Goal: Task Accomplishment & Management: Complete application form

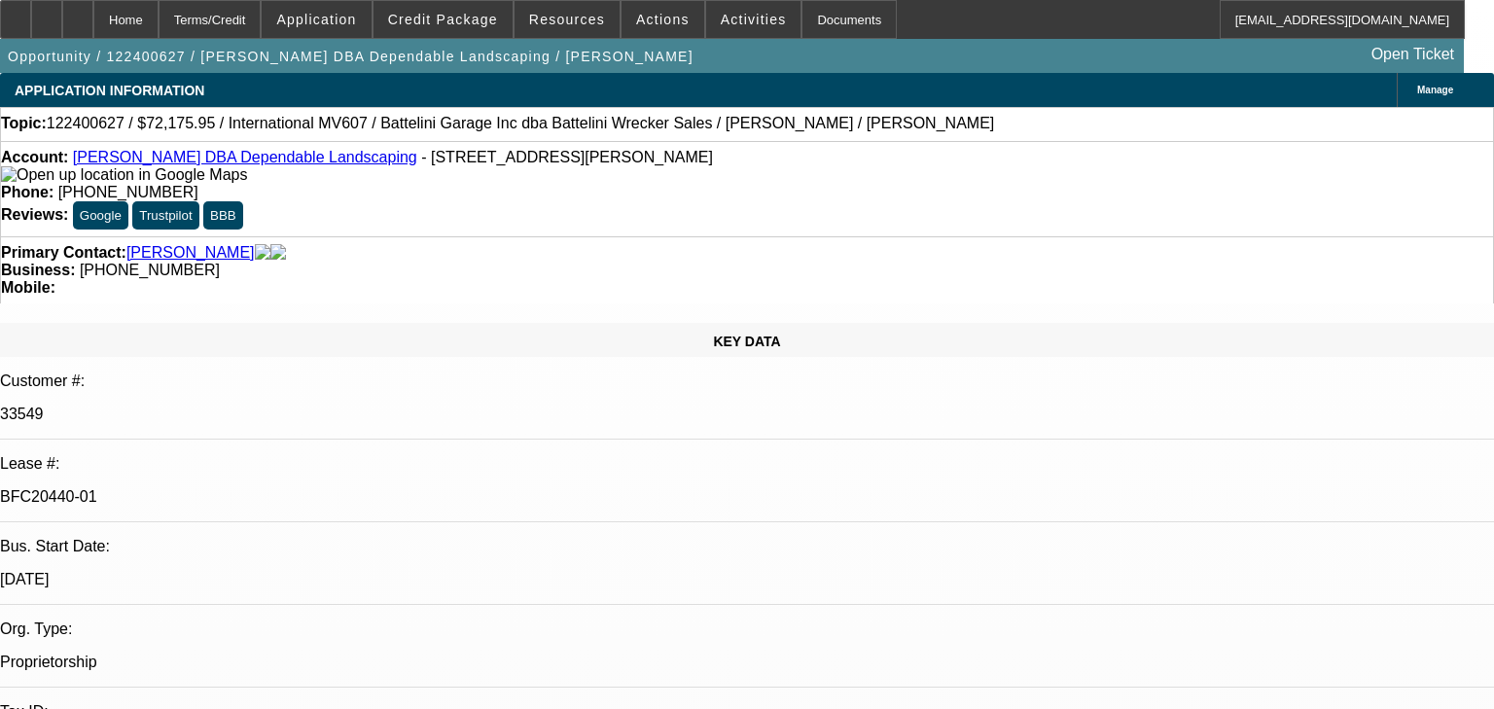
select select "0.1"
select select "2"
select select "0"
select select "6"
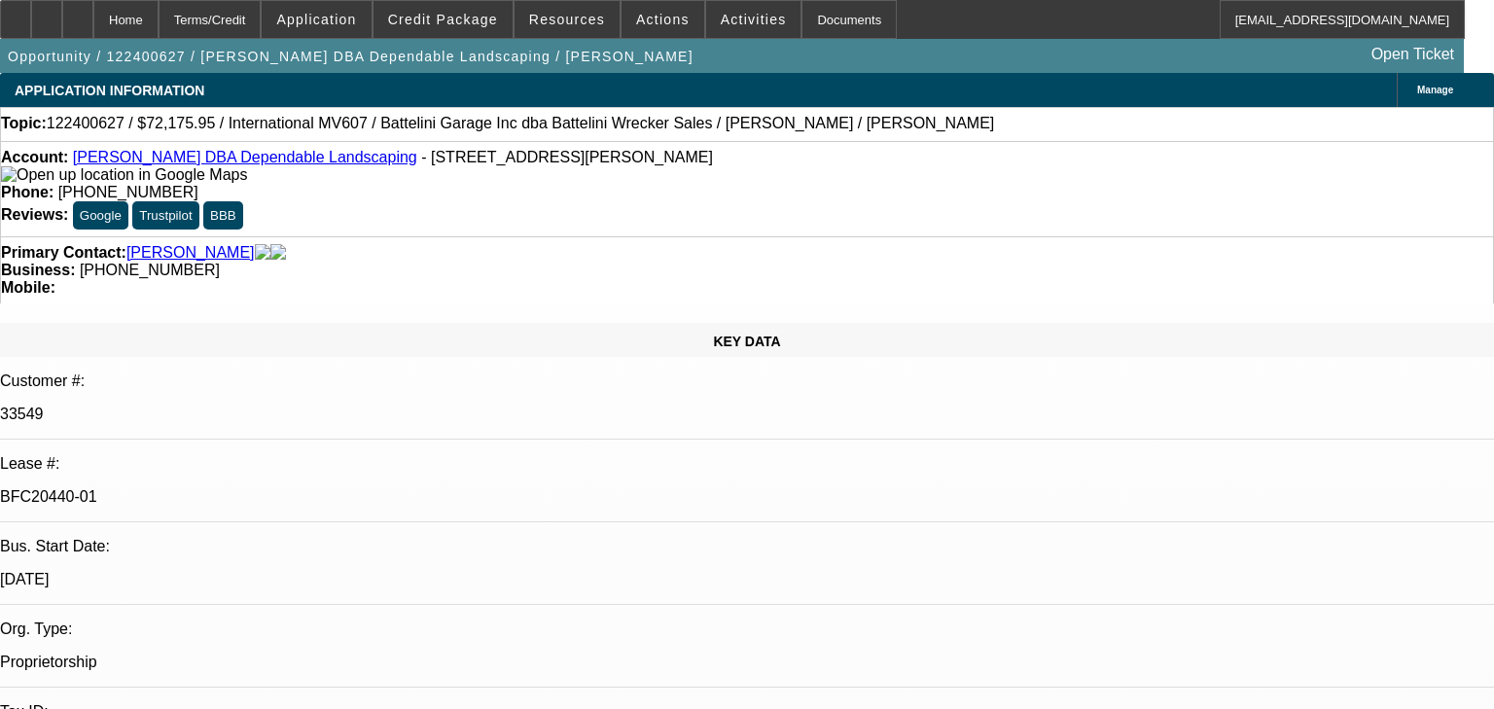
select select "0.1"
select select "2"
select select "0"
select select "6"
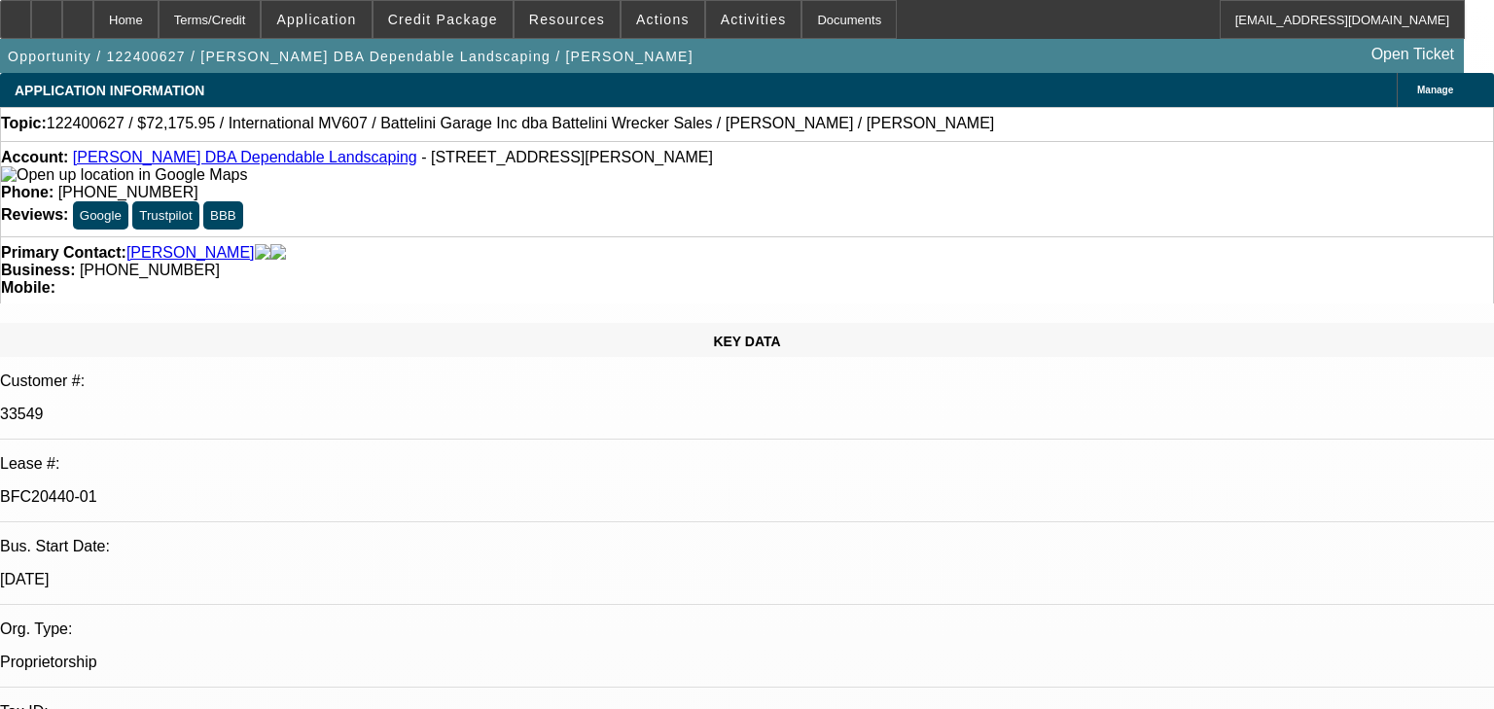
select select "0.1"
select select "2"
select select "0"
select select "6"
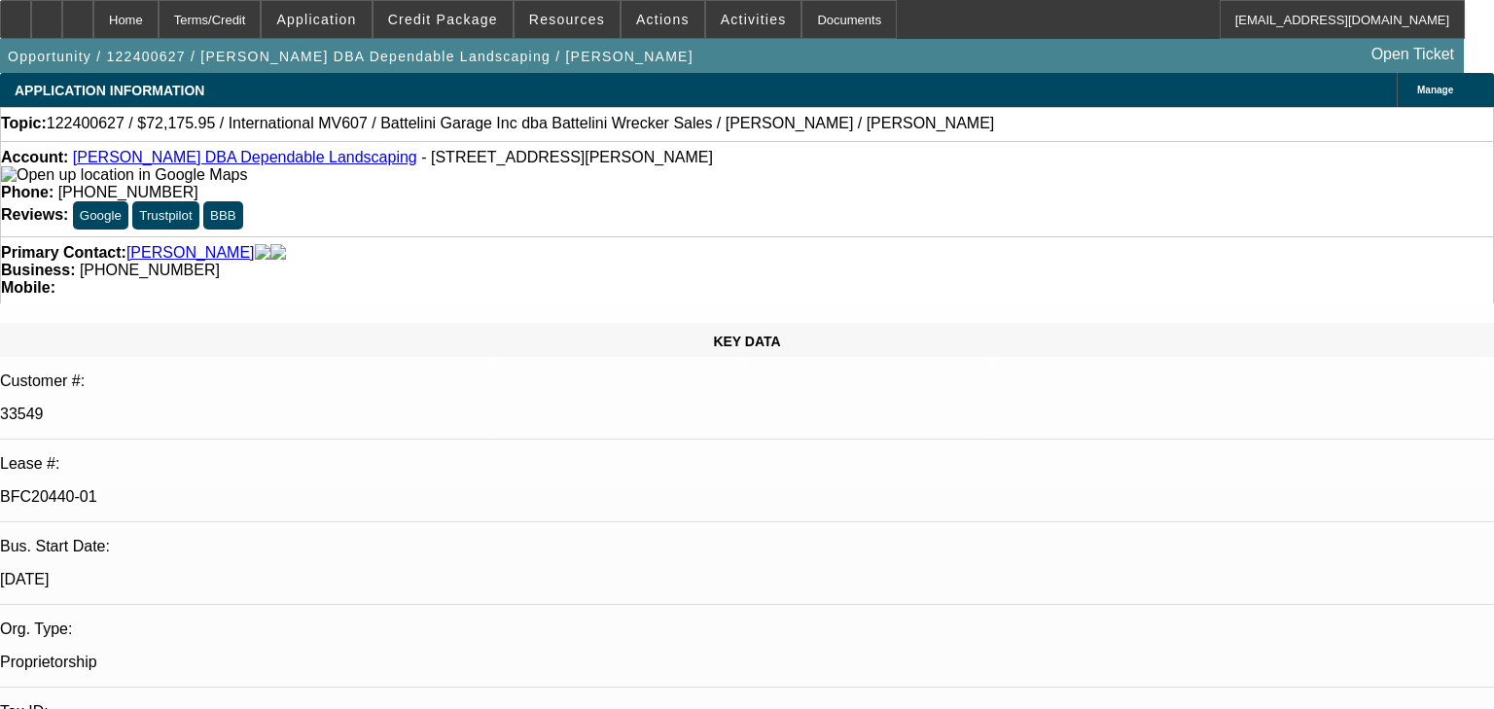
select select "0.1"
select select "2"
select select "0"
select select "6"
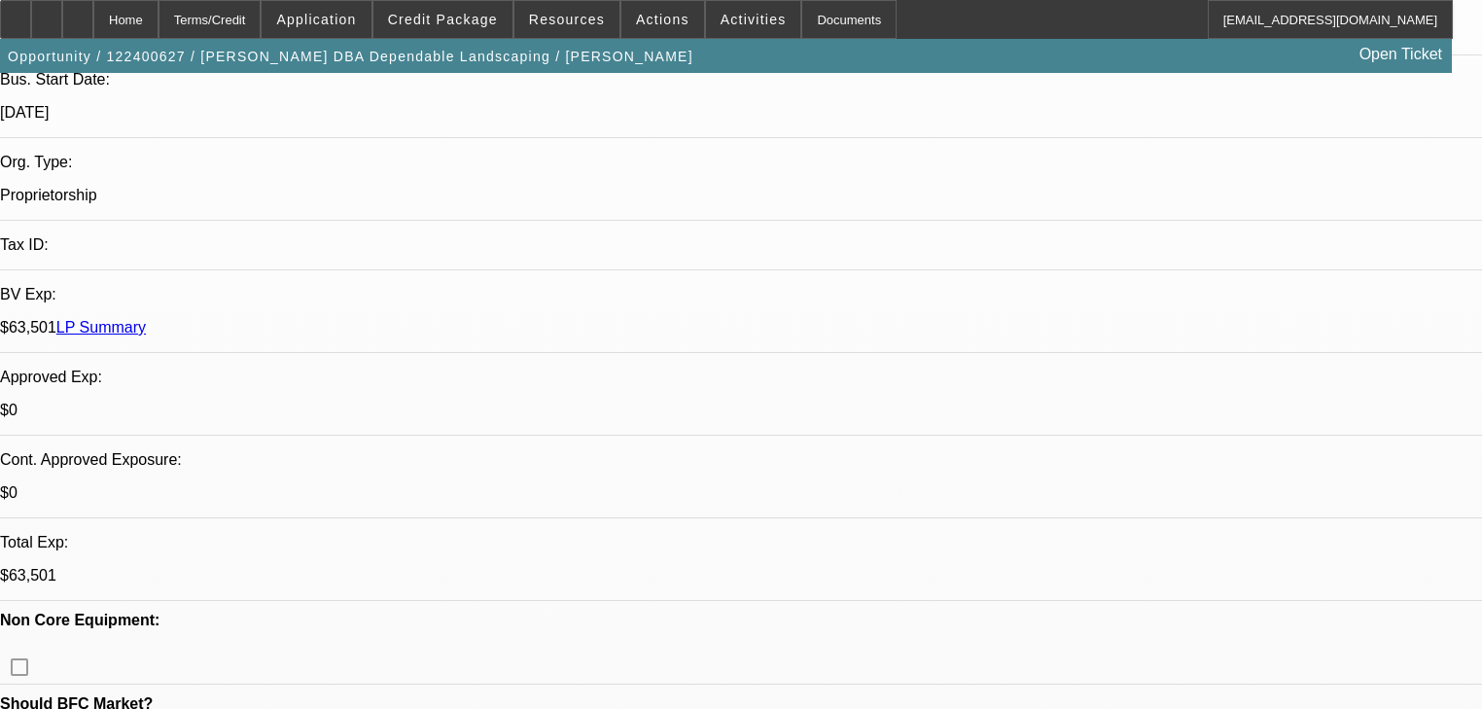
scroll to position [1945, 0]
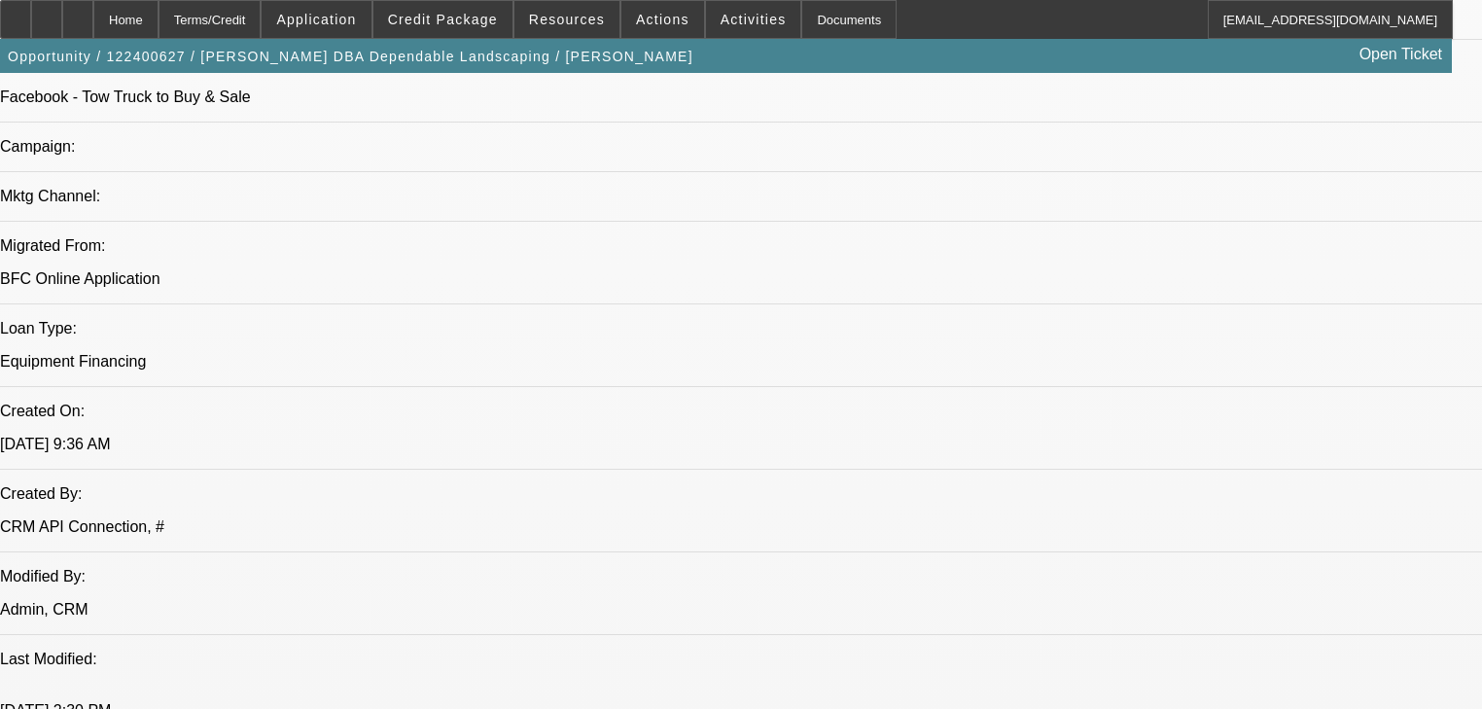
scroll to position [2957, 0]
click at [437, 33] on span at bounding box center [443, 19] width 139 height 47
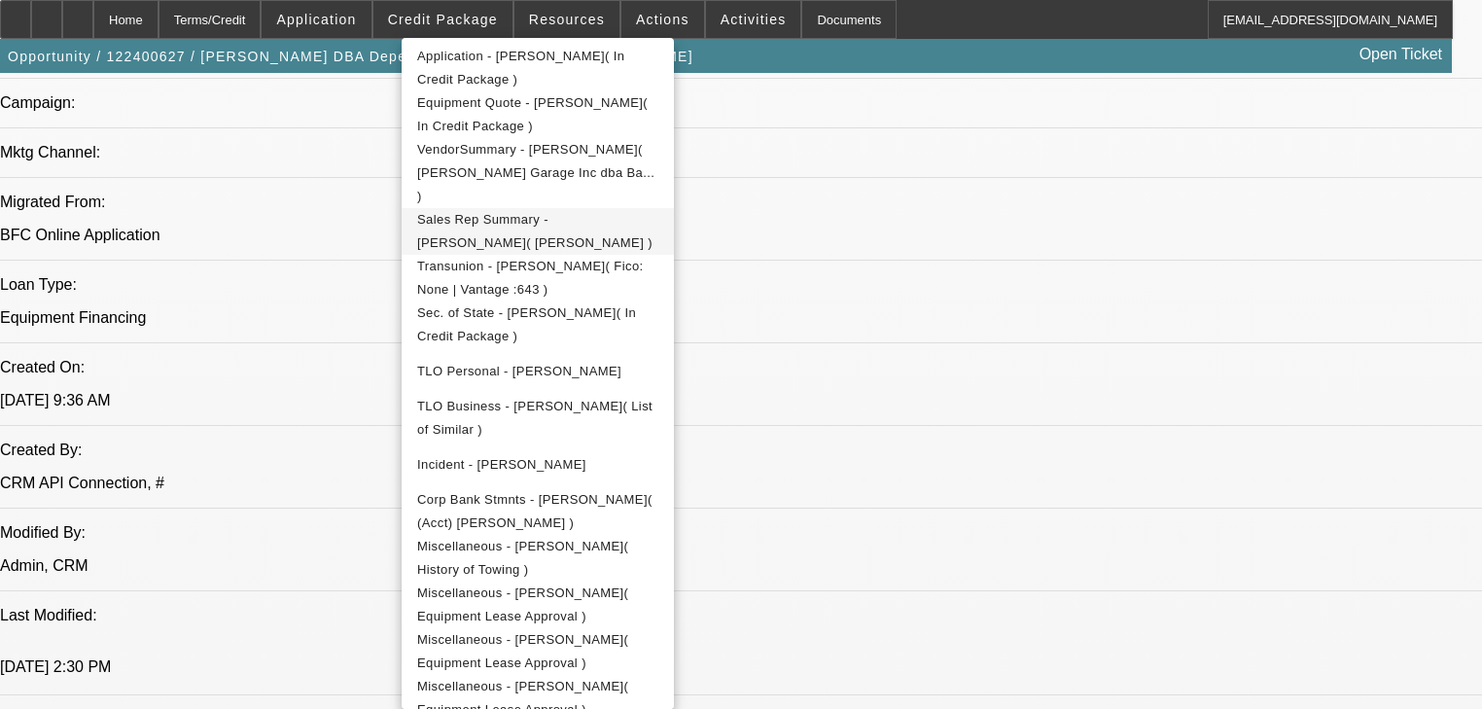
scroll to position [1401, 0]
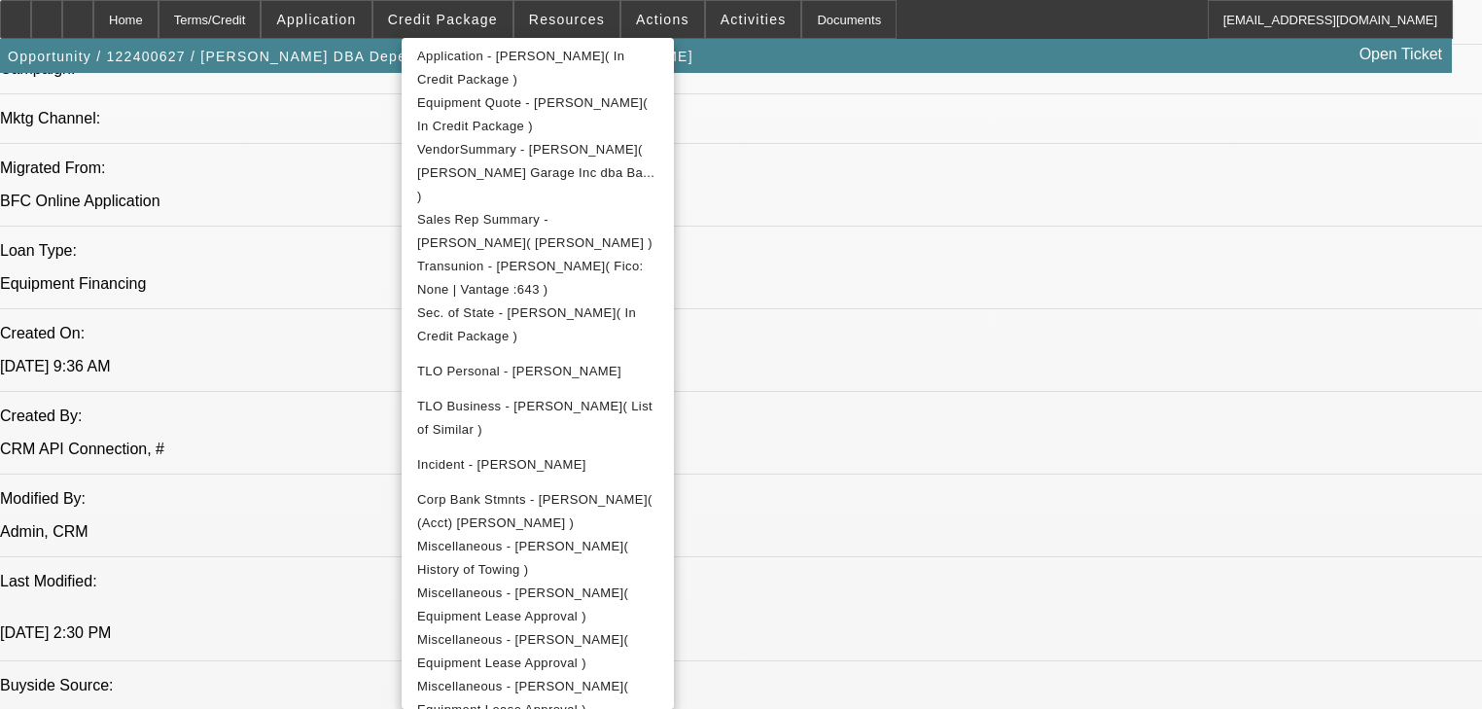
click at [1094, 311] on div at bounding box center [741, 354] width 1482 height 709
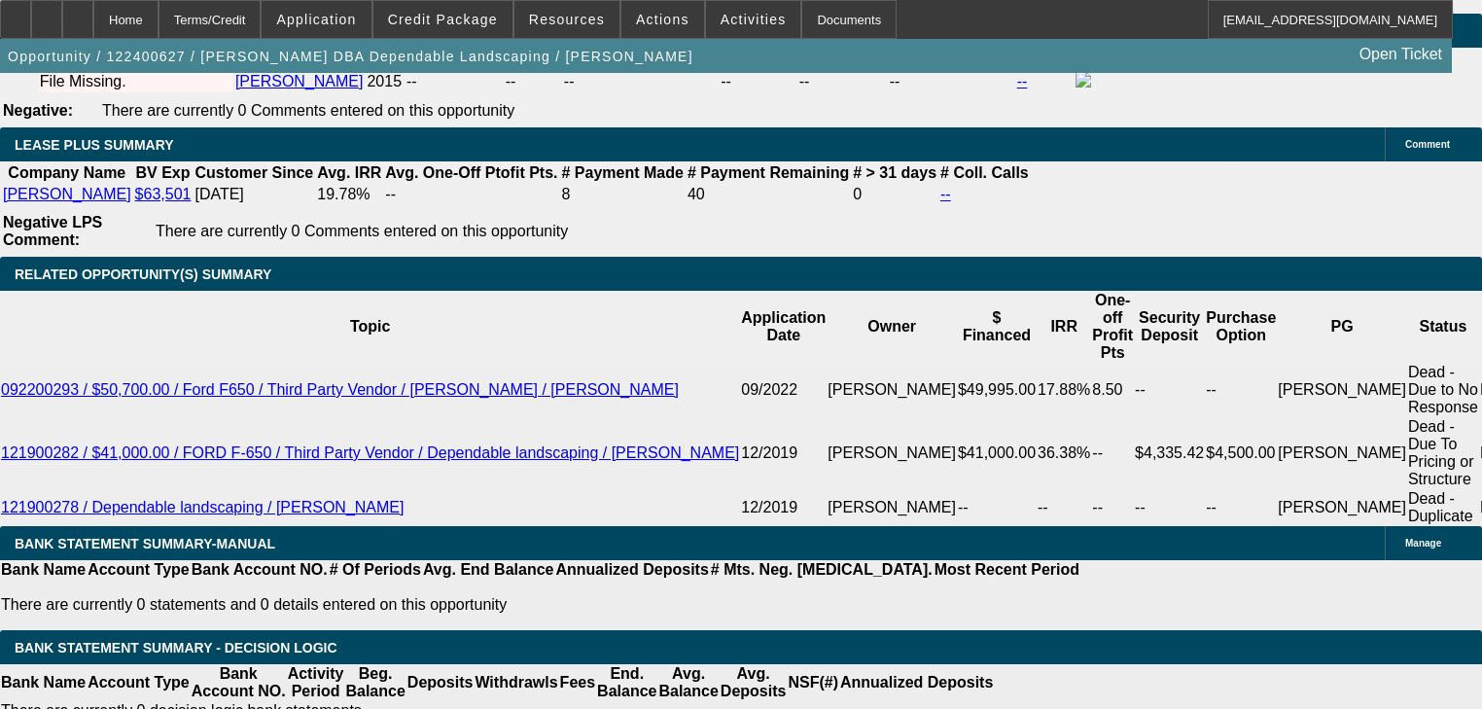
scroll to position [3579, 0]
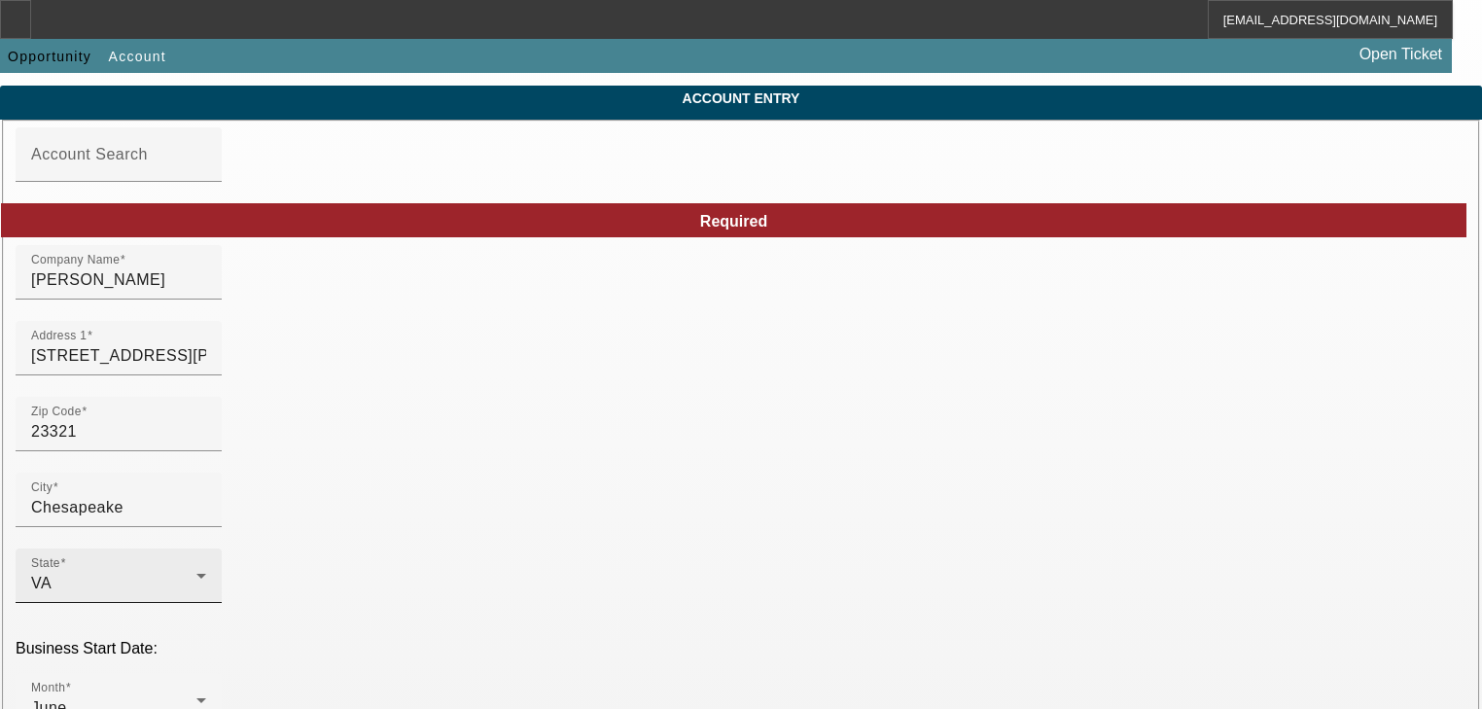
scroll to position [311, 0]
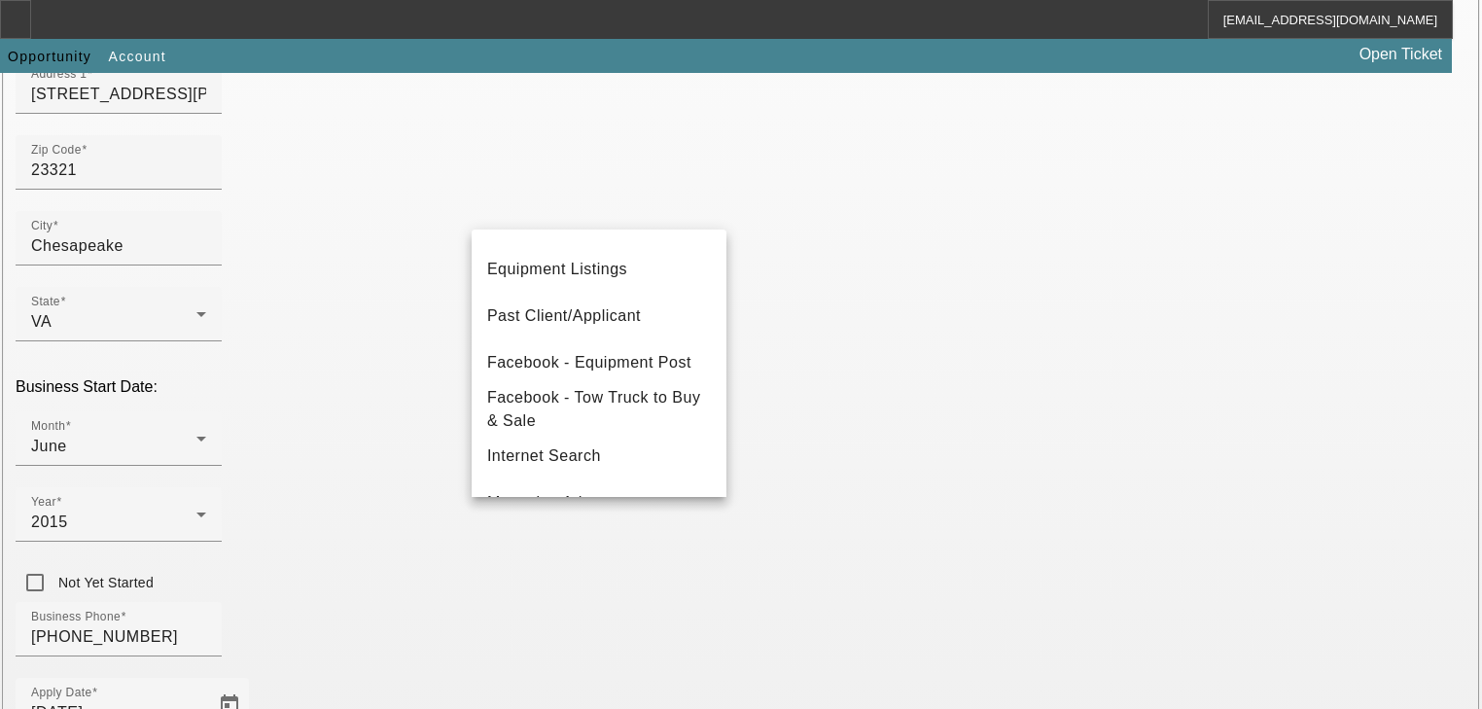
scroll to position [147, 0]
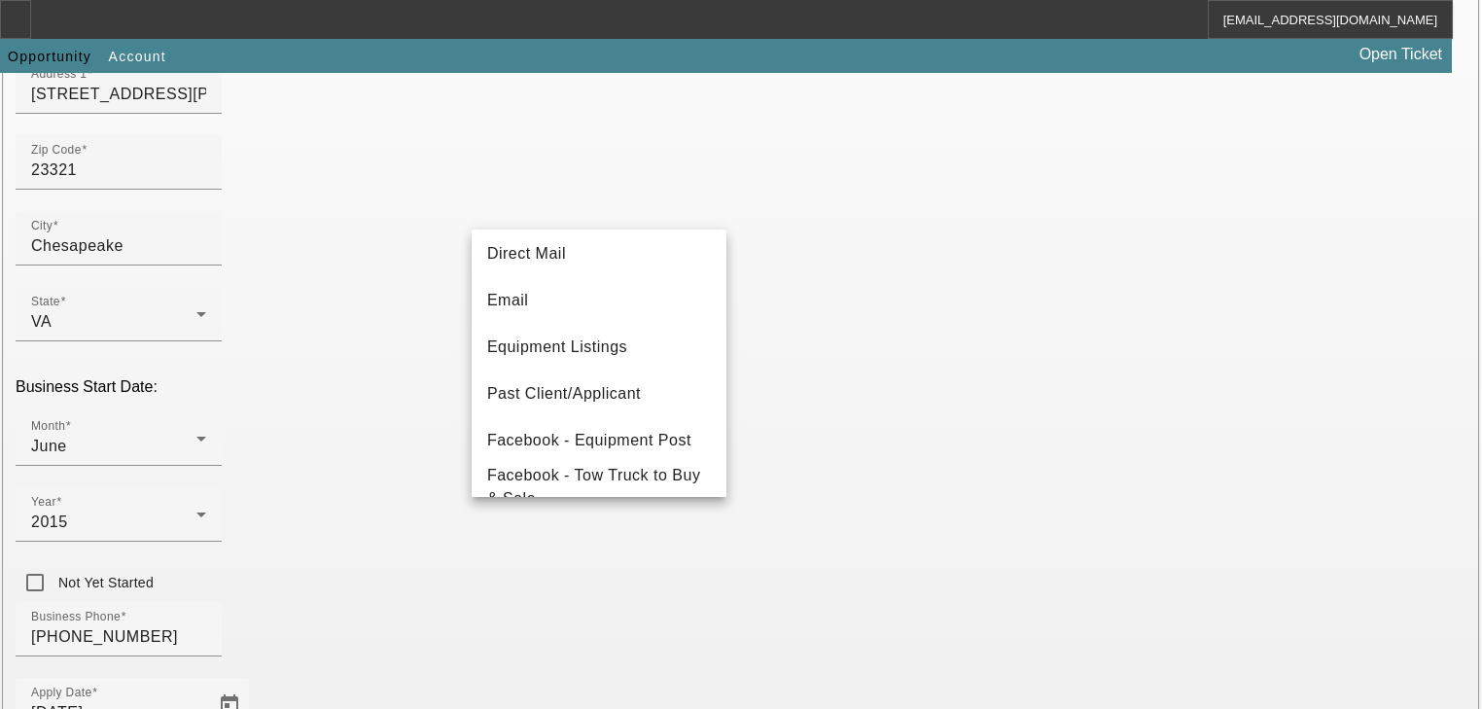
click at [583, 401] on span "Past Client/Applicant" at bounding box center [564, 393] width 154 height 23
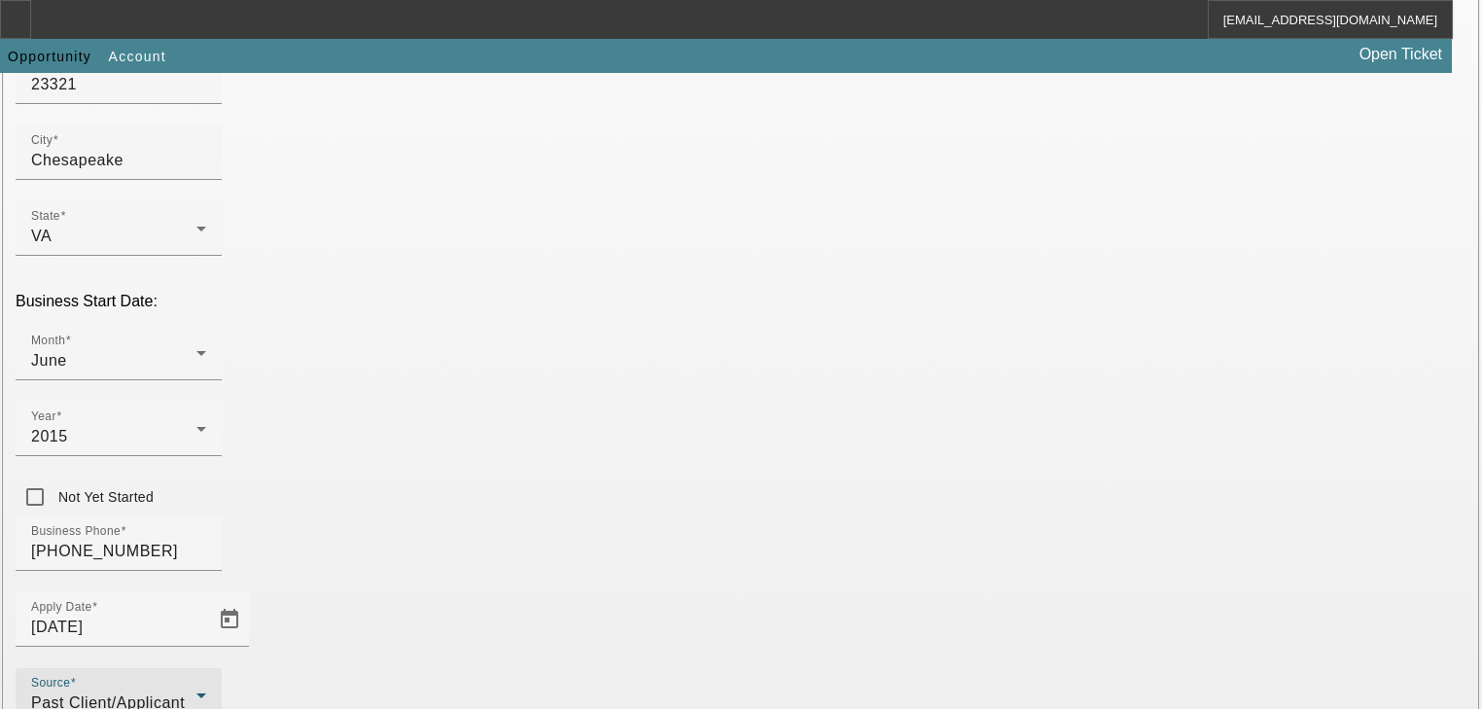
scroll to position [512, 0]
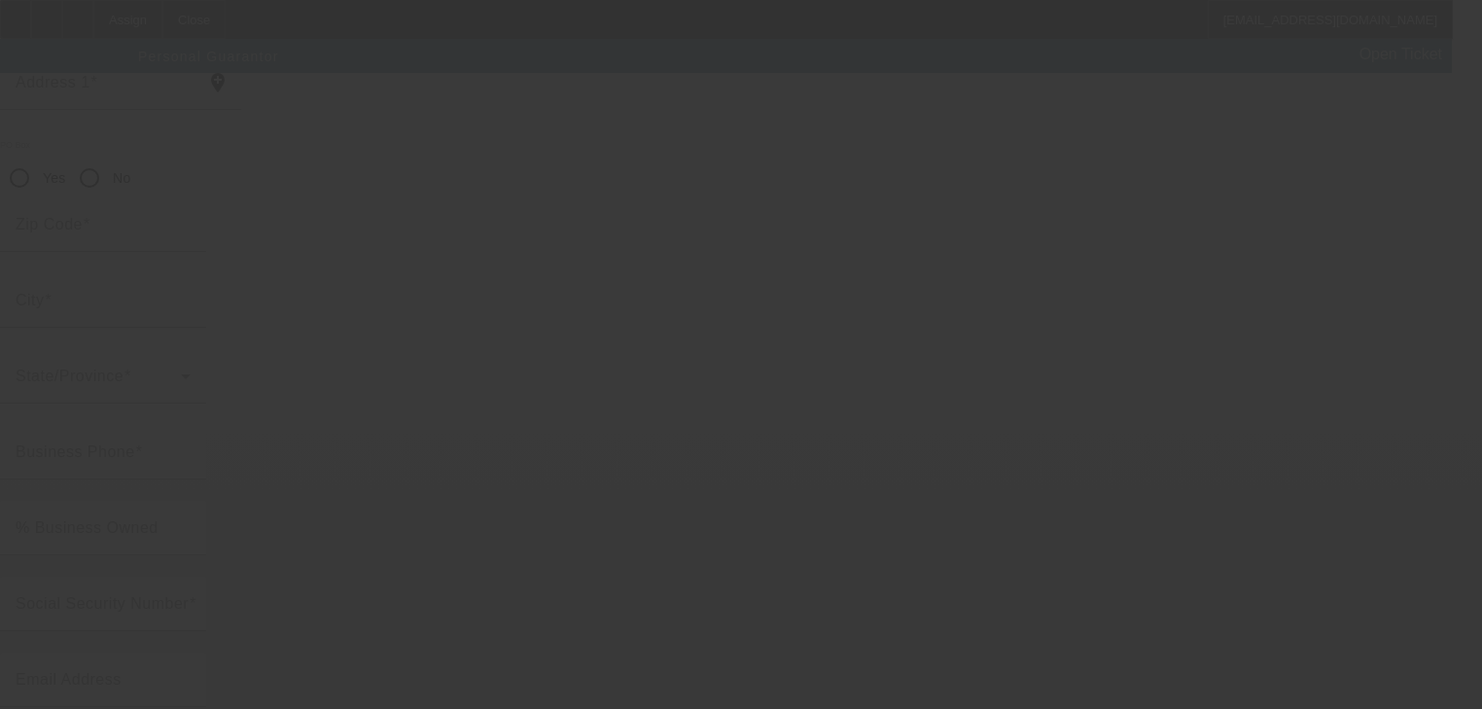
scroll to position [237, 0]
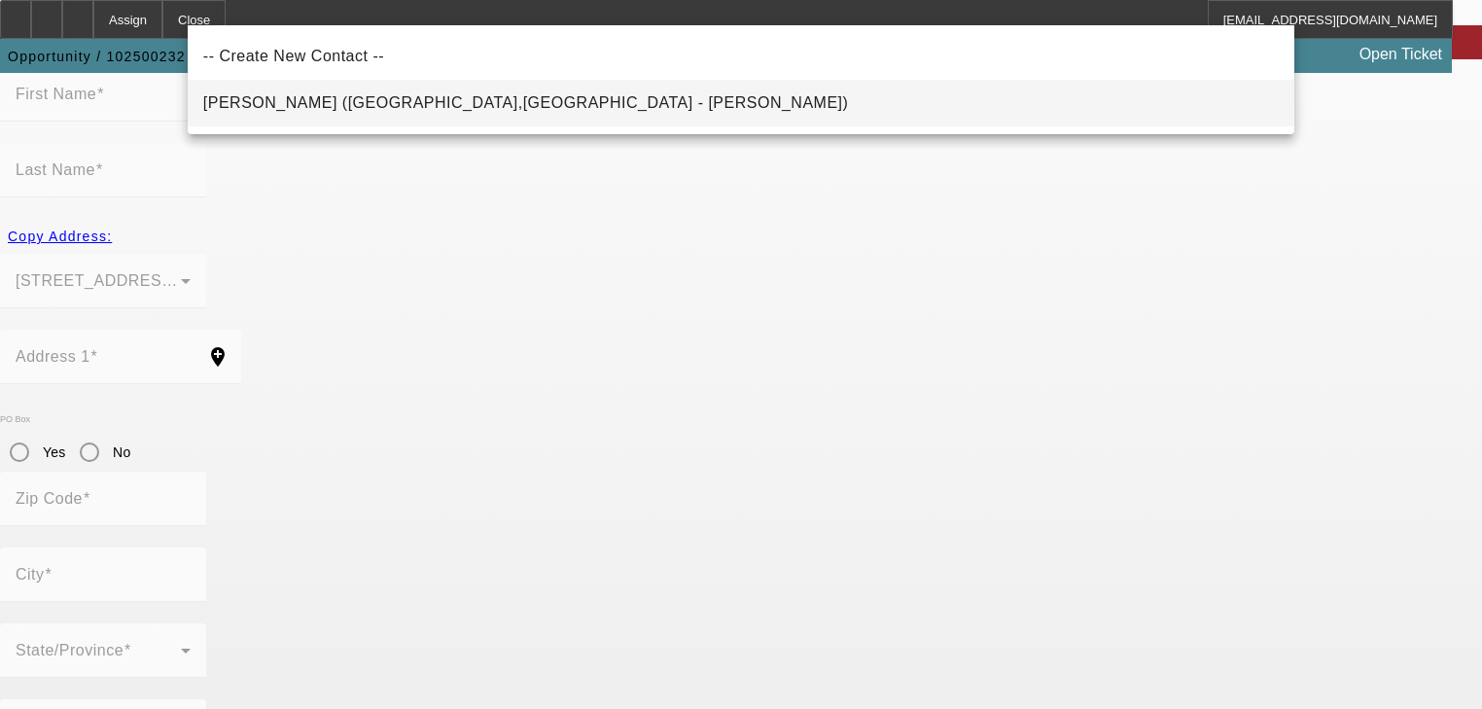
click at [270, 93] on span "Smith, Joseph (Chesapeake,VA - Joseph Smith)" at bounding box center [526, 102] width 646 height 23
type input "Smith, Joseph (Chesapeake,VA - Joseph Smith)"
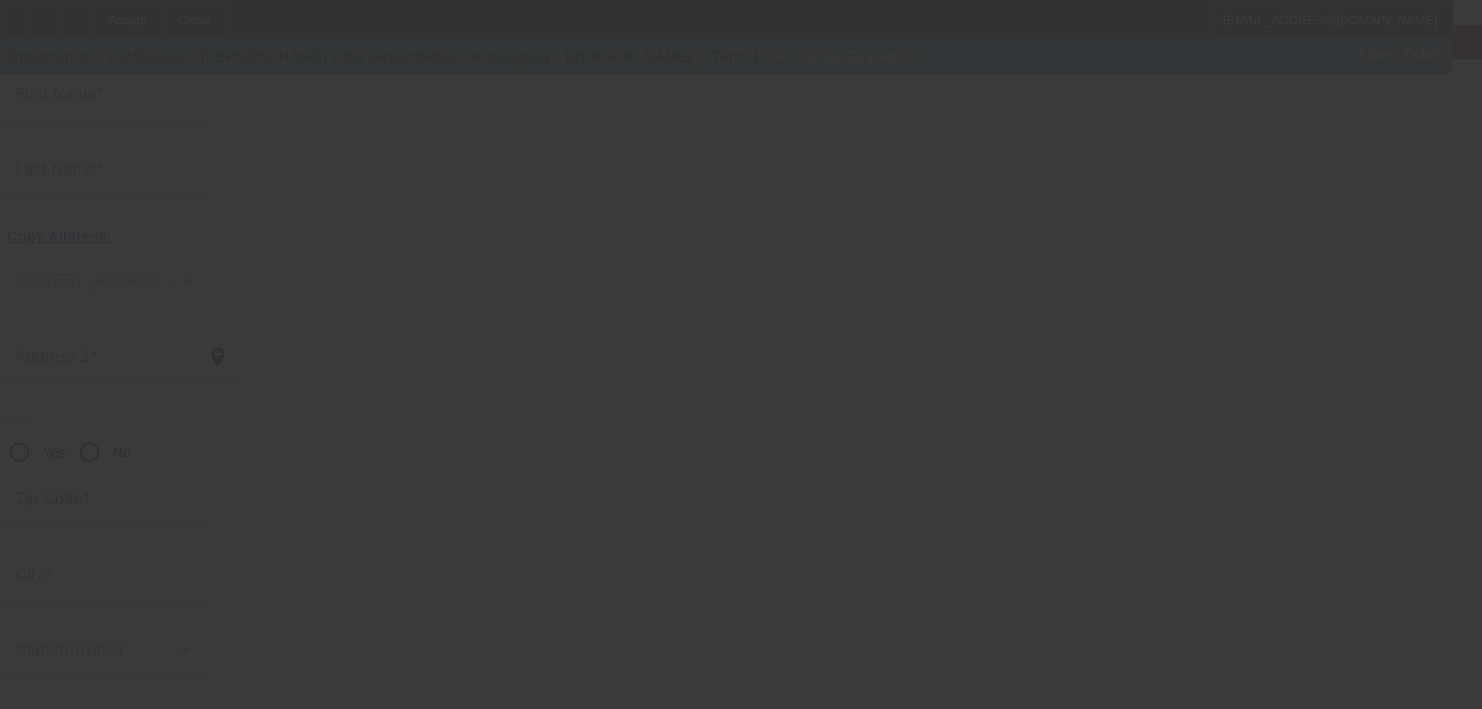
scroll to position [231, 0]
type input "Joseph"
type input "Smith"
type input "2148 Jolliff Road"
radio input "true"
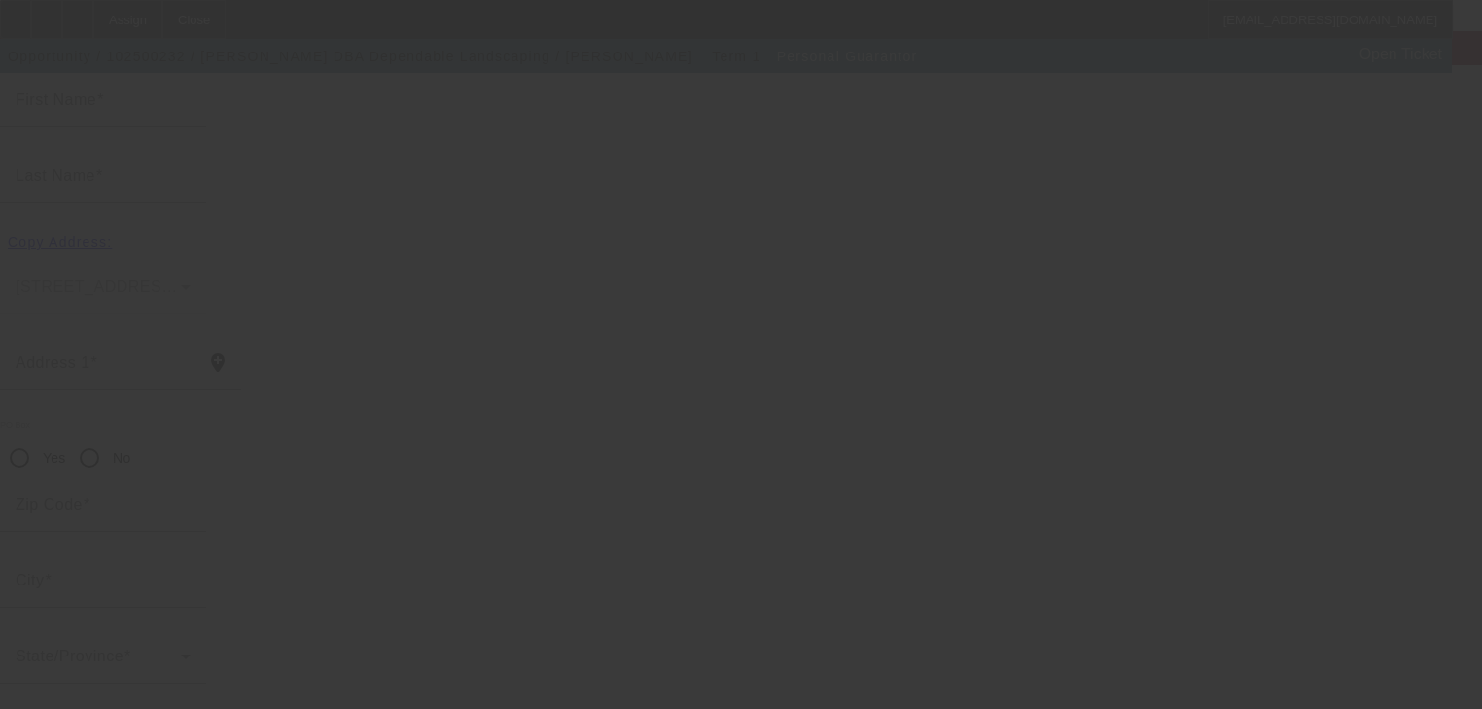
type input "23321"
type input "Chesapeake"
type input "[PHONE_NUMBER]"
type input "100"
type input "231-75-0589"
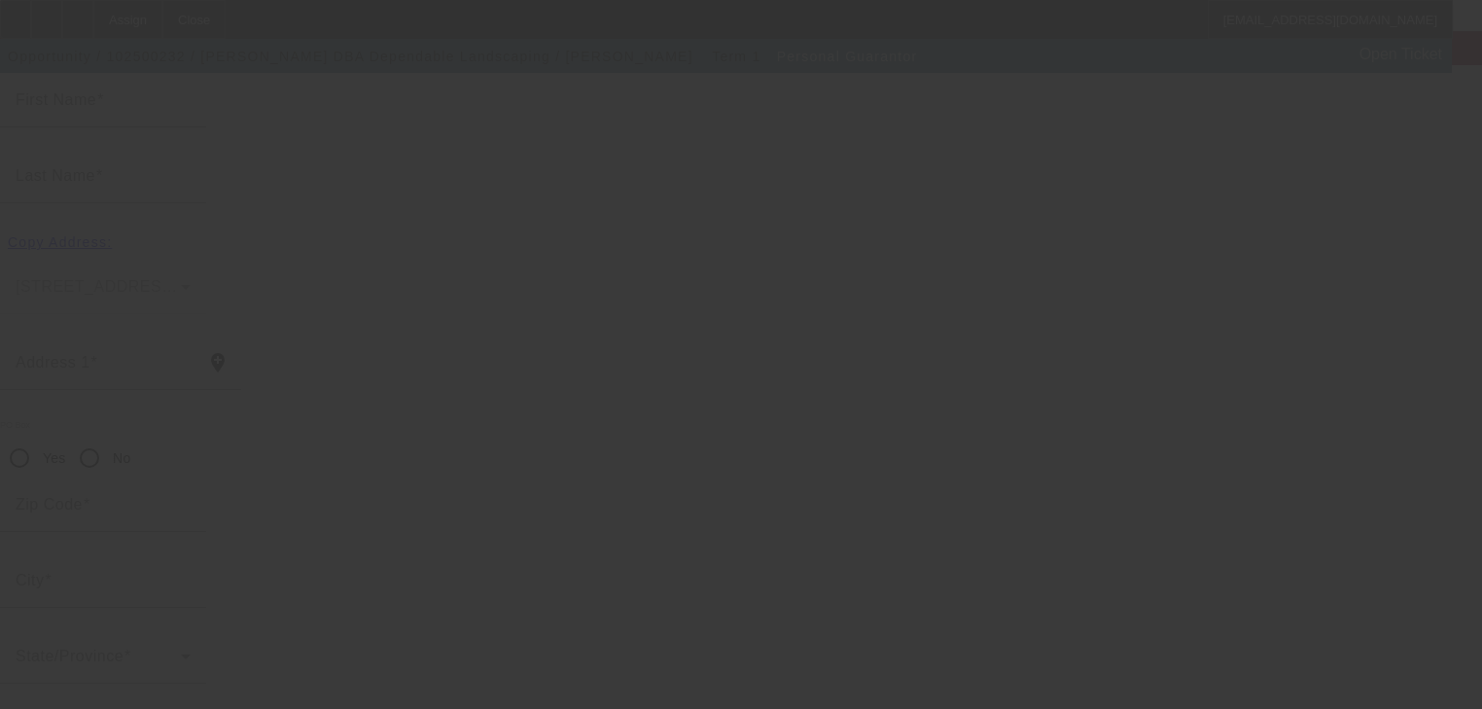
type input "rockfish15@icloud.com"
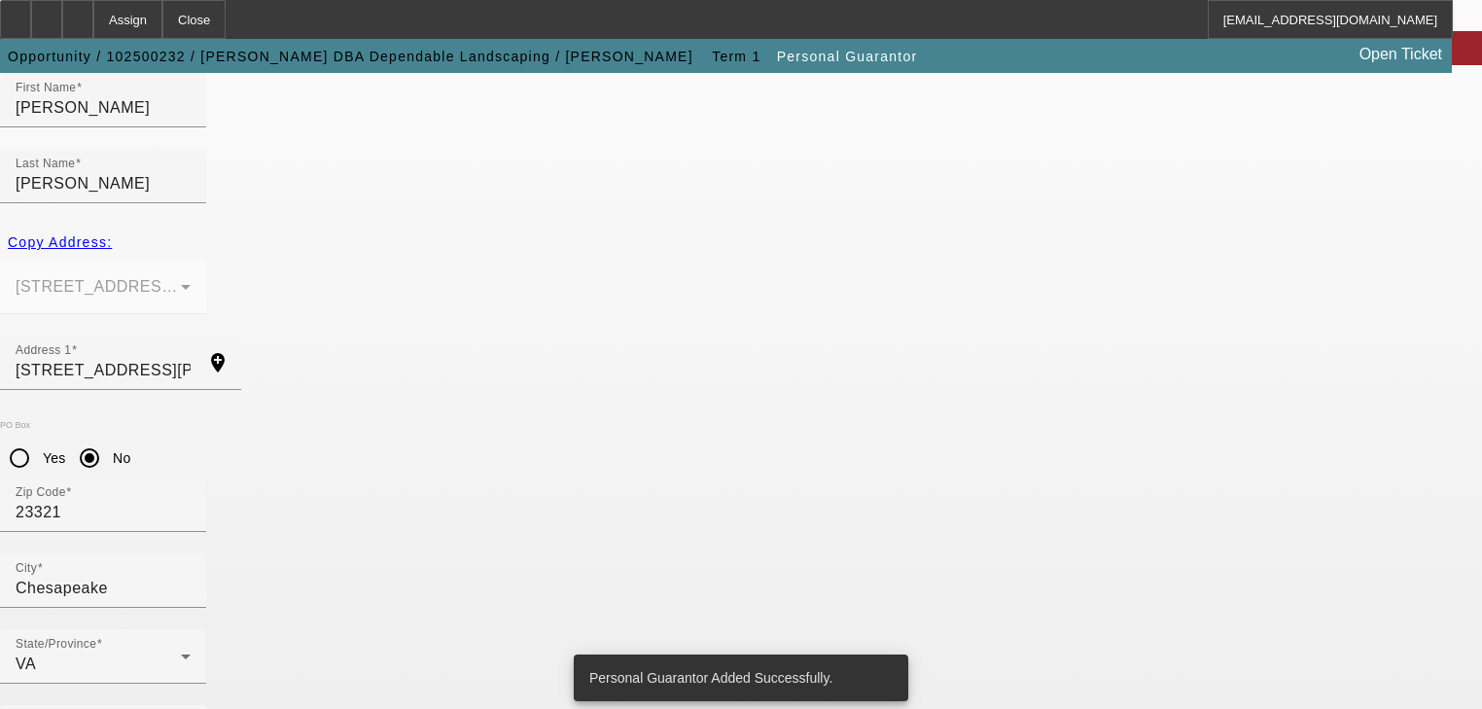
scroll to position [0, 0]
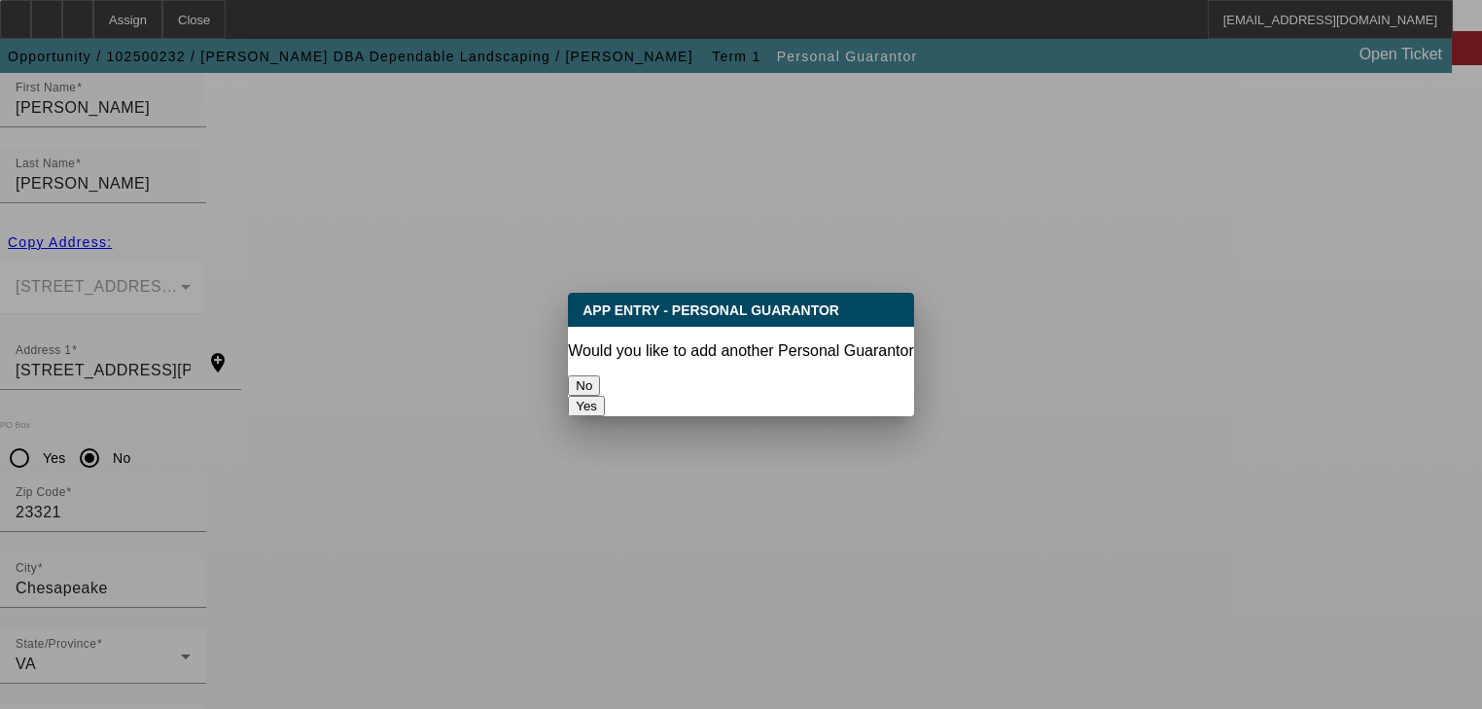
click at [600, 375] on button "No" at bounding box center [584, 385] width 32 height 20
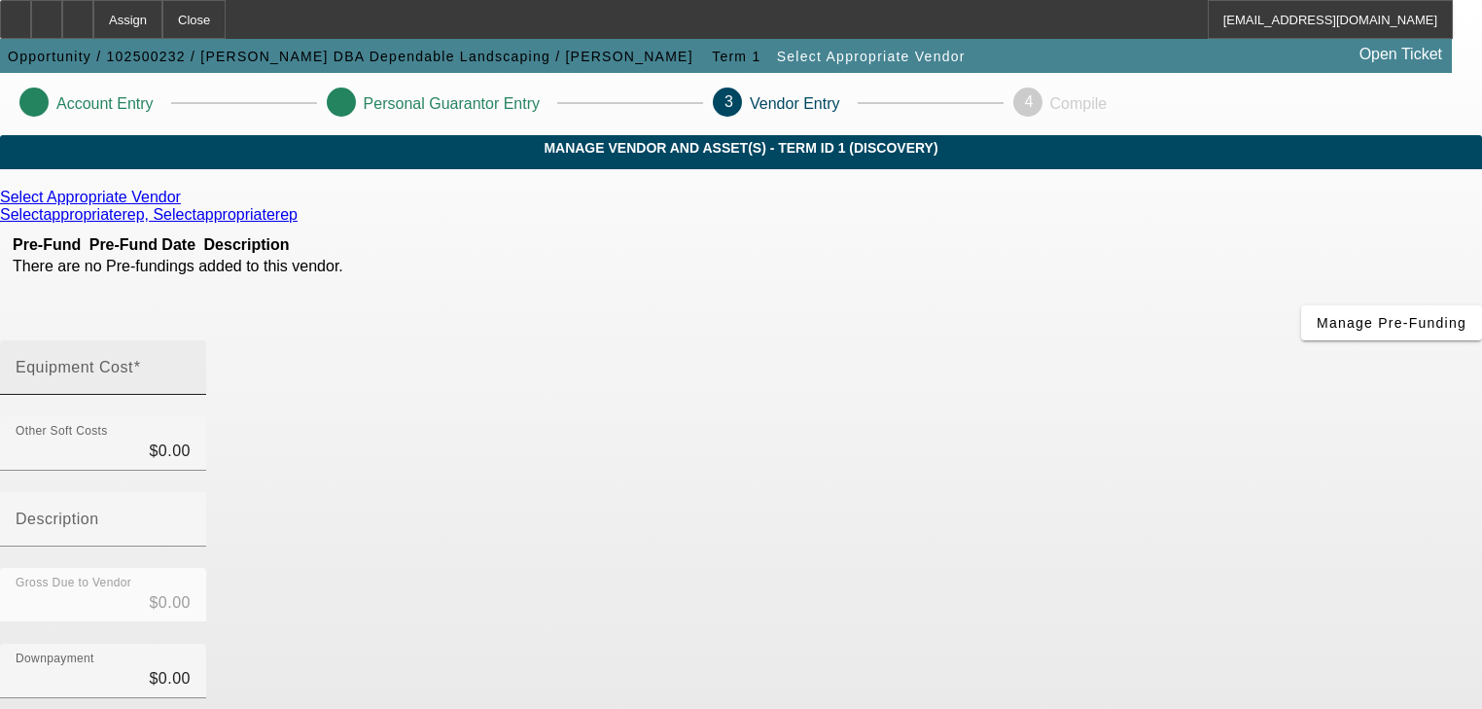
click at [133, 359] on mat-label "Equipment Cost" at bounding box center [75, 367] width 118 height 17
click at [191, 364] on input "Equipment Cost" at bounding box center [103, 375] width 175 height 23
type input "8"
type input "$8.00"
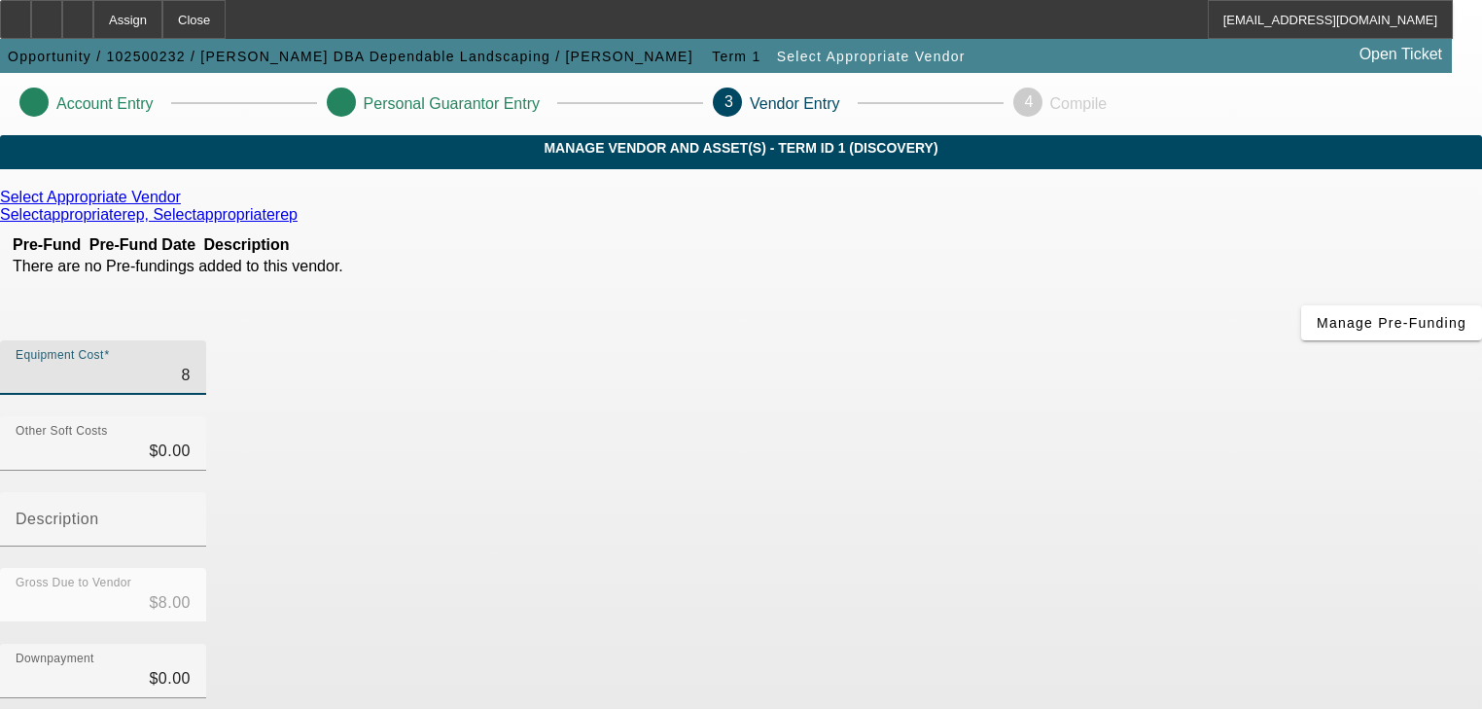
type input "80"
type input "$80.00"
type input "800"
type input "$800.00"
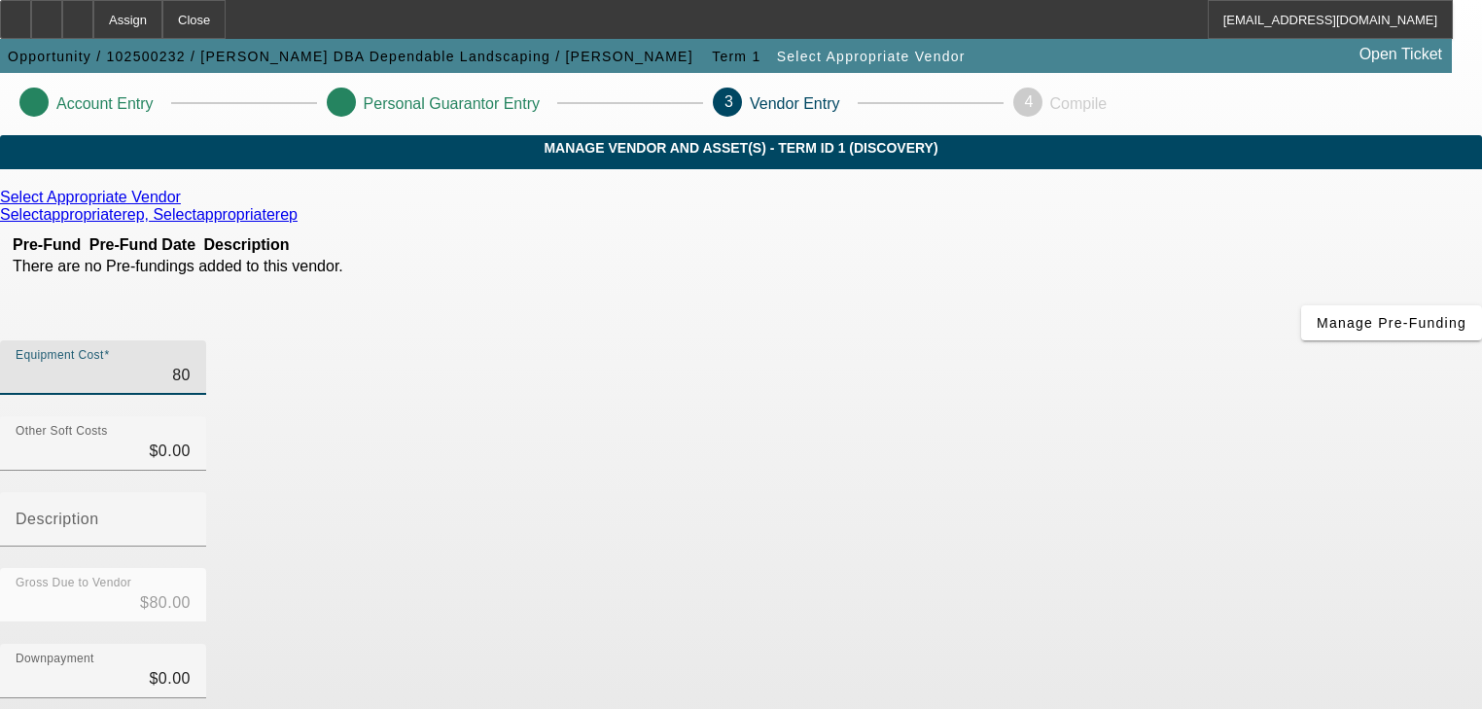
type input "$800.00"
type input "8000"
type input "$8,000.00"
type input "80000"
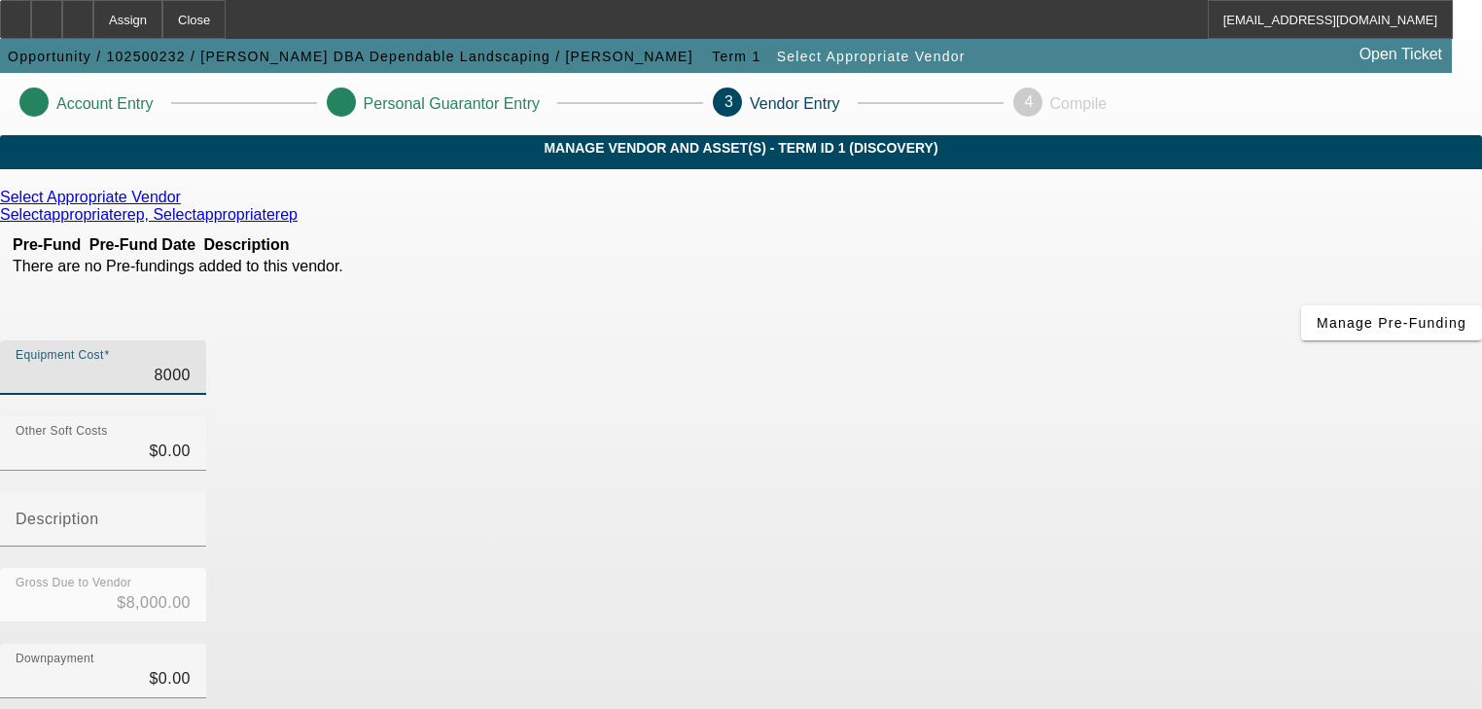
type input "$80,000.00"
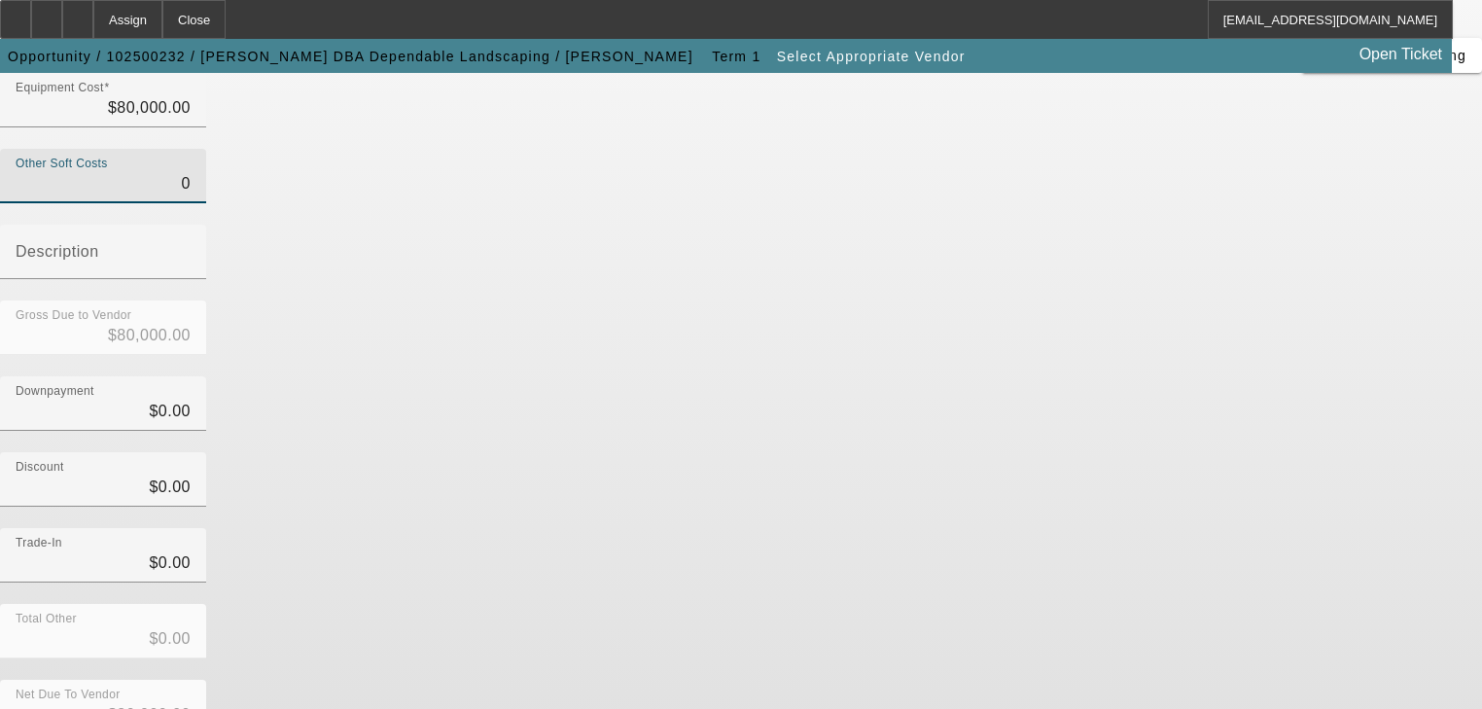
scroll to position [270, 0]
type input "$0.00"
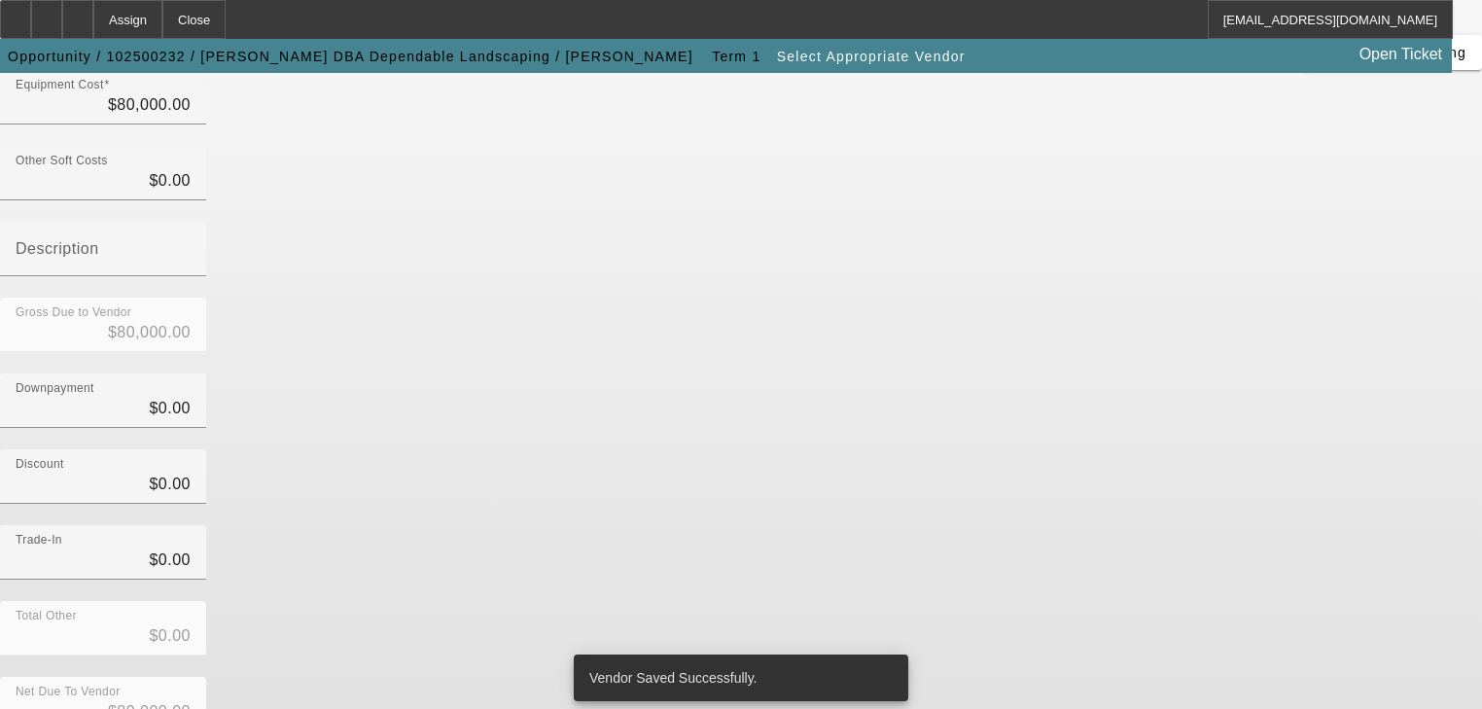
scroll to position [0, 0]
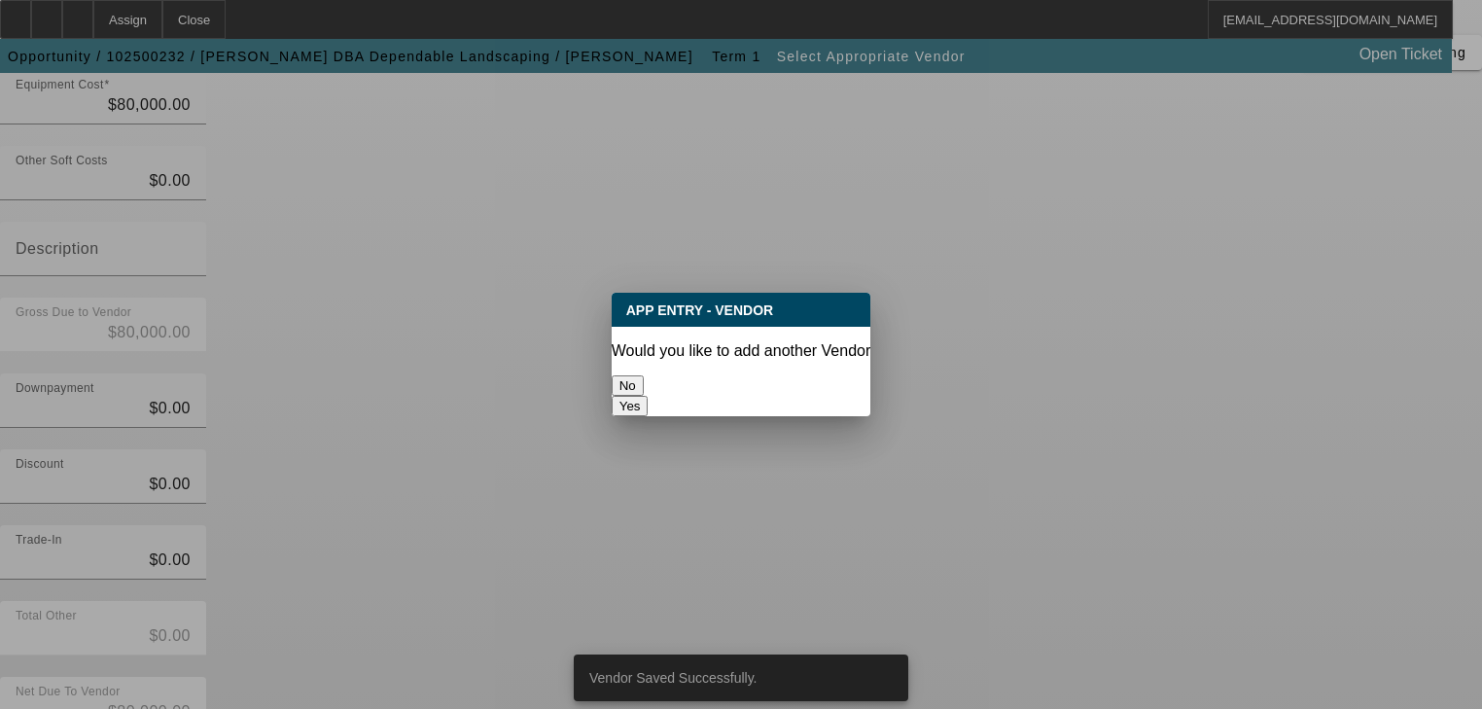
click at [642, 375] on button "No" at bounding box center [628, 385] width 32 height 20
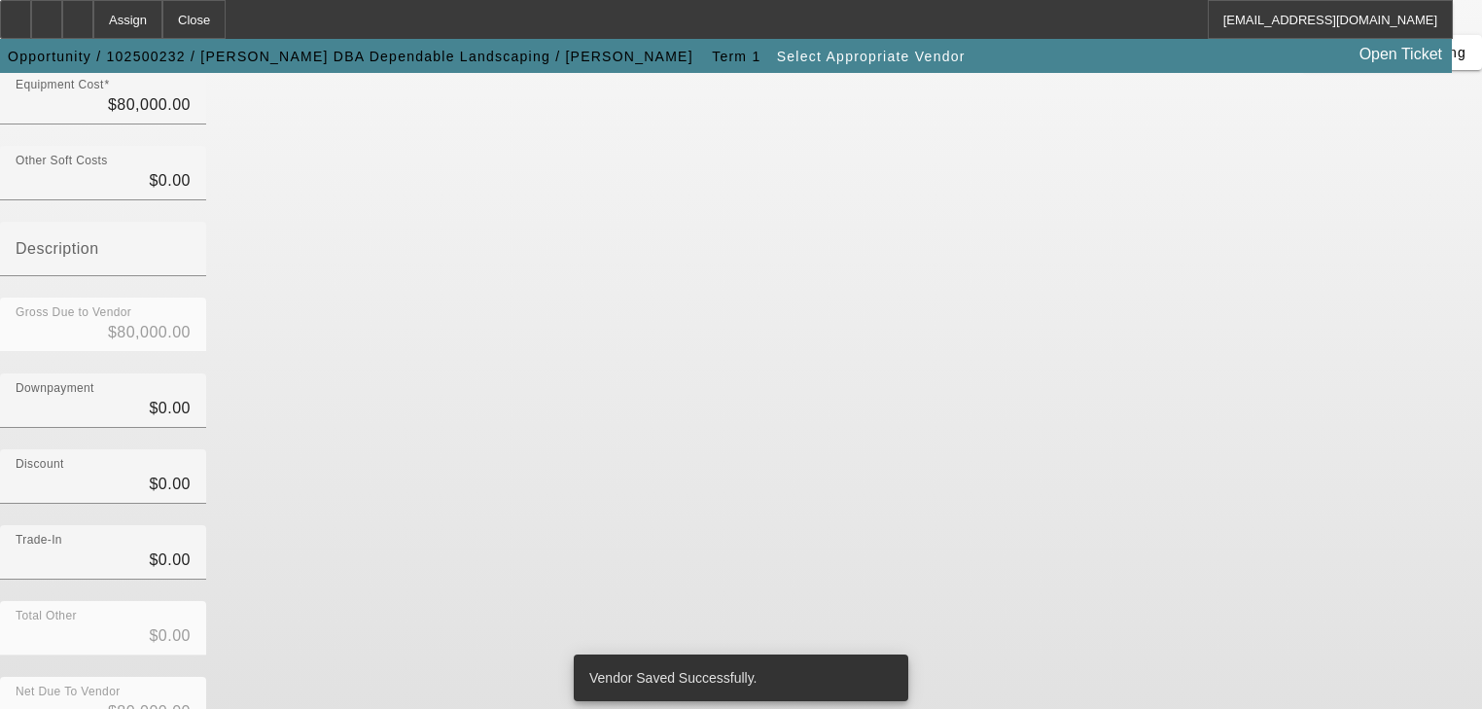
scroll to position [270, 0]
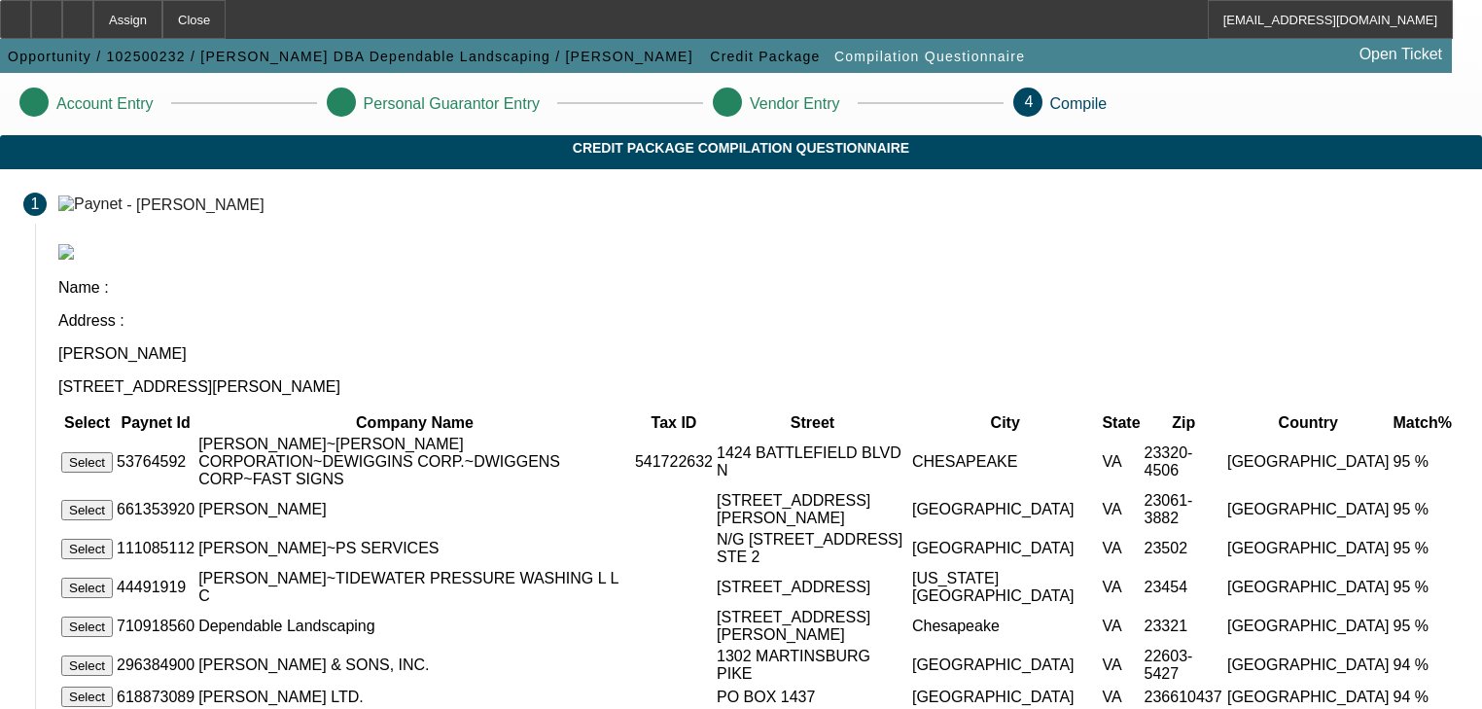
click at [113, 617] on button "Select" at bounding box center [87, 627] width 52 height 20
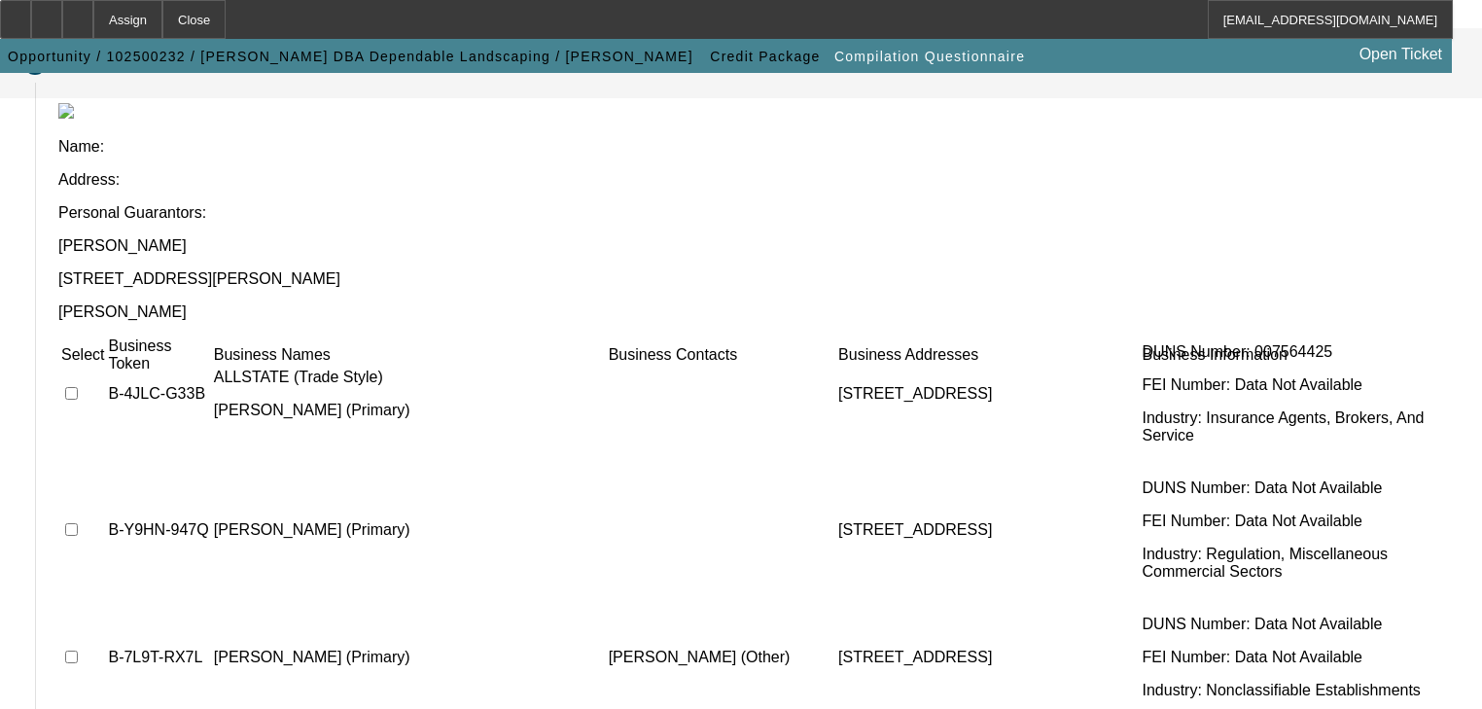
scroll to position [78, 0]
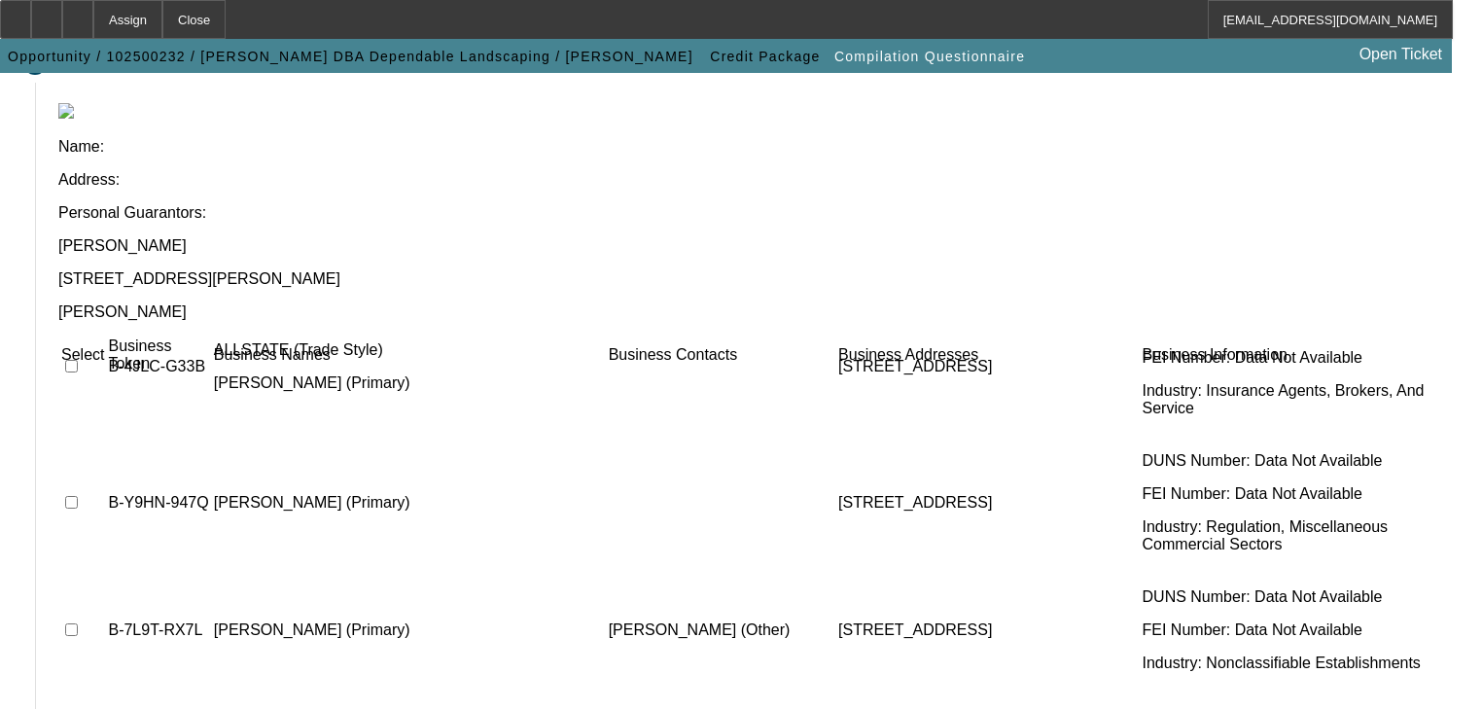
checkbox input "true"
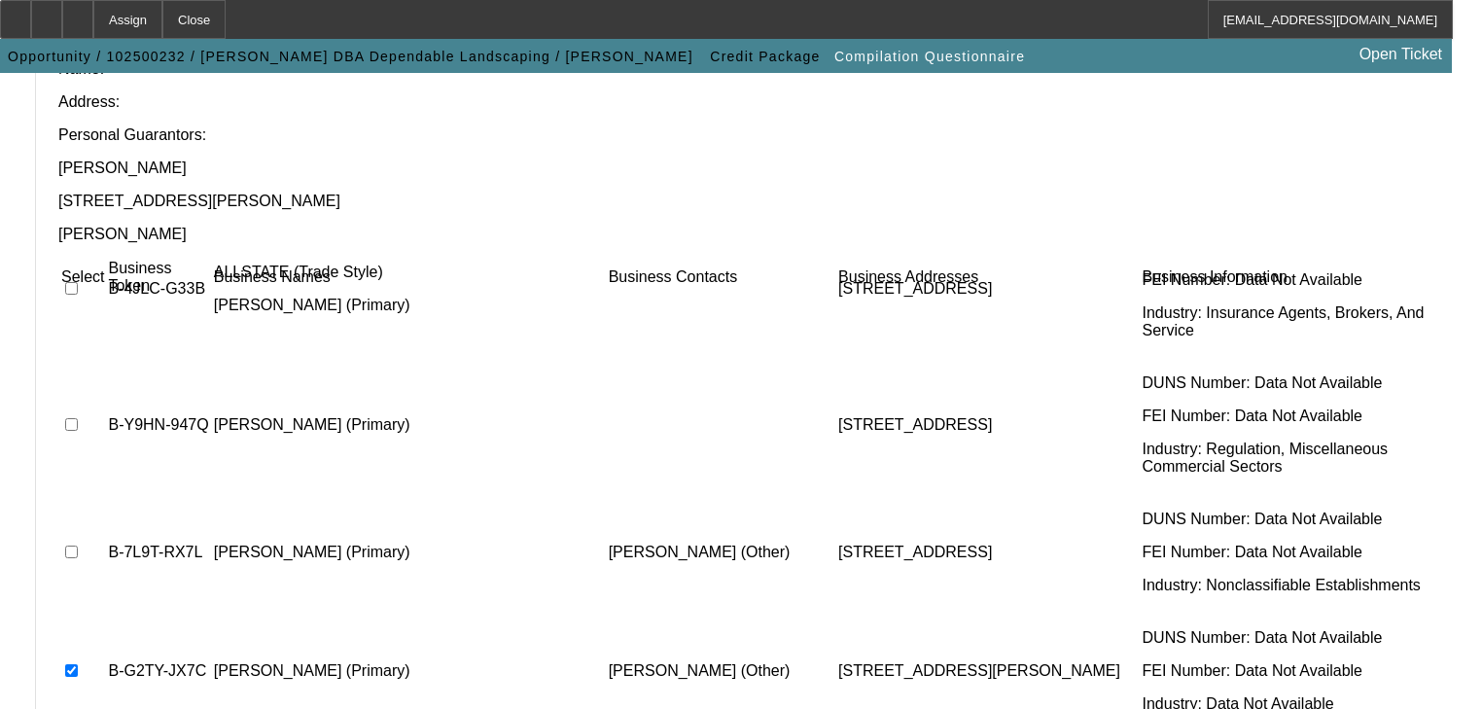
scroll to position [367, 0]
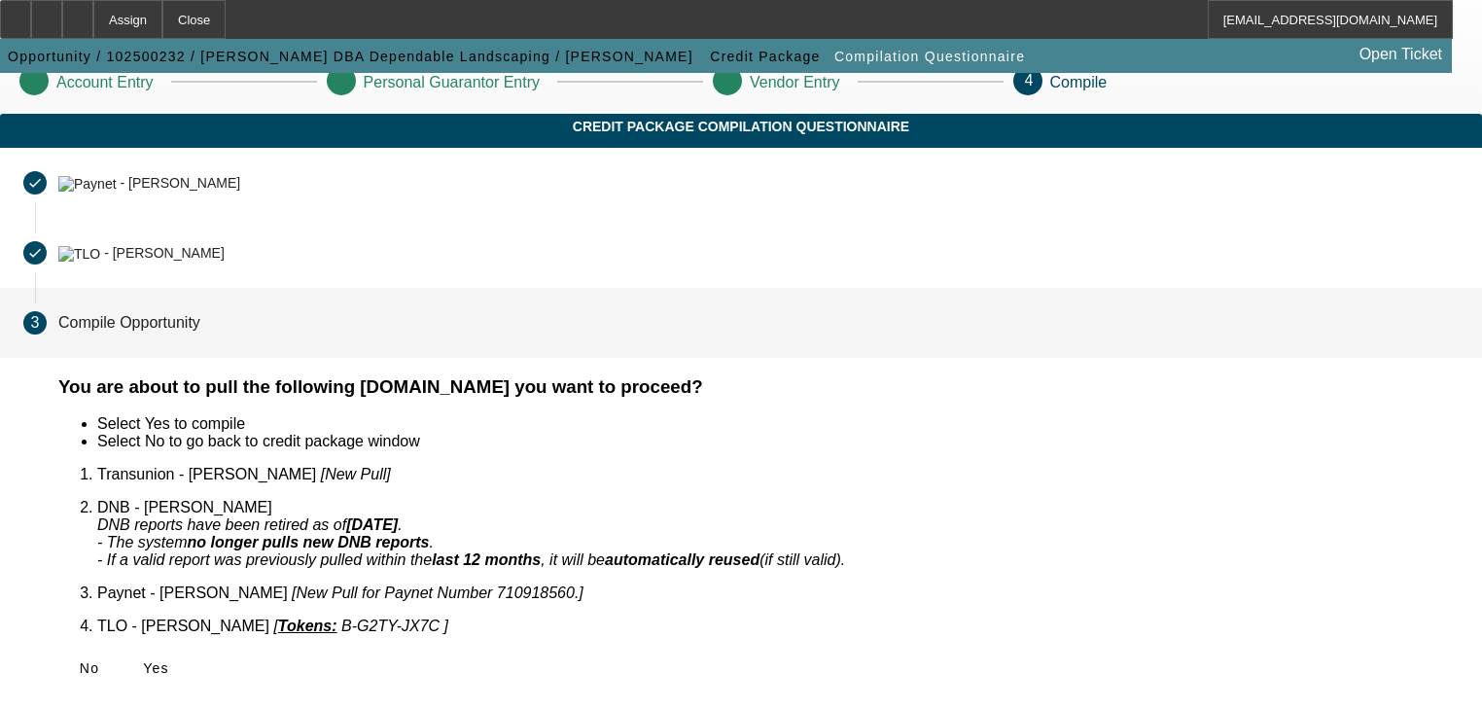
scroll to position [0, 0]
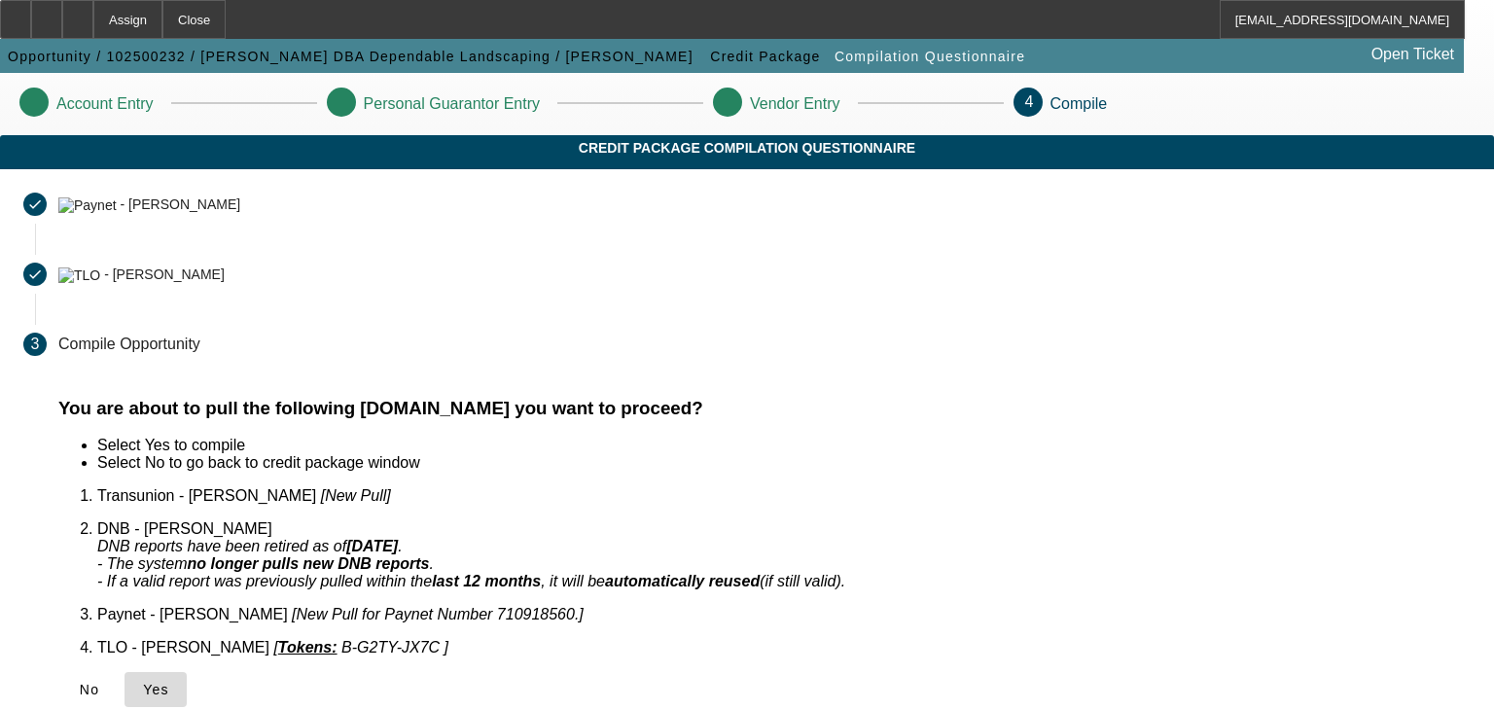
click at [169, 682] on span "Yes" at bounding box center [156, 690] width 26 height 16
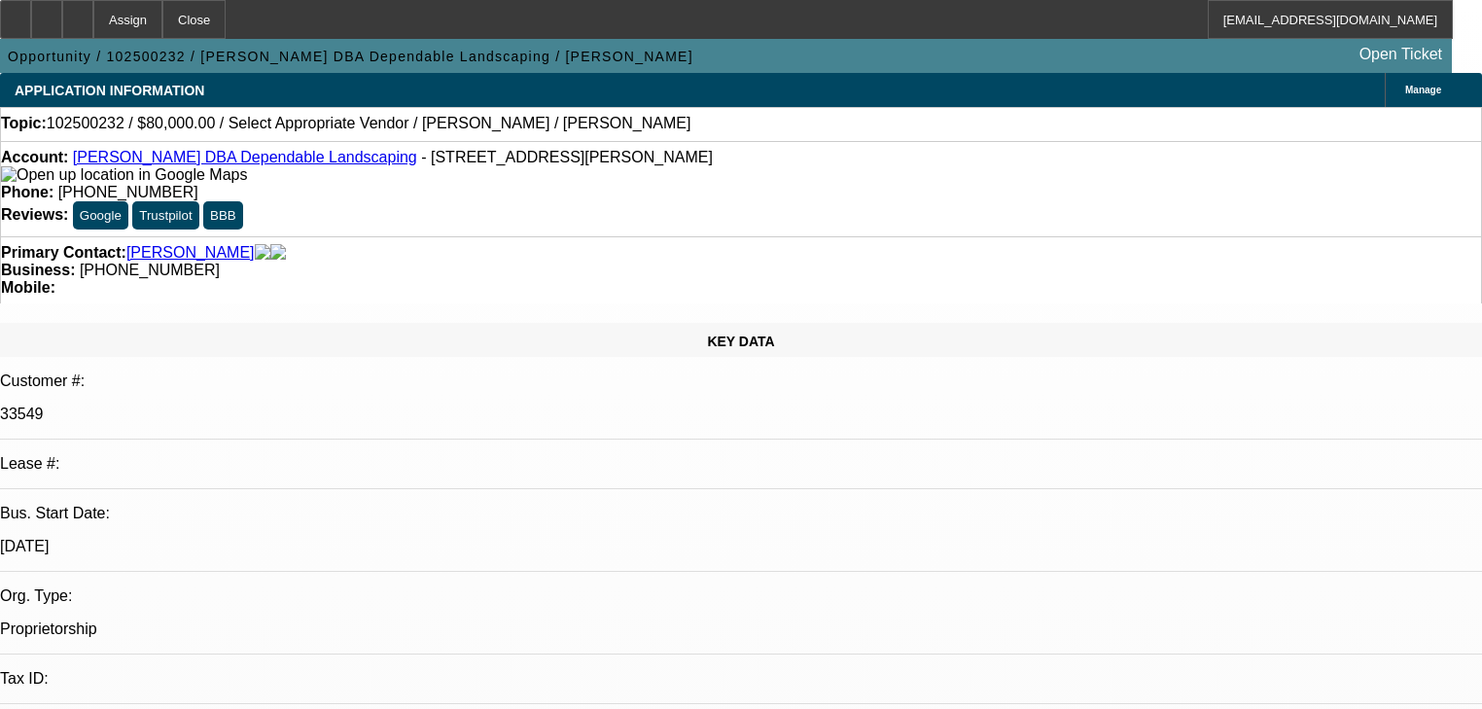
select select "0"
select select "2"
select select "0.1"
select select "4"
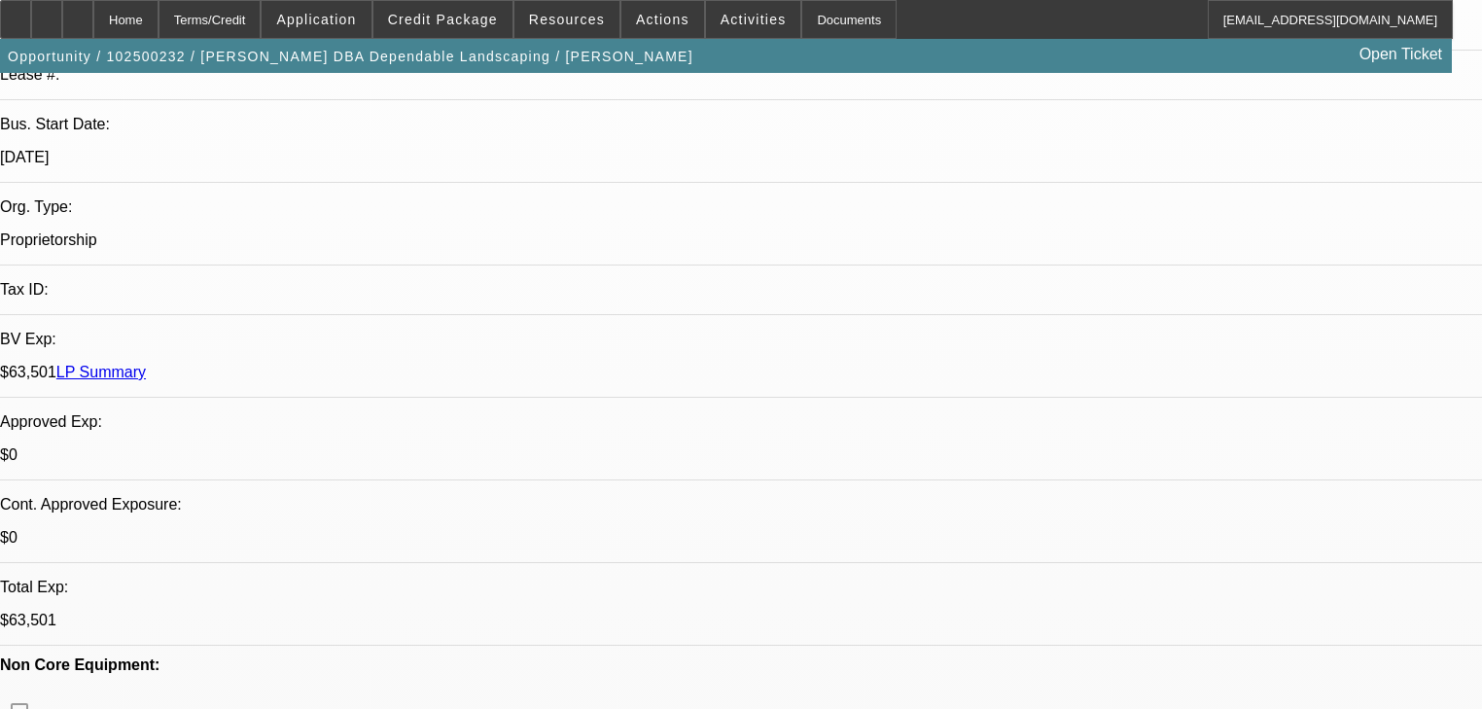
select select "0"
select select "2"
select select "0.1"
select select "4"
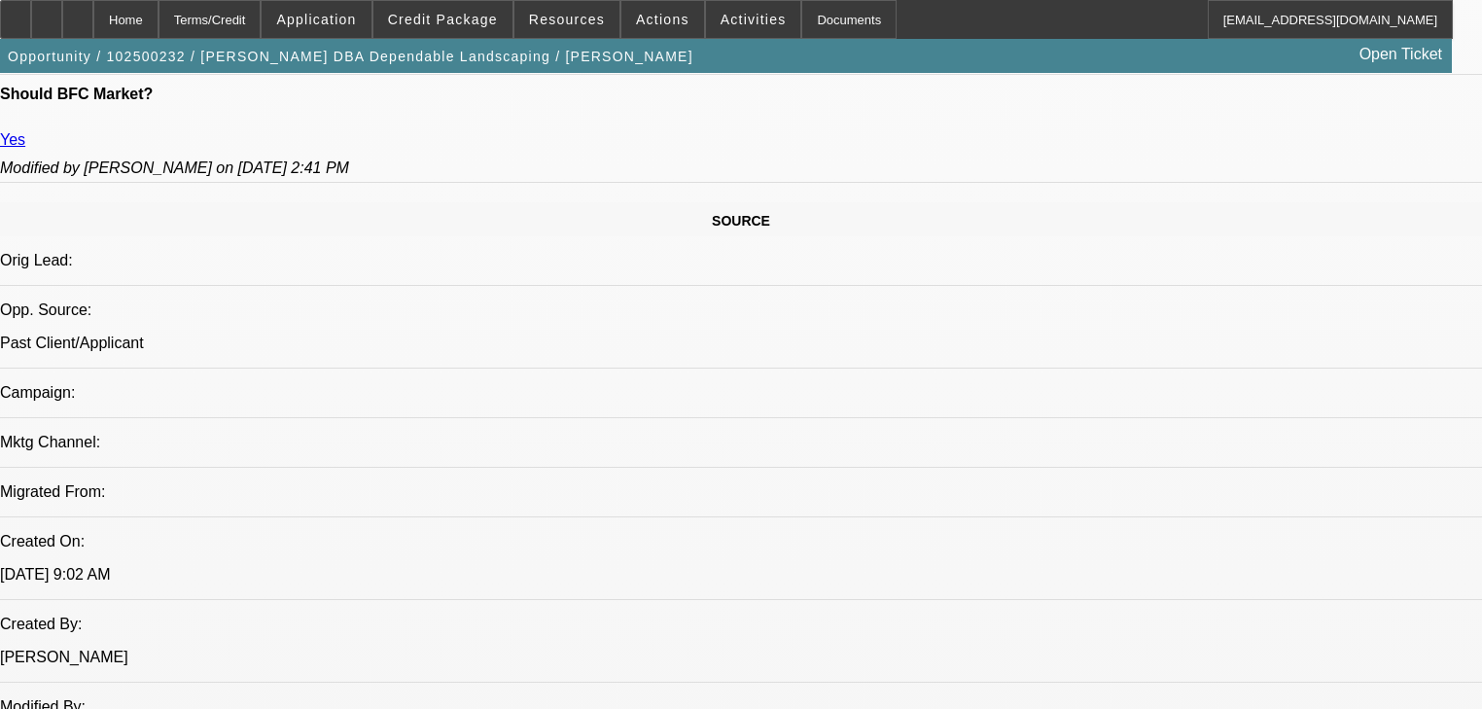
scroll to position [1050, 0]
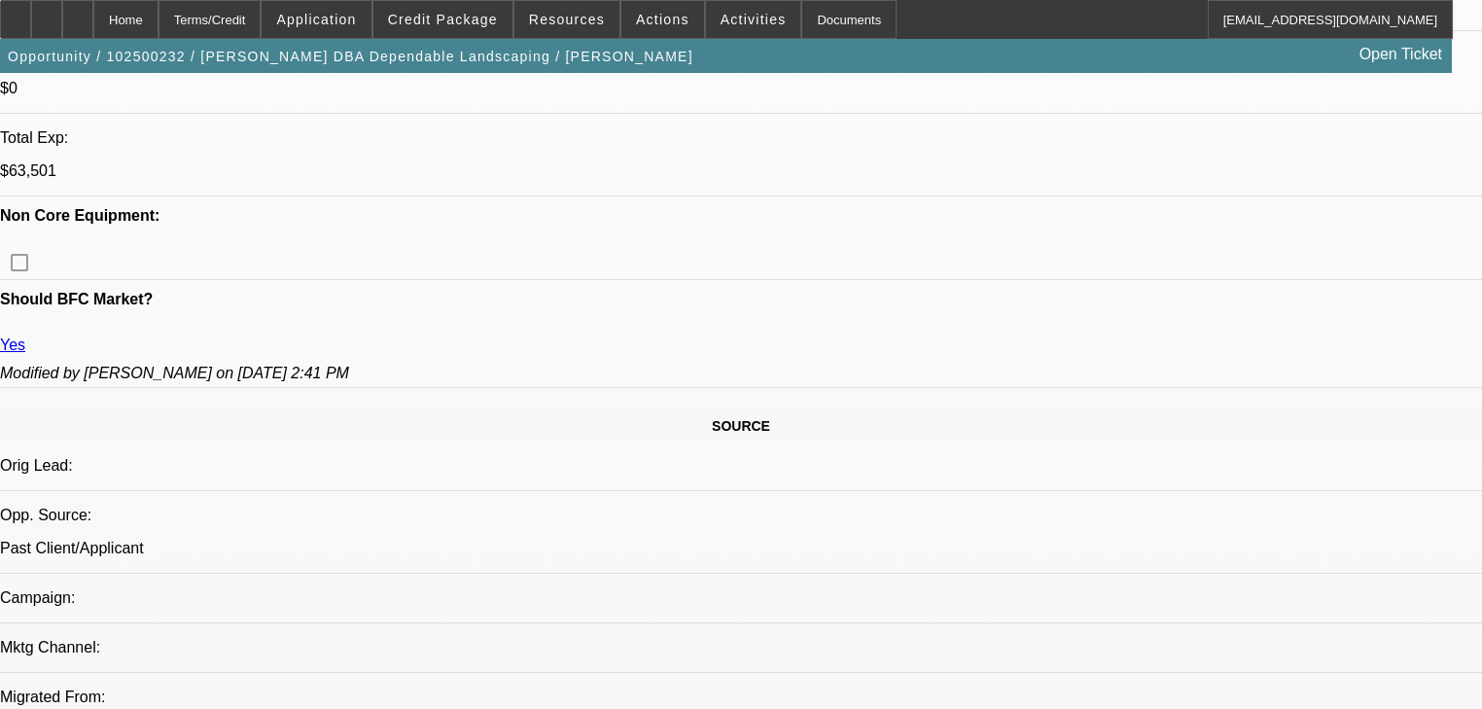
scroll to position [817, 0]
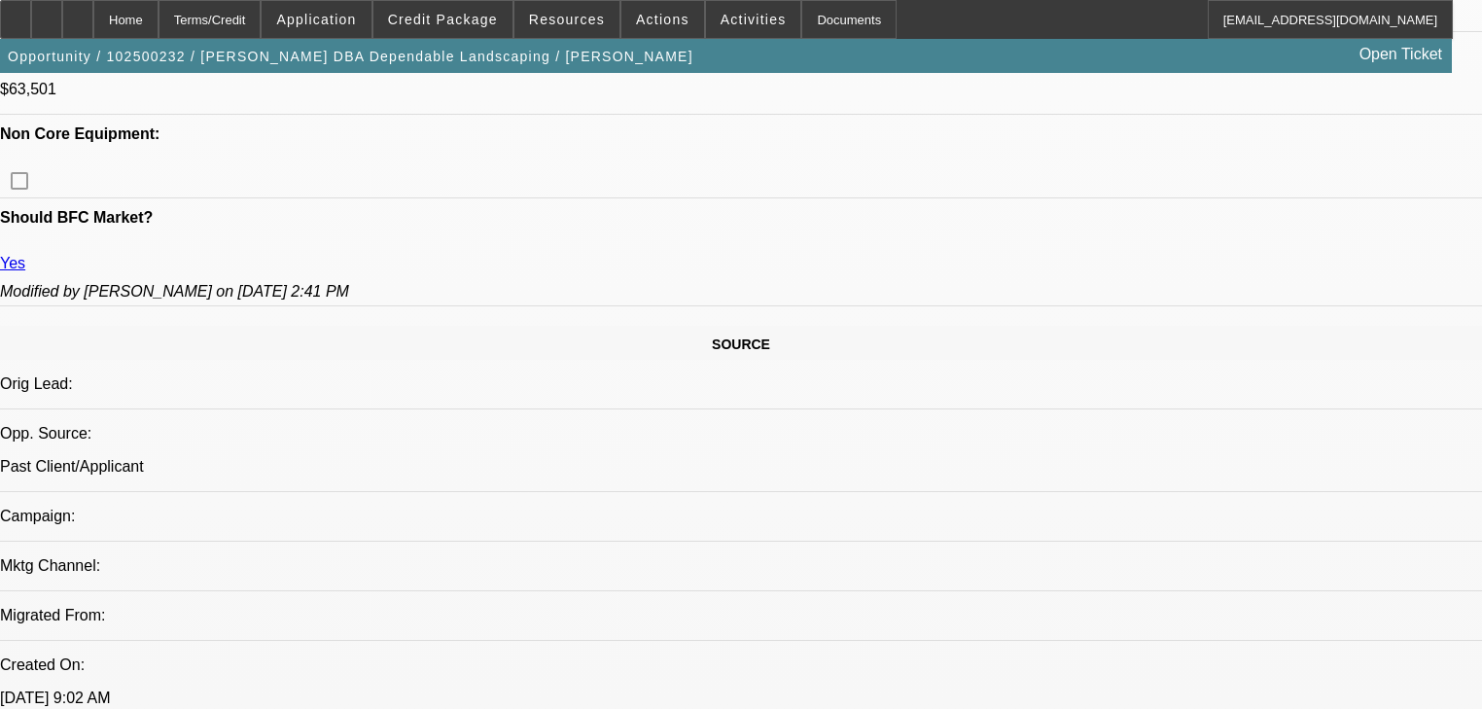
scroll to position [1128, 0]
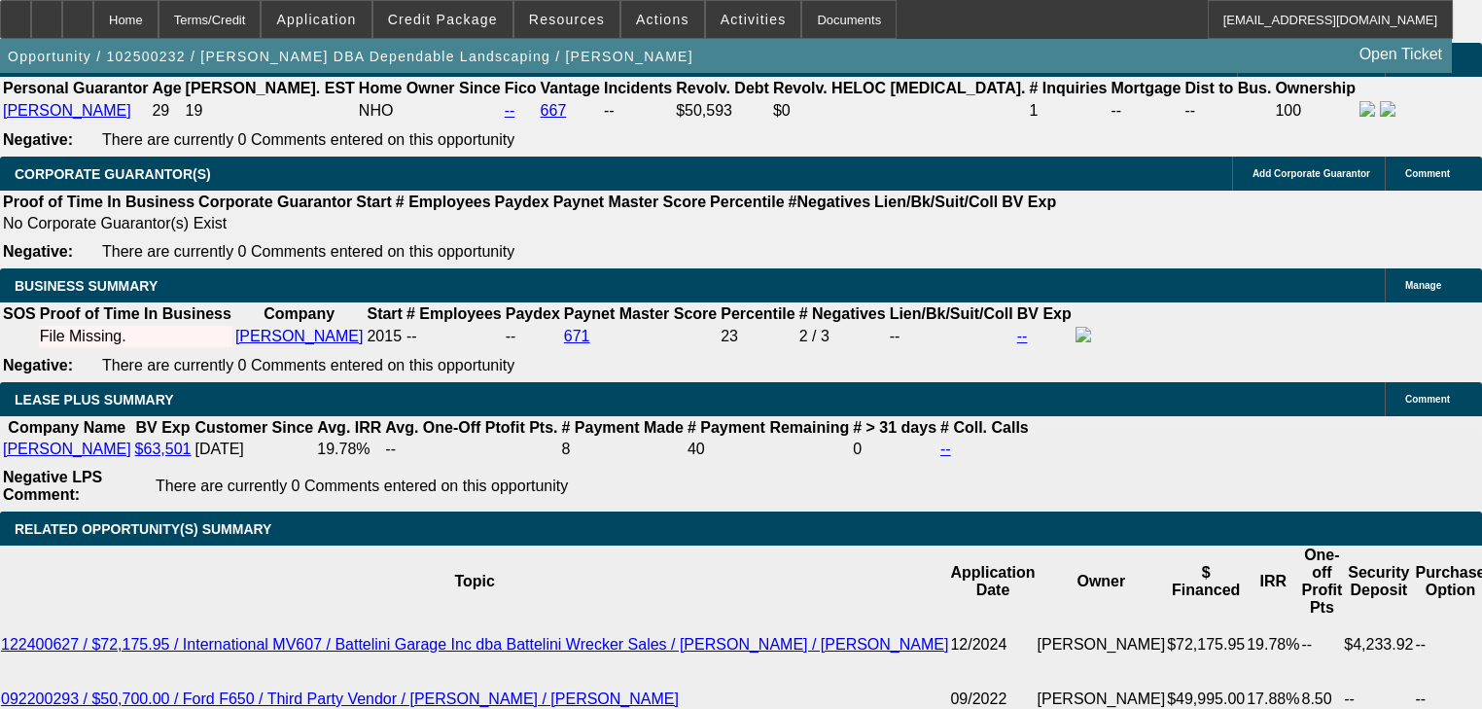
scroll to position [2918, 0]
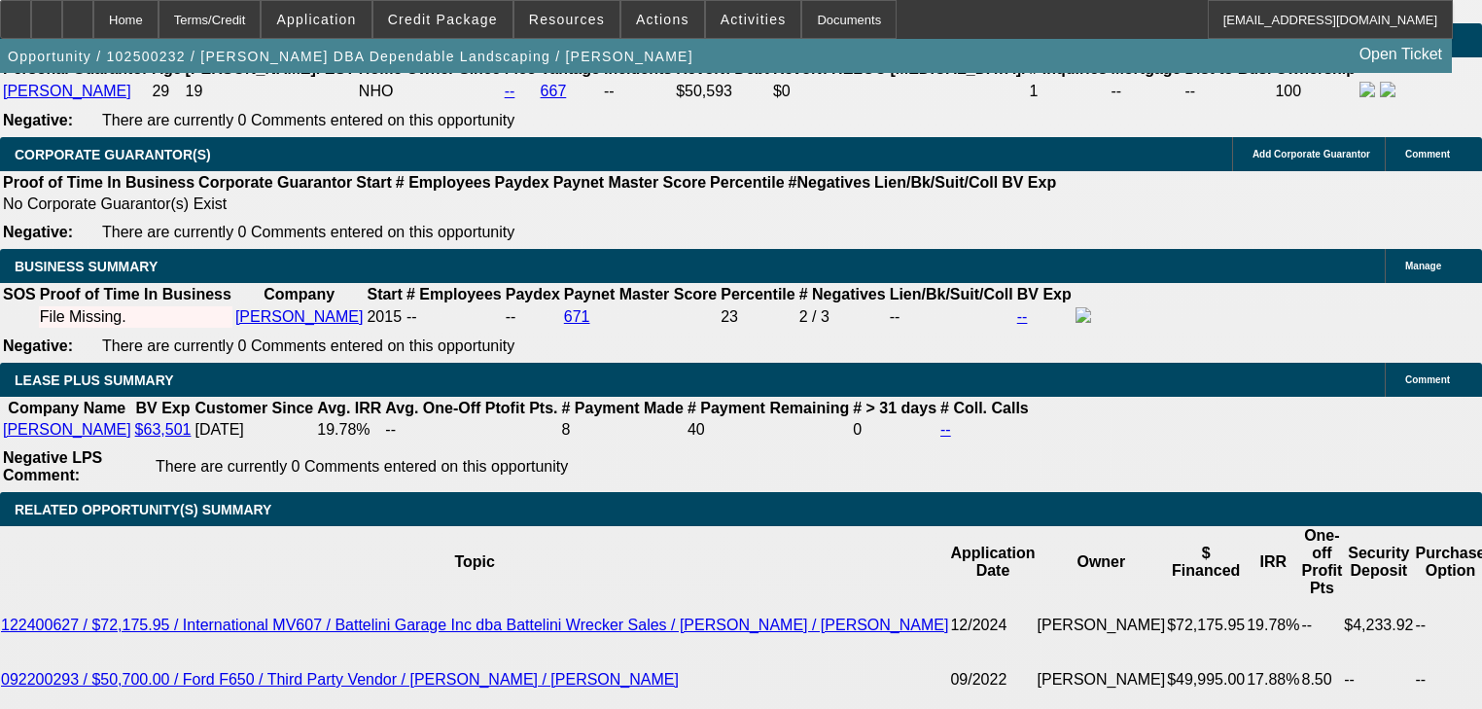
select select "0.1"
type input "$8,000.00"
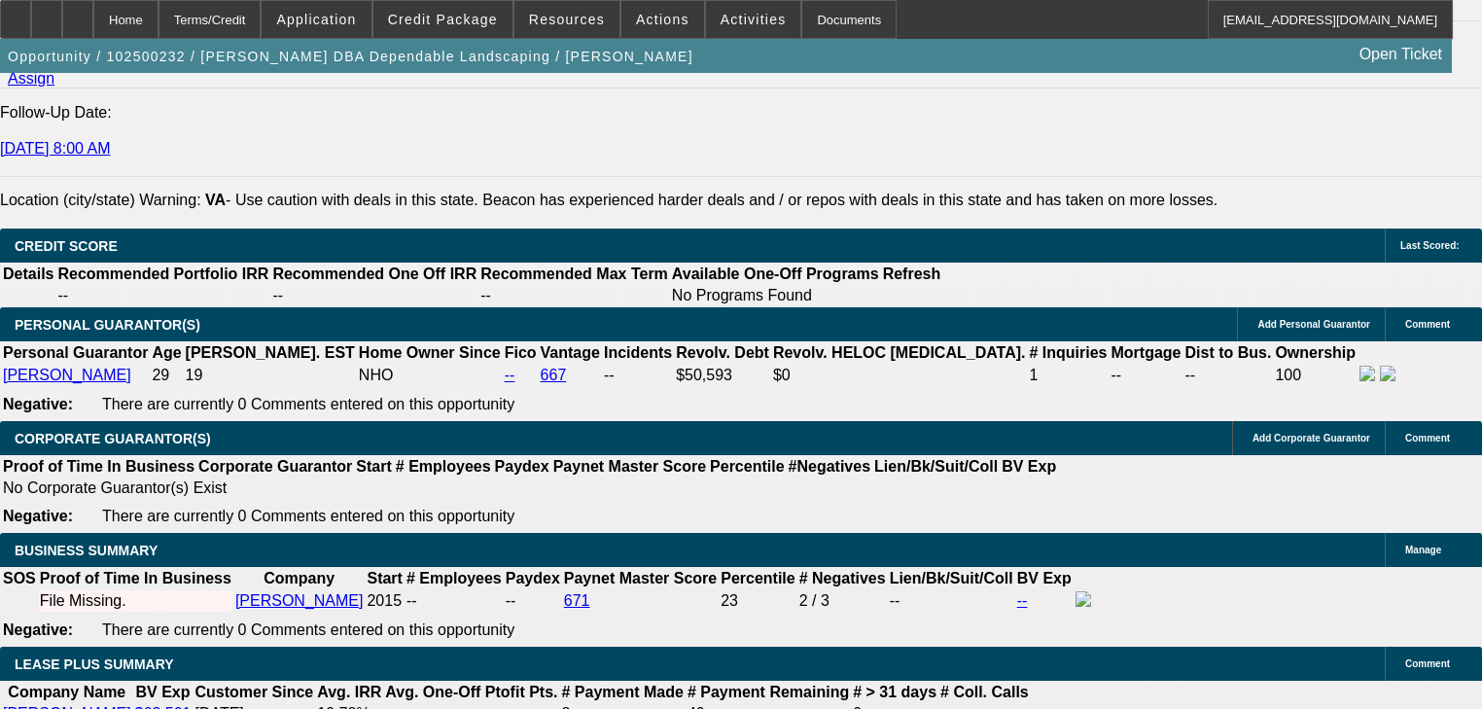
scroll to position [2607, 0]
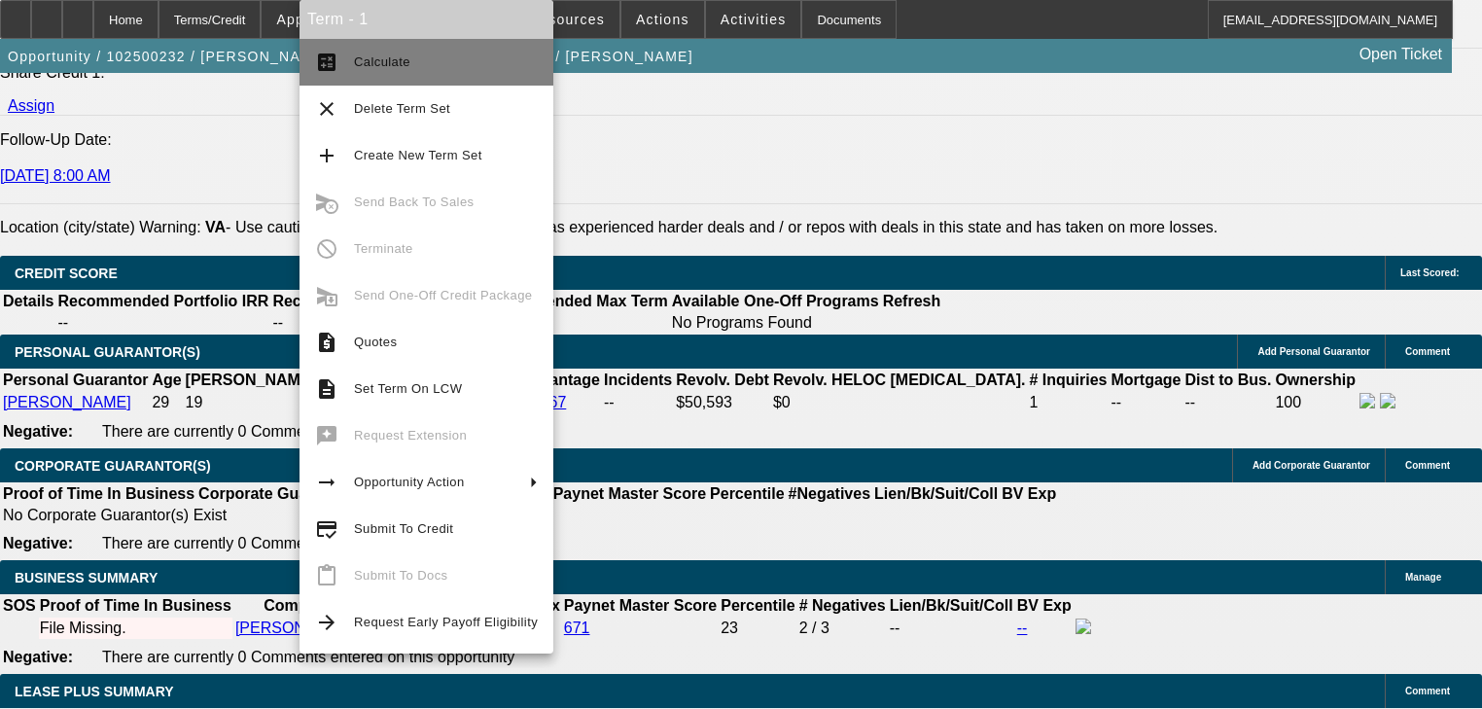
click at [397, 56] on span "Calculate" at bounding box center [382, 61] width 56 height 15
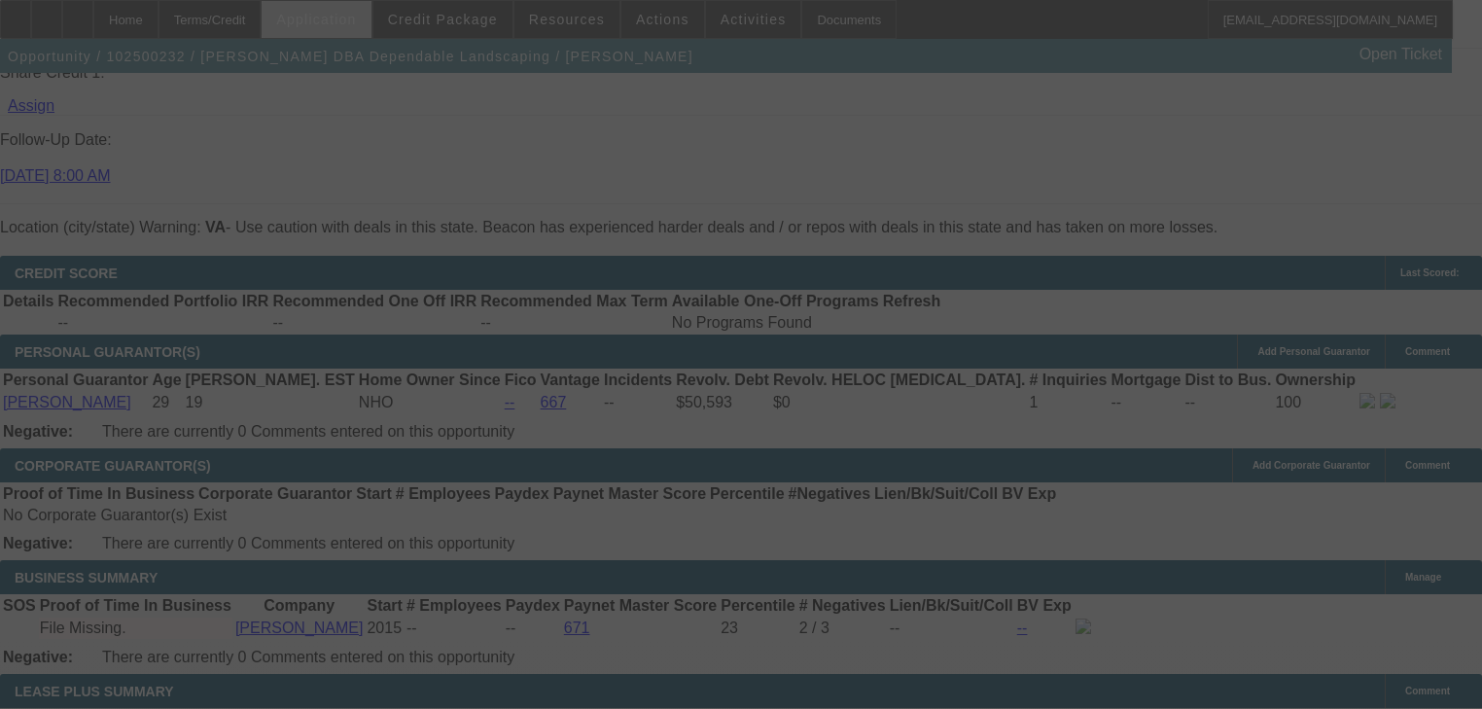
select select "0.1"
select select "2"
select select "0.1"
select select "4"
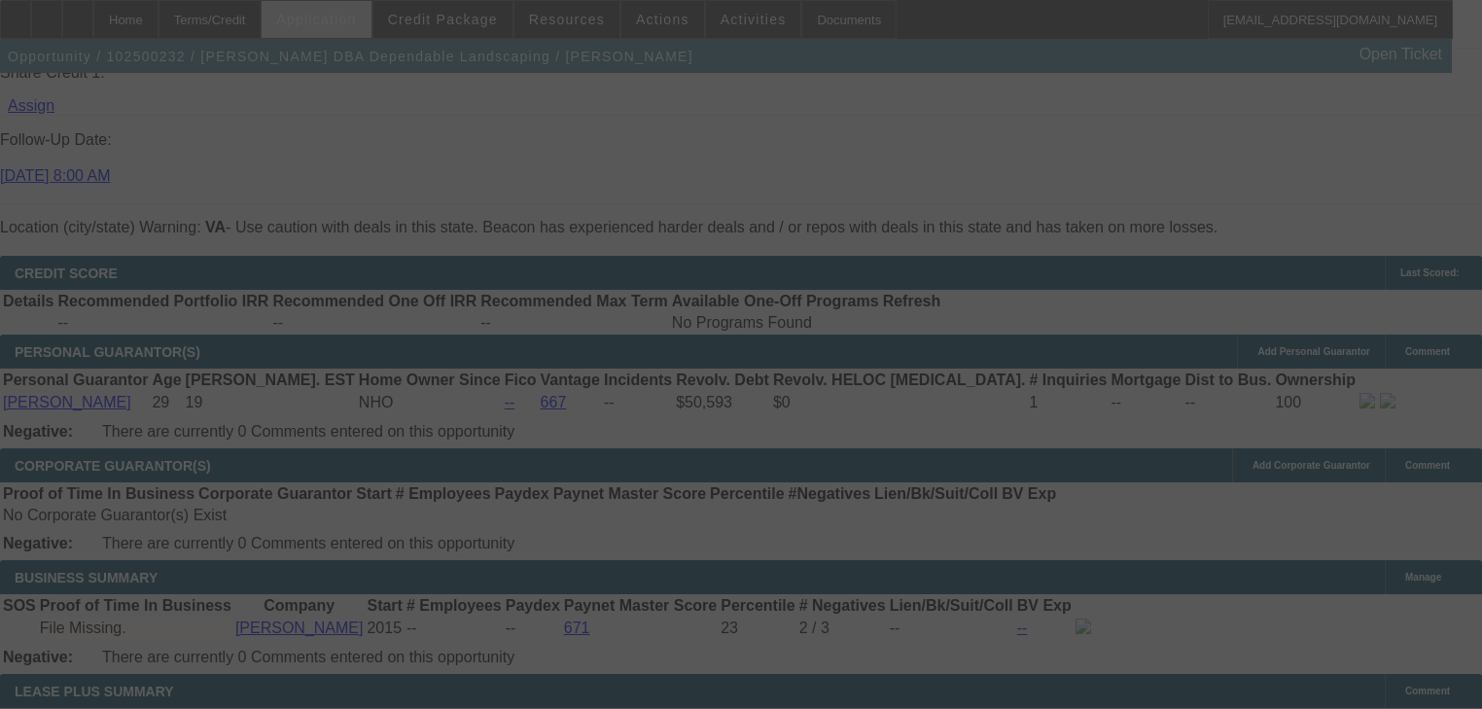
scroll to position [0, 0]
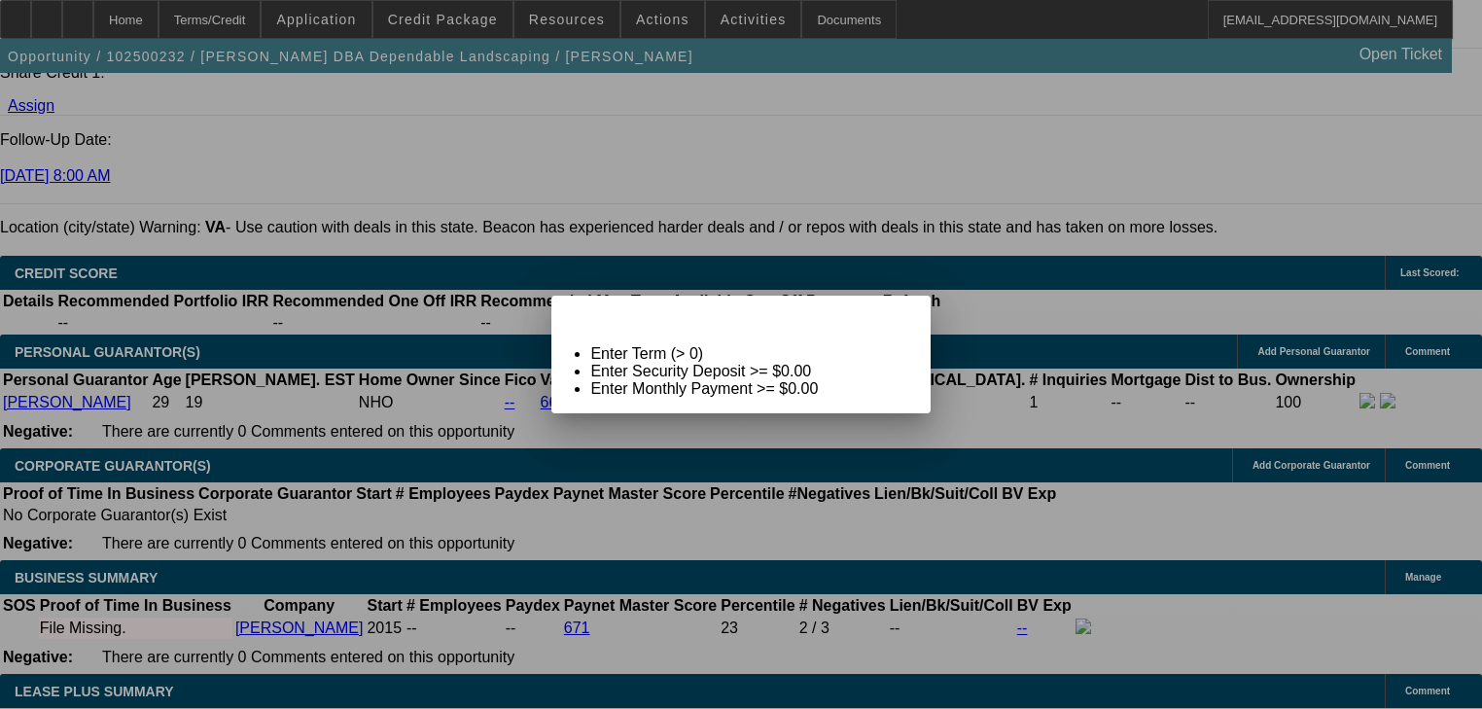
drag, startPoint x: 866, startPoint y: 324, endPoint x: 876, endPoint y: 325, distance: 10.7
click at [872, 324] on div "Term Not Ready To Calculate: Term Id 1 Close" at bounding box center [741, 313] width 378 height 34
click at [887, 318] on div "Close" at bounding box center [908, 307] width 43 height 22
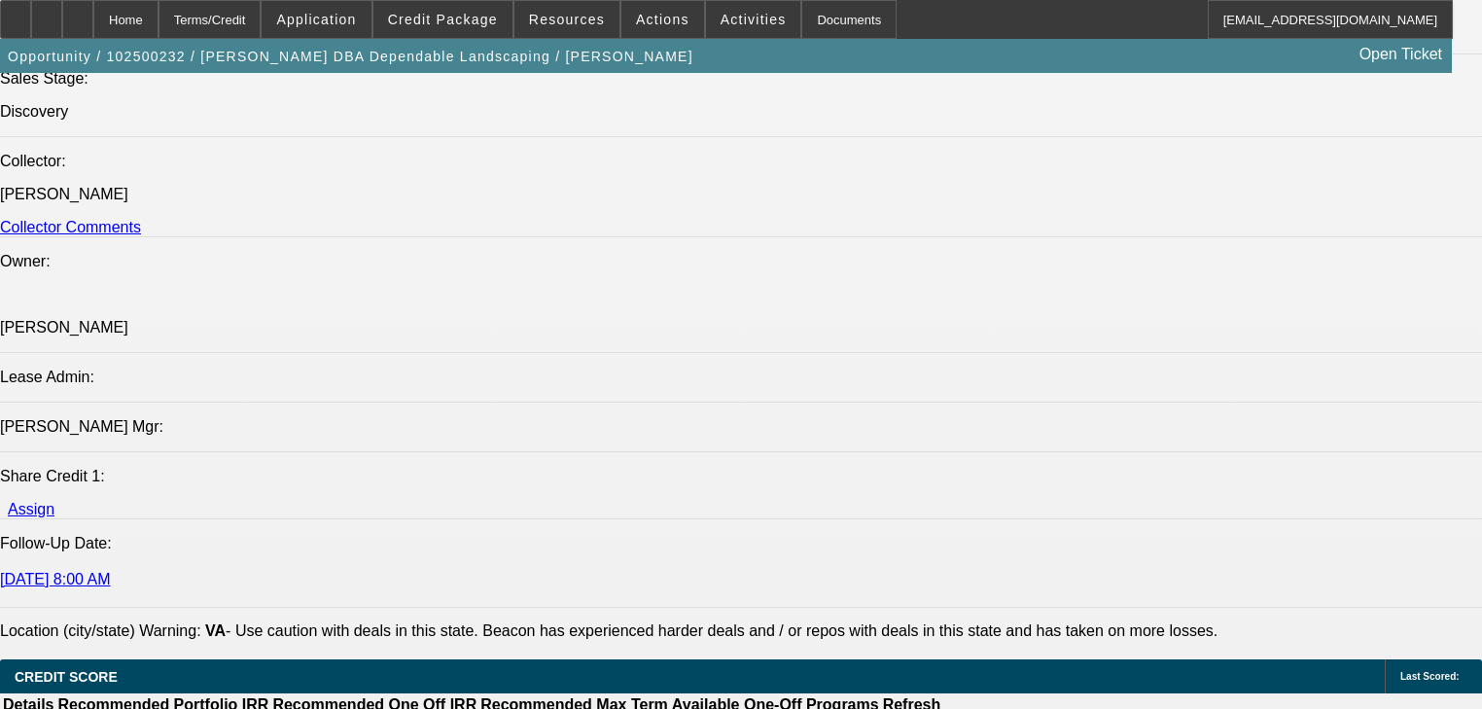
scroll to position [2140, 0]
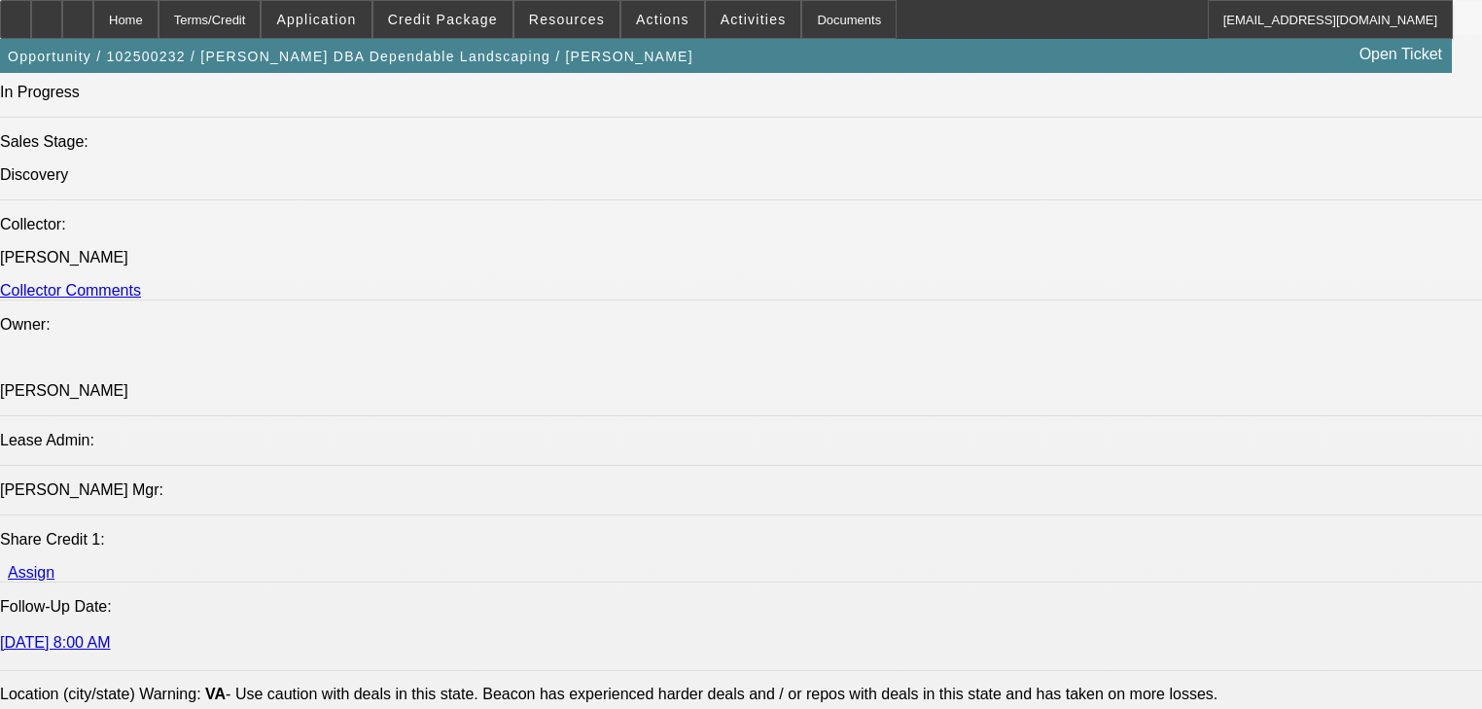
radio input "true"
type textarea "Needs another truck, contract is offering him double, will take probably a mont…"
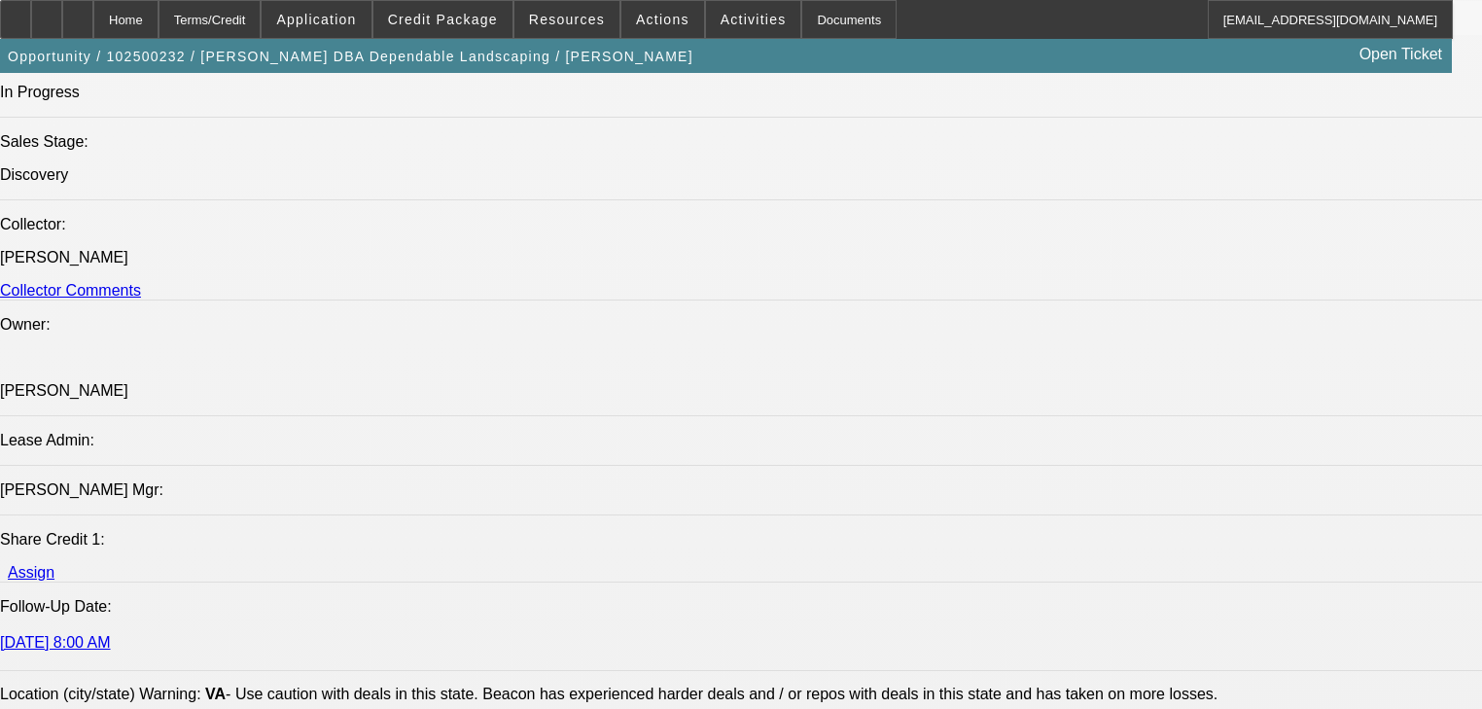
radio input "true"
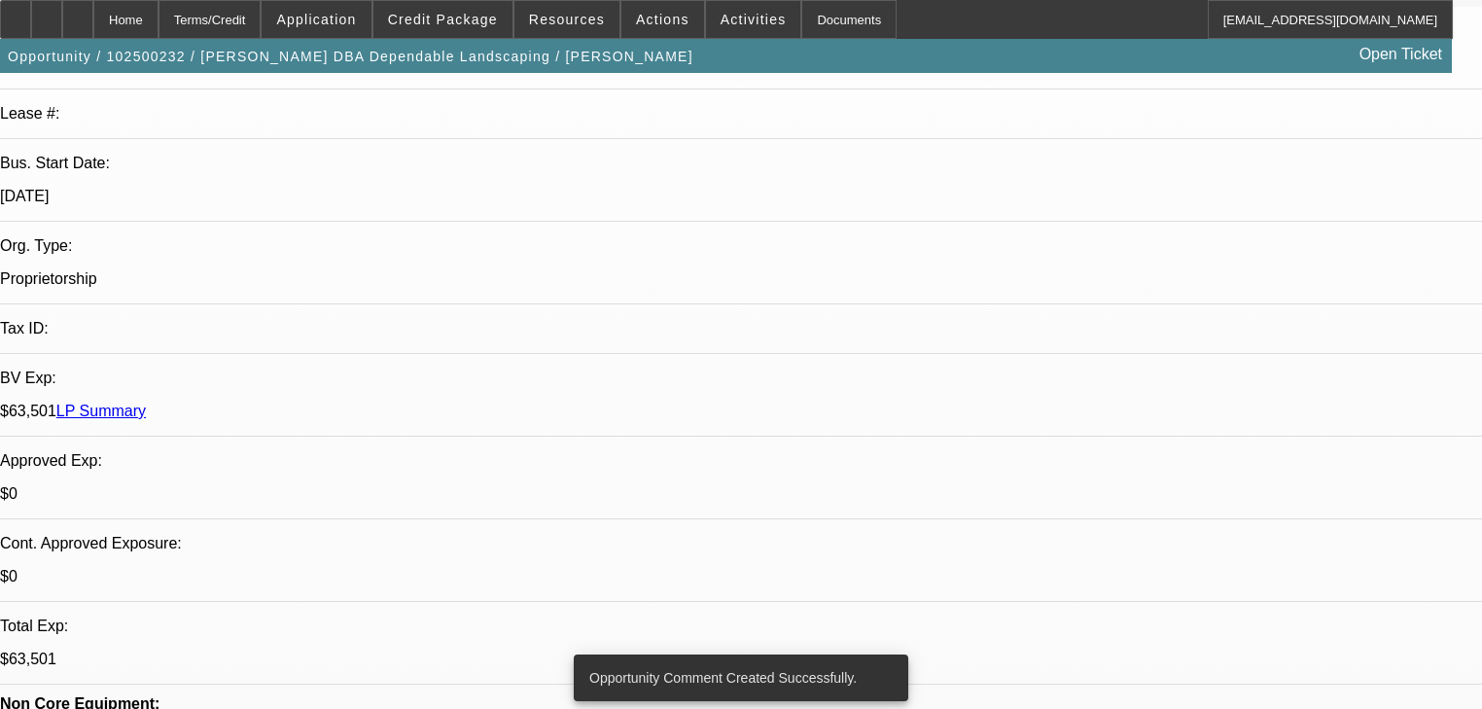
scroll to position [0, 0]
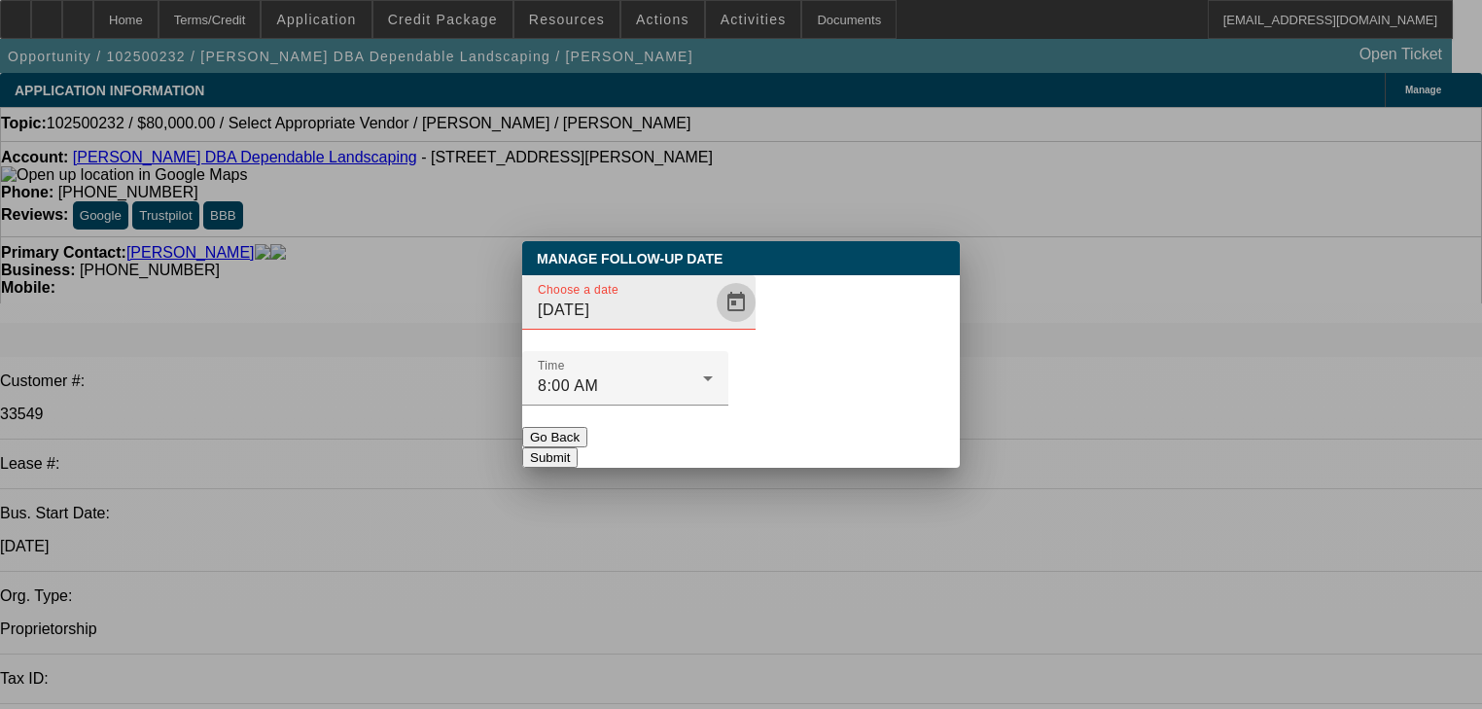
click at [713, 326] on span "Open calendar" at bounding box center [736, 302] width 47 height 47
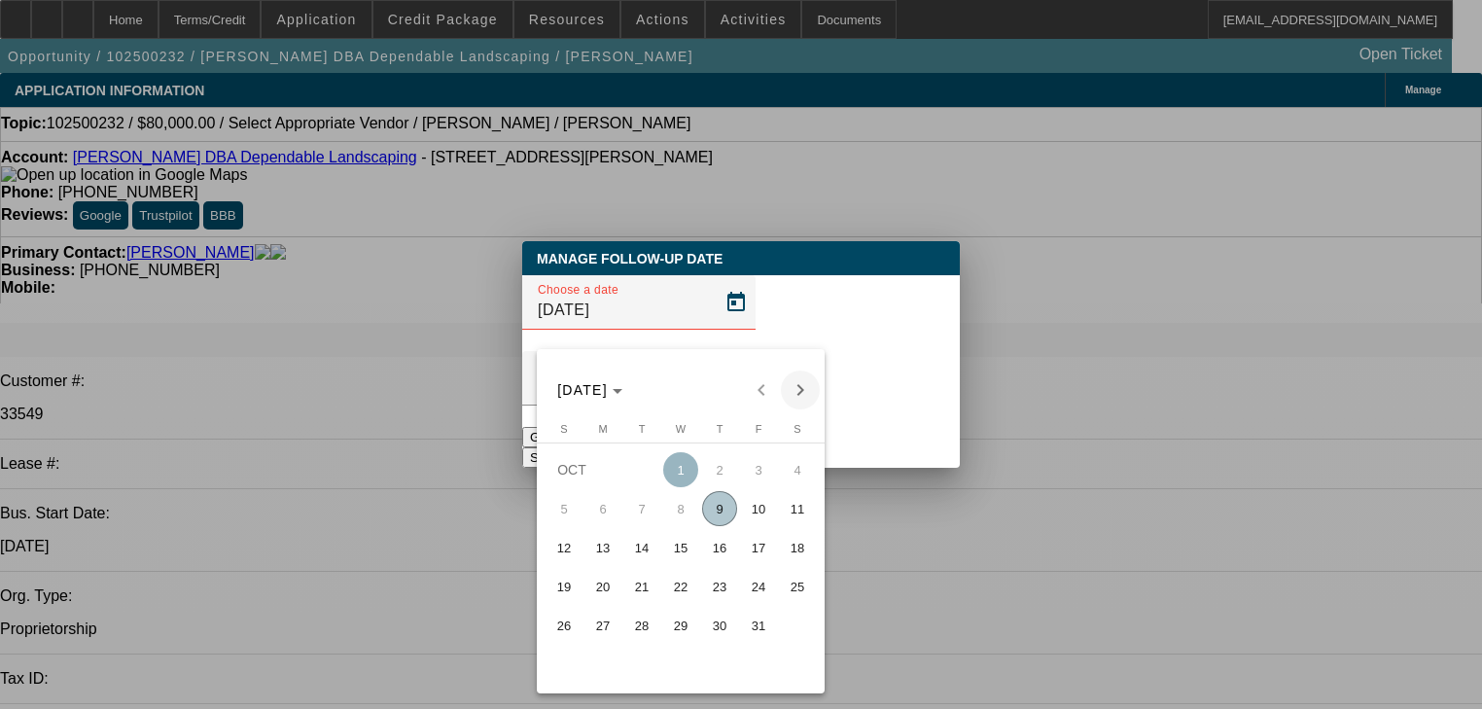
click at [785, 385] on span "Next month" at bounding box center [800, 390] width 39 height 39
click at [610, 512] on span "3" at bounding box center [603, 508] width 35 height 35
type input "11/3/2025"
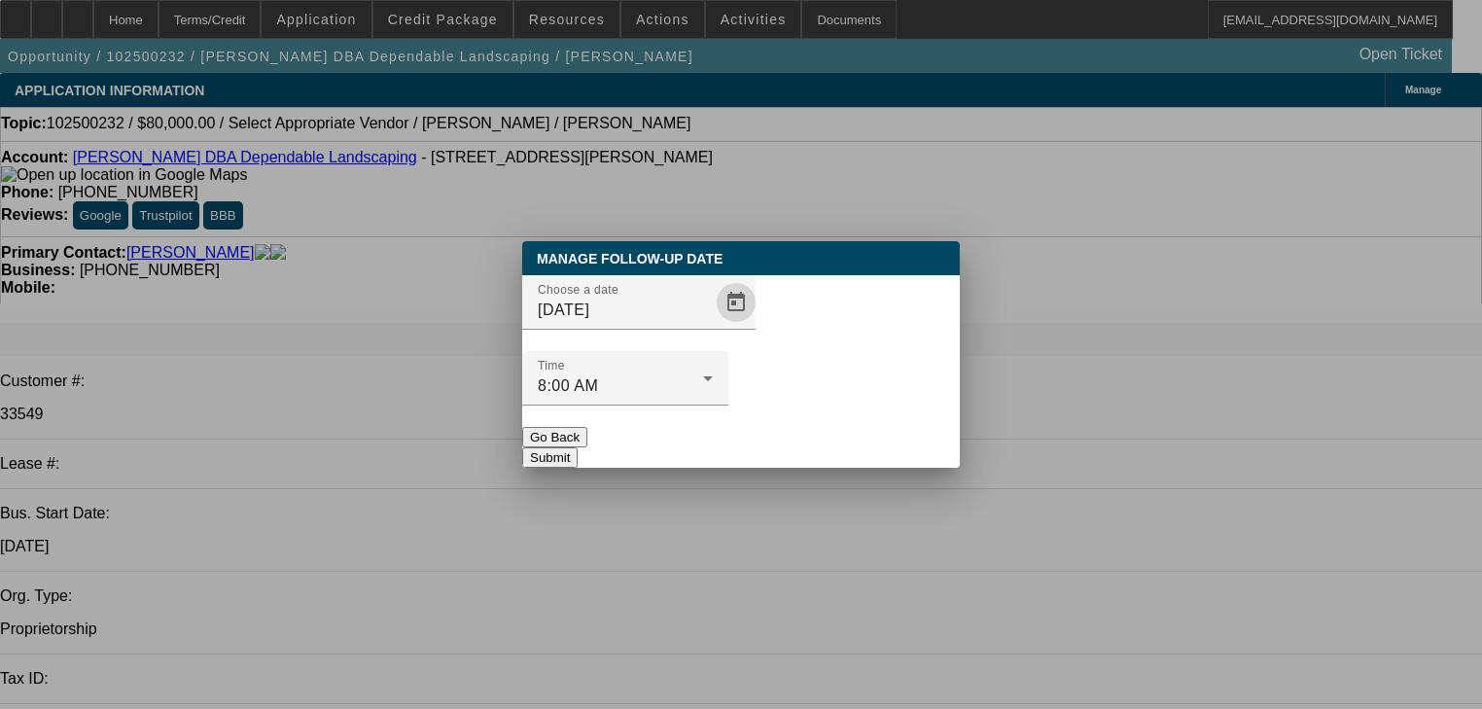
click at [578, 447] on button "Submit" at bounding box center [549, 457] width 55 height 20
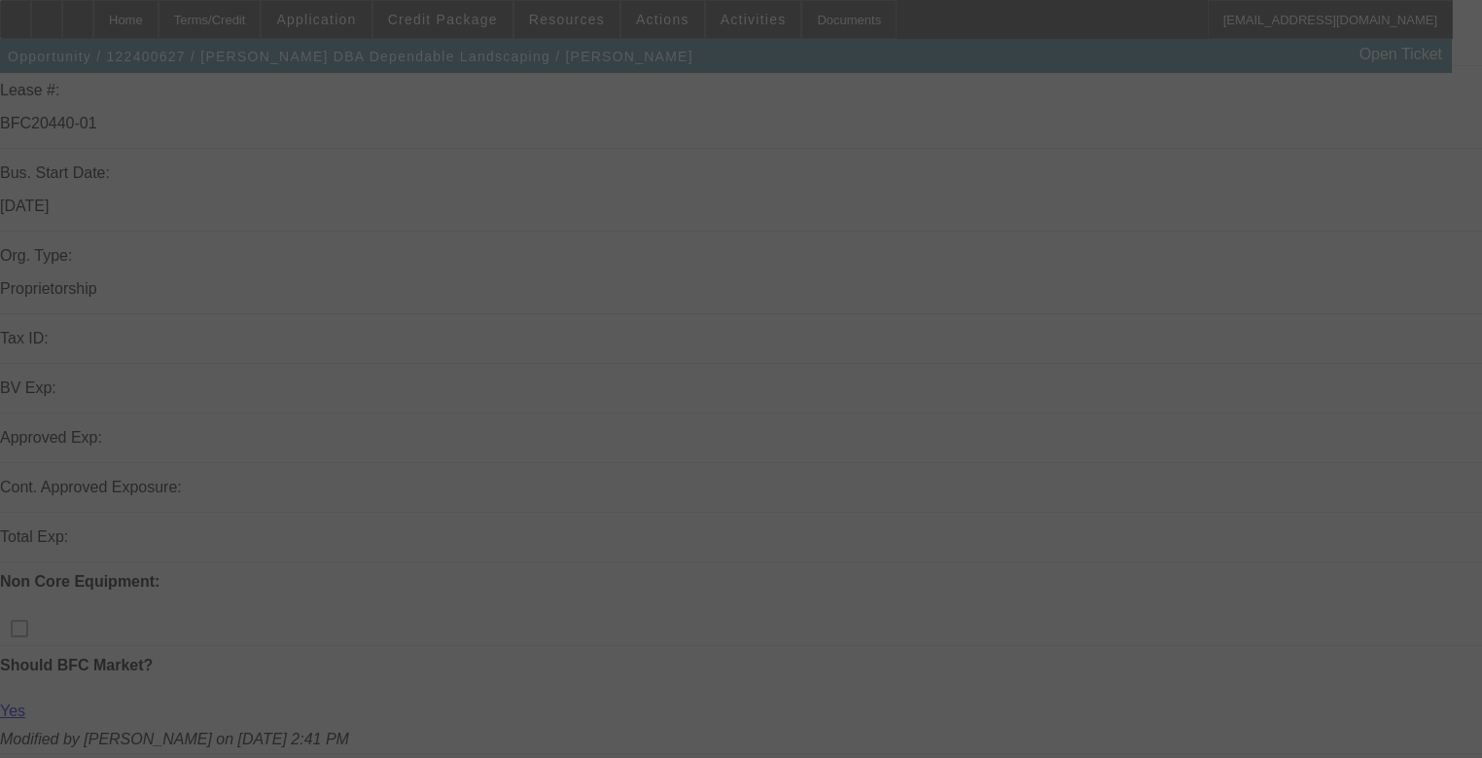
scroll to position [389, 0]
select select "0.1"
select select "2"
select select "0"
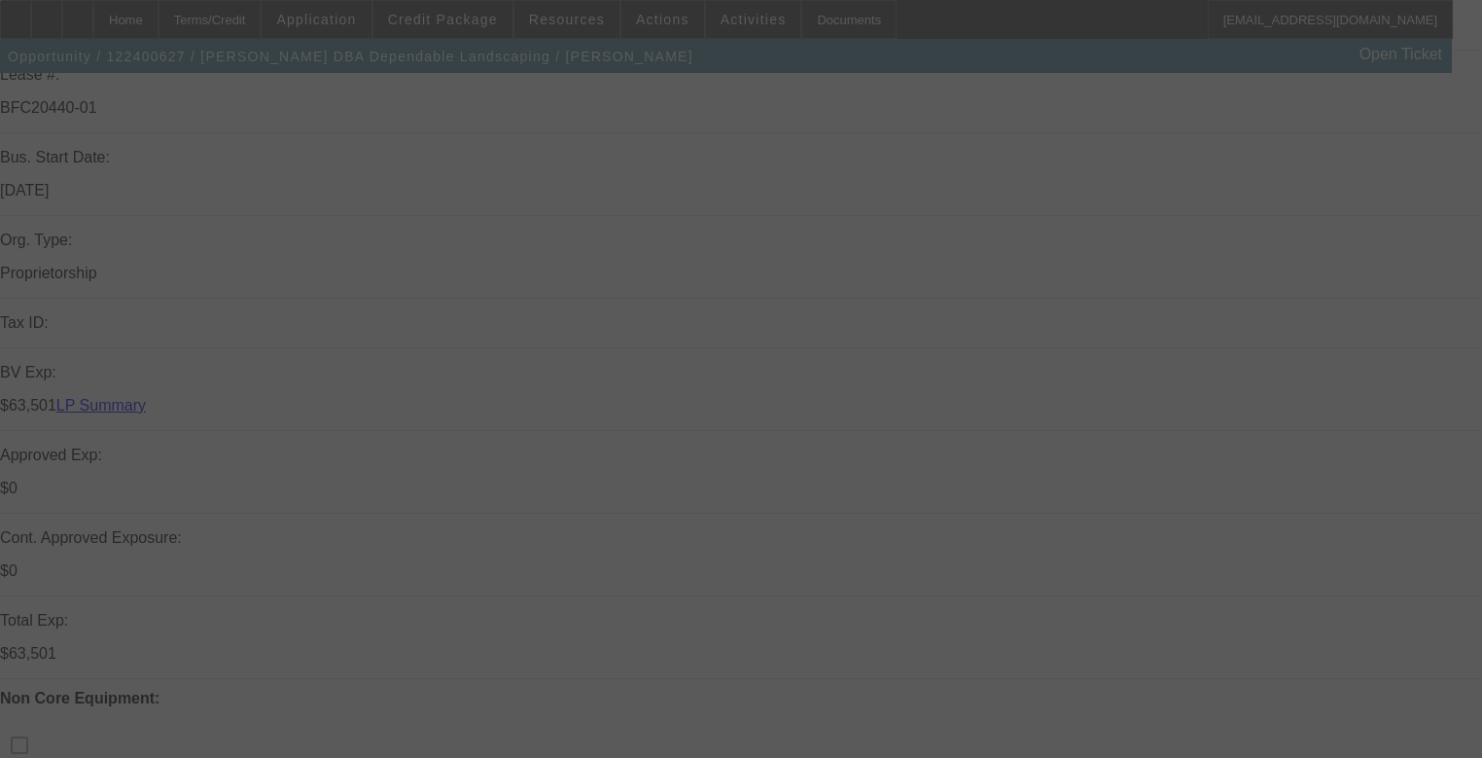
select select "6"
select select "0.1"
select select "2"
select select "0"
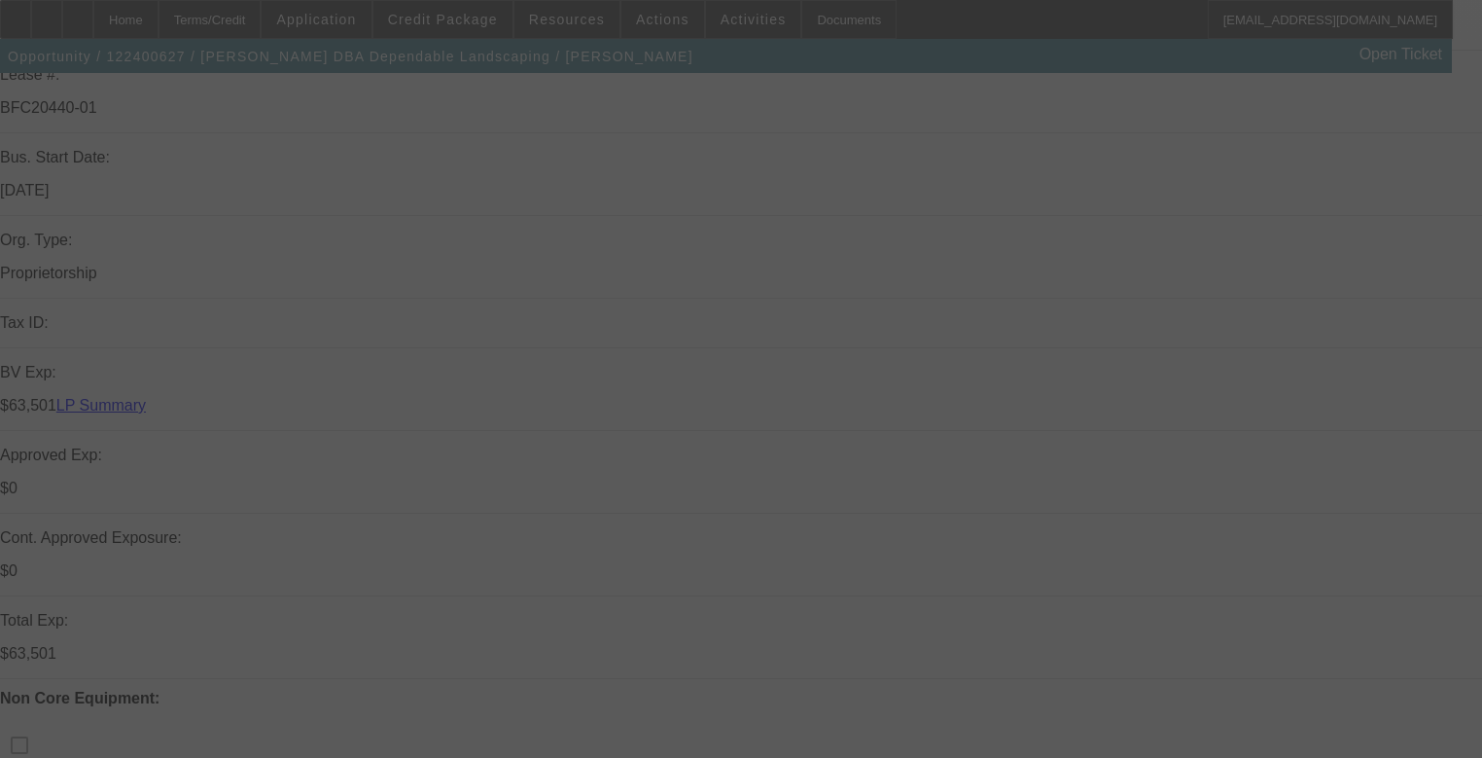
select select "6"
select select "0.1"
select select "2"
select select "0"
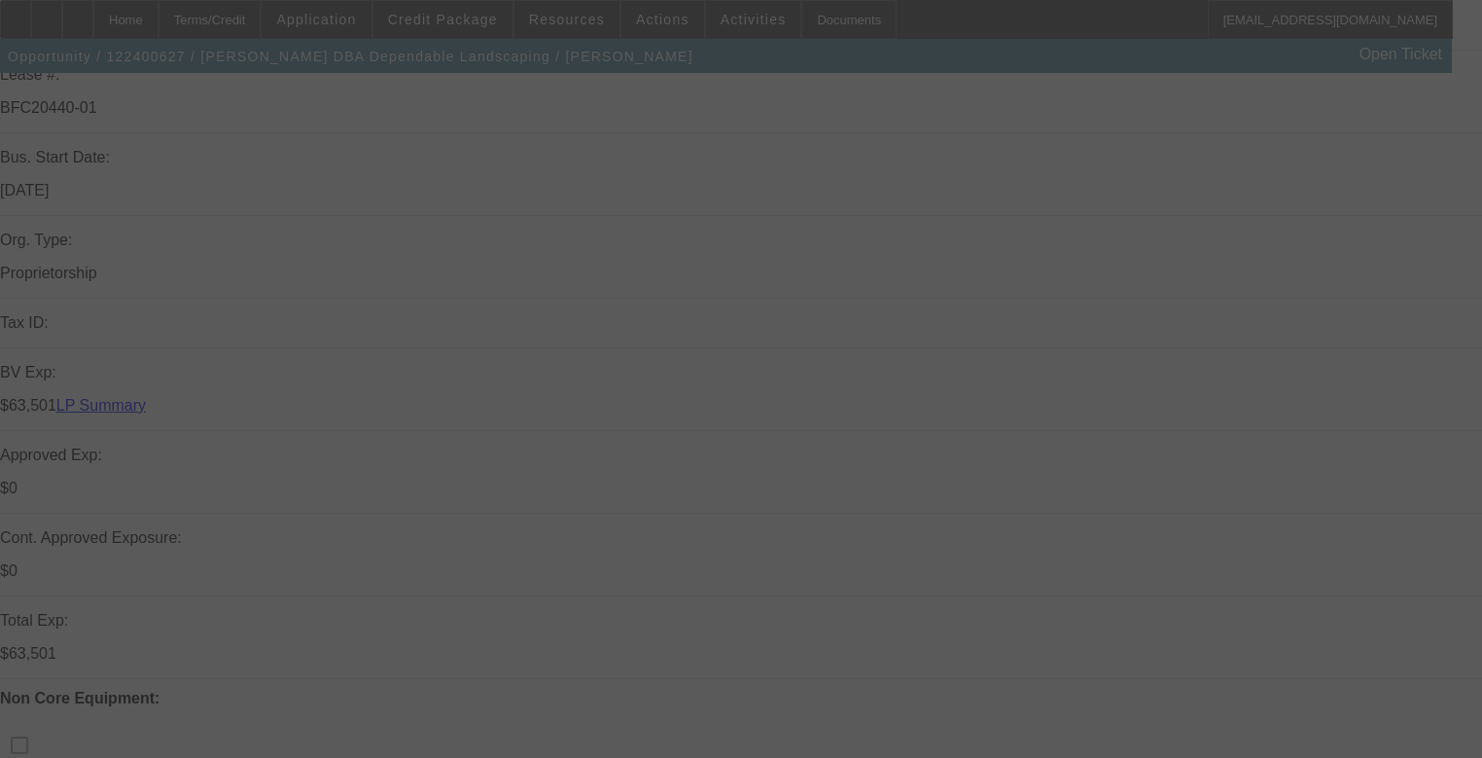
select select "6"
select select "0.1"
select select "2"
select select "0"
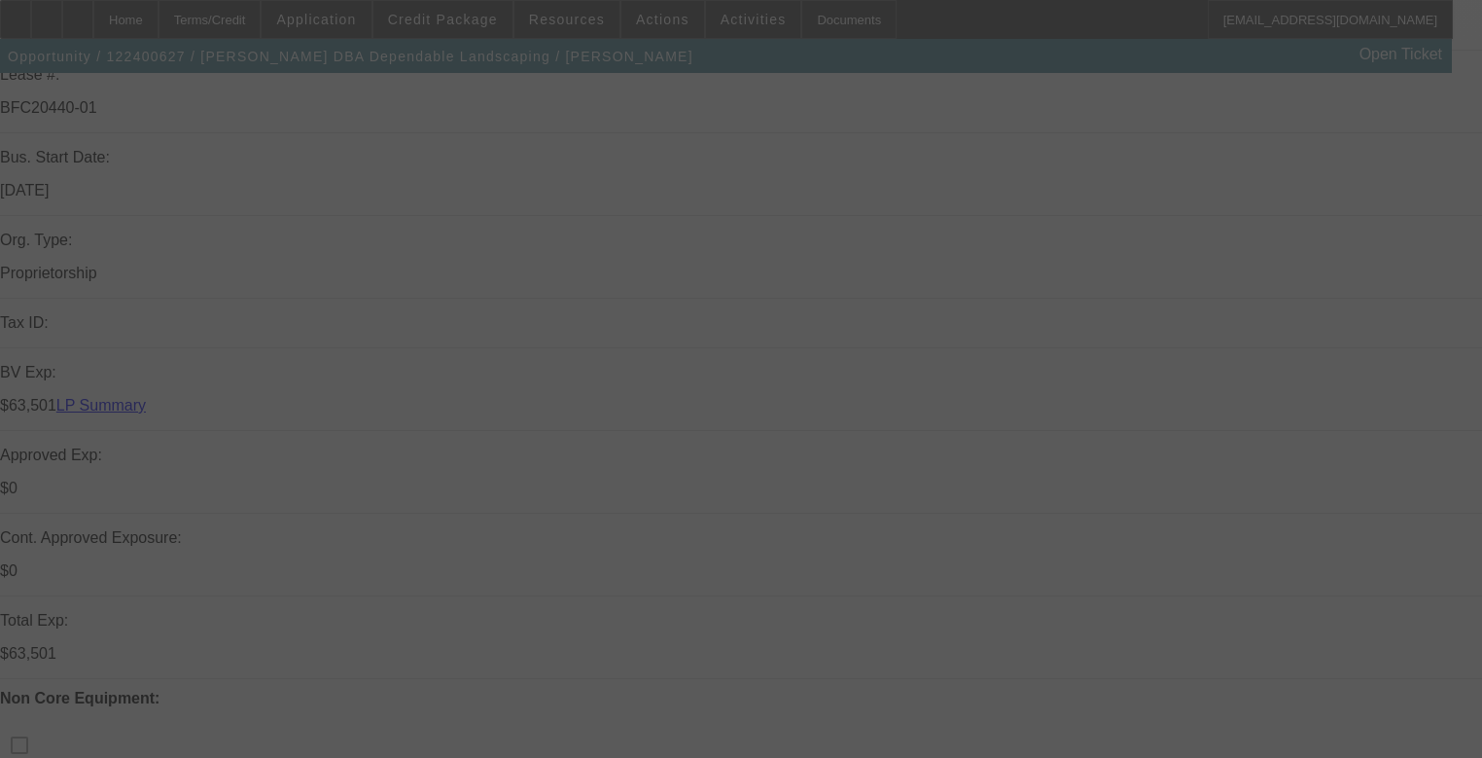
select select "6"
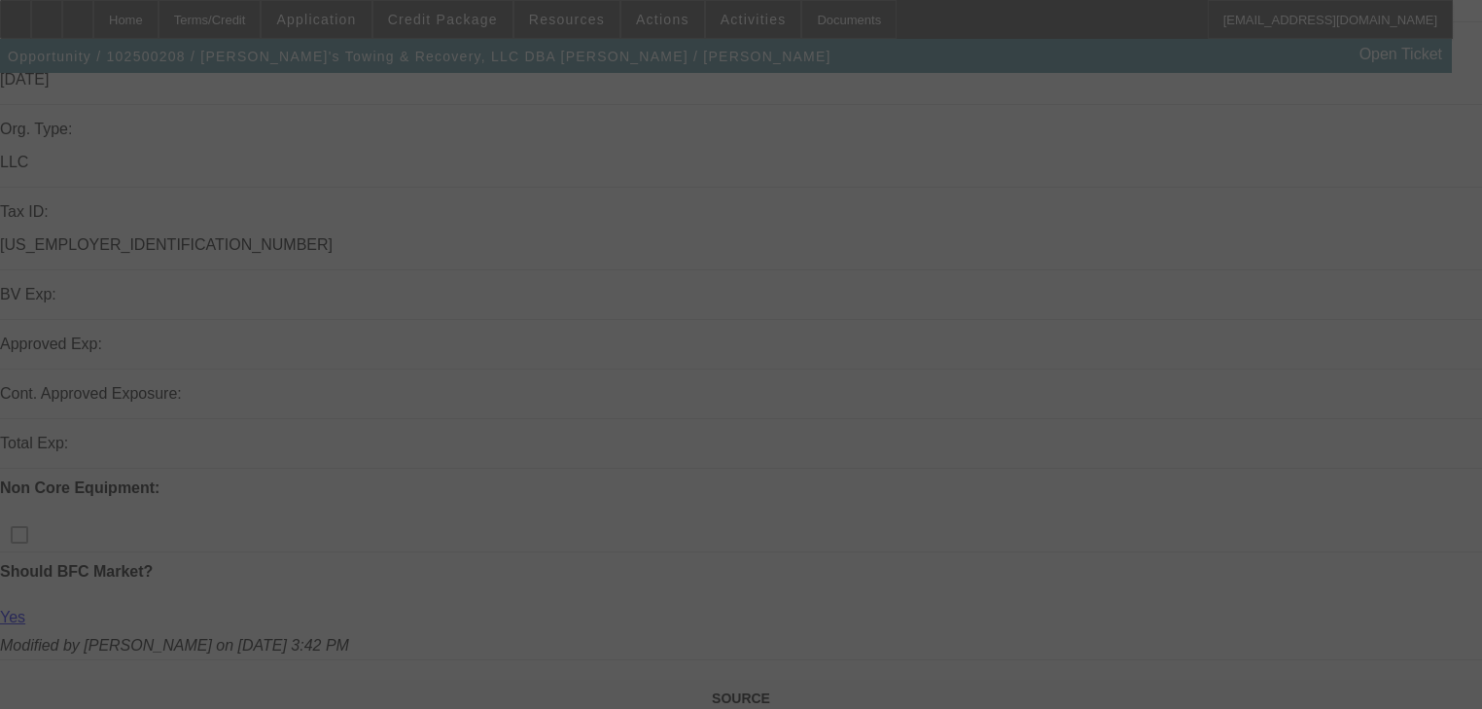
scroll to position [23, 0]
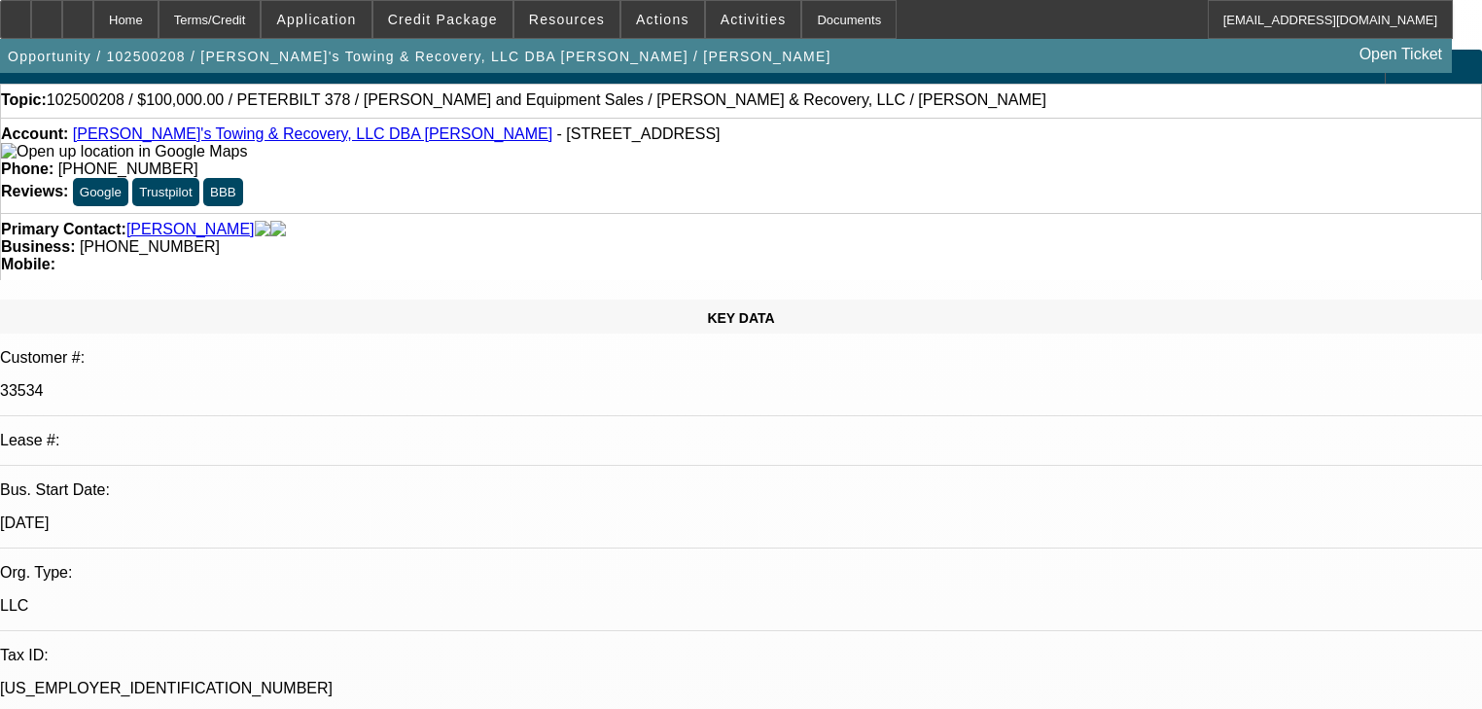
select select "0.2"
select select "2"
select select "0"
select select "6"
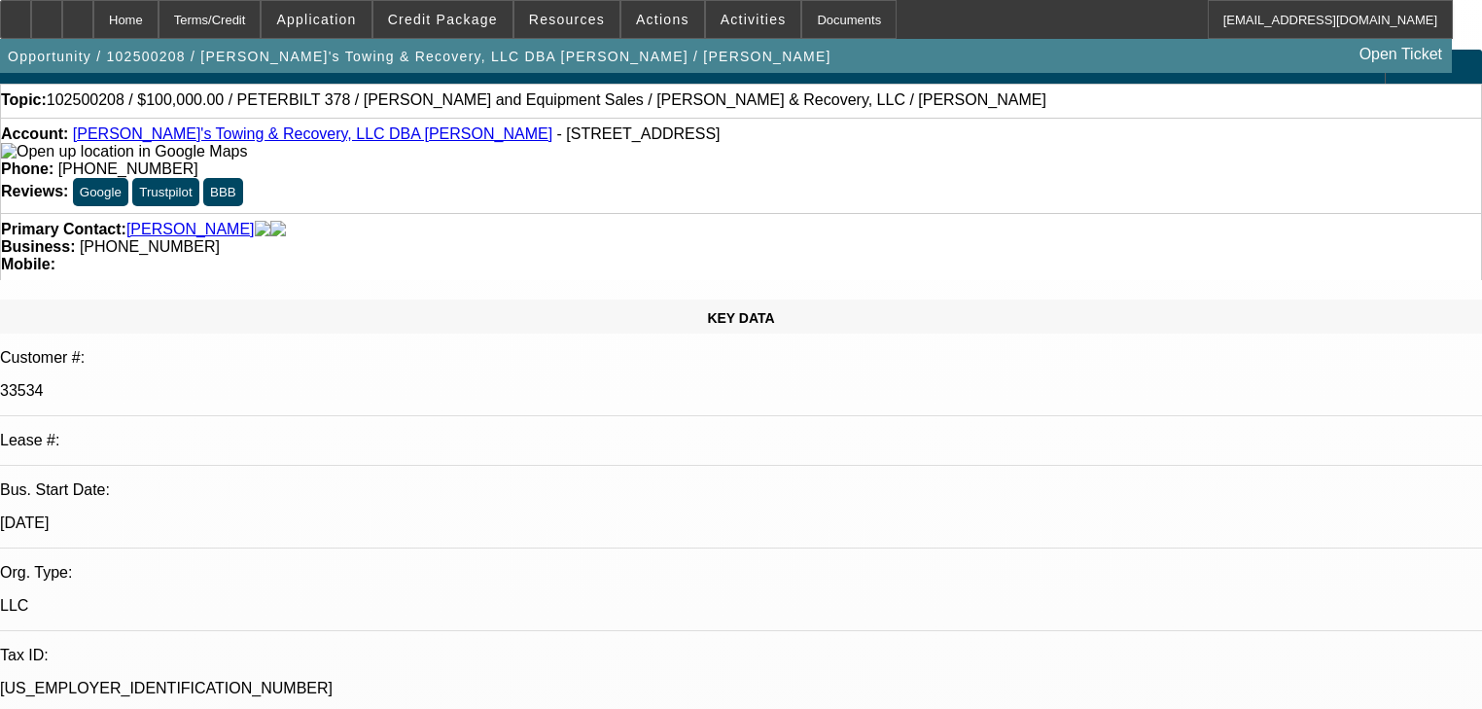
select select "0.2"
select select "2"
select select "0"
select select "6"
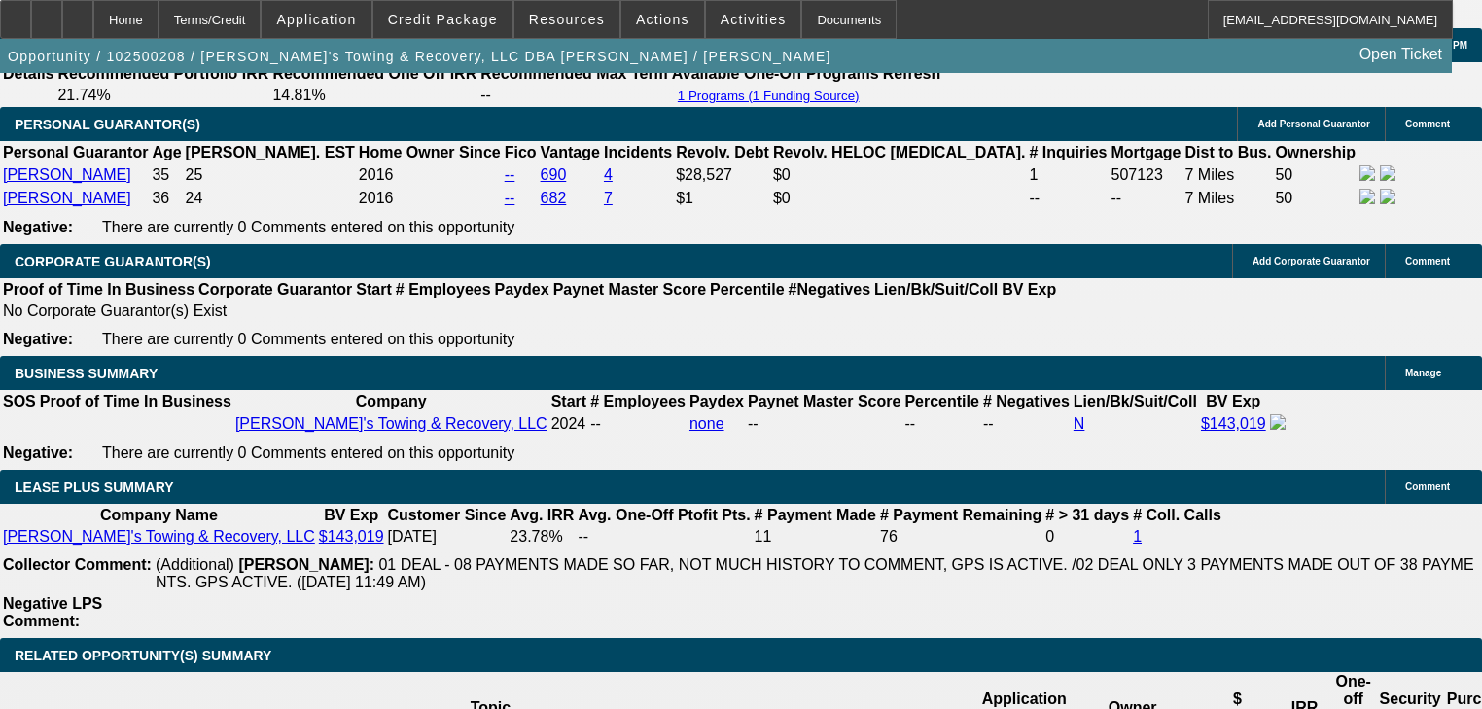
scroll to position [3086, 0]
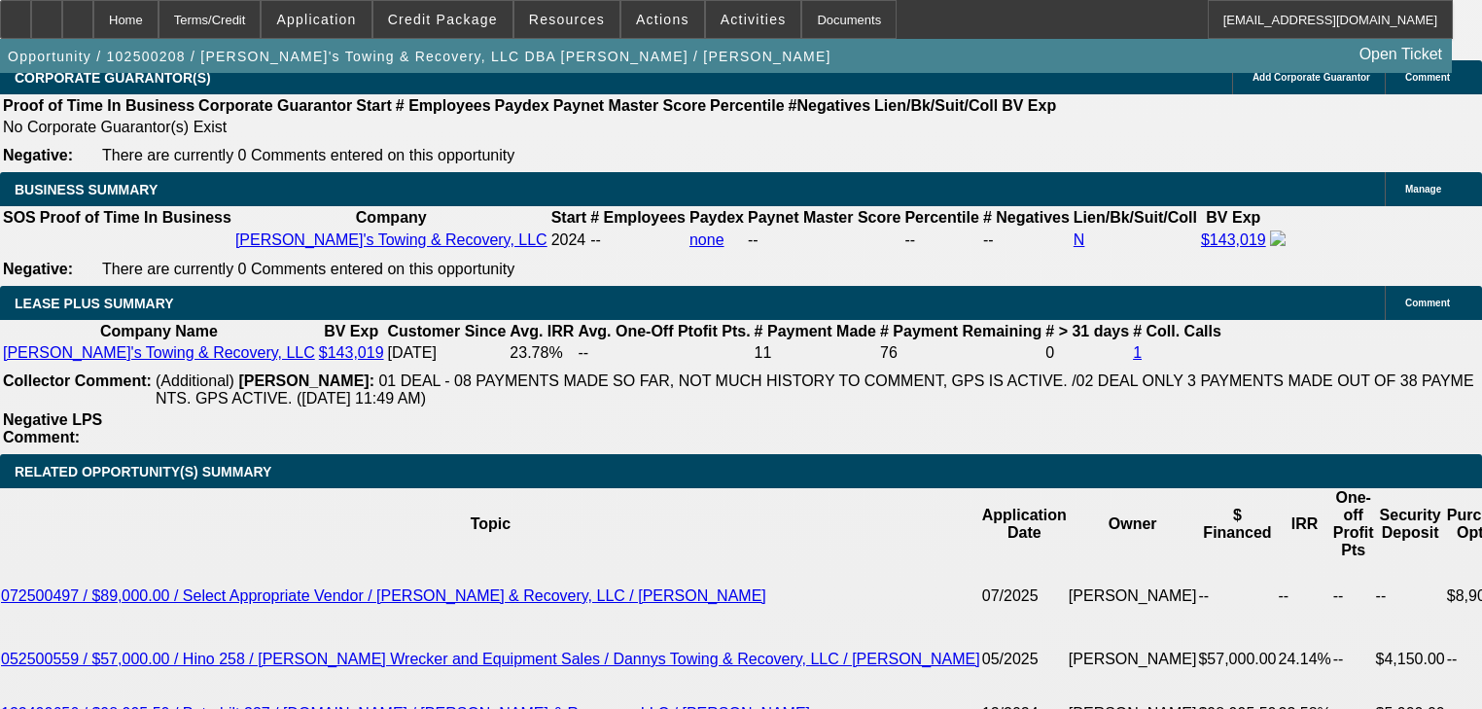
drag, startPoint x: 326, startPoint y: 265, endPoint x: 619, endPoint y: 271, distance: 292.9
drag, startPoint x: 311, startPoint y: 284, endPoint x: 650, endPoint y: 288, distance: 338.5
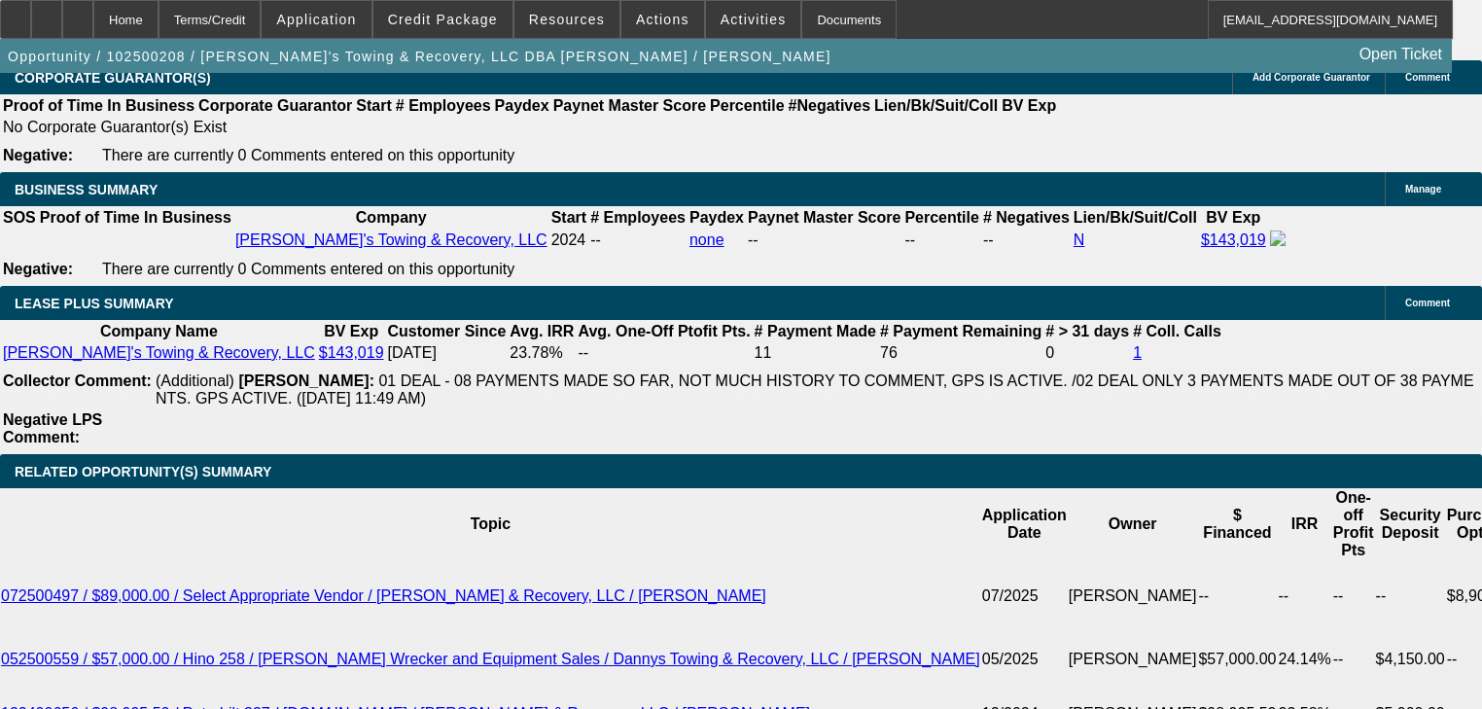
drag, startPoint x: 159, startPoint y: 293, endPoint x: 415, endPoint y: 293, distance: 256.8
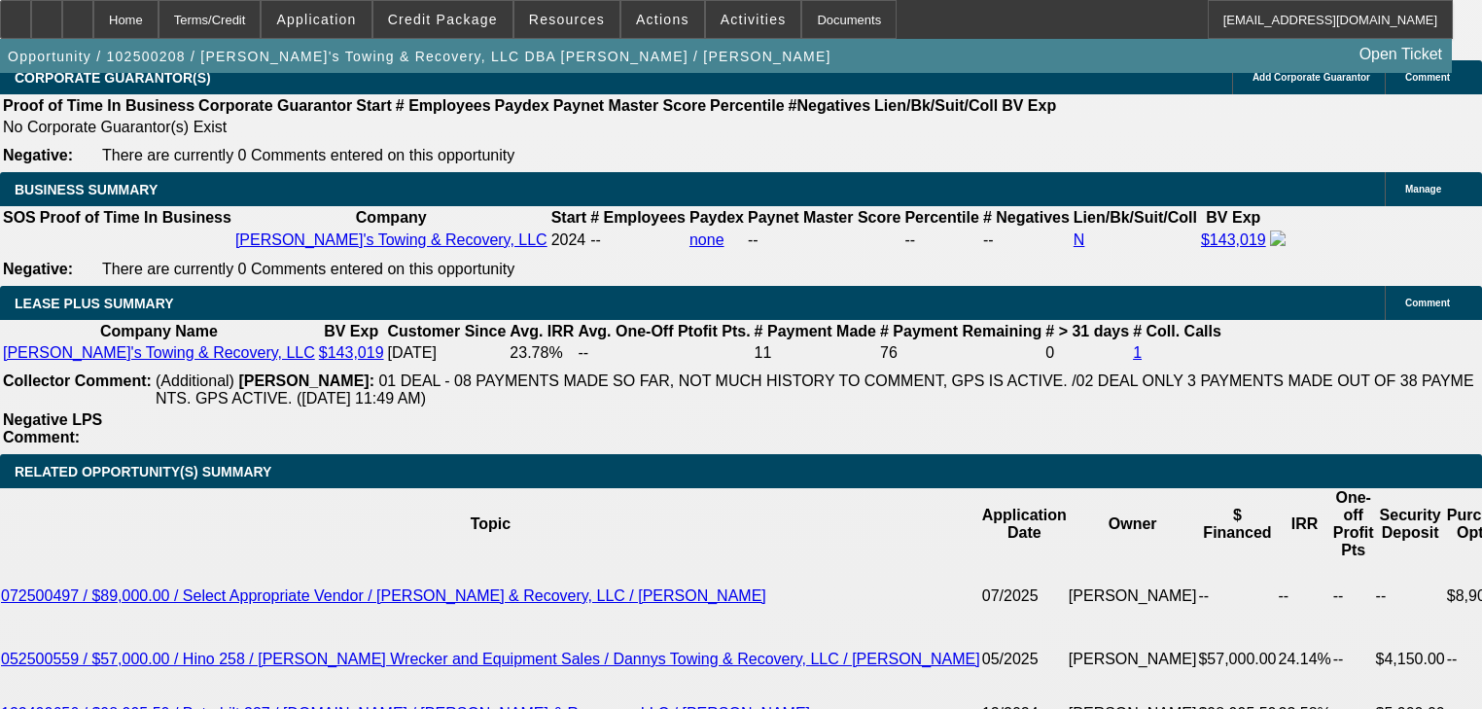
drag, startPoint x: 415, startPoint y: 293, endPoint x: 363, endPoint y: 293, distance: 52.5
drag, startPoint x: 194, startPoint y: 301, endPoint x: 473, endPoint y: 303, distance: 279.2
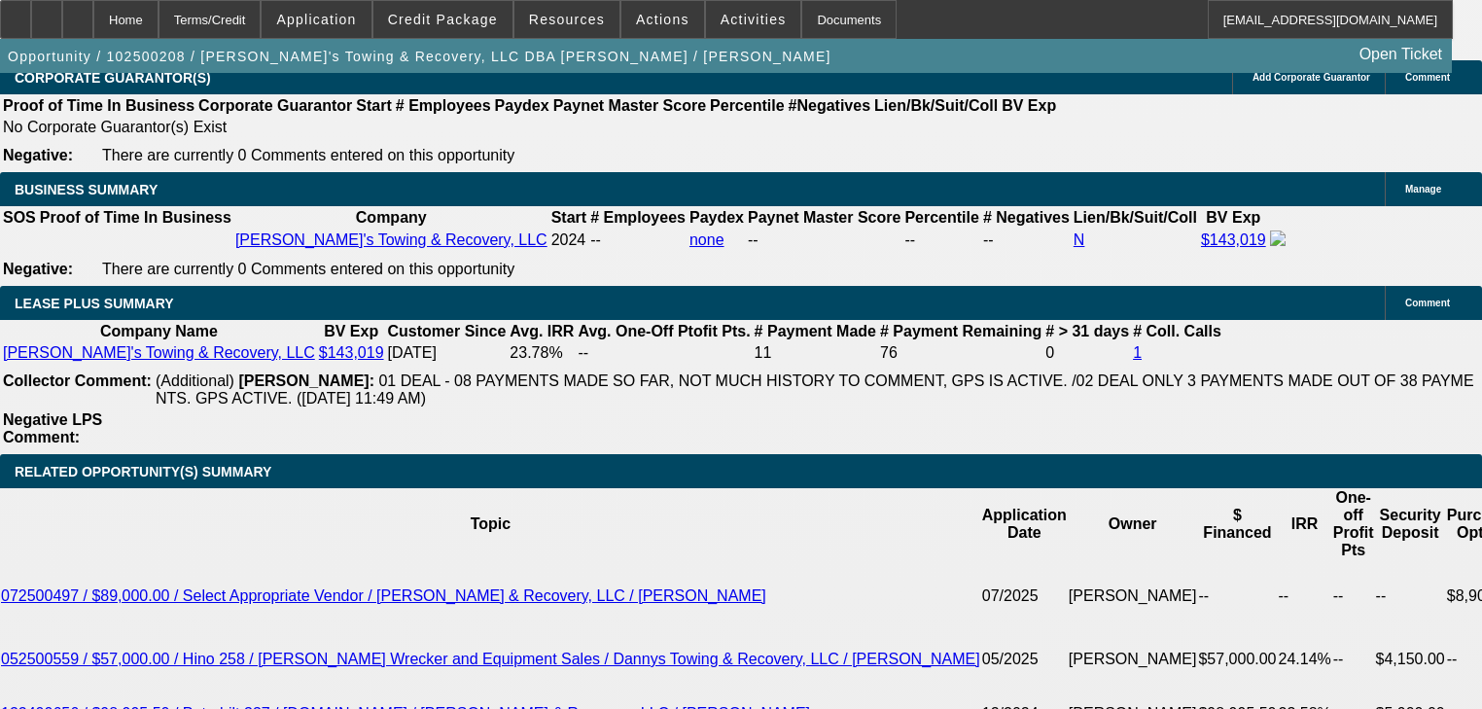
drag, startPoint x: 473, startPoint y: 303, endPoint x: 674, endPoint y: 319, distance: 201.9
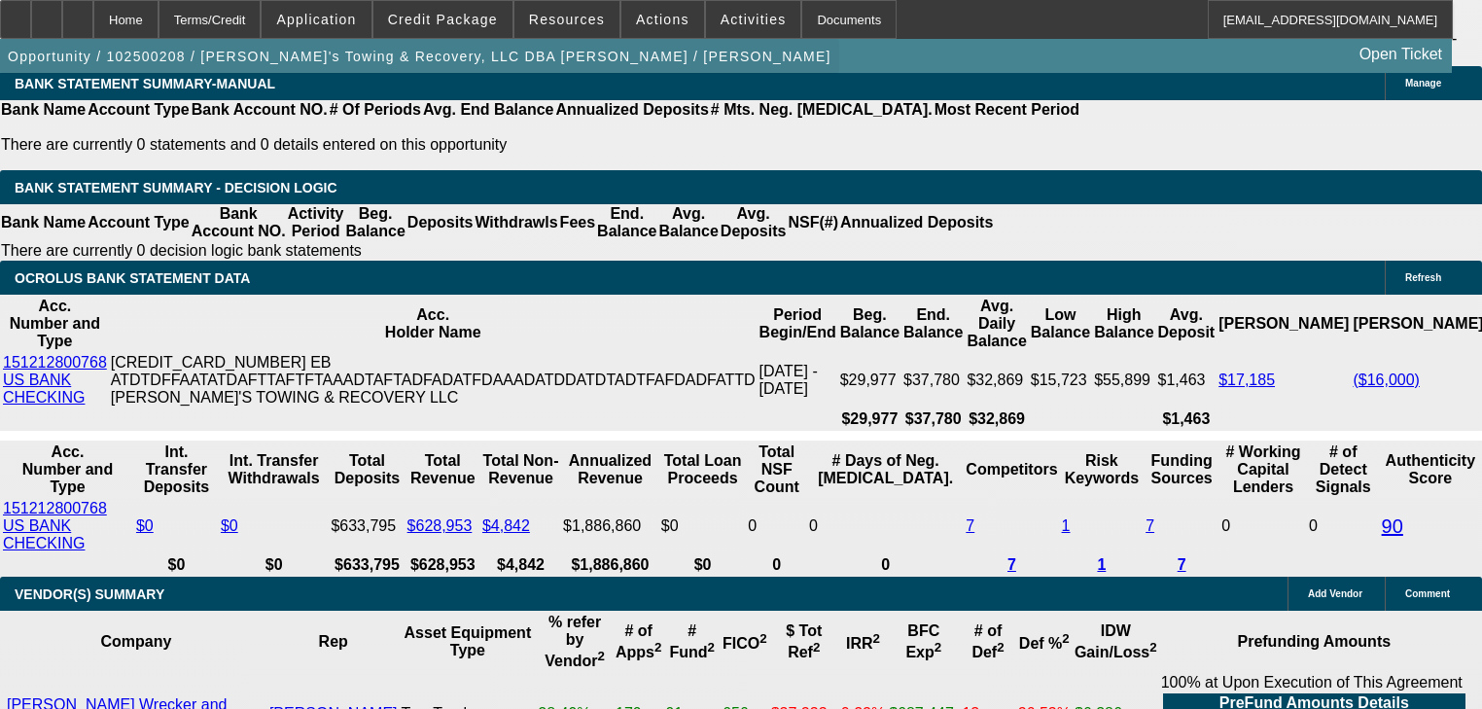
scroll to position [3631, 0]
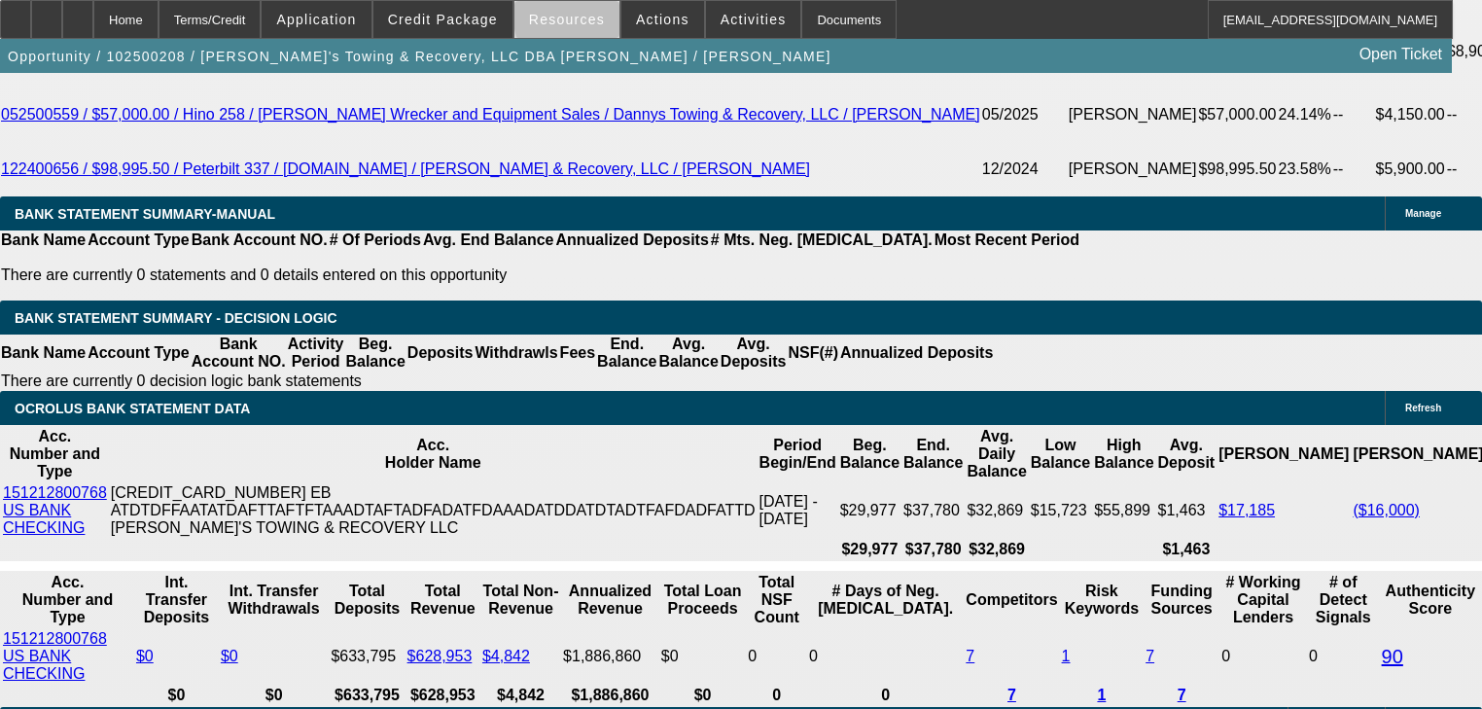
click at [603, 16] on span at bounding box center [567, 19] width 105 height 47
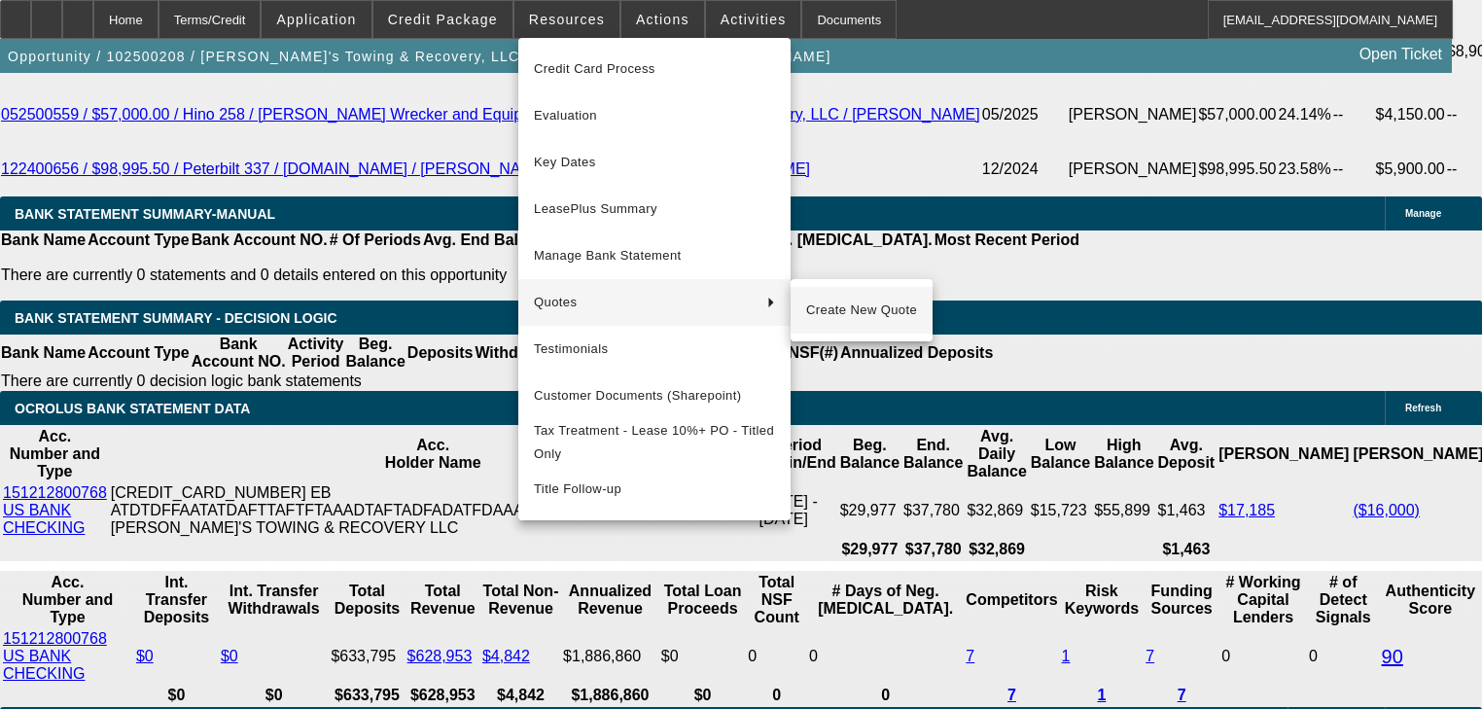
click at [836, 294] on button "Create New Quote" at bounding box center [862, 310] width 142 height 47
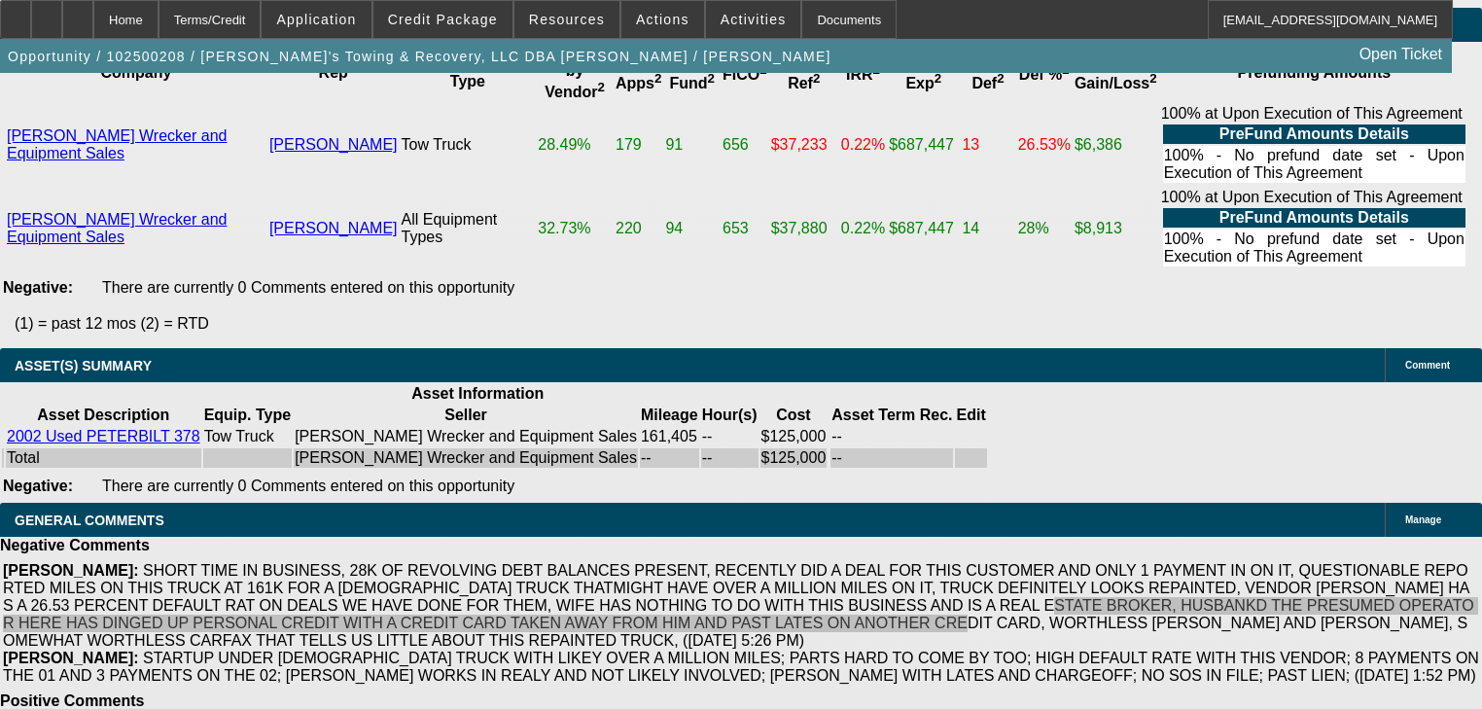
scroll to position [4331, 0]
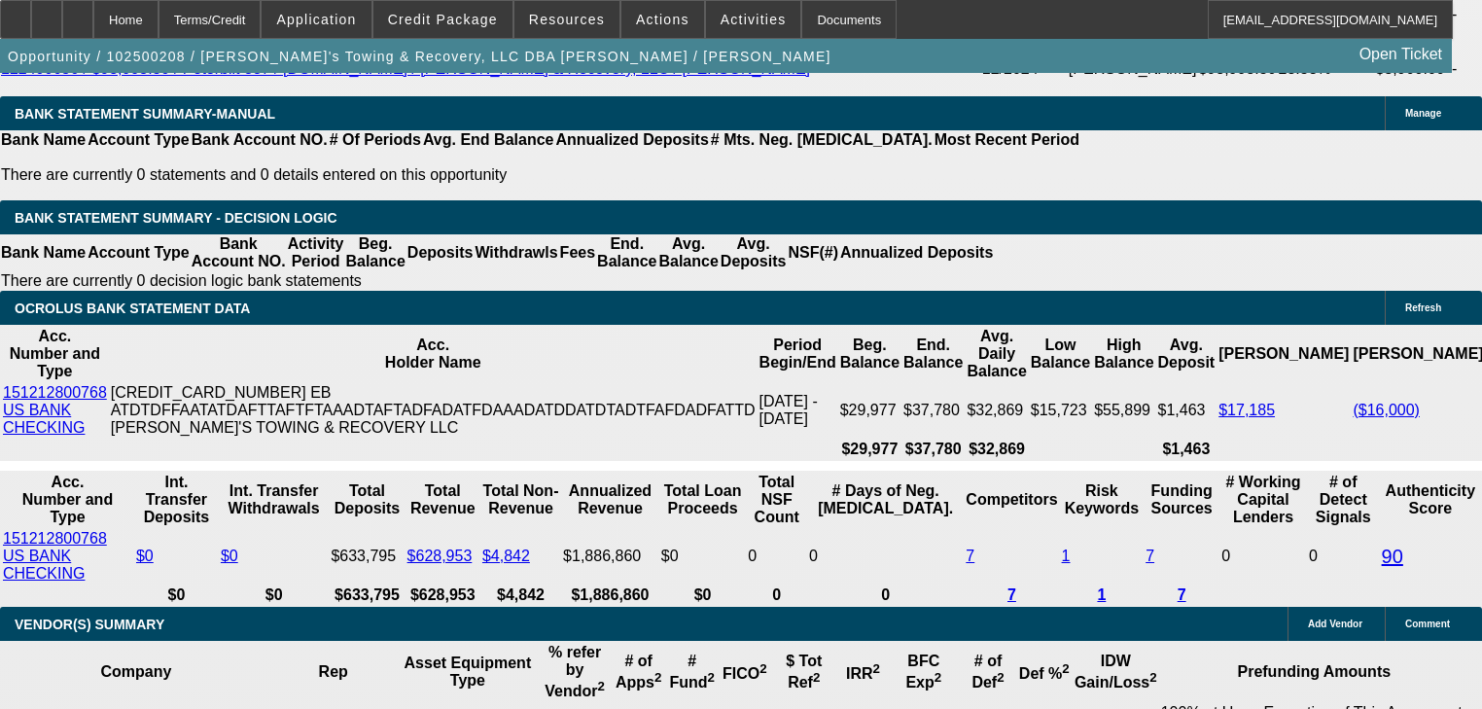
scroll to position [3709, 0]
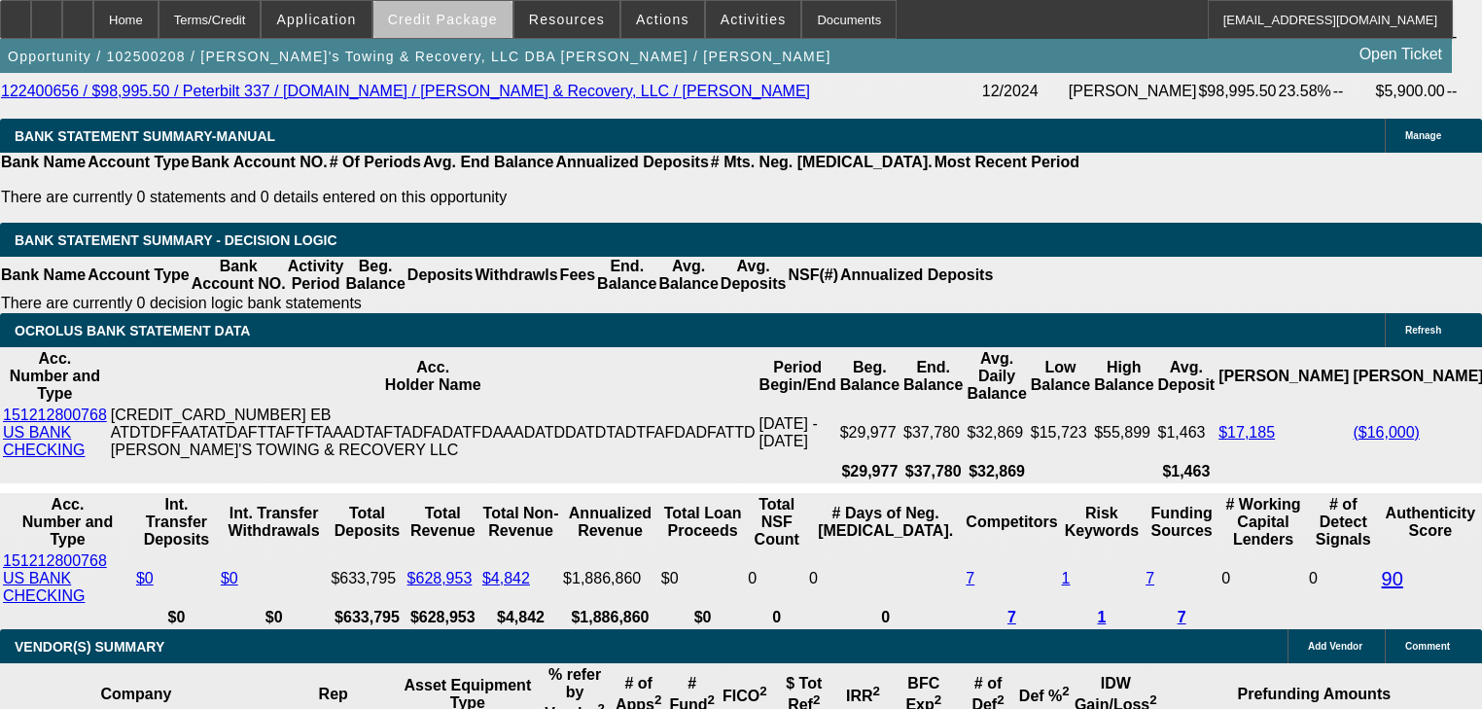
click at [471, 29] on span at bounding box center [443, 19] width 139 height 47
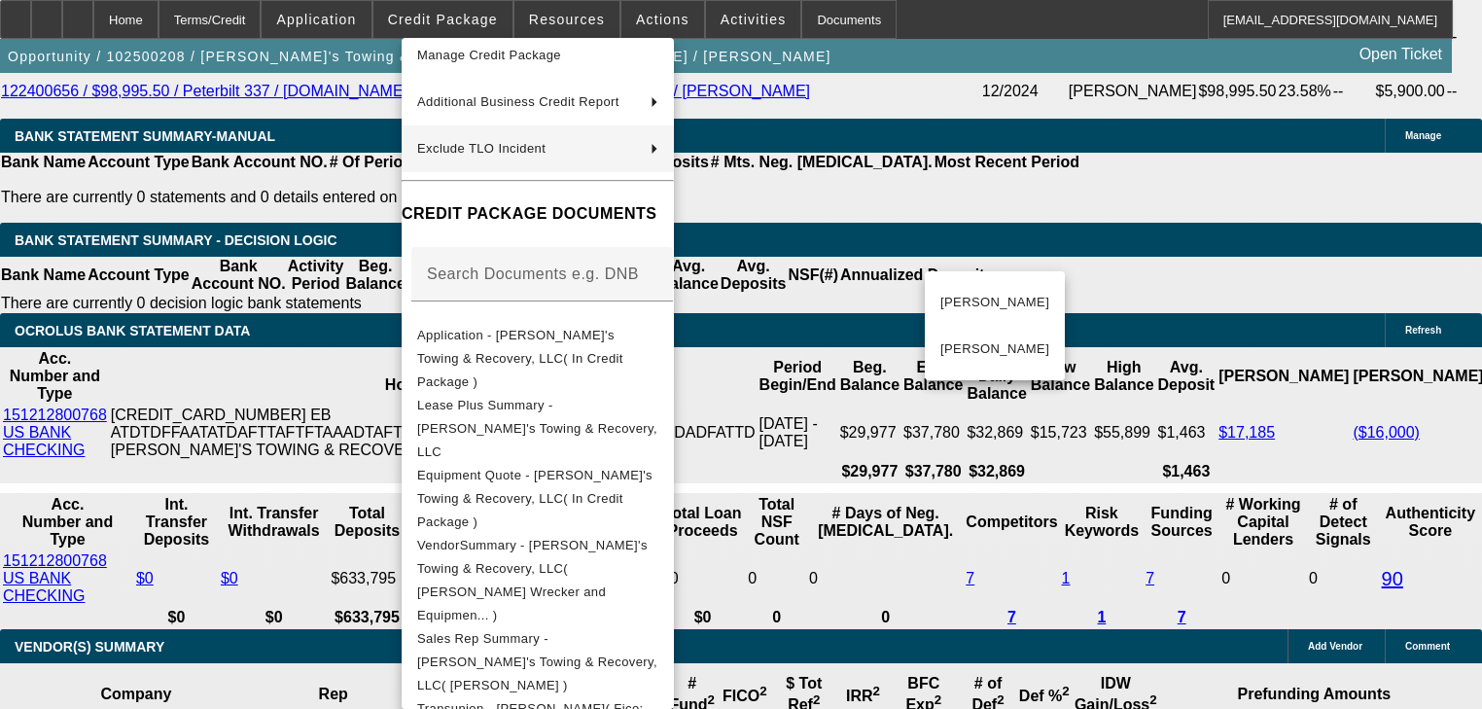
scroll to position [156, 0]
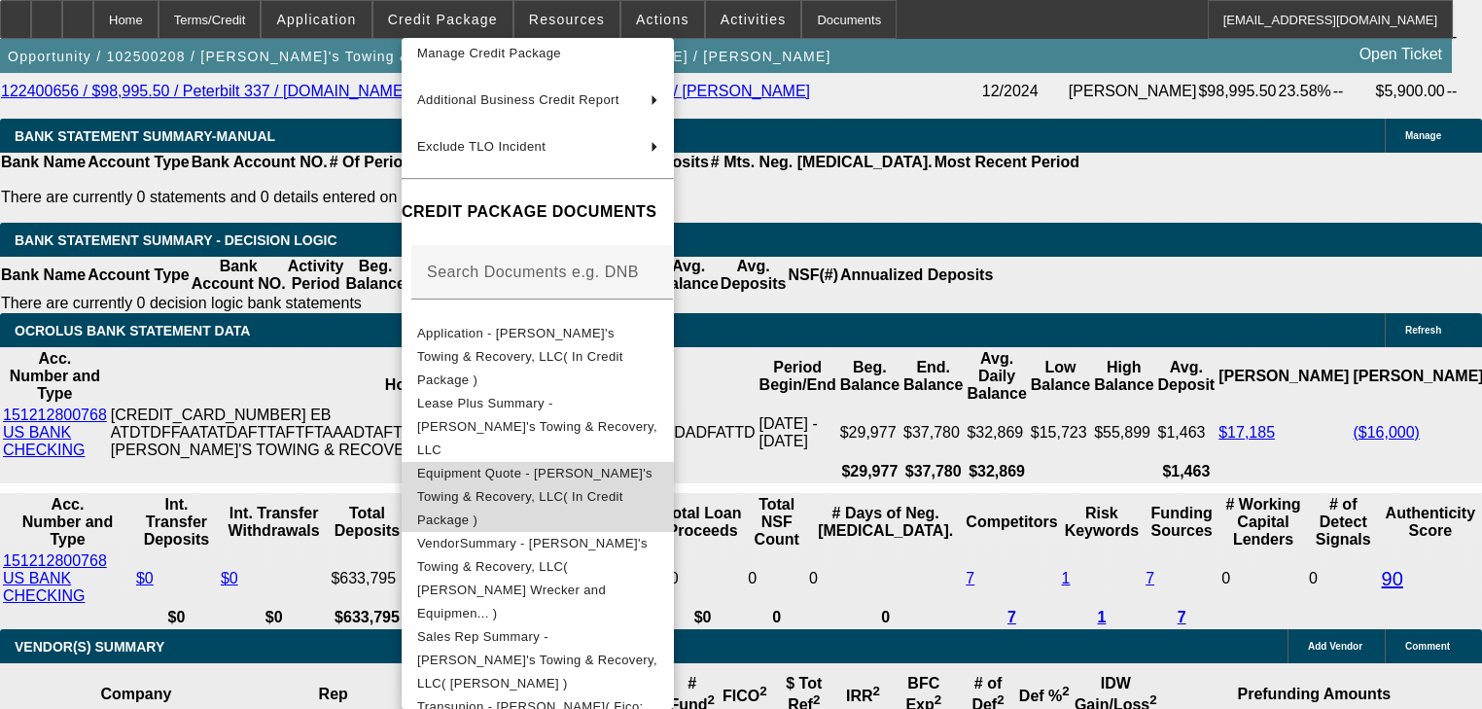
click at [623, 466] on span "Equipment Quote - Danny's Towing & Recovery, LLC( In Credit Package )" at bounding box center [534, 496] width 235 height 61
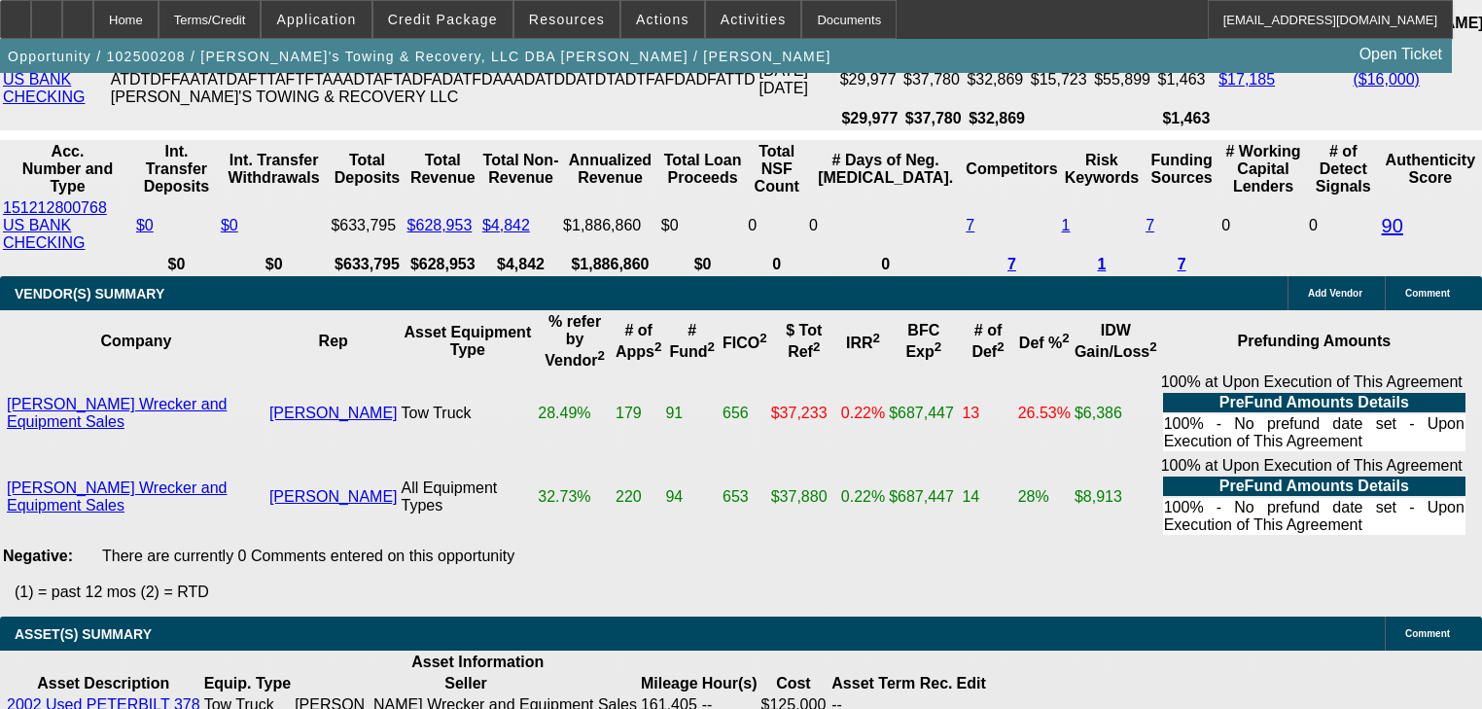
scroll to position [4098, 0]
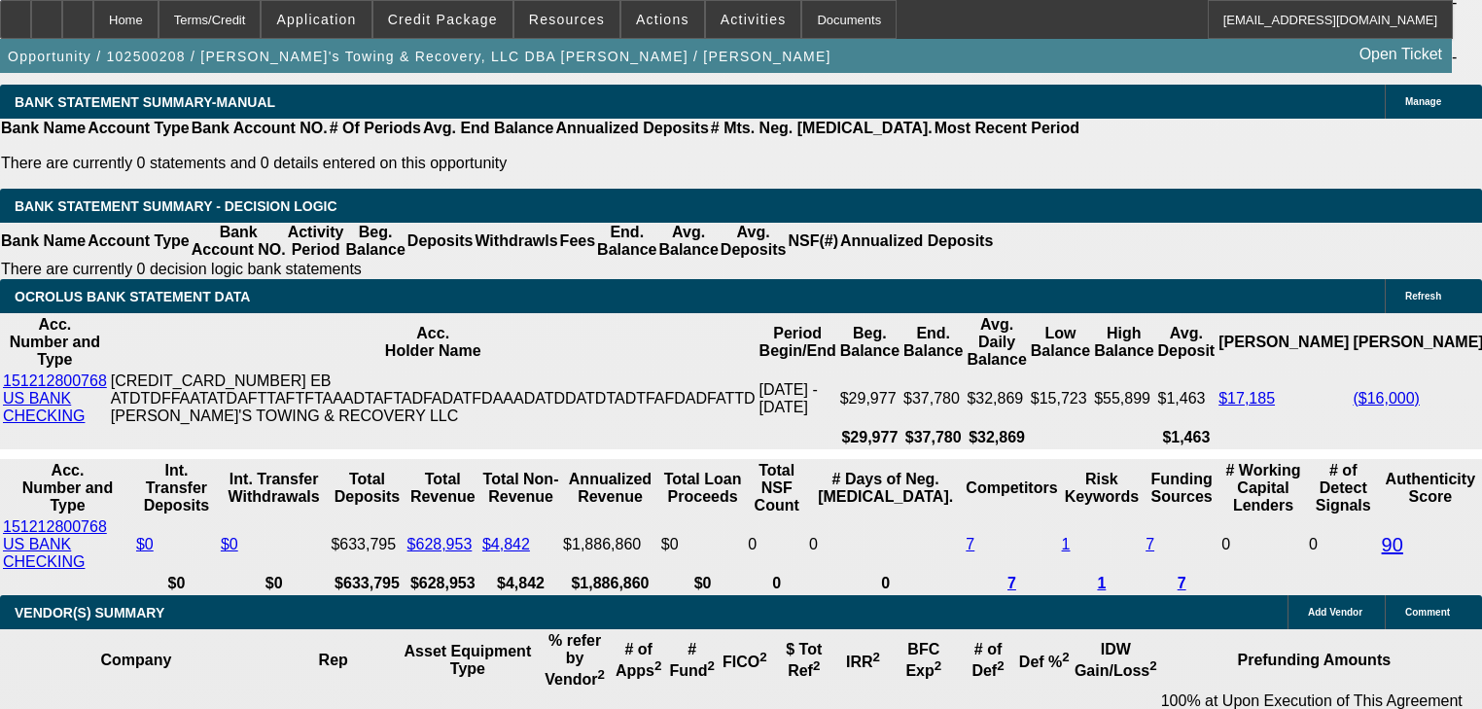
scroll to position [3709, 0]
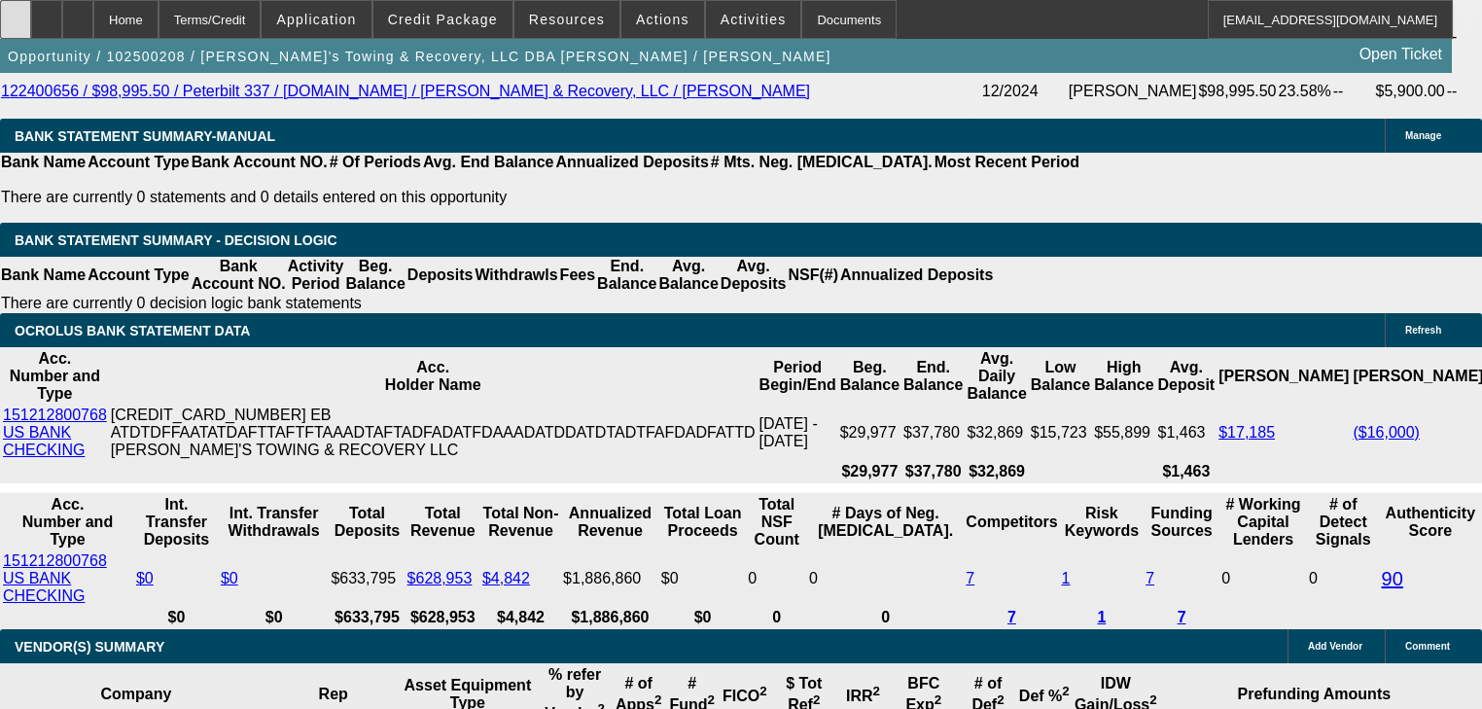
click at [31, 27] on div at bounding box center [15, 19] width 31 height 39
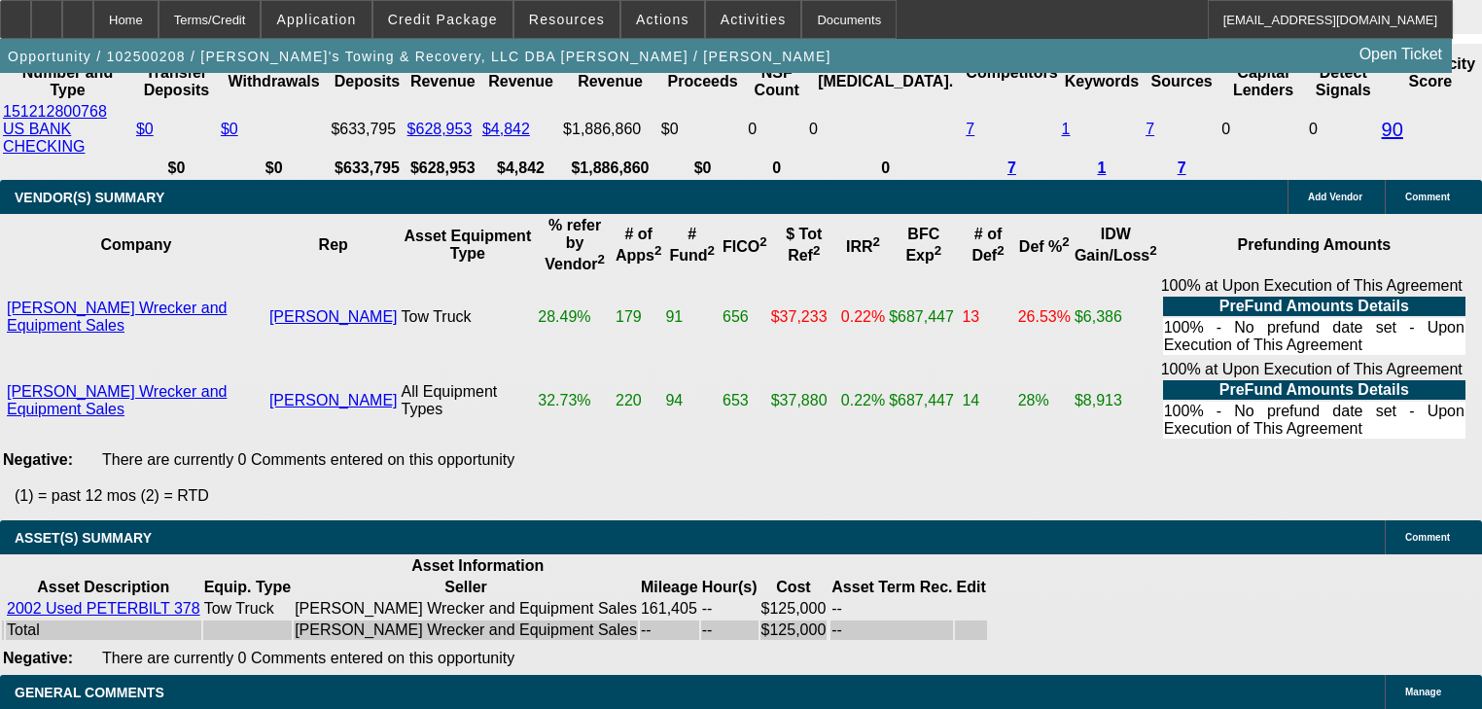
scroll to position [4176, 0]
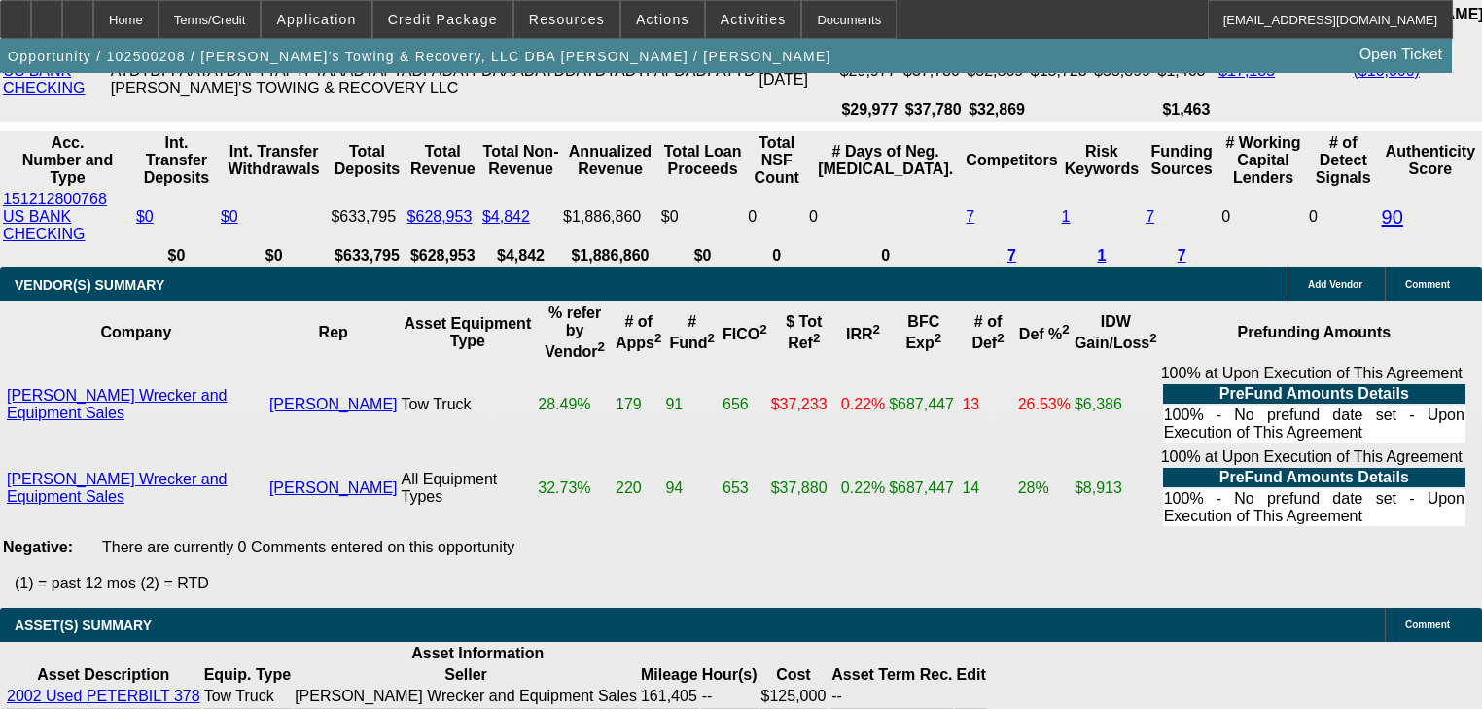
scroll to position [4098, 0]
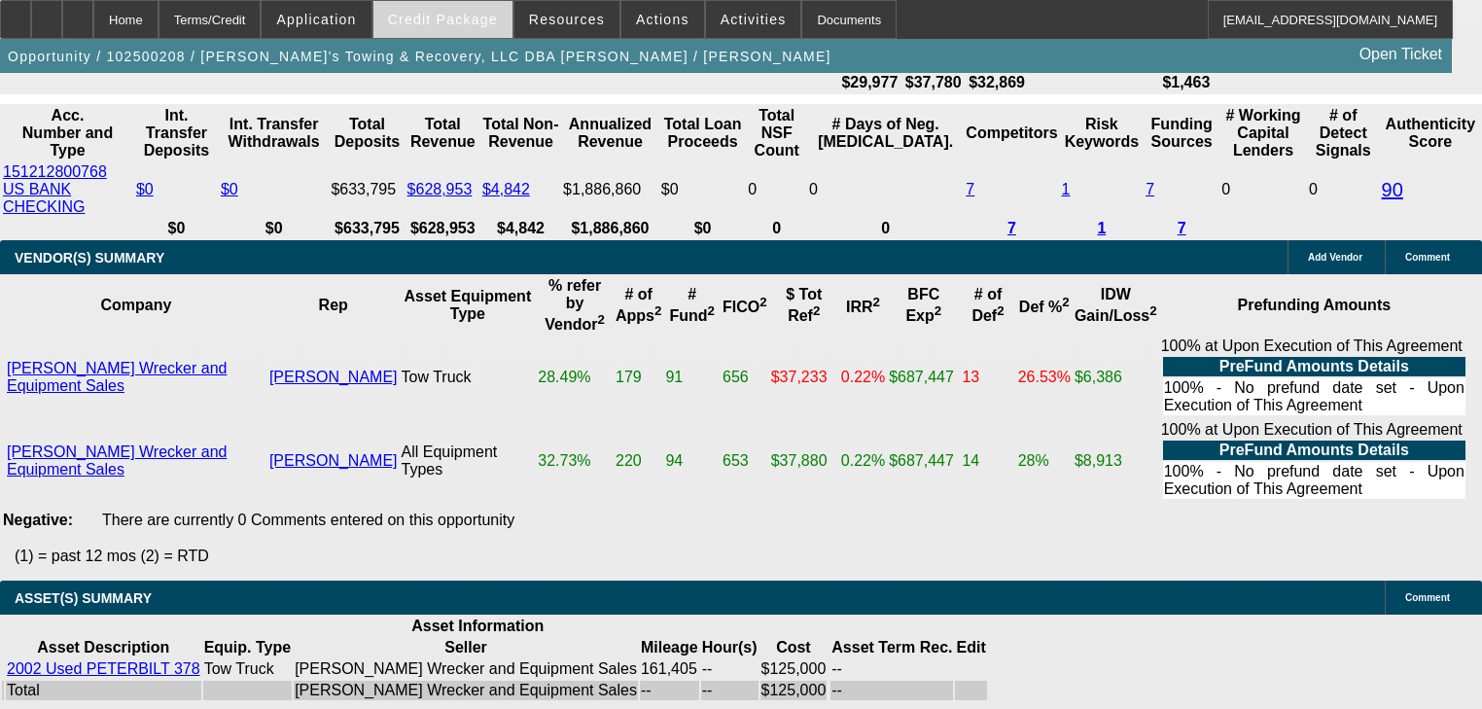
click at [444, 22] on span "Credit Package" at bounding box center [443, 20] width 110 height 16
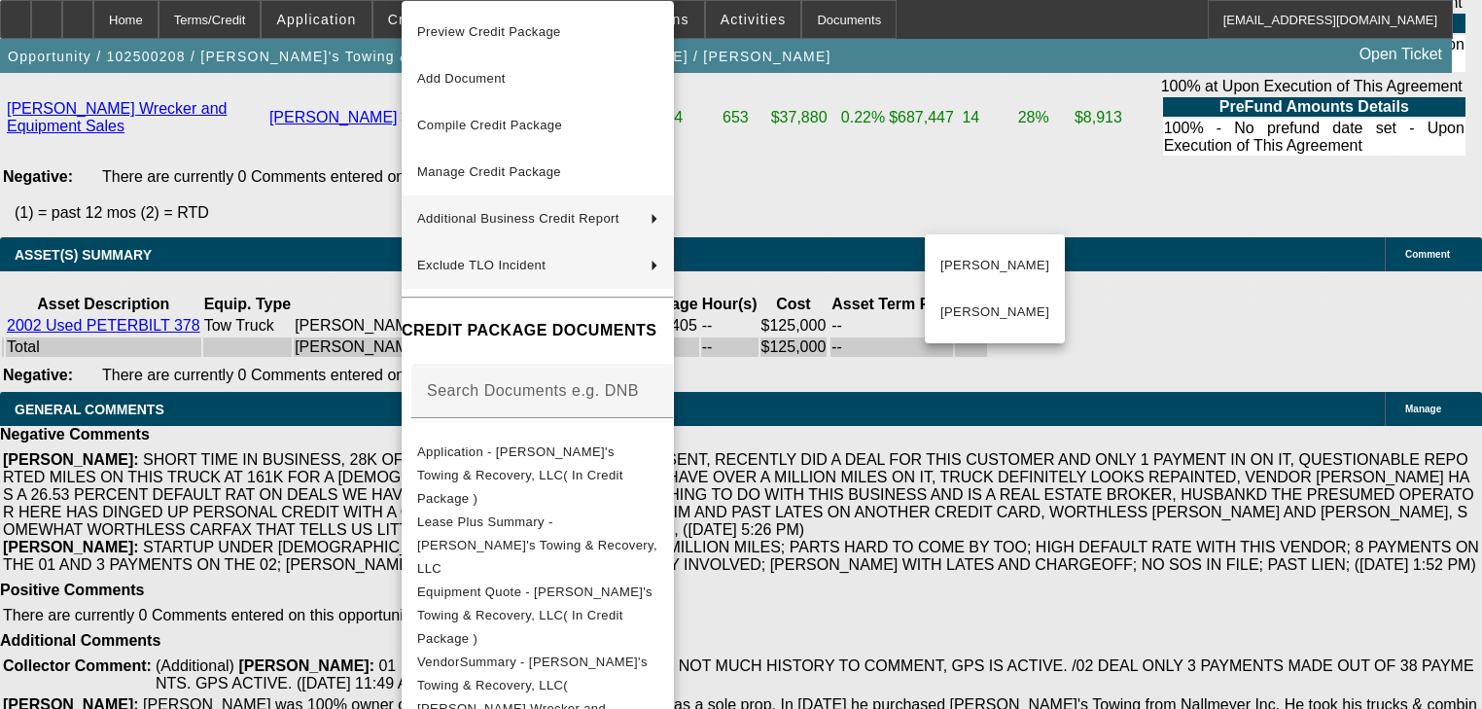
scroll to position [4289, 0]
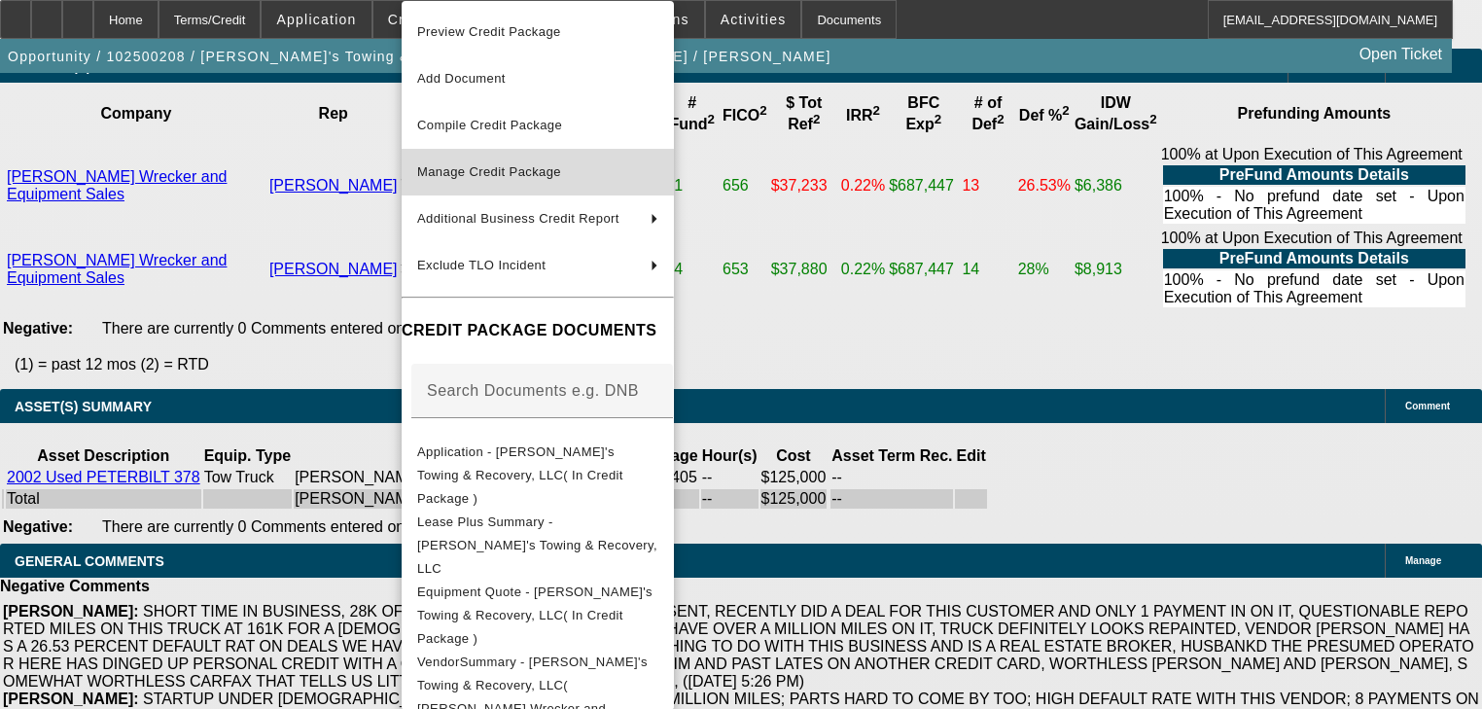
click at [514, 188] on button "Manage Credit Package" at bounding box center [538, 172] width 272 height 47
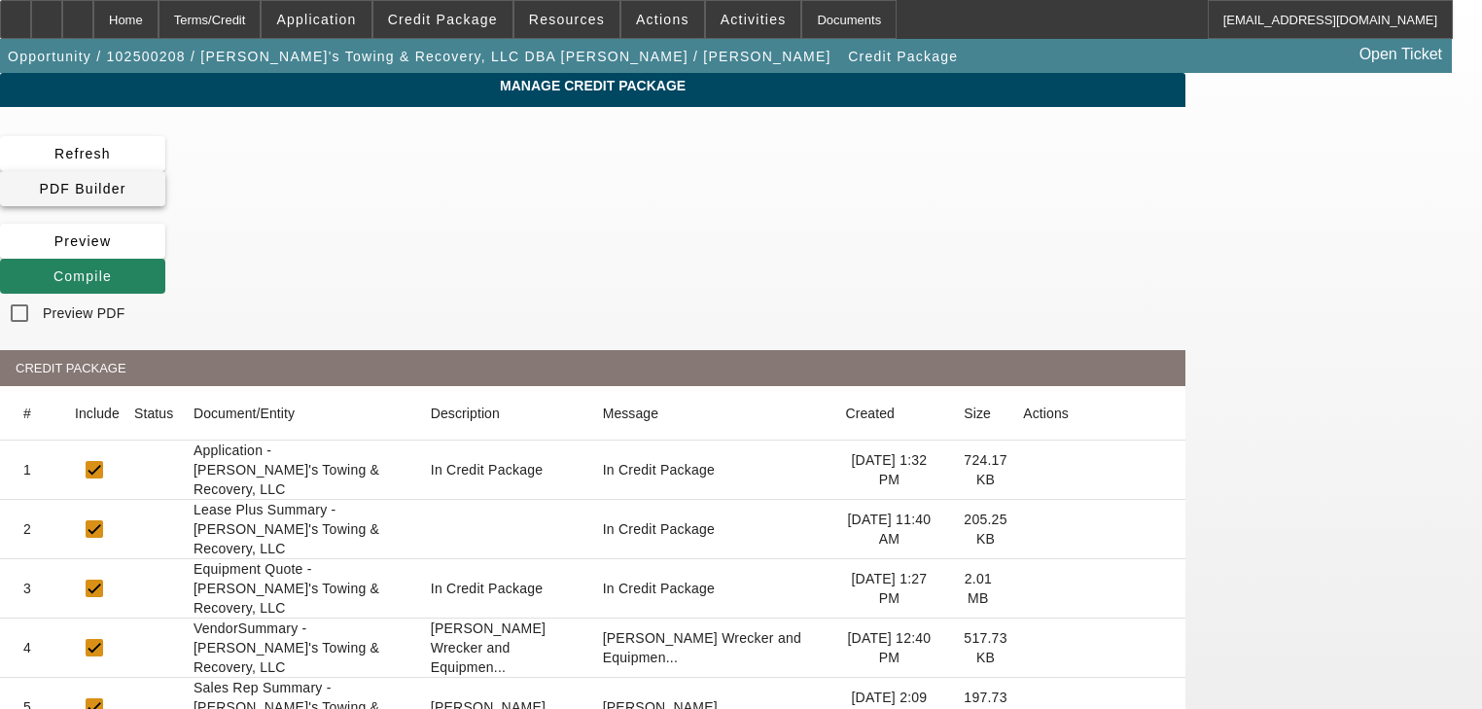
click at [165, 167] on span at bounding box center [82, 188] width 165 height 47
click at [165, 253] on span at bounding box center [82, 276] width 165 height 47
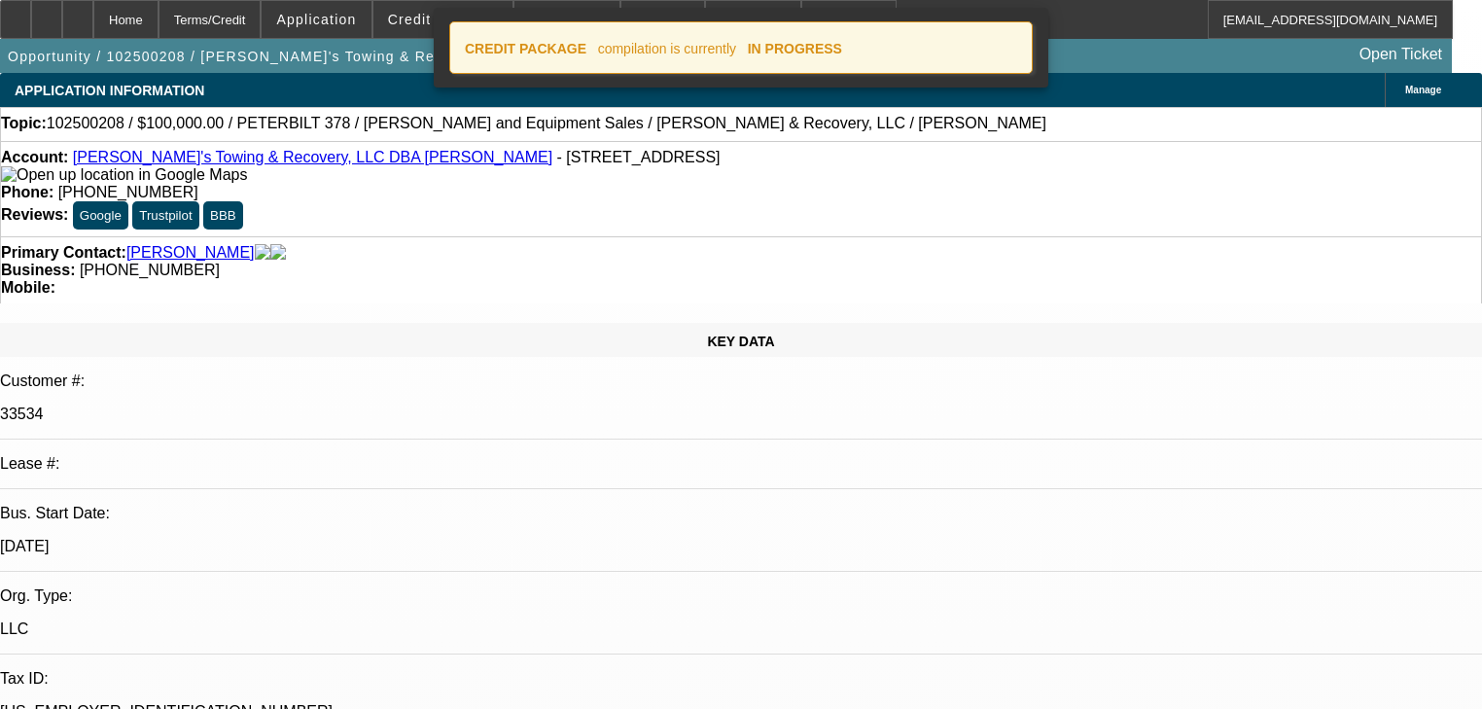
select select "0.2"
select select "2"
select select "0"
select select "6"
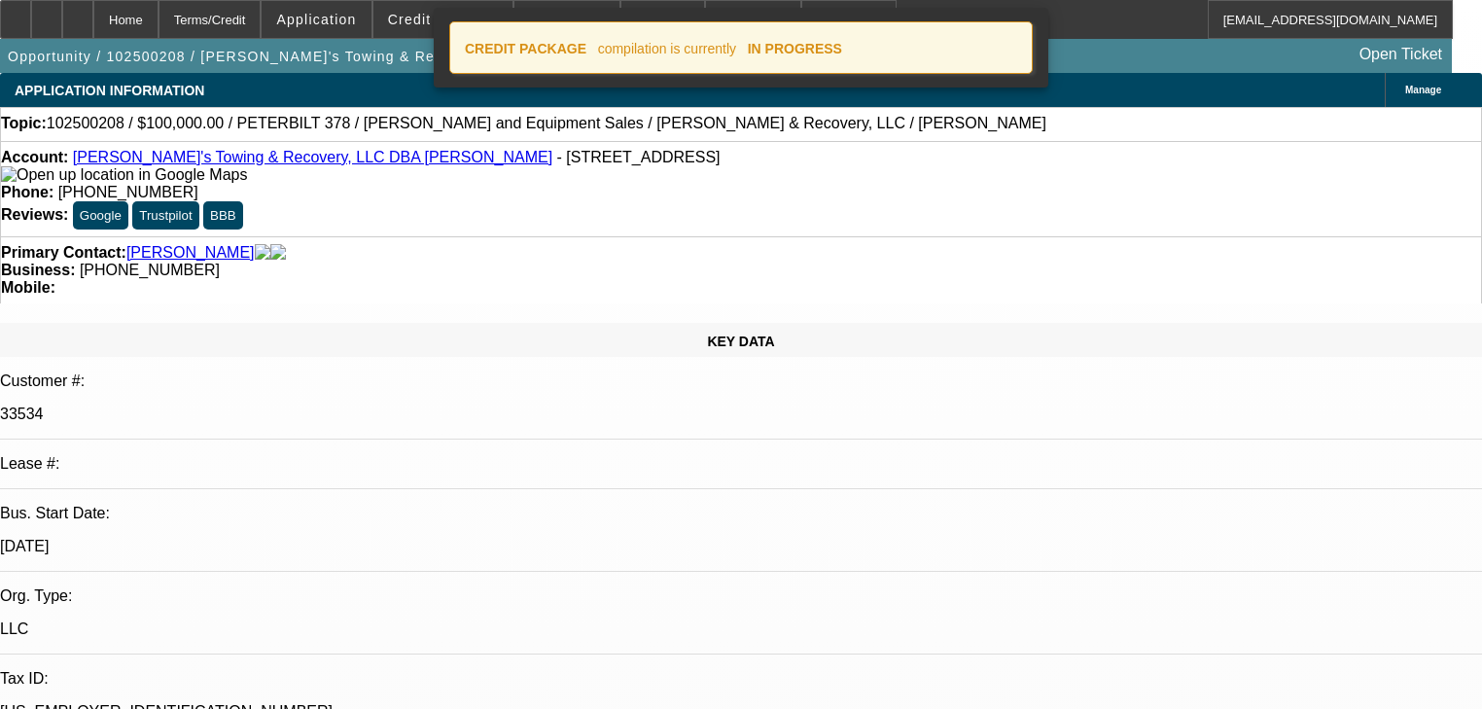
select select "0.2"
select select "2"
select select "0"
select select "6"
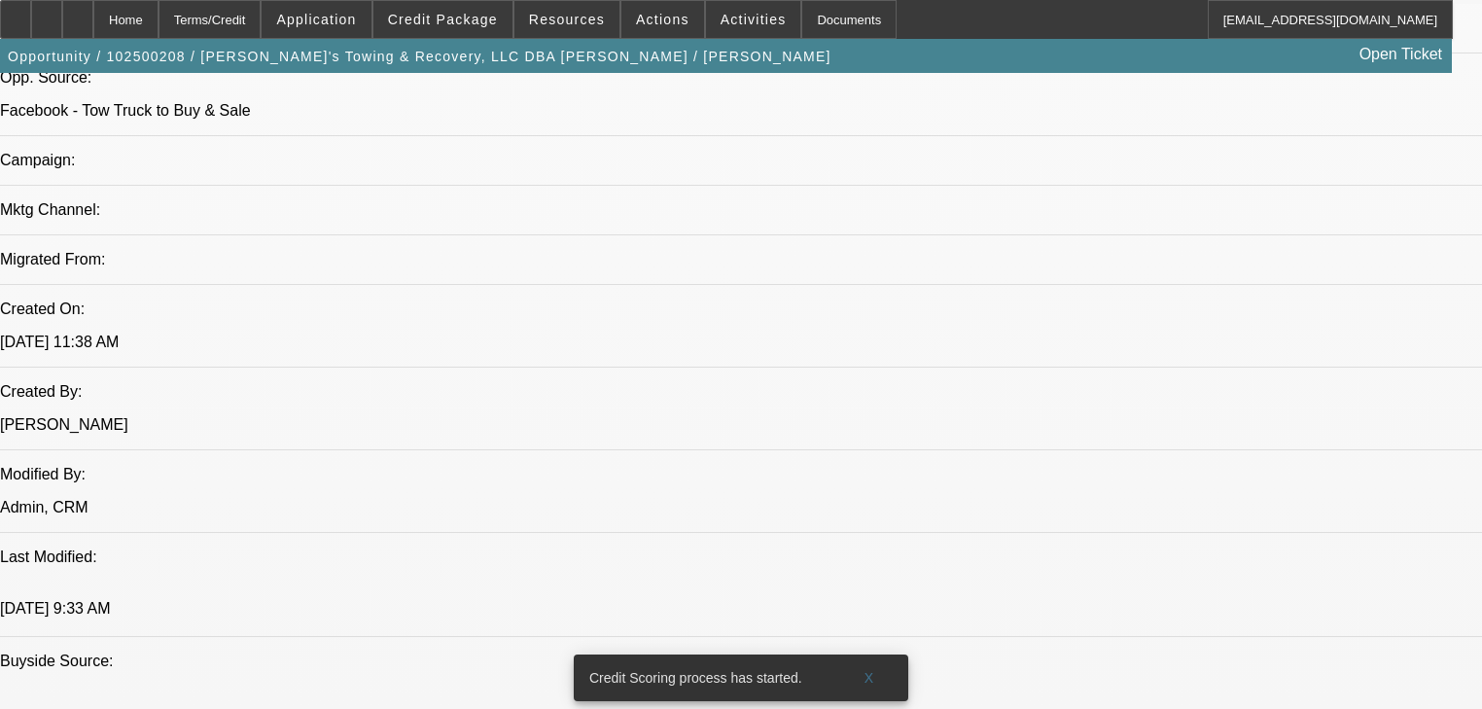
scroll to position [1439, 0]
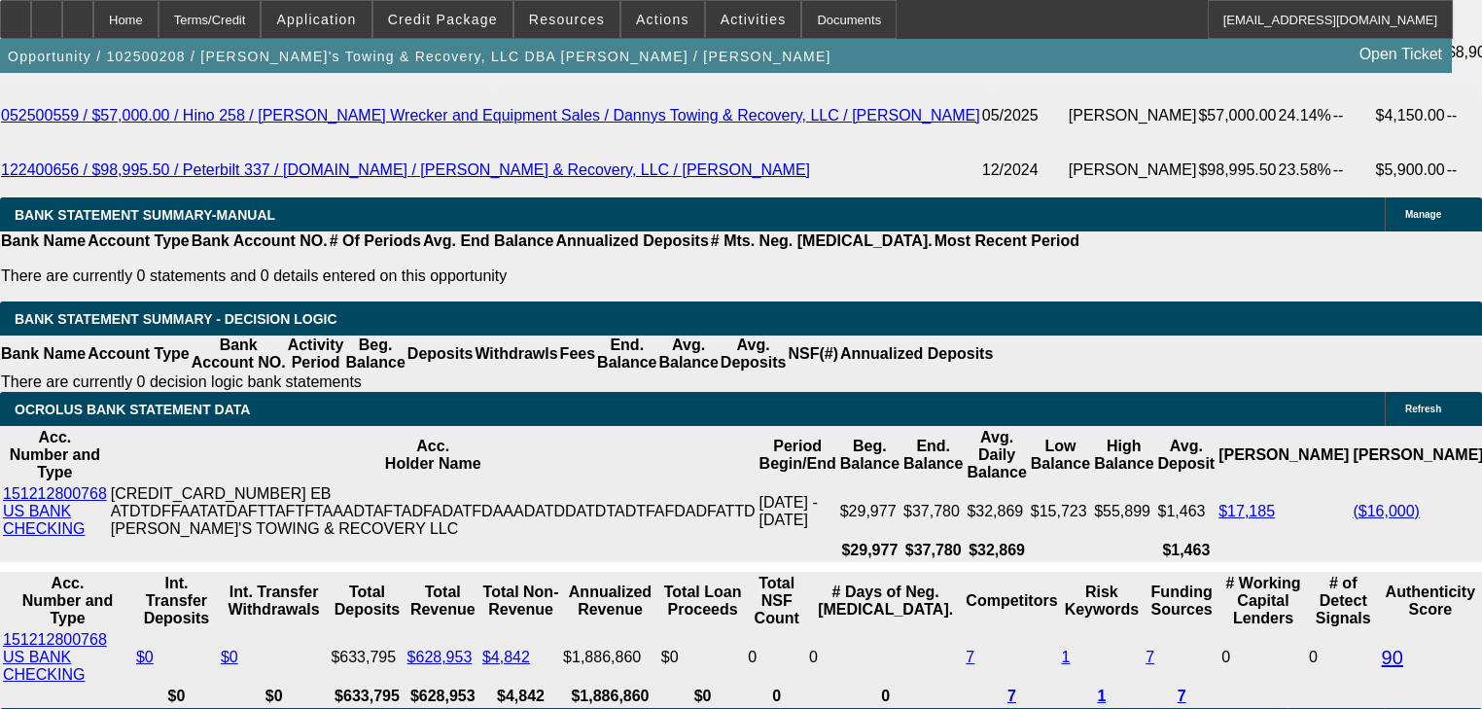
scroll to position [3843, 0]
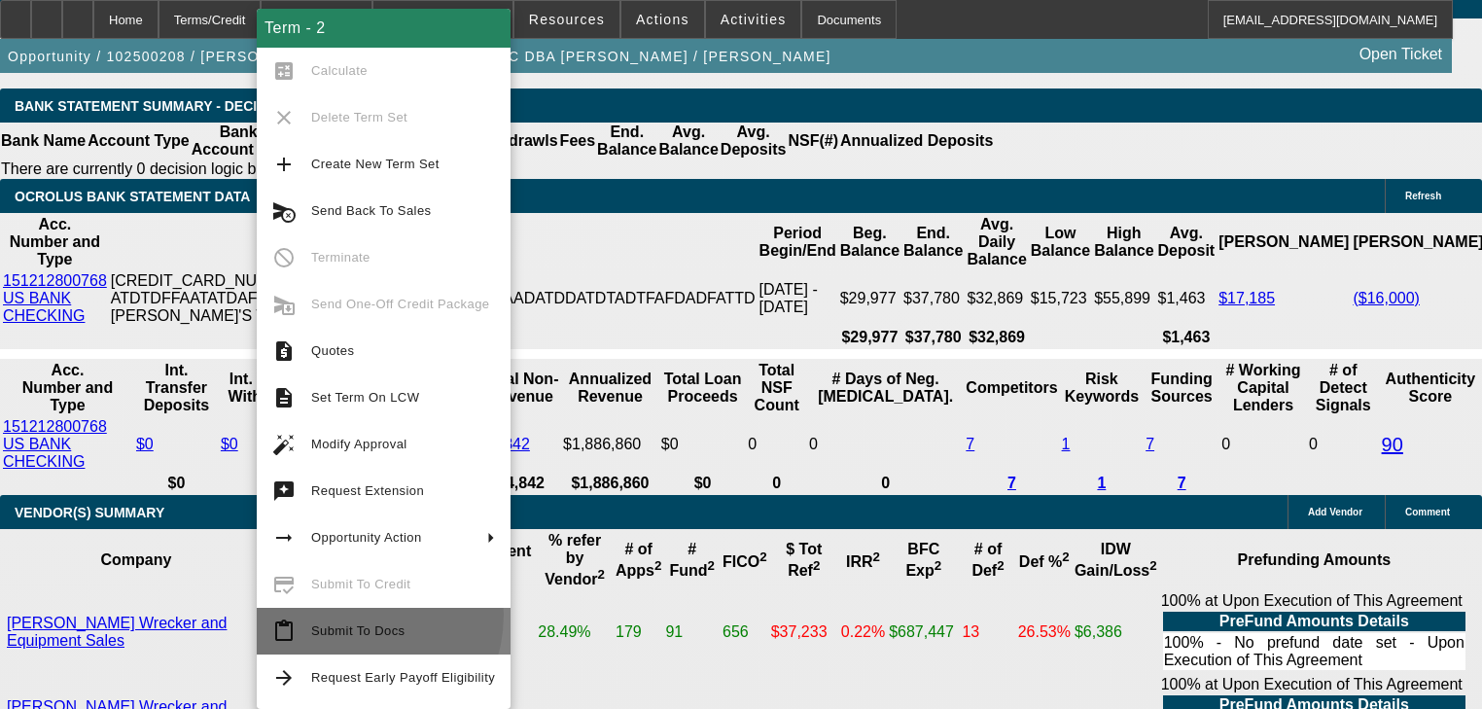
click at [342, 614] on button "content_paste Submit To Docs" at bounding box center [384, 631] width 254 height 47
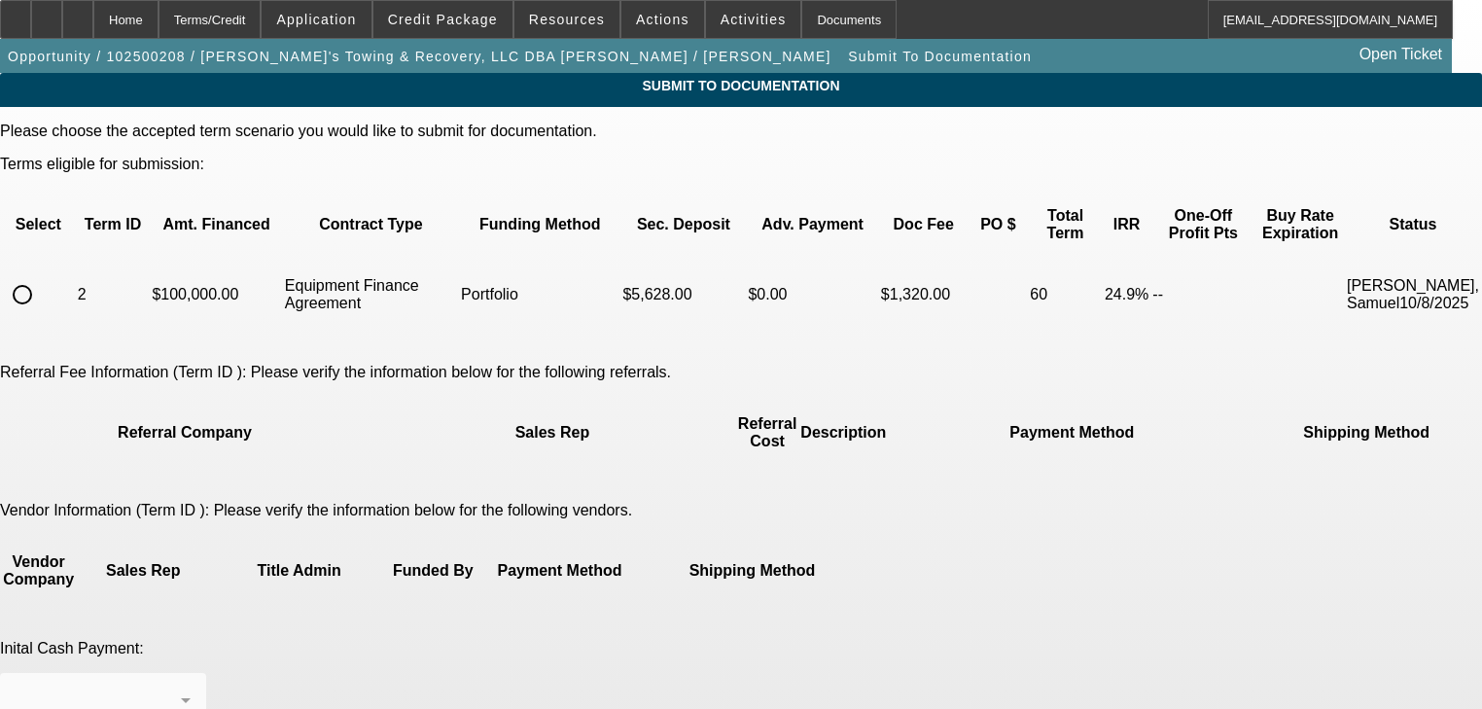
click at [42, 275] on input "radio" at bounding box center [22, 294] width 39 height 39
radio input "true"
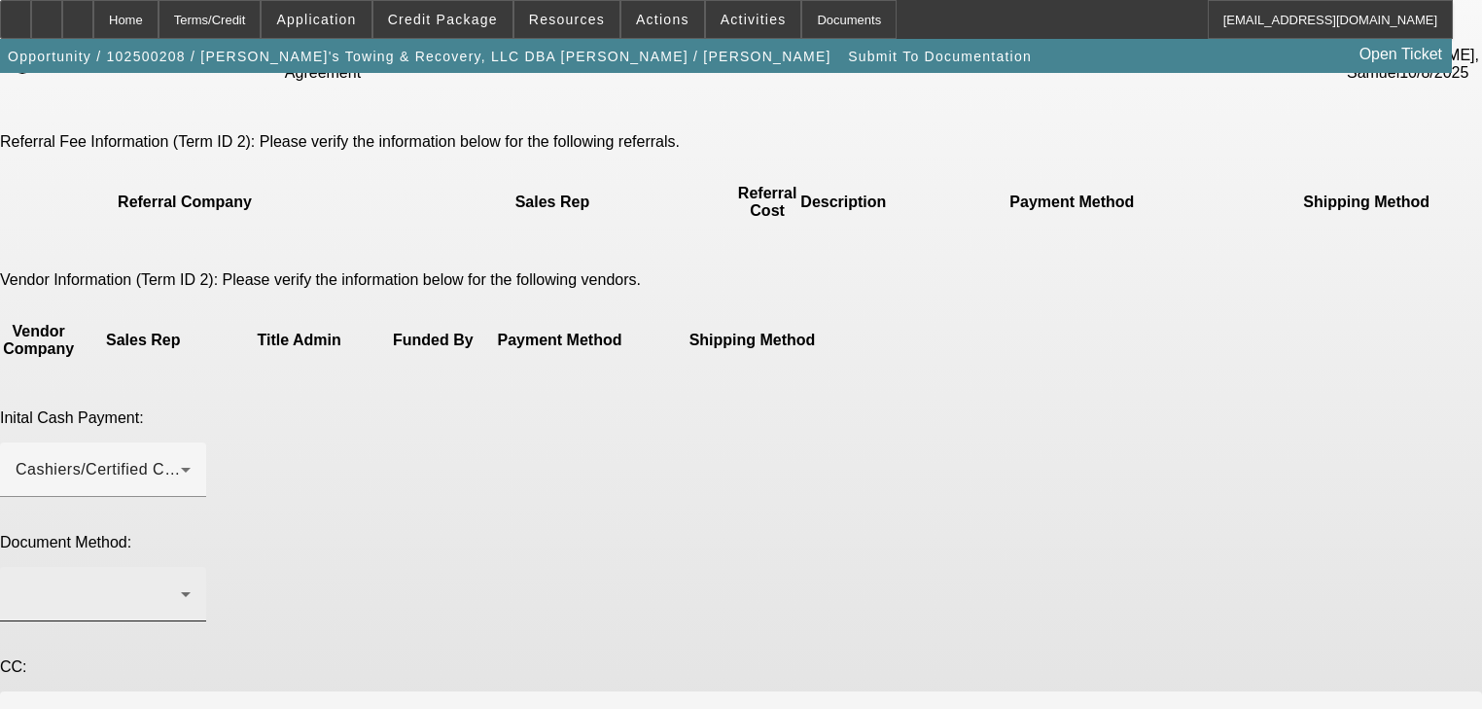
click at [181, 583] on div at bounding box center [98, 594] width 165 height 23
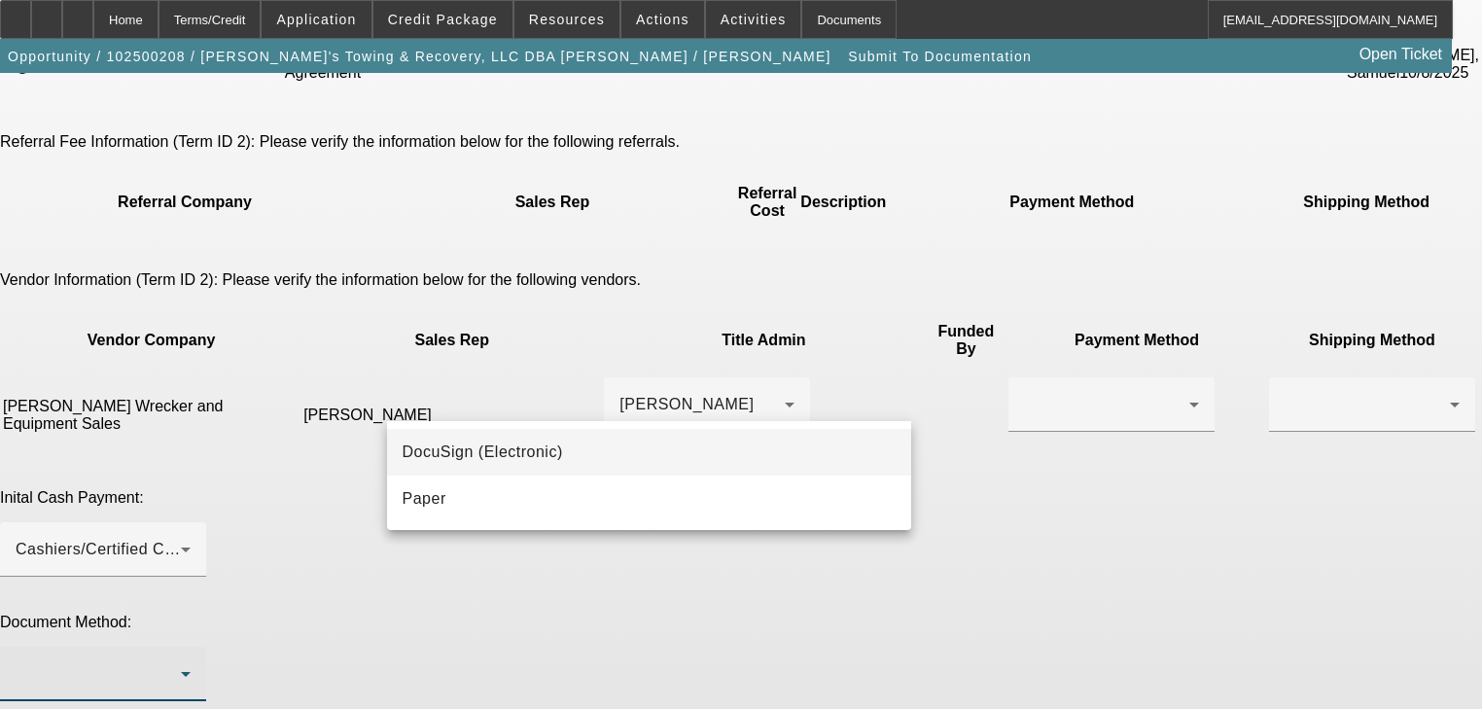
click at [873, 306] on div at bounding box center [741, 354] width 1482 height 709
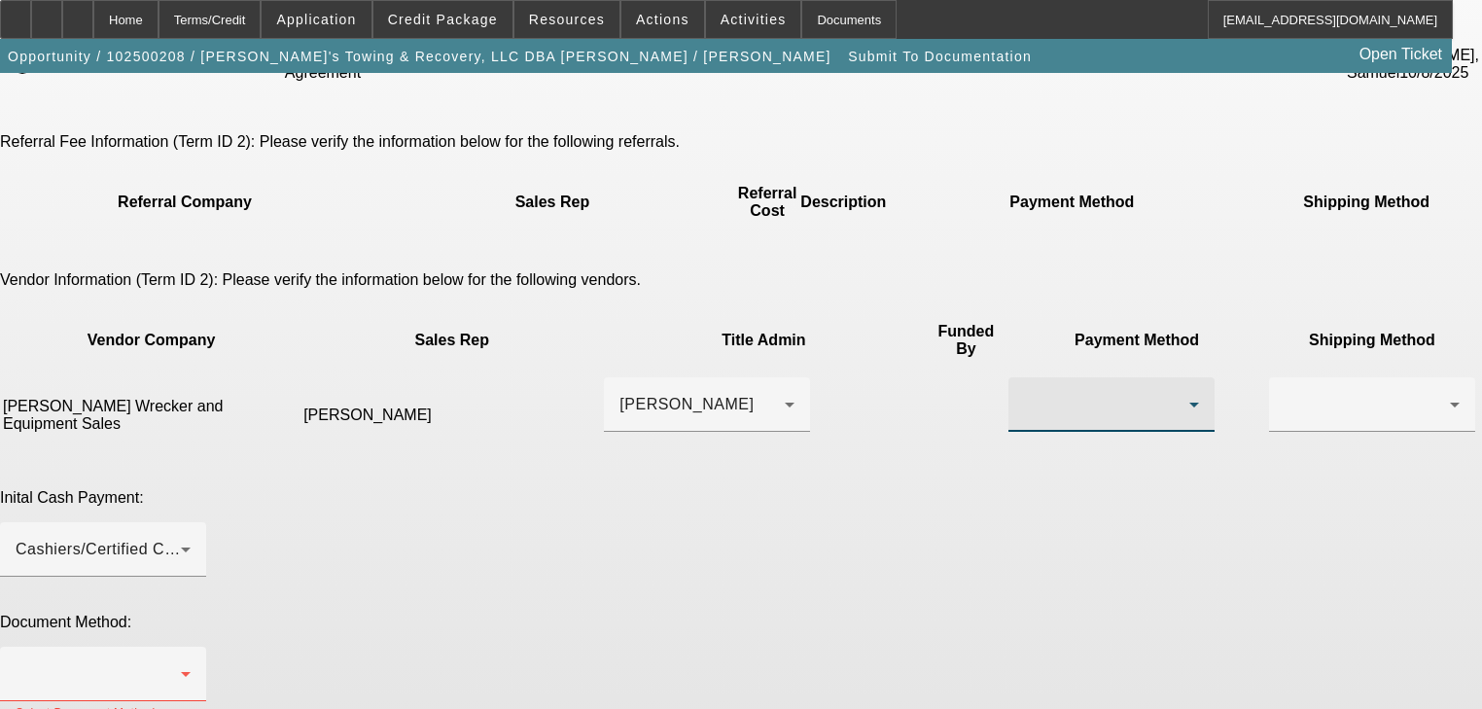
click at [1024, 393] on div at bounding box center [1106, 404] width 165 height 23
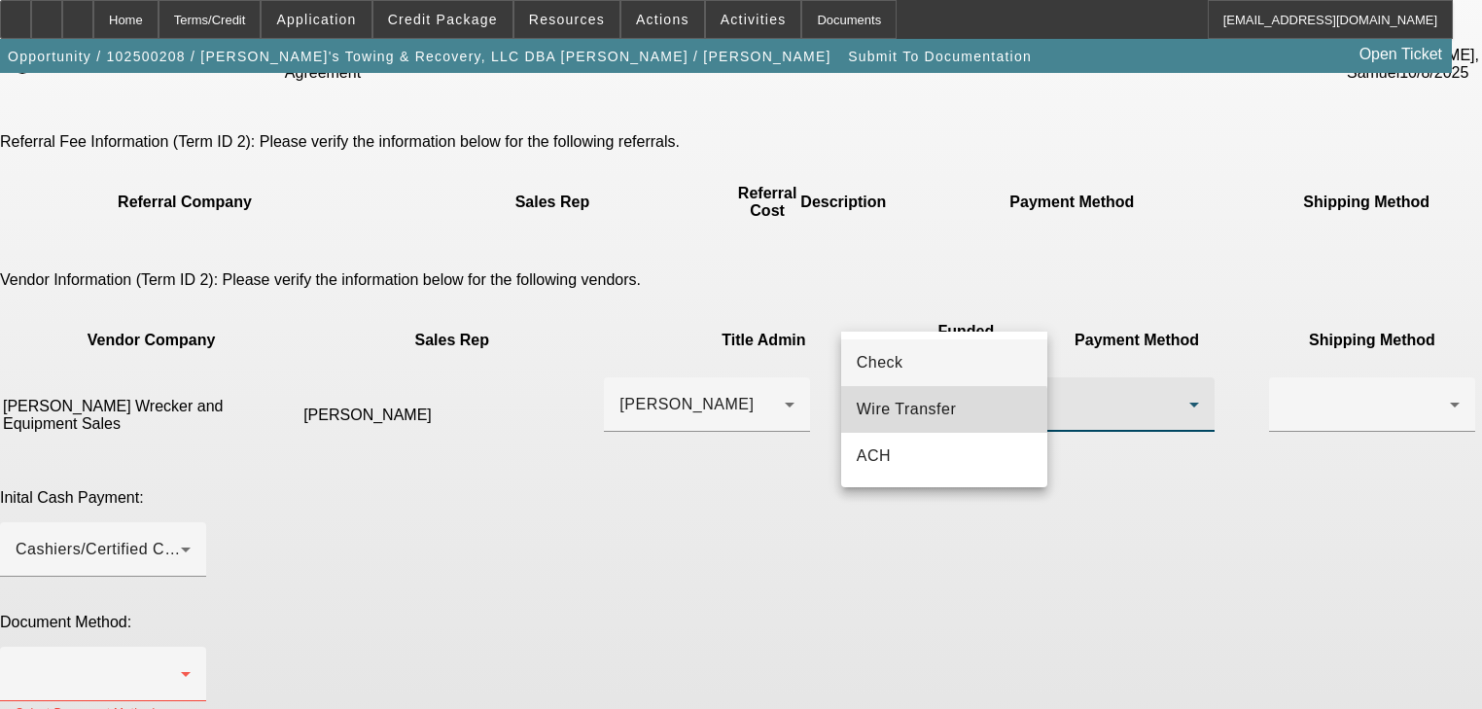
click at [917, 420] on span "Wire Transfer" at bounding box center [907, 409] width 100 height 23
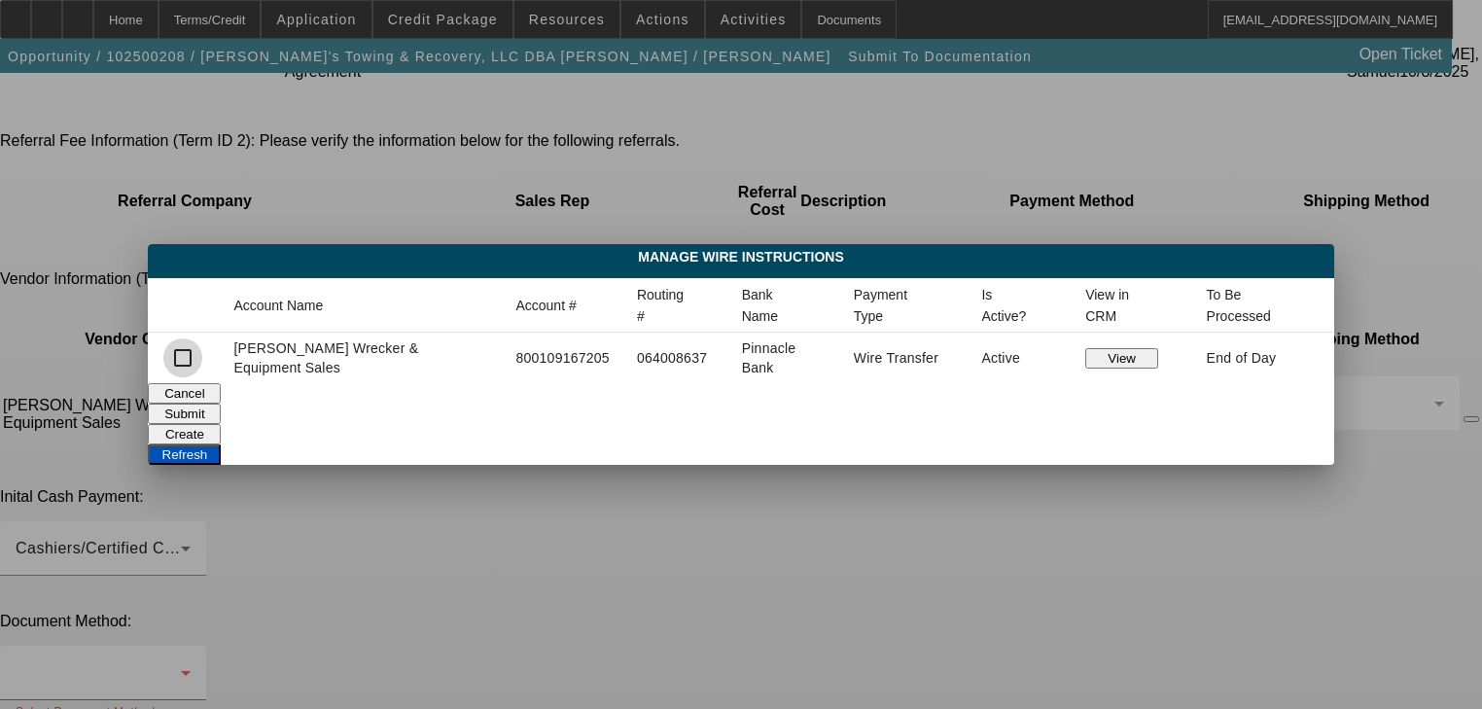
click at [202, 358] on input "checkbox" at bounding box center [182, 357] width 39 height 39
checkbox input "true"
click at [221, 409] on button "Submit" at bounding box center [184, 414] width 73 height 20
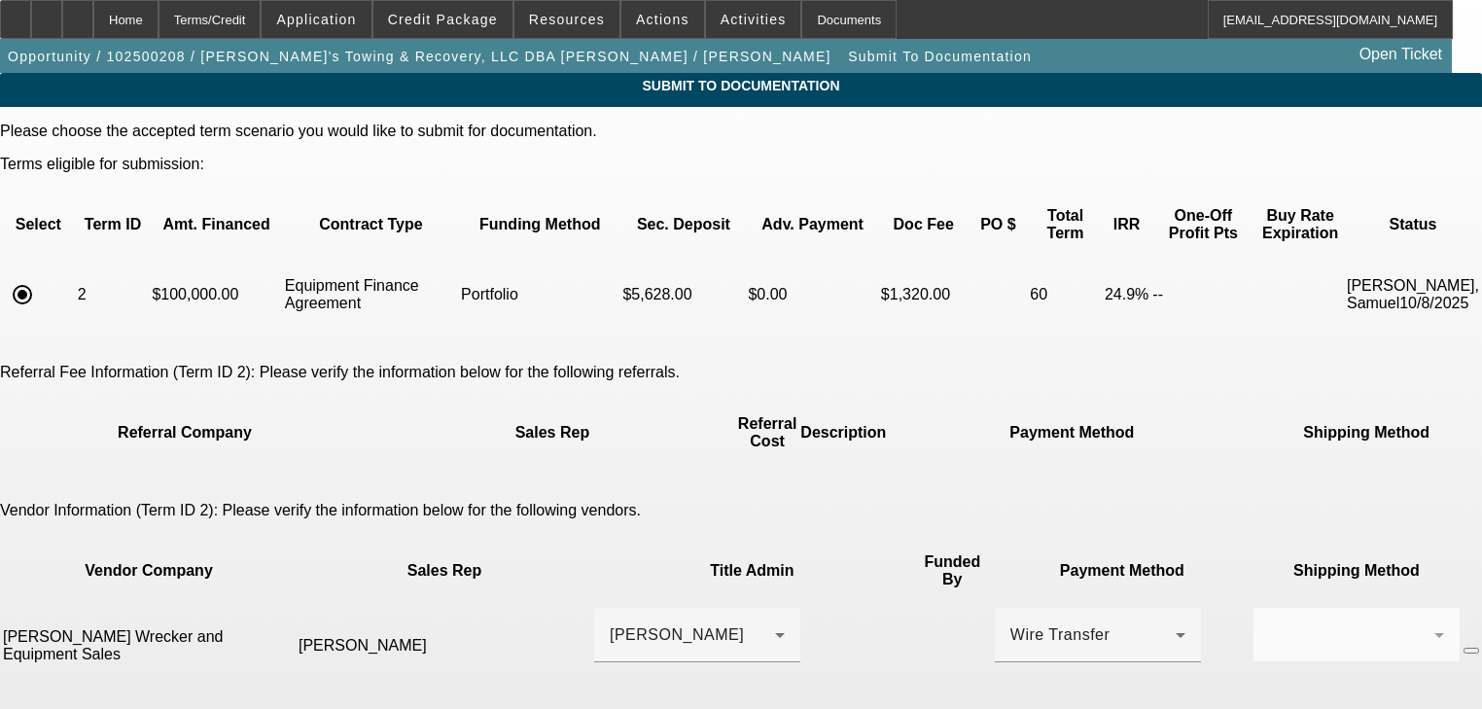
scroll to position [231, 0]
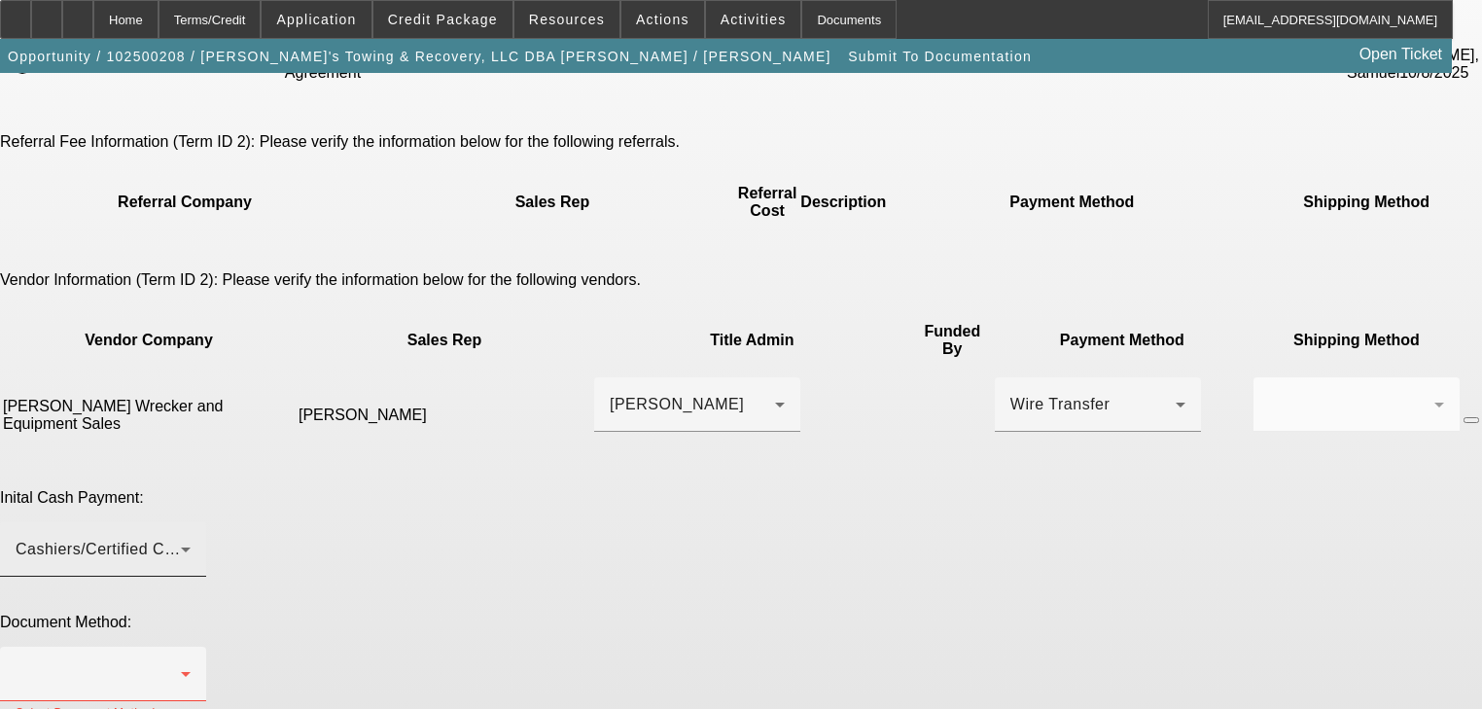
click at [181, 538] on div "Cashiers/Certified Check" at bounding box center [98, 549] width 165 height 23
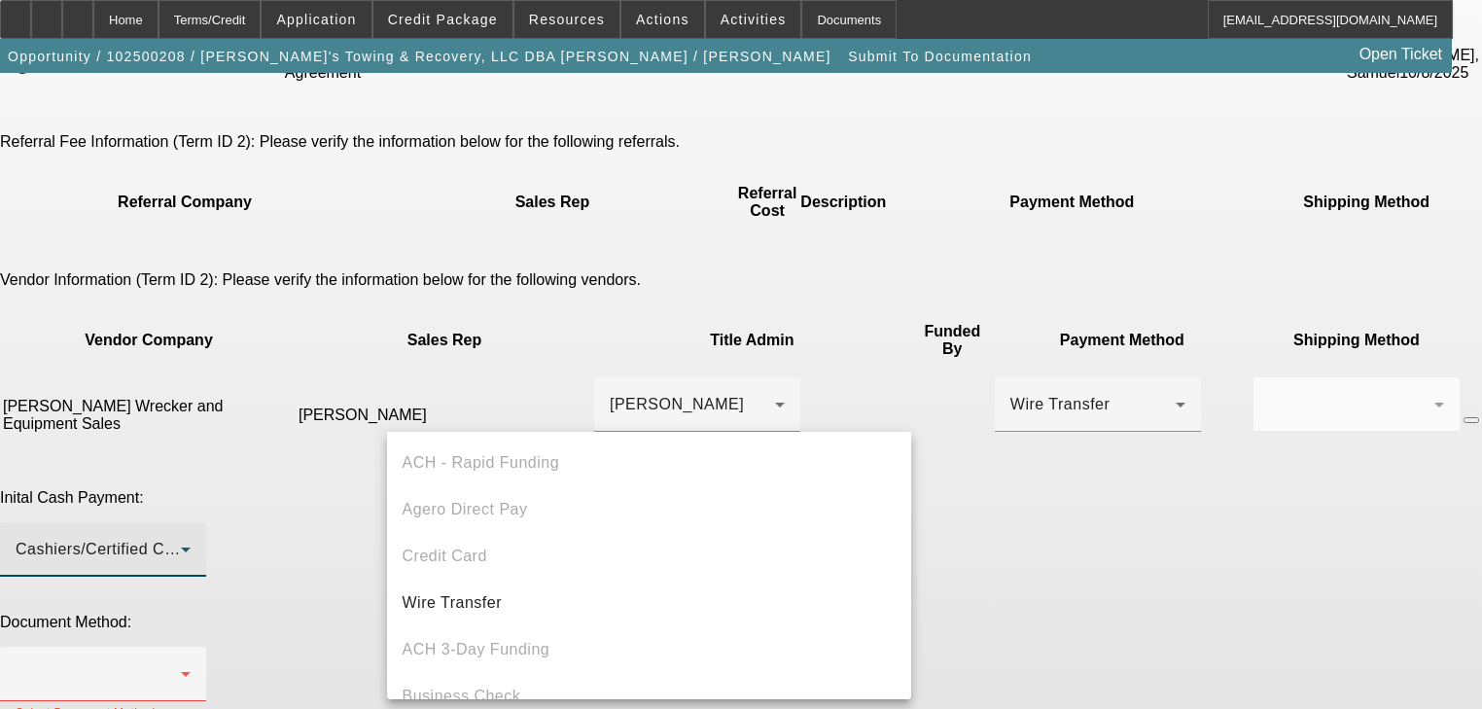
scroll to position [66, 0]
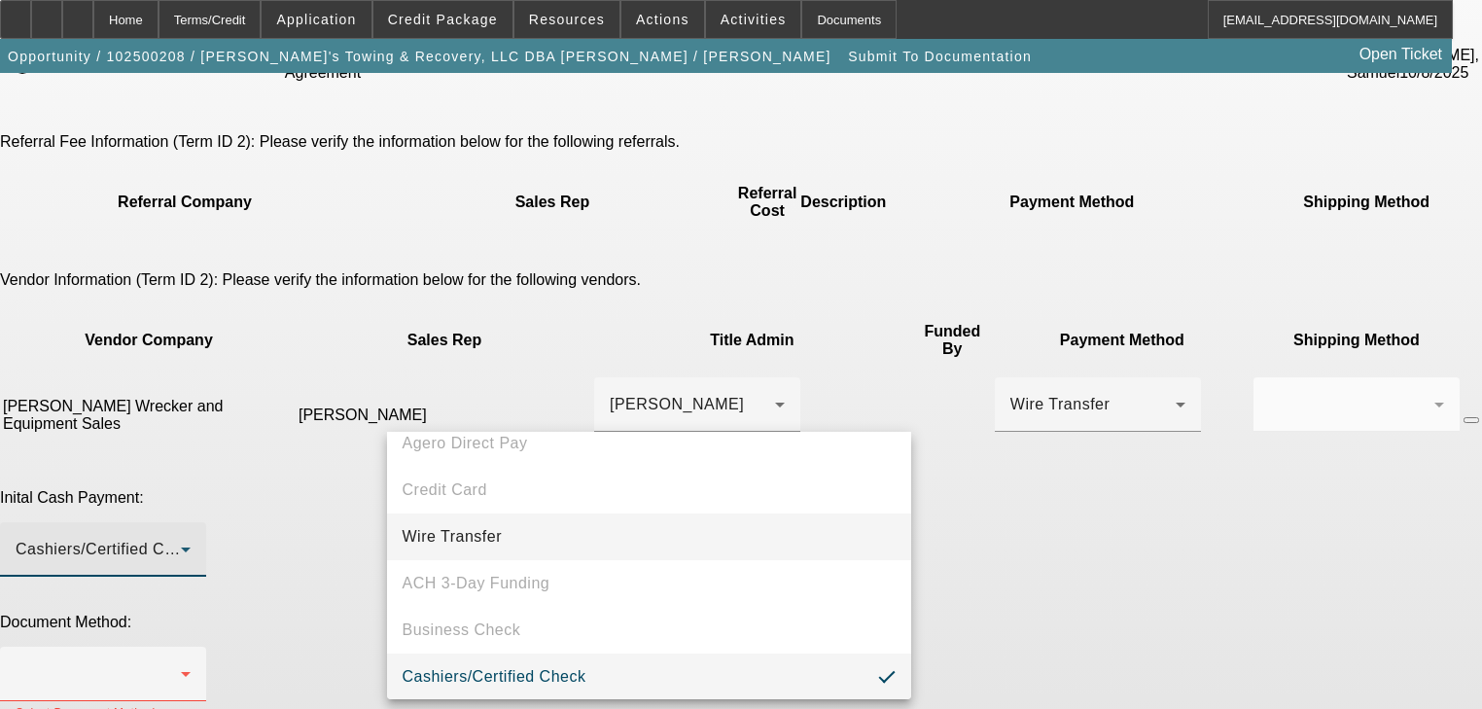
click at [582, 529] on mat-option "Wire Transfer" at bounding box center [649, 537] width 524 height 47
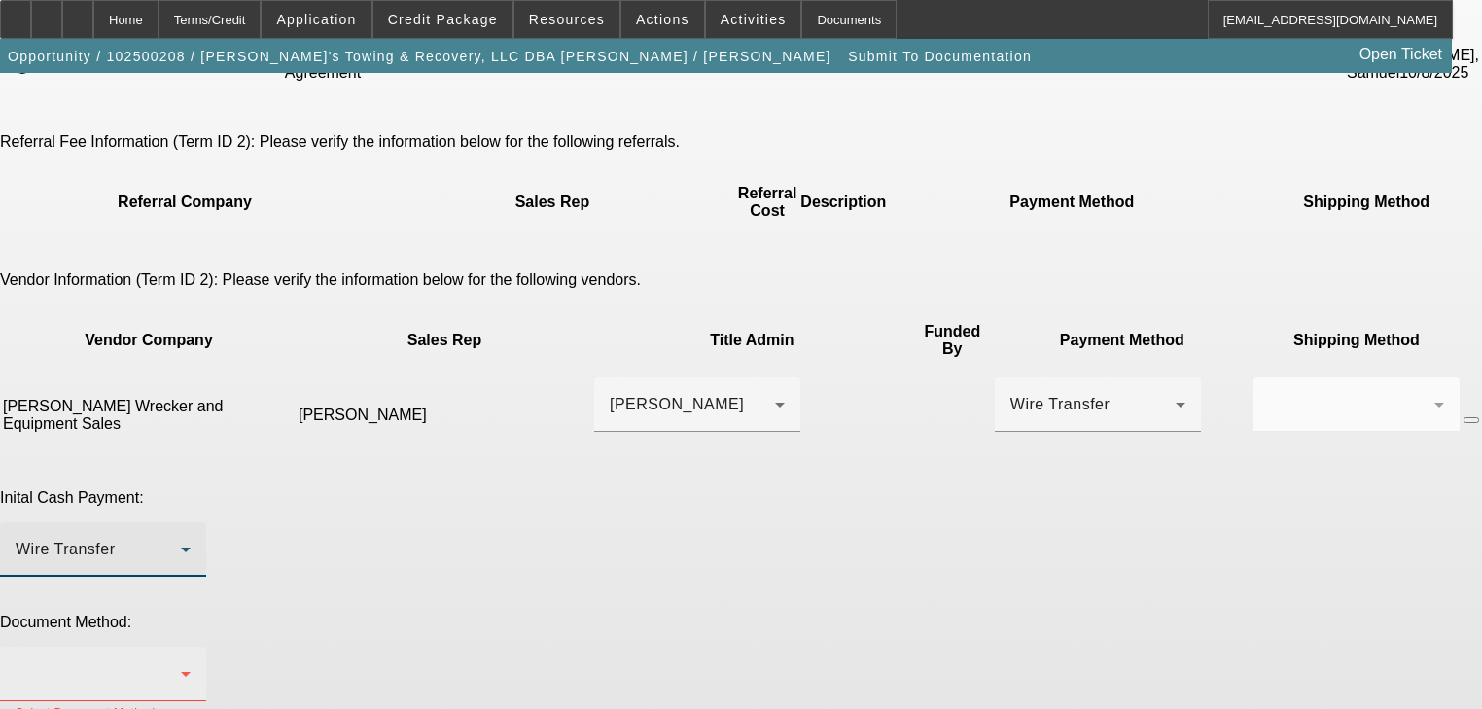
click at [181, 662] on div at bounding box center [98, 673] width 165 height 23
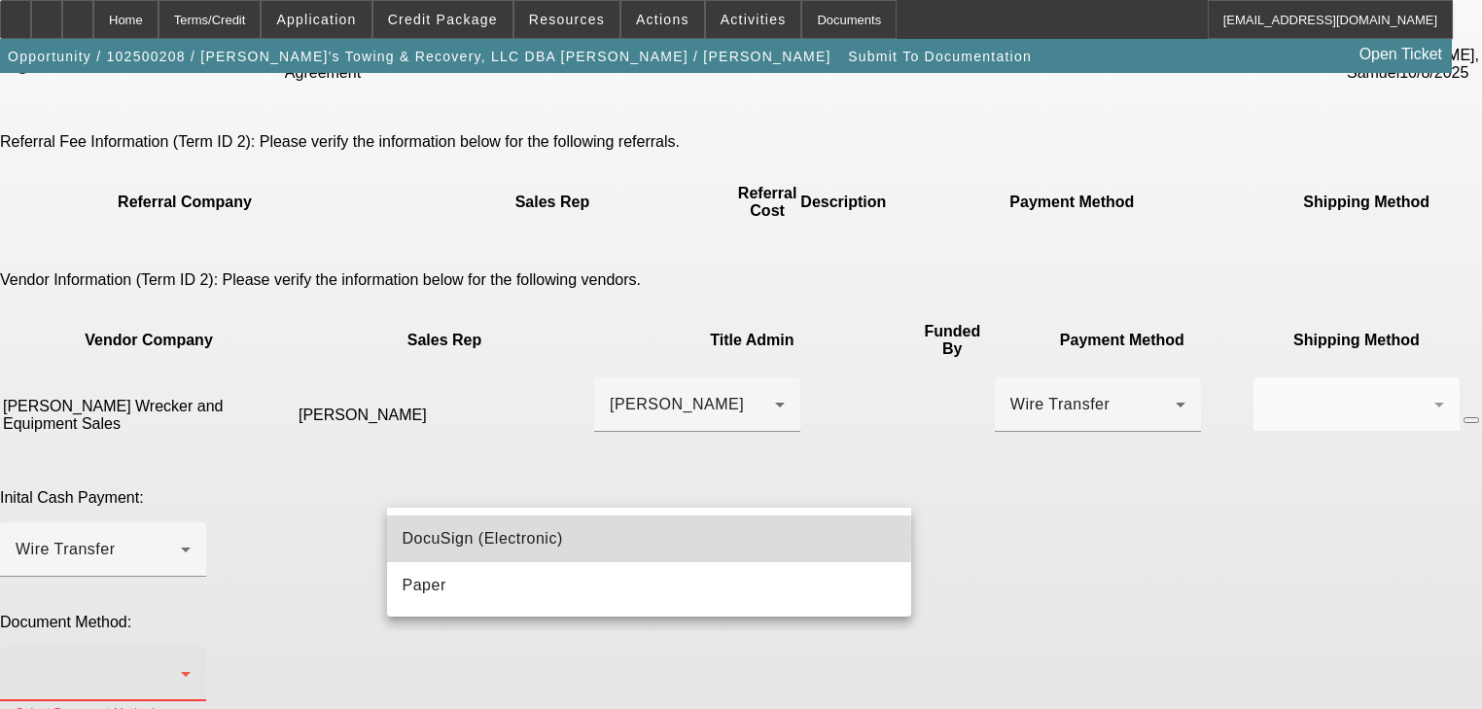
click at [451, 540] on span "DocuSign (Electronic)" at bounding box center [483, 538] width 160 height 23
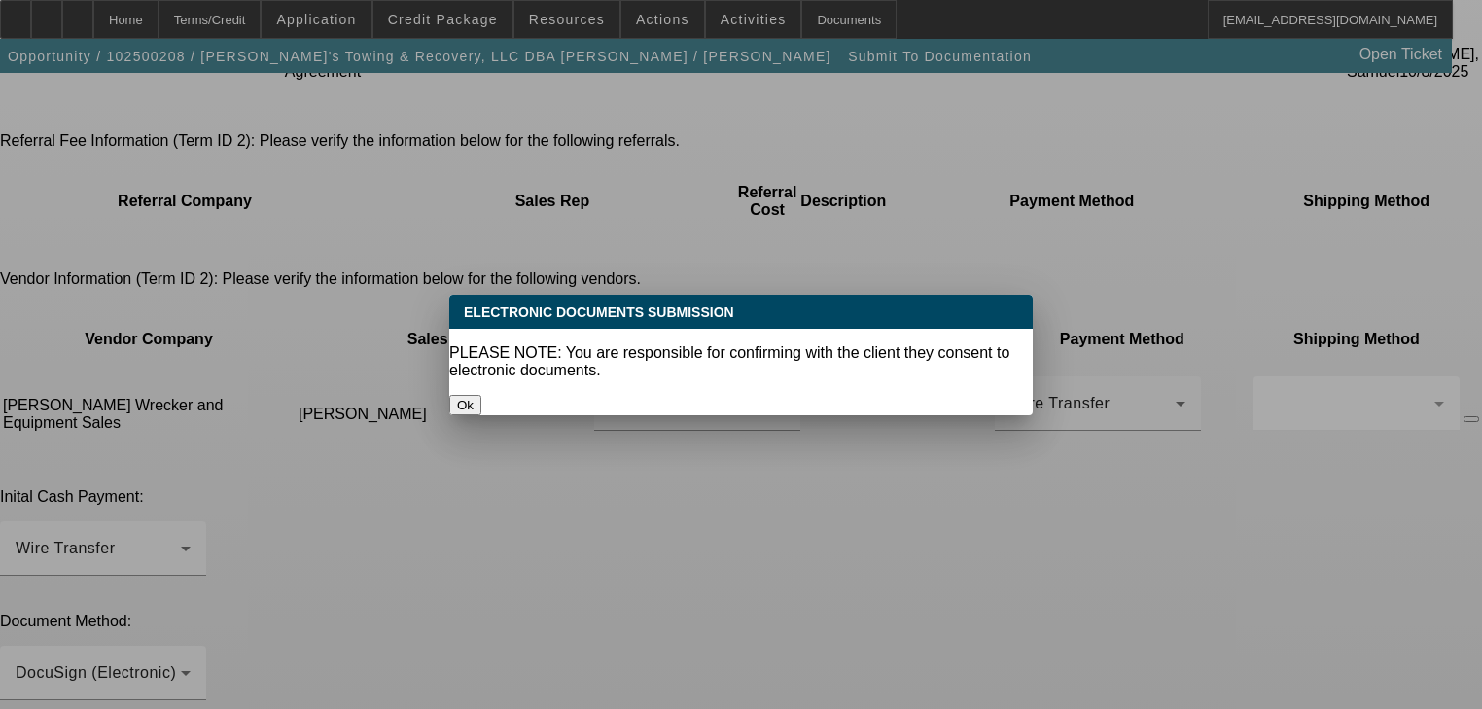
click at [481, 395] on button "Ok" at bounding box center [465, 405] width 32 height 20
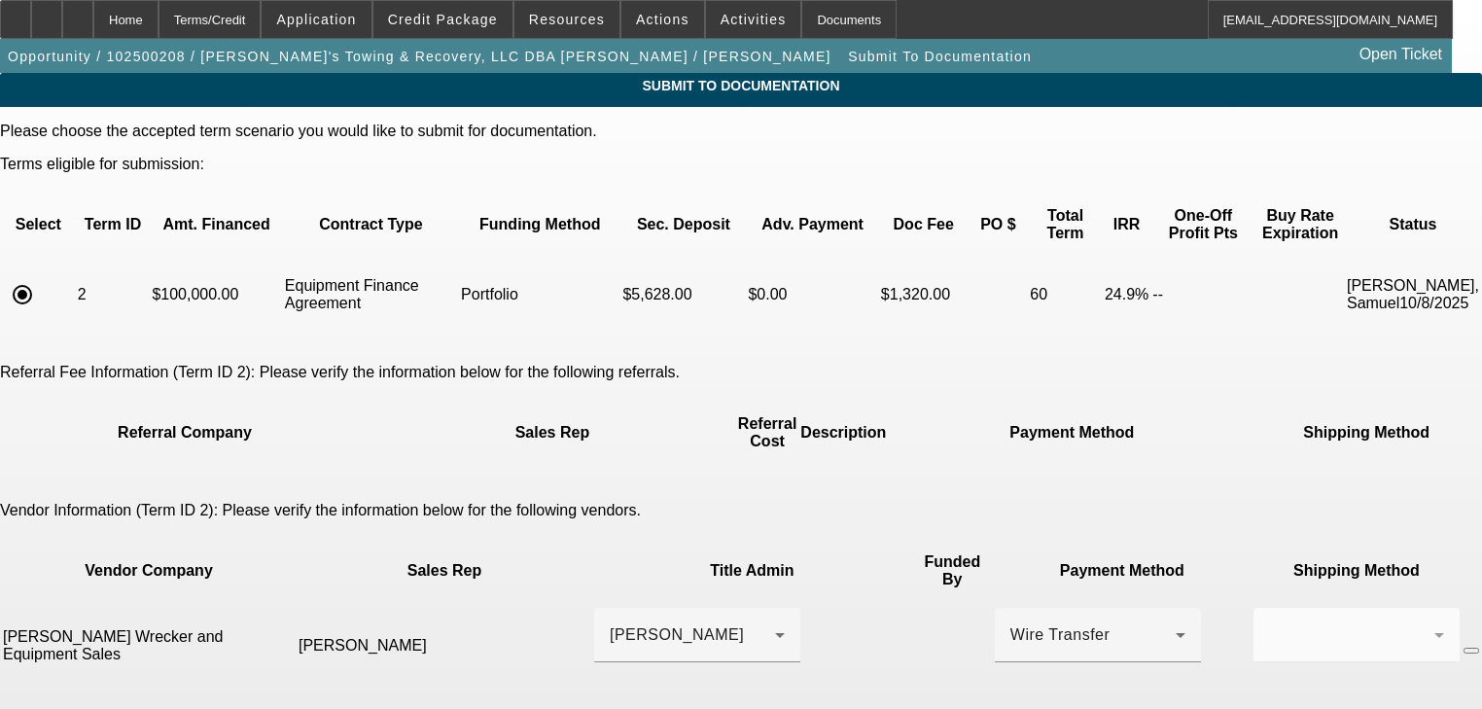
scroll to position [231, 0]
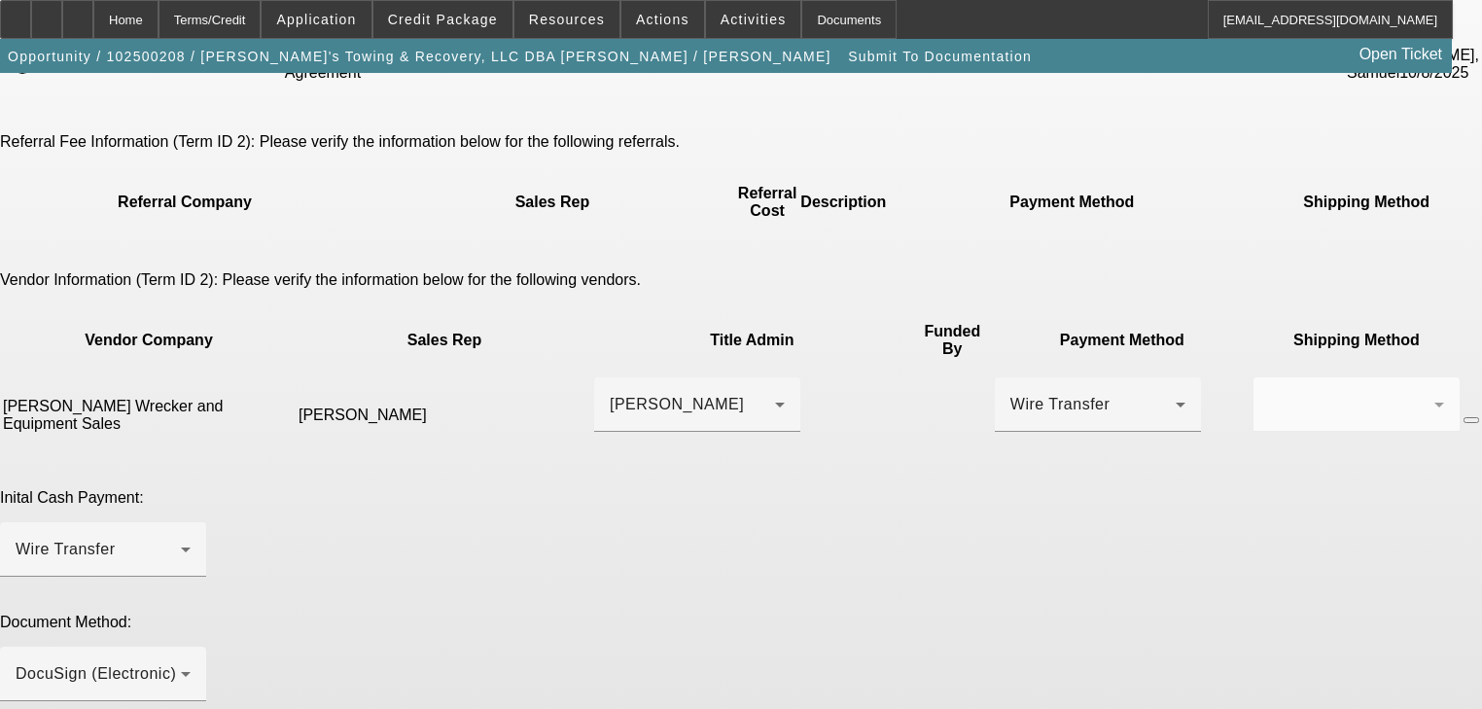
paste textarea "Customer contact: dannystowingtn@gmail.com & 270-498-2426 for both."
paste textarea "Nathan Smith <nathan@crouchtowtrucks.com"
paste textarea "Karina Guzman <admin@crouchtowtrucks.com"
click at [679, 377] on div "Miskelley, Kyle" at bounding box center [697, 404] width 175 height 54
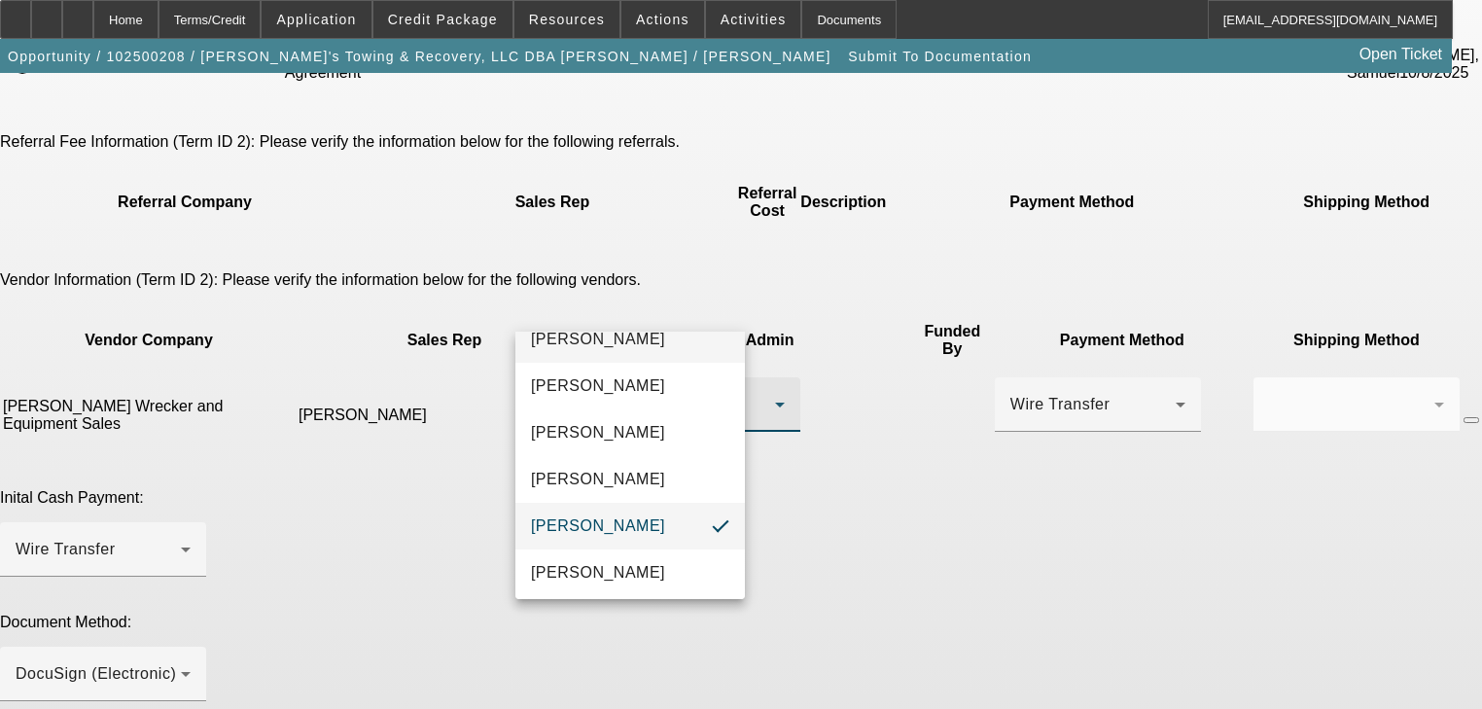
scroll to position [97, 0]
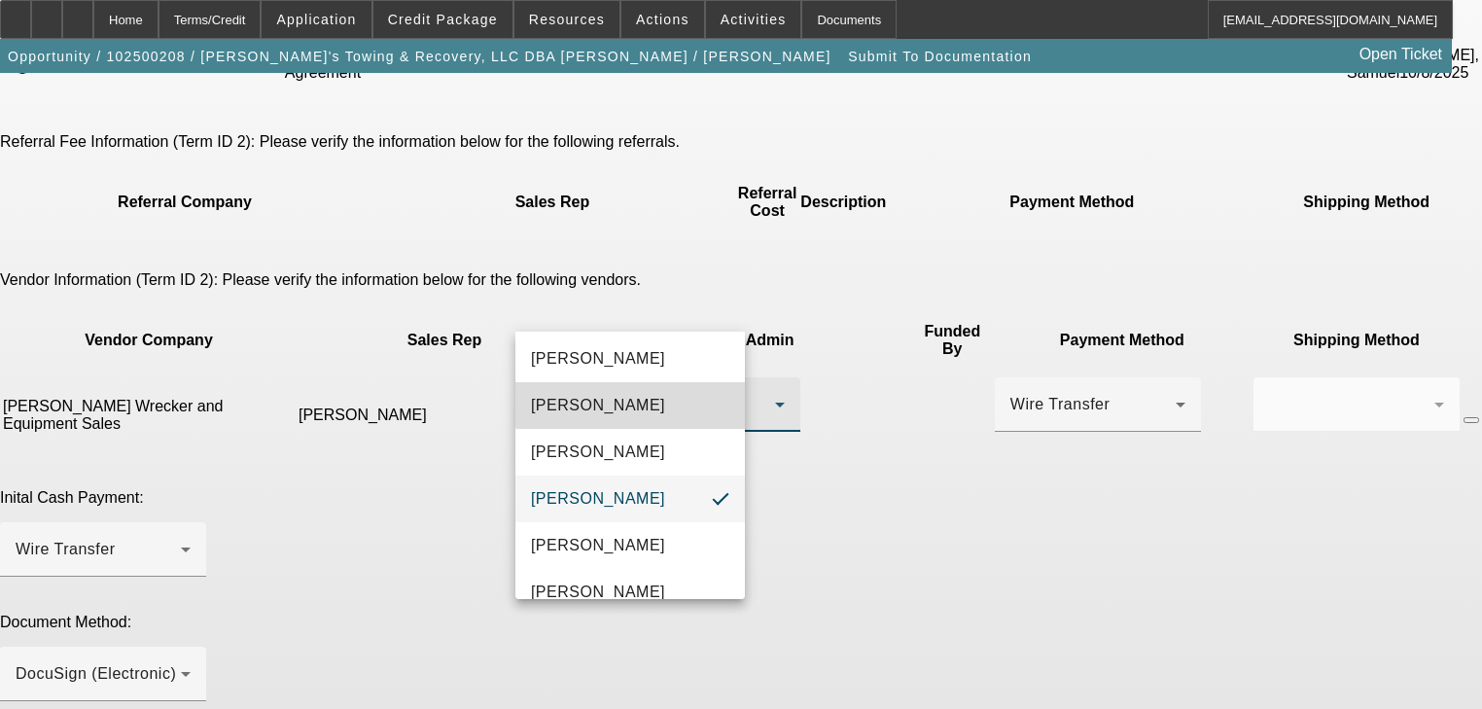
click at [665, 402] on mat-option "Guzman, Karina" at bounding box center [631, 405] width 230 height 47
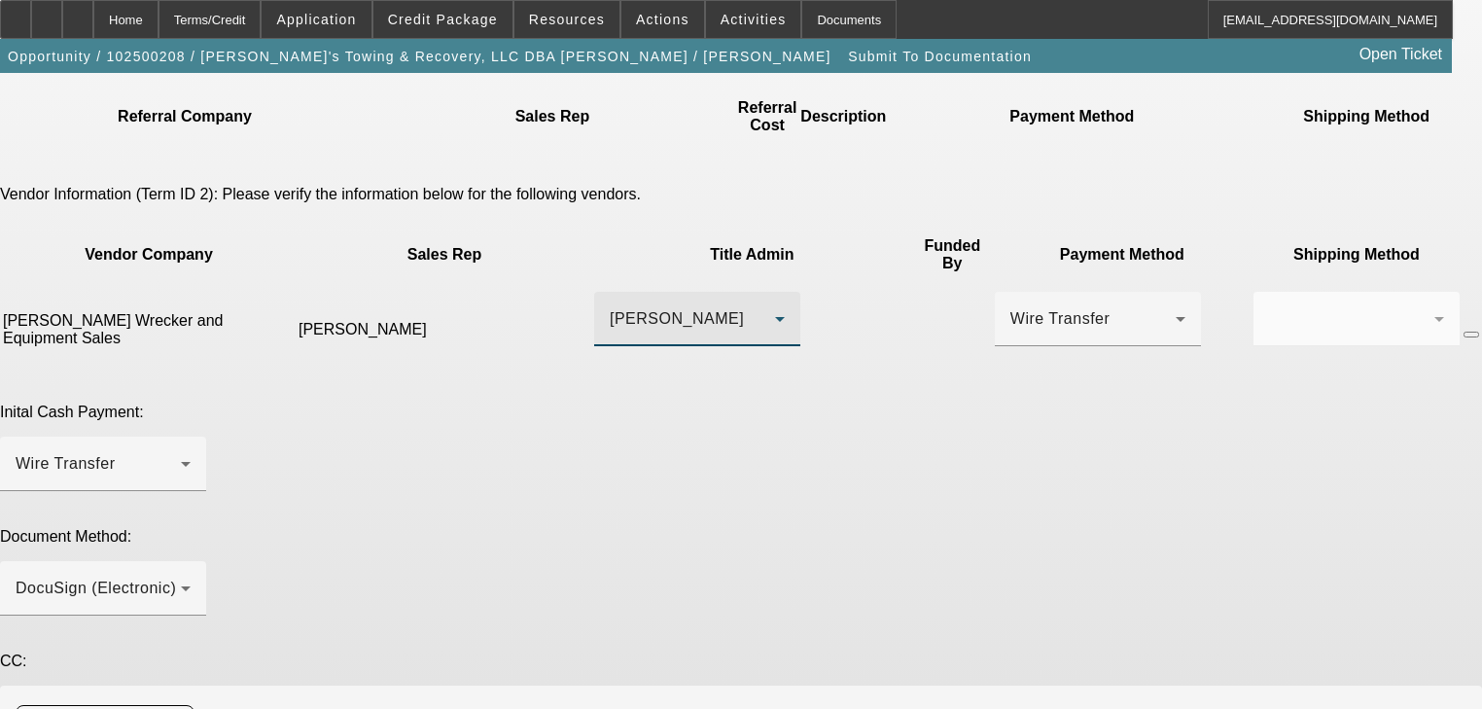
scroll to position [318, 0]
paste textarea "Cell: (615) 879-8703"
type textarea "Customer contact: dannystowingtn@gmail.com & 270-498-2426 for both. Seller Cont…"
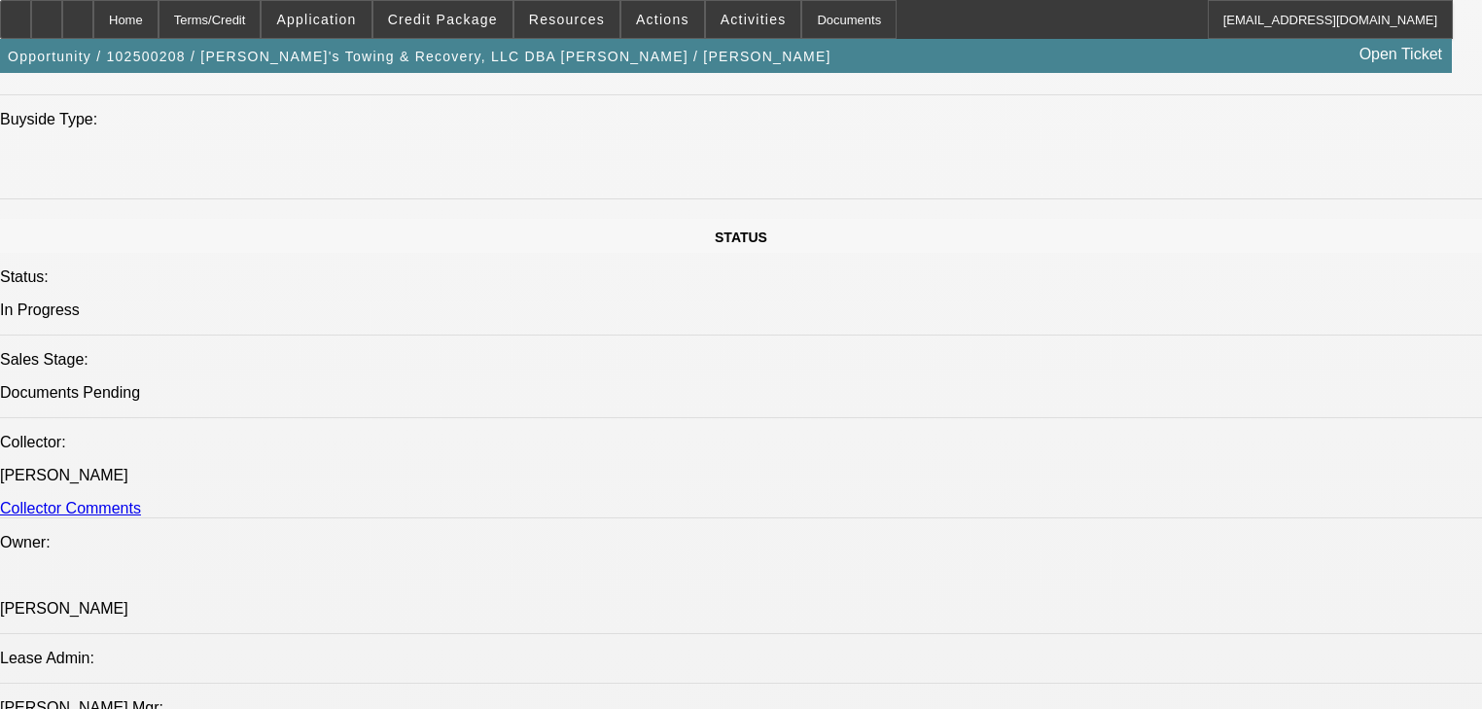
select select "0.2"
select select "2"
select select "0"
select select "6"
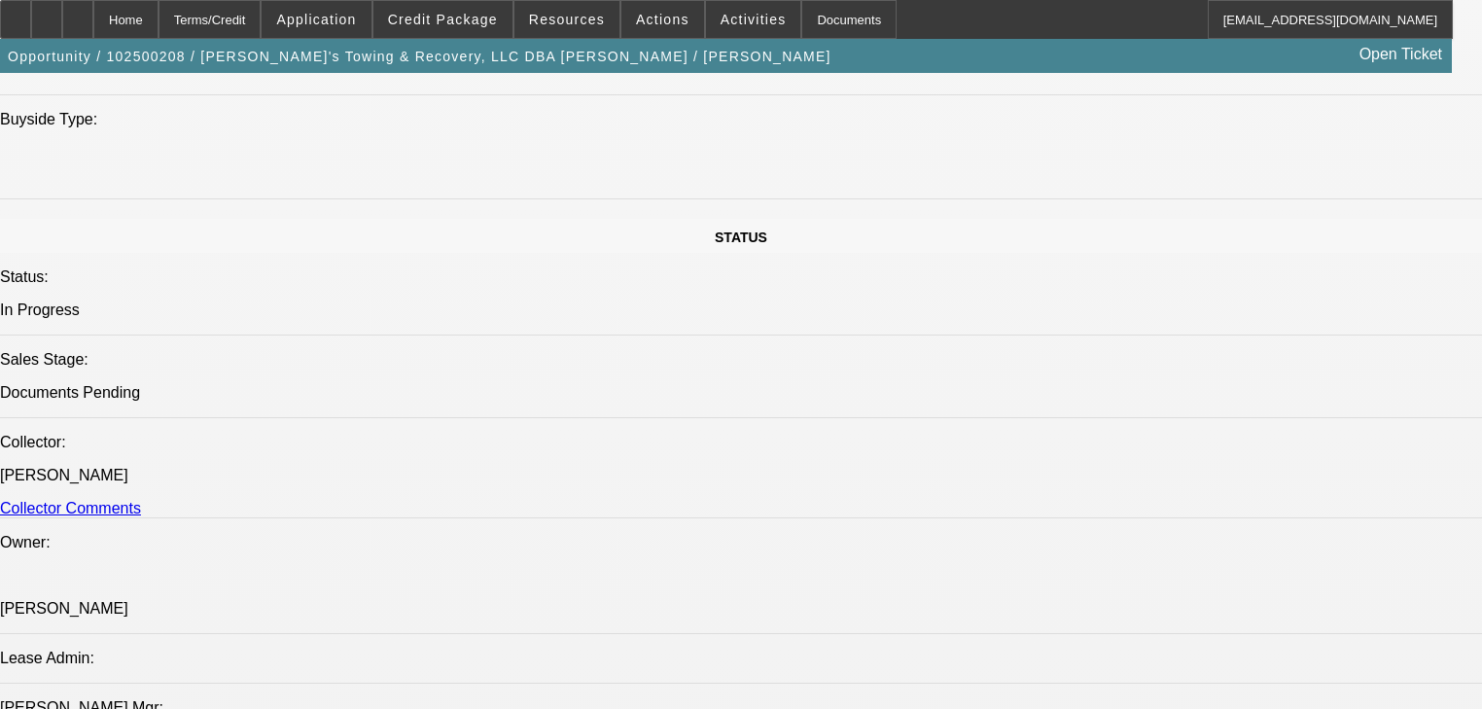
select select "0.2"
select select "2"
select select "0"
select select "6"
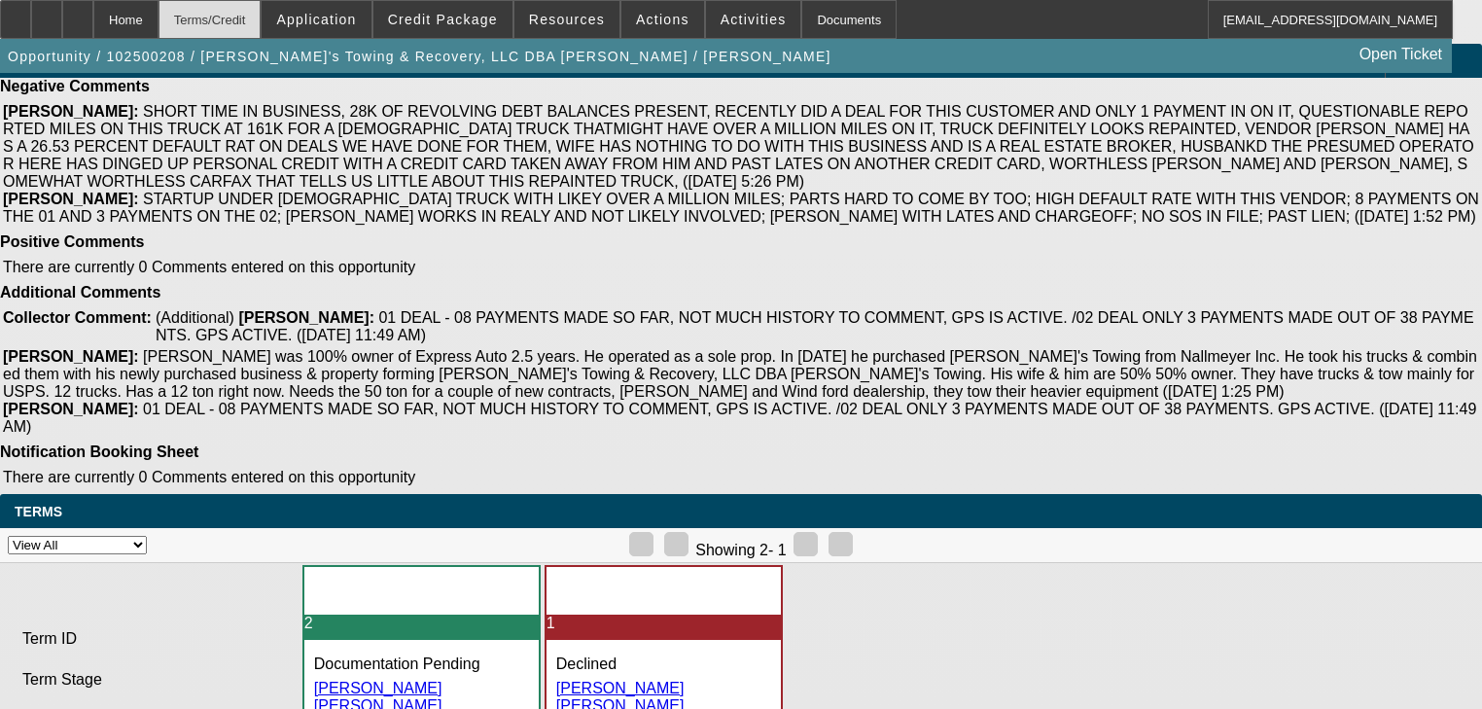
scroll to position [4802, 0]
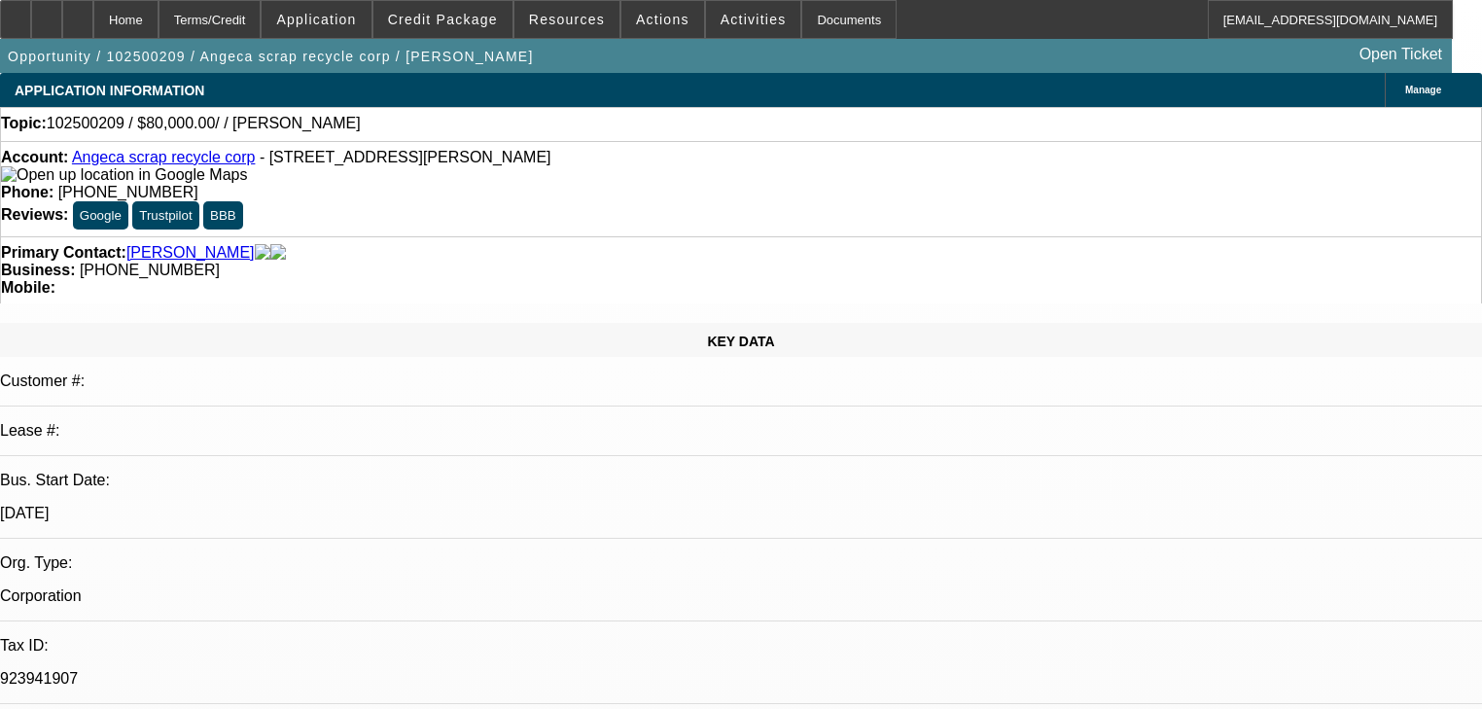
select select "0"
select select "2"
select select "0.1"
select select "4"
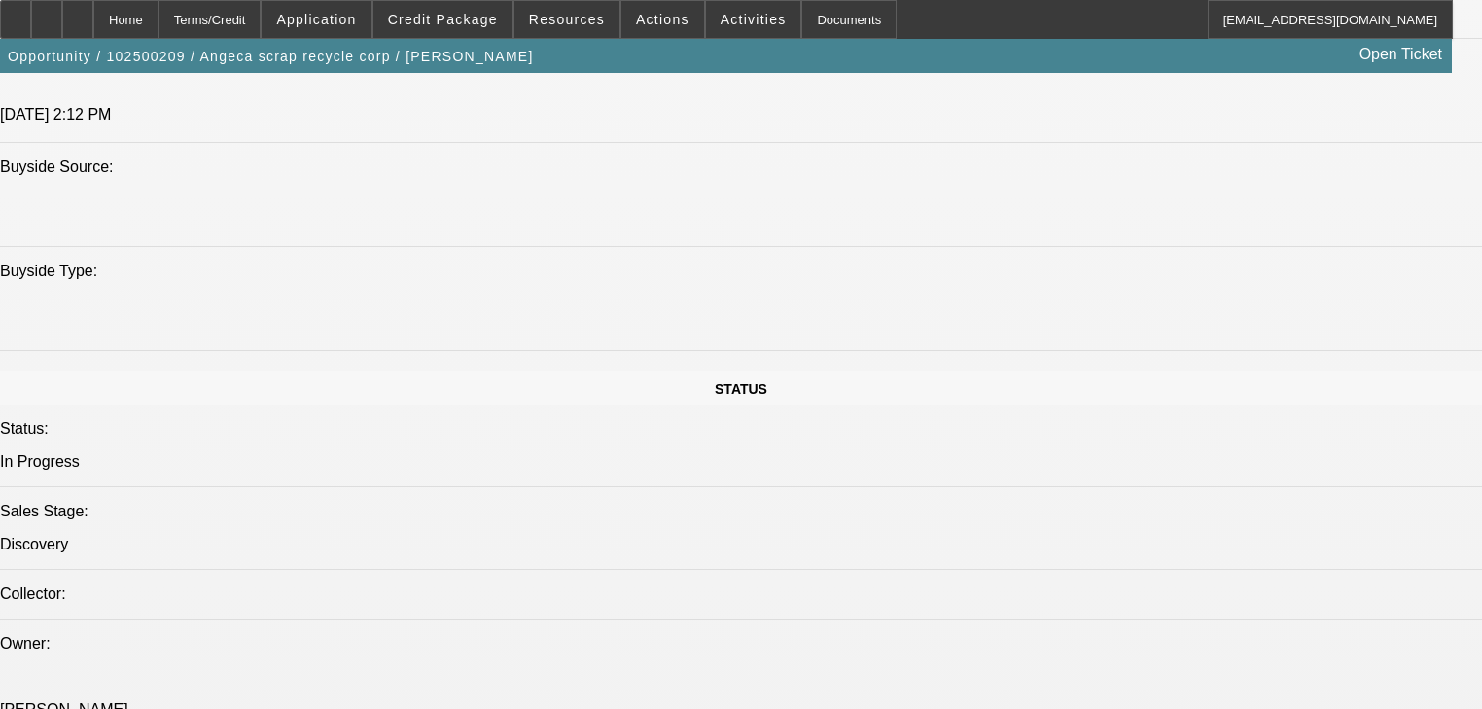
scroll to position [2101, 0]
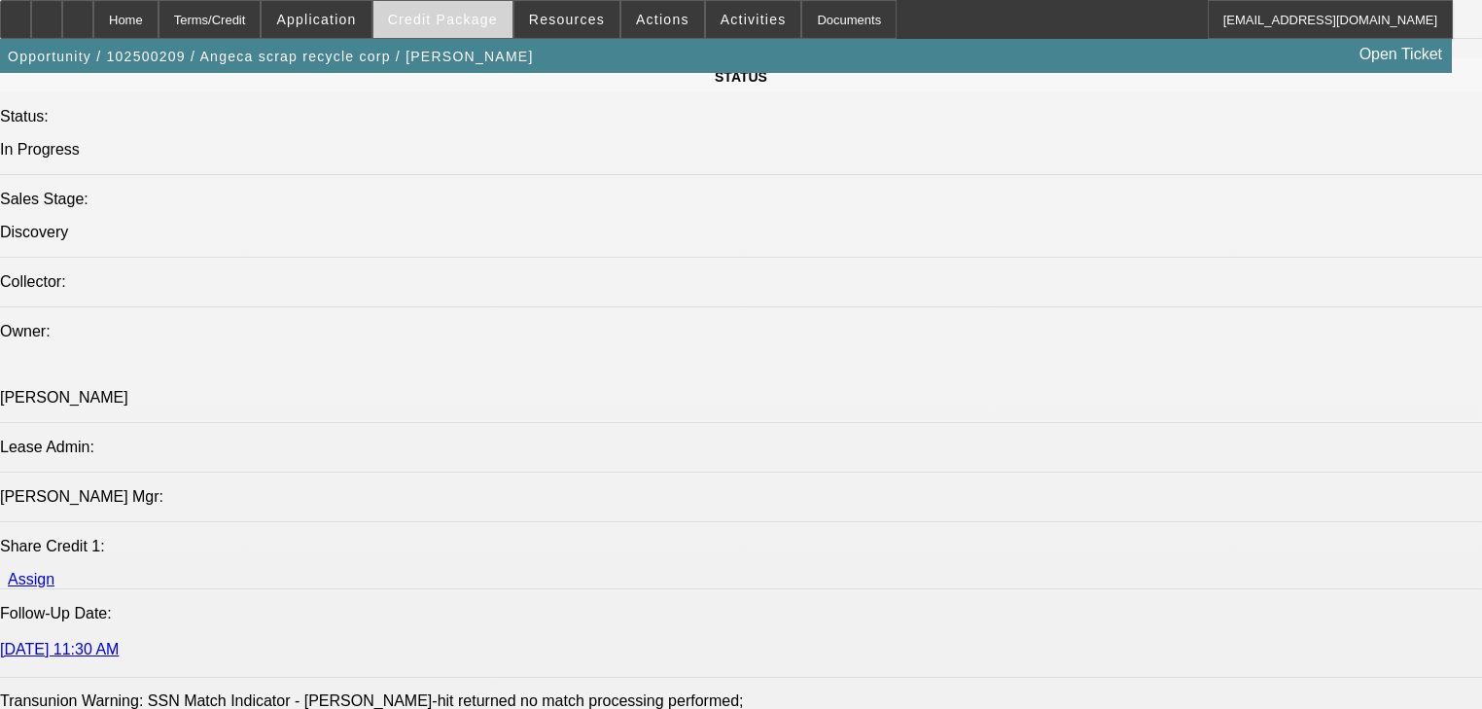
click at [443, 30] on span at bounding box center [443, 19] width 139 height 47
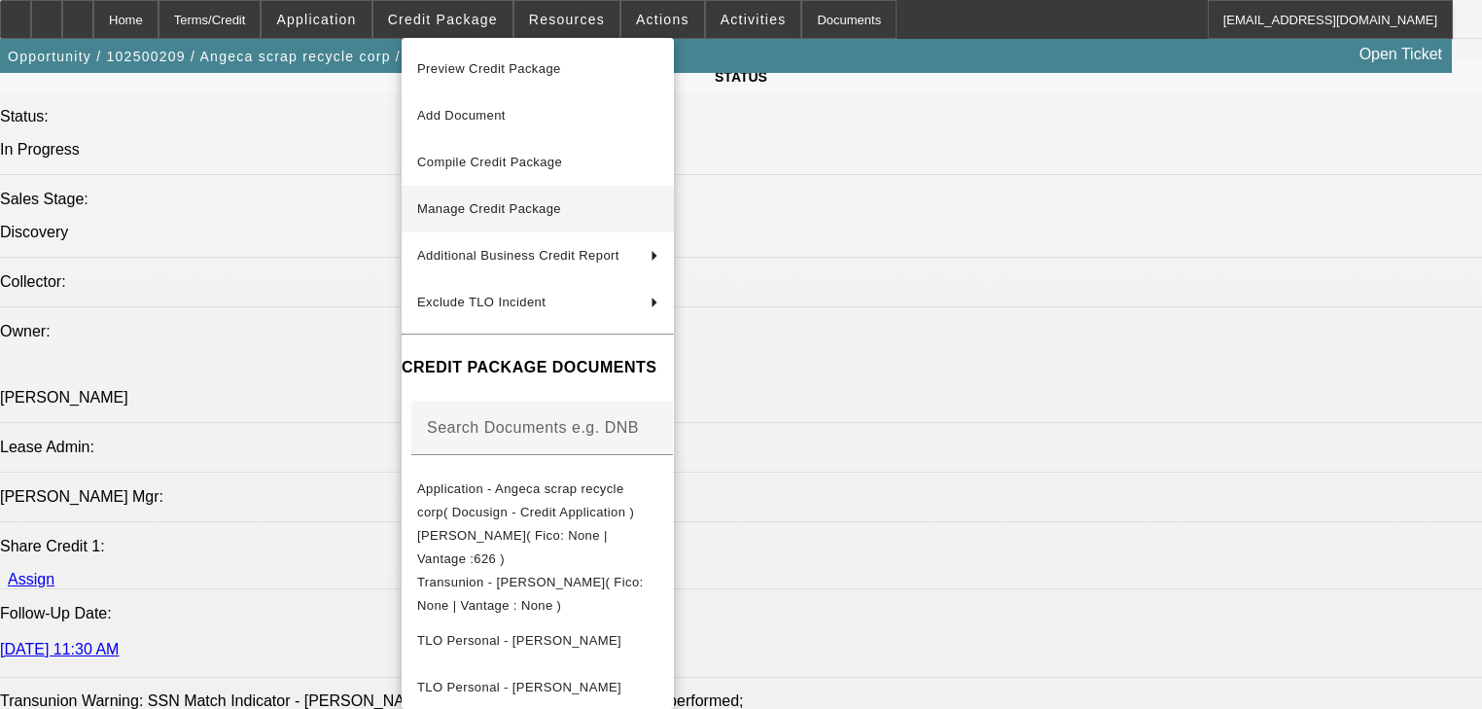
click at [475, 210] on span "Manage Credit Package" at bounding box center [489, 208] width 144 height 15
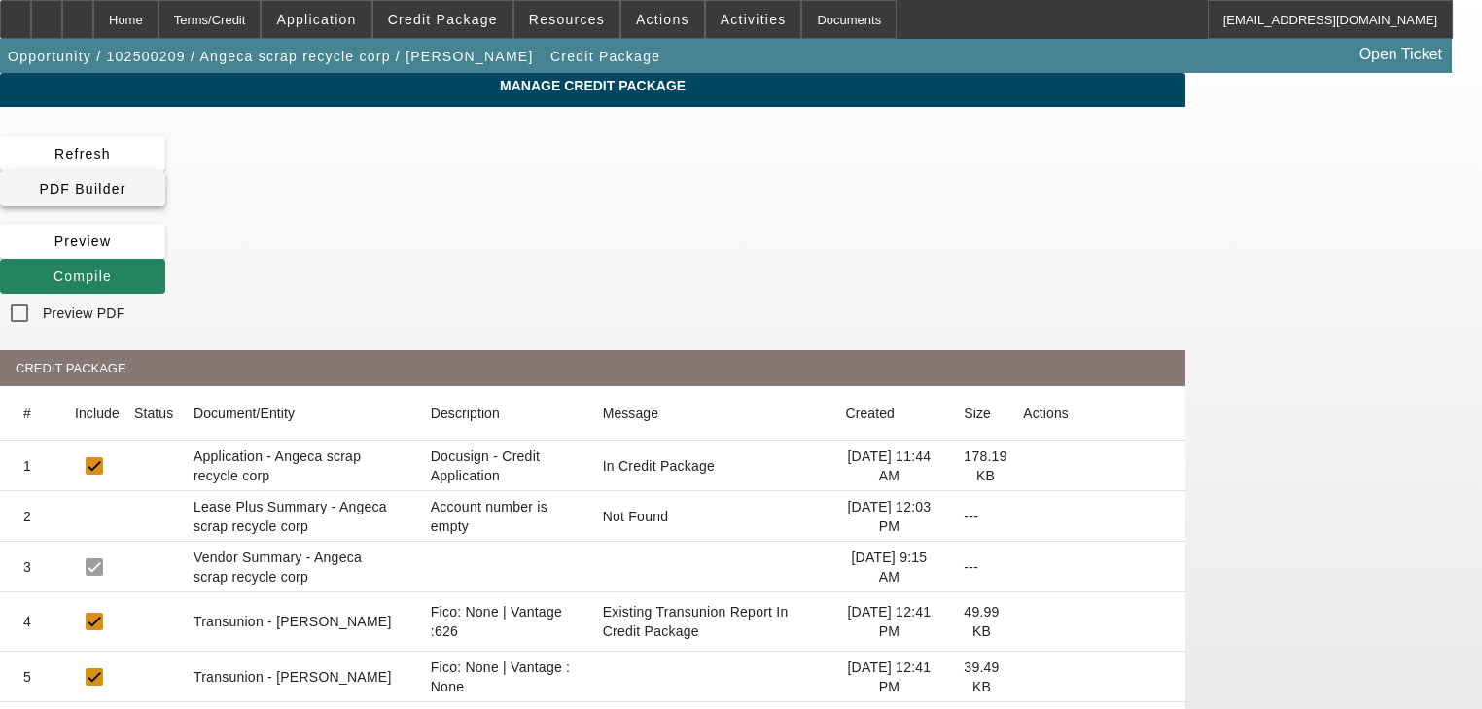
click at [165, 169] on span at bounding box center [82, 188] width 165 height 47
click at [1005, 98] on div "Manage Credit Package" at bounding box center [593, 85] width 1186 height 25
click at [151, 29] on div "Home" at bounding box center [125, 19] width 65 height 39
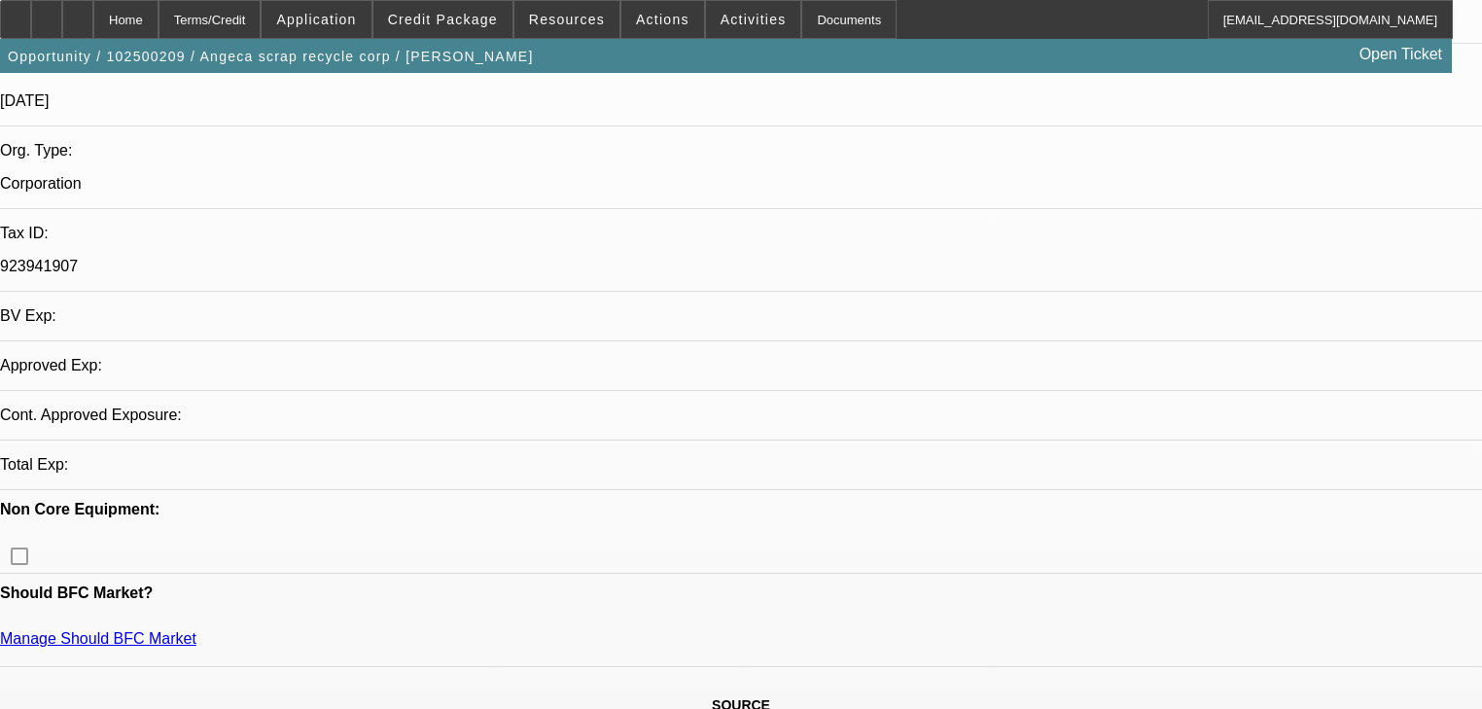
select select "0"
select select "2"
select select "0.1"
select select "4"
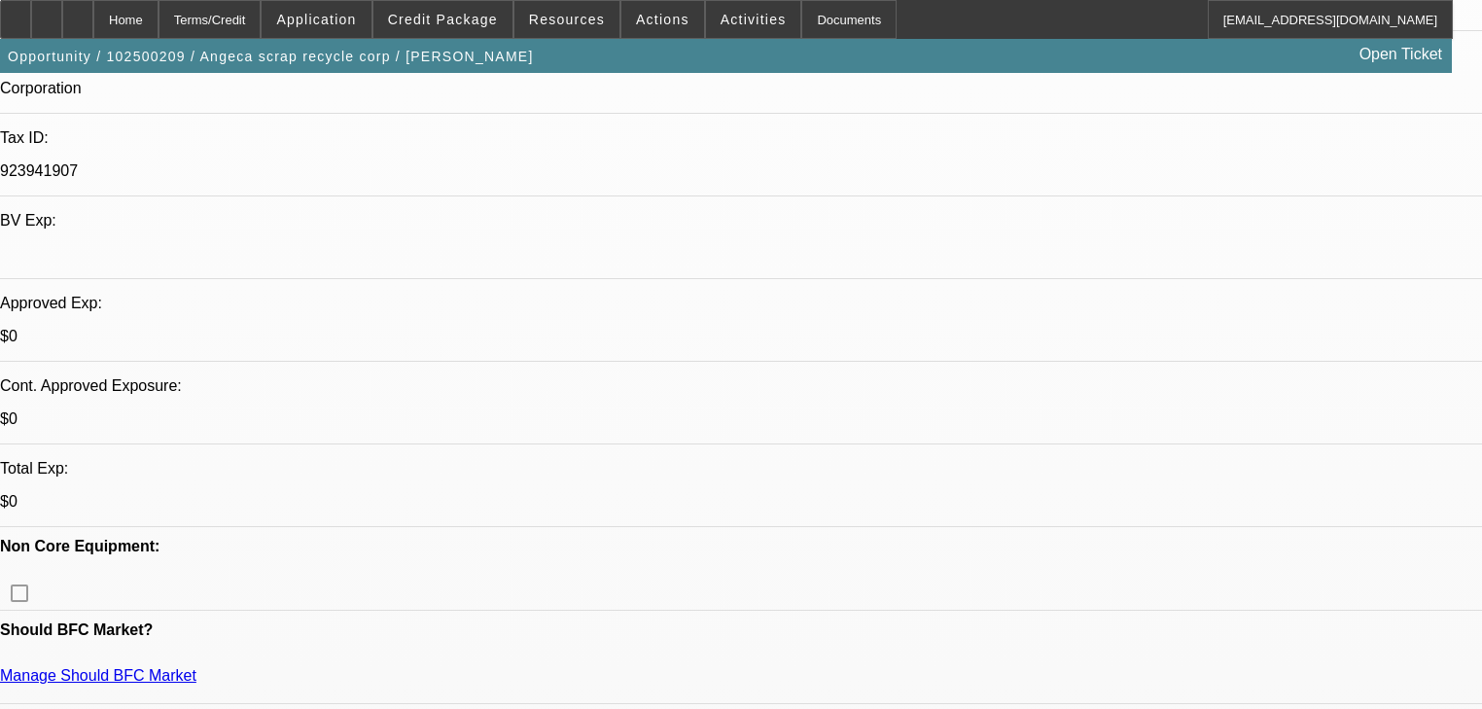
scroll to position [646, 0]
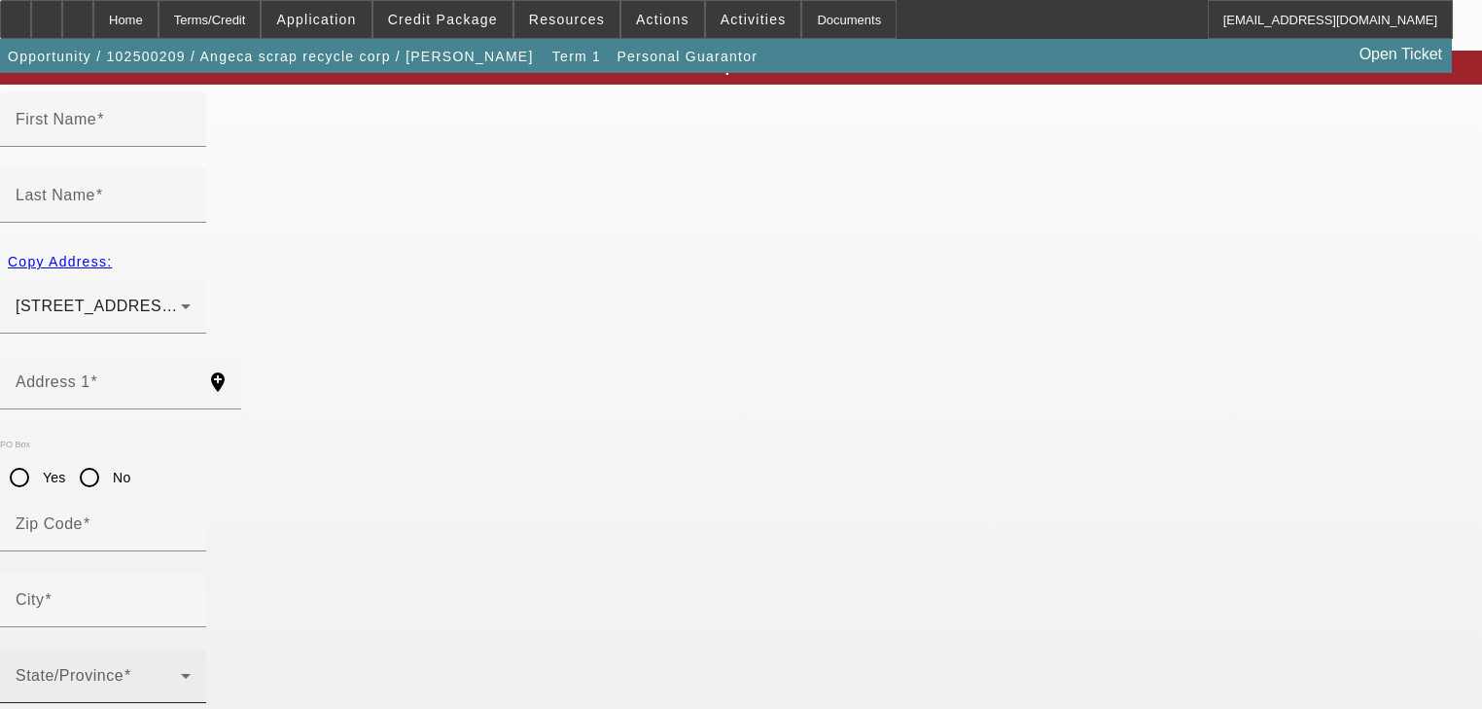
scroll to position [157, 0]
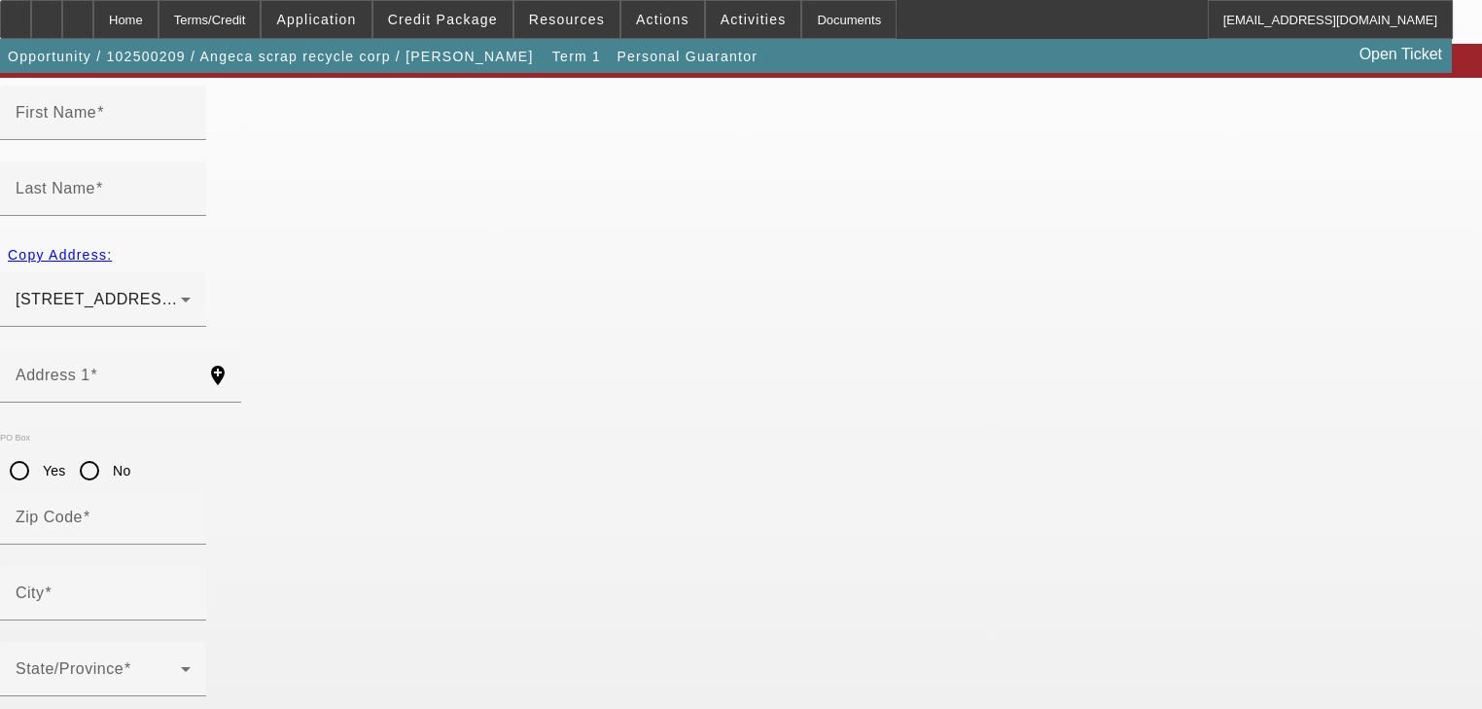
type input "[PERSON_NAME]"
type input "[STREET_ADDRESS][PERSON_NAME]"
radio input "true"
type input "18018"
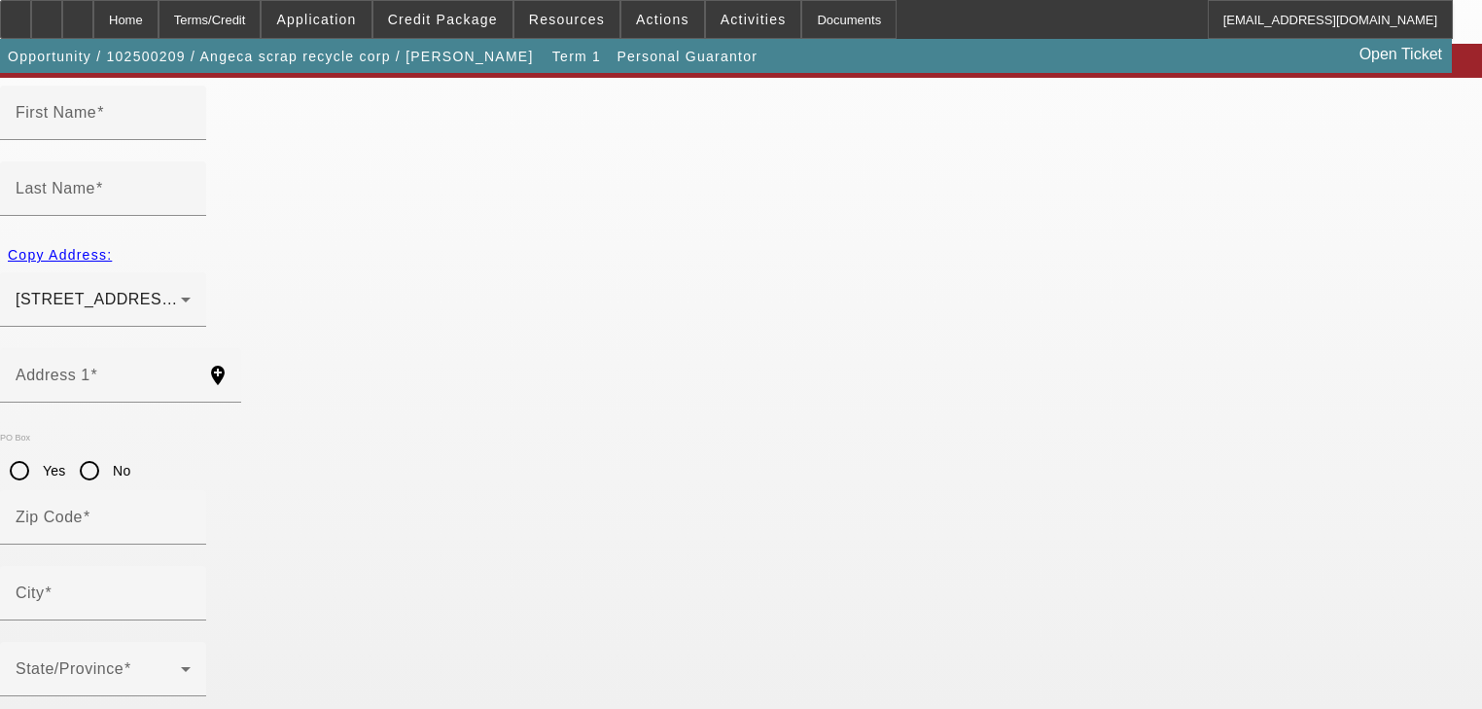
type input "[GEOGRAPHIC_DATA]"
type input "[PHONE_NUMBER]"
type input "100"
type input "984-91-9140"
type input "[EMAIL_ADDRESS][DOMAIN_NAME]"
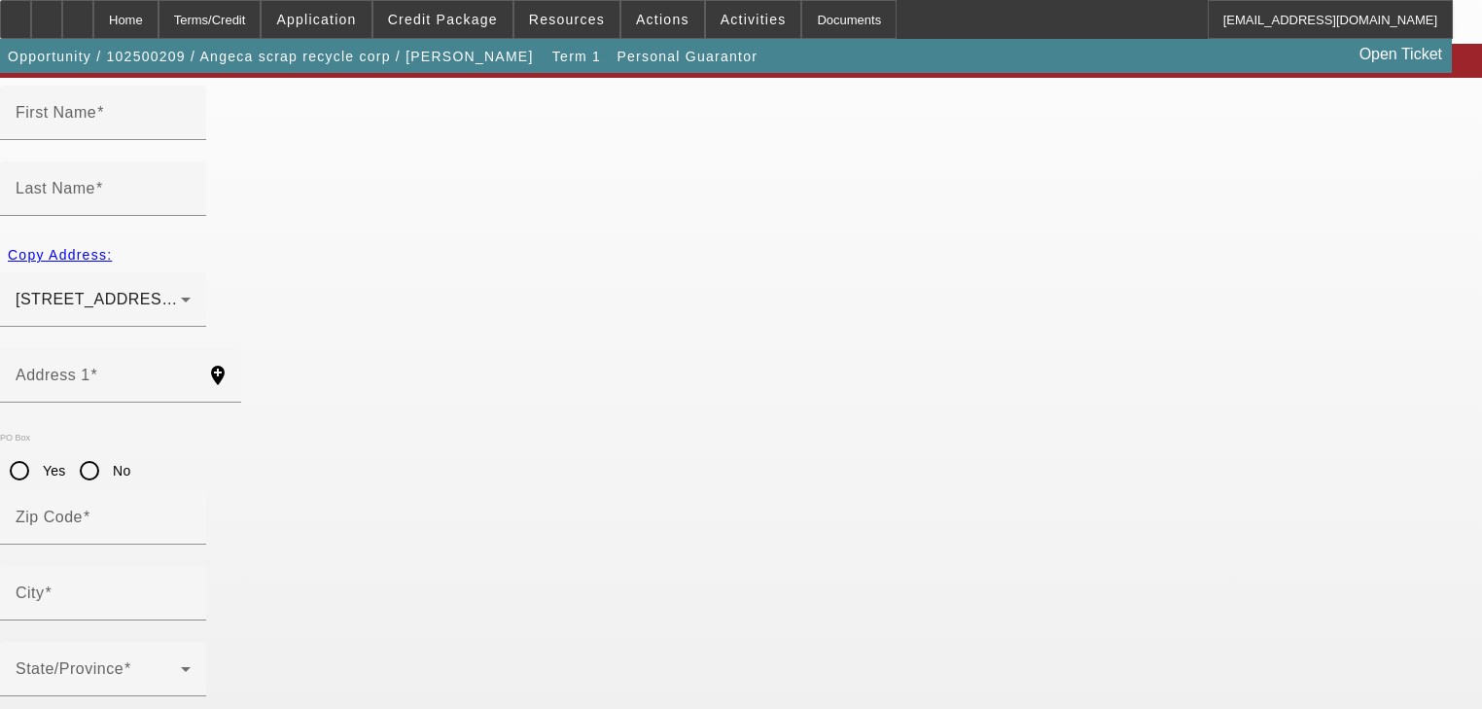
type input "[PERSON_NAME]"
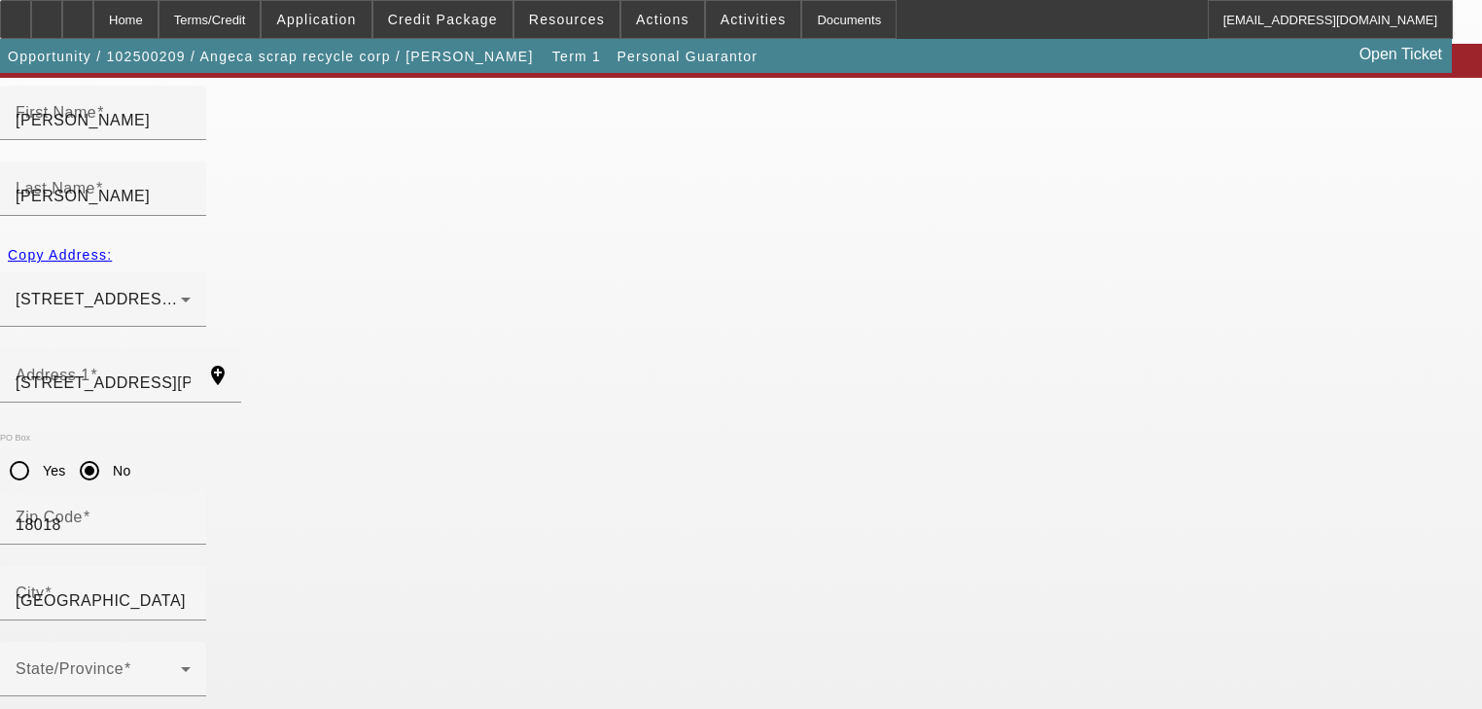
type input "0"
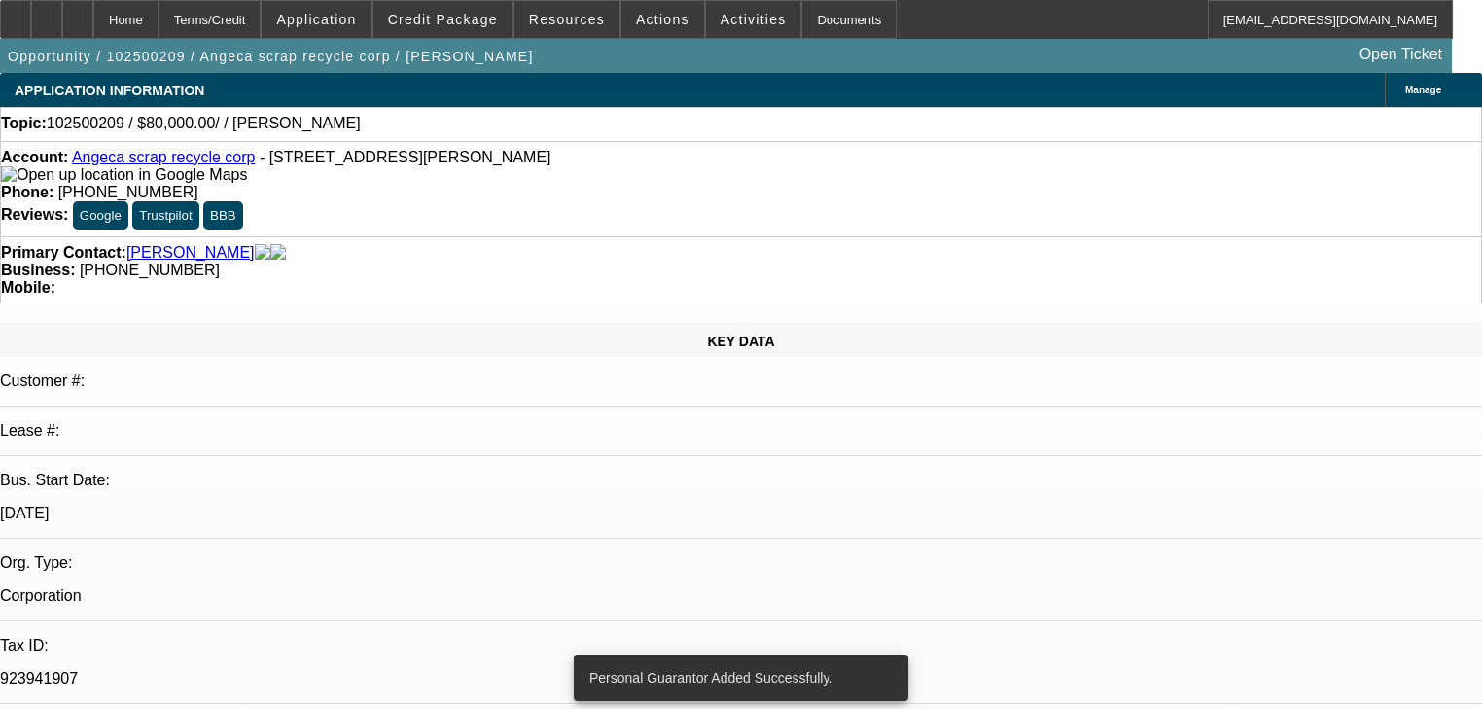
select select "0"
select select "2"
select select "0.1"
select select "4"
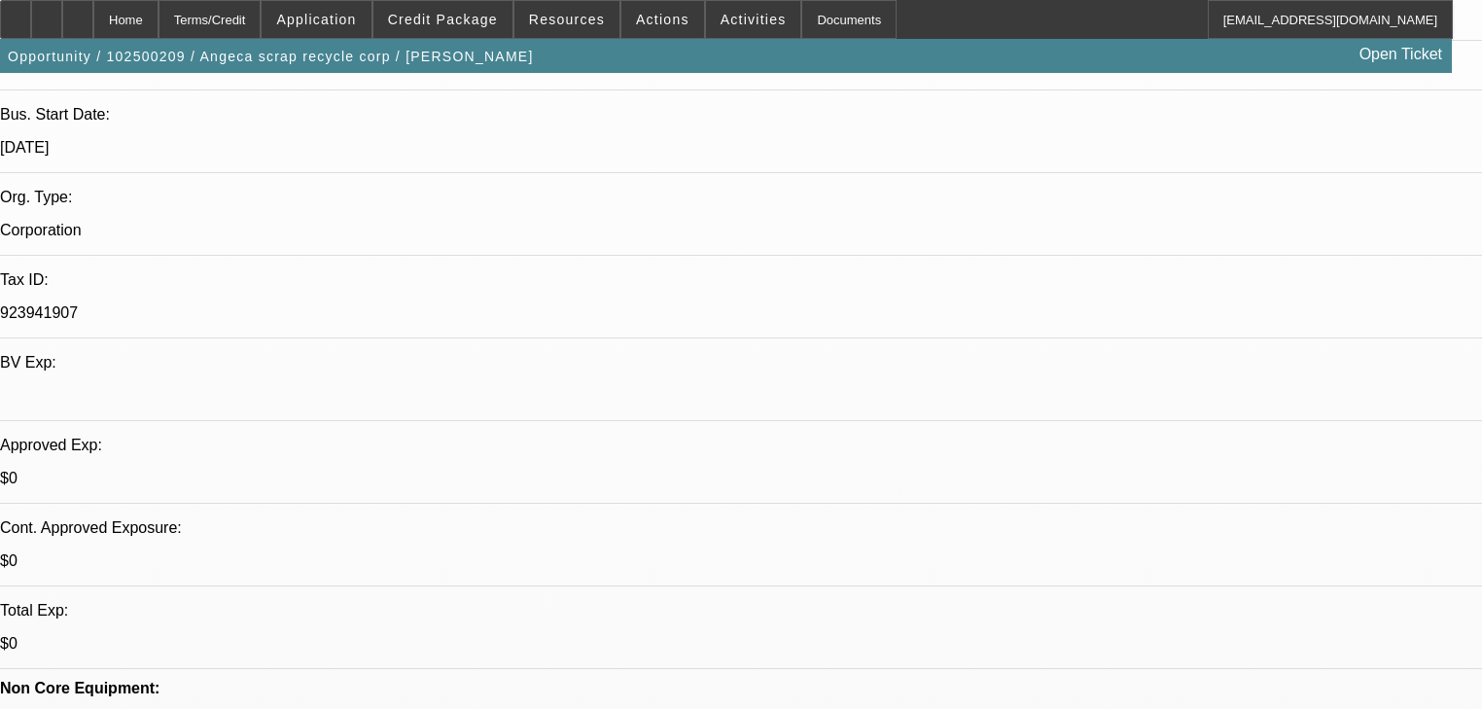
scroll to position [531, 0]
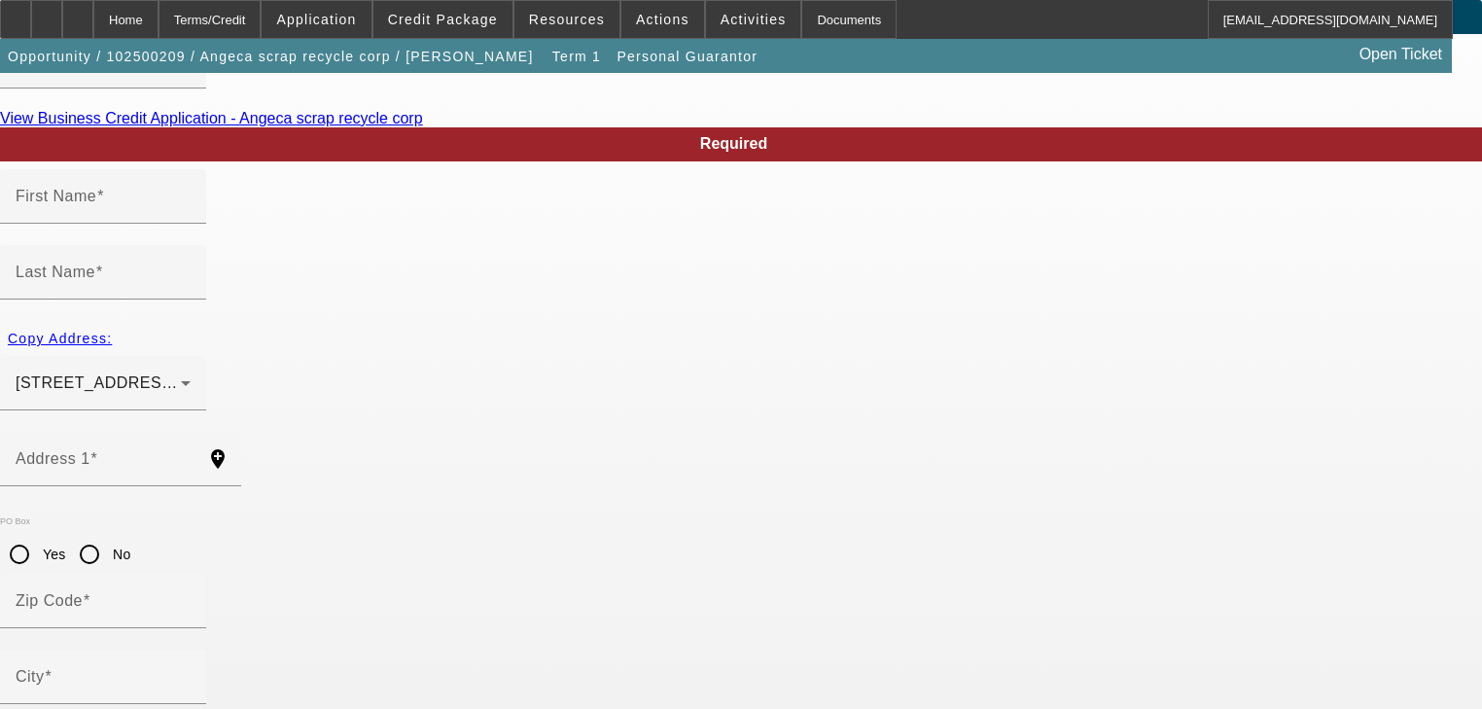
scroll to position [157, 0]
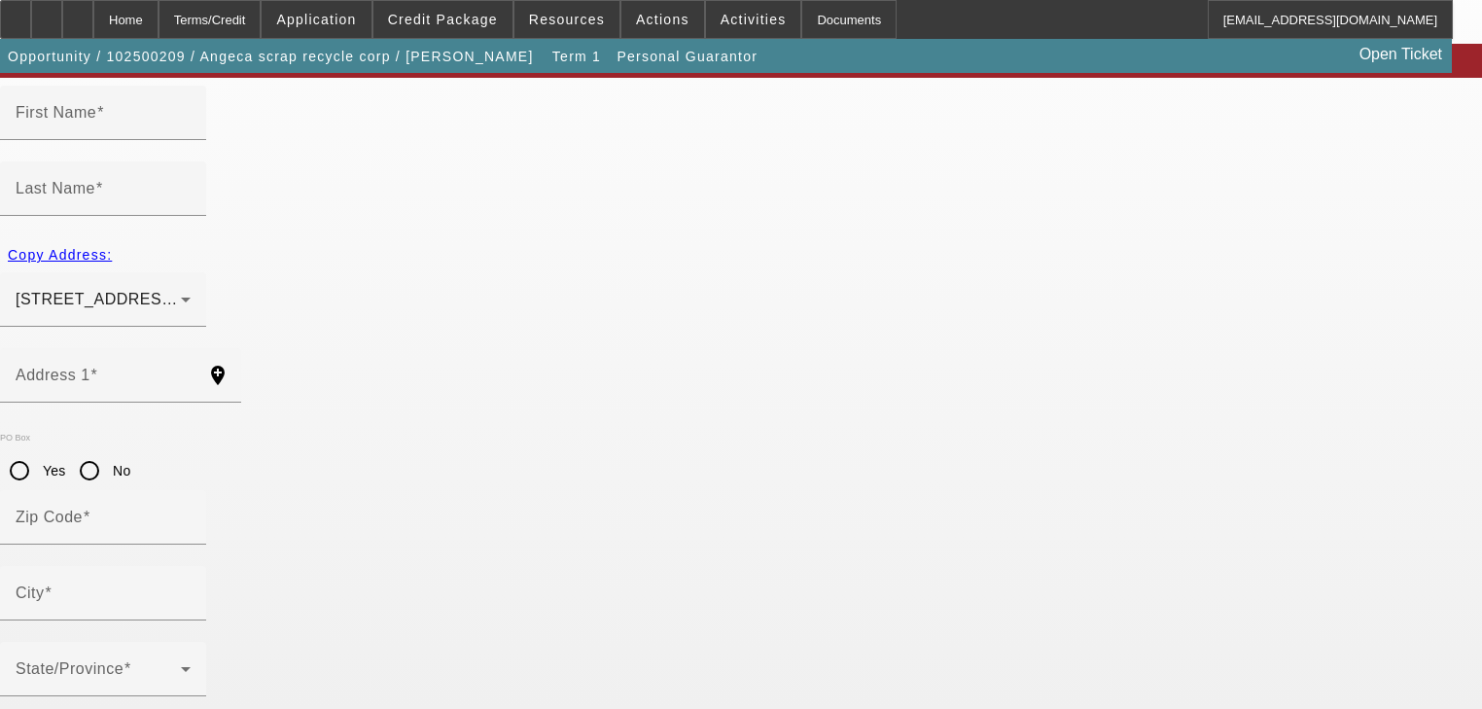
type input "Carlos"
type input "Vazquez"
type input "1909 Robin Way"
radio input "true"
type input "18018"
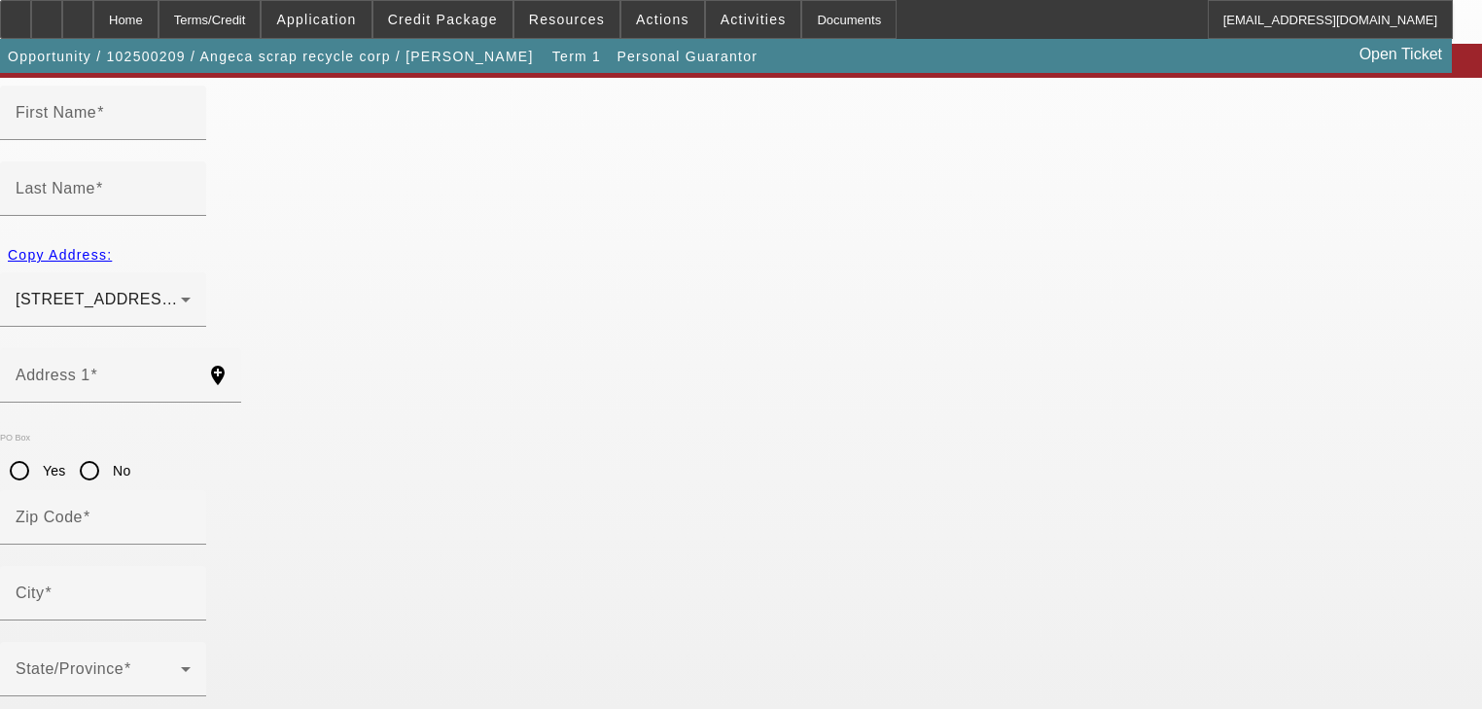
type input "Bethlehem"
type input "[PHONE_NUMBER]"
type input "0"
type input "984-91-9140"
type input "angecascrap@gmail.com"
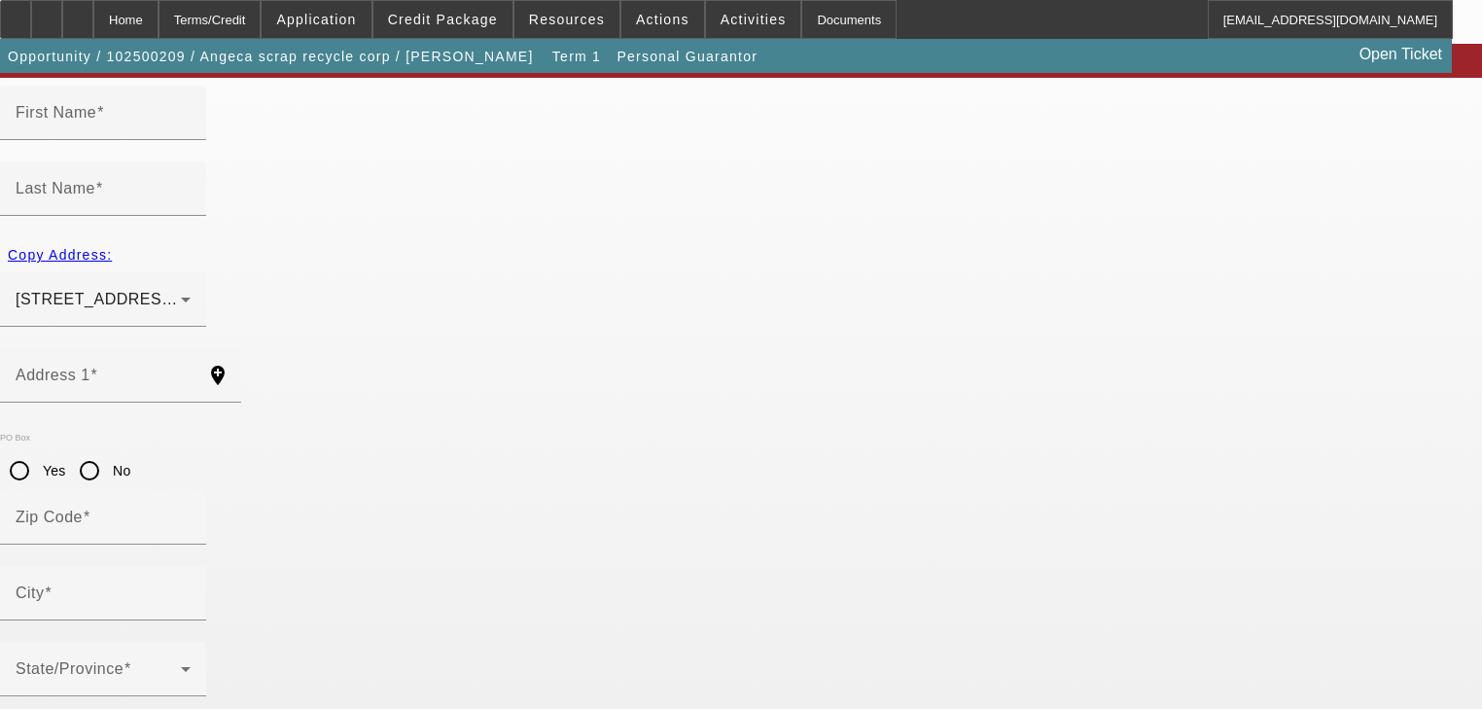
type input "Steven"
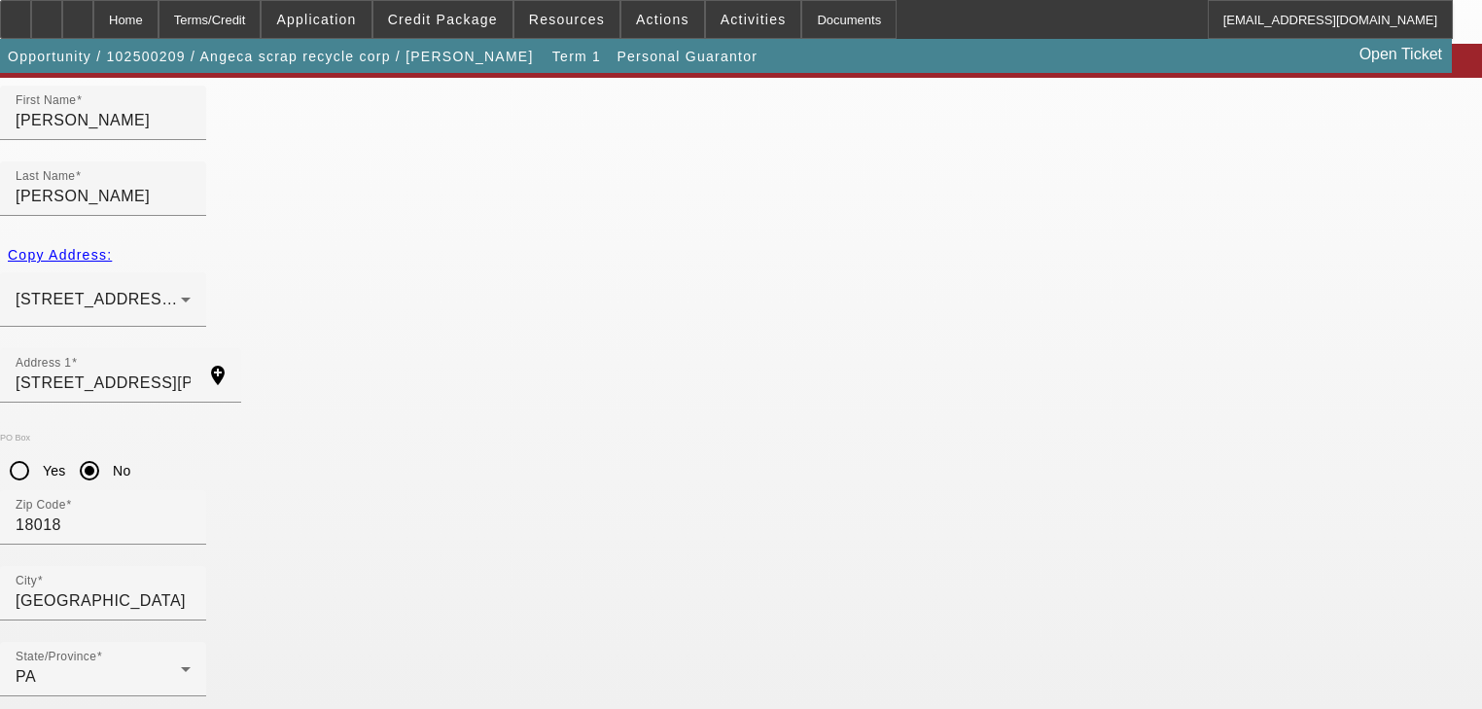
type input "45"
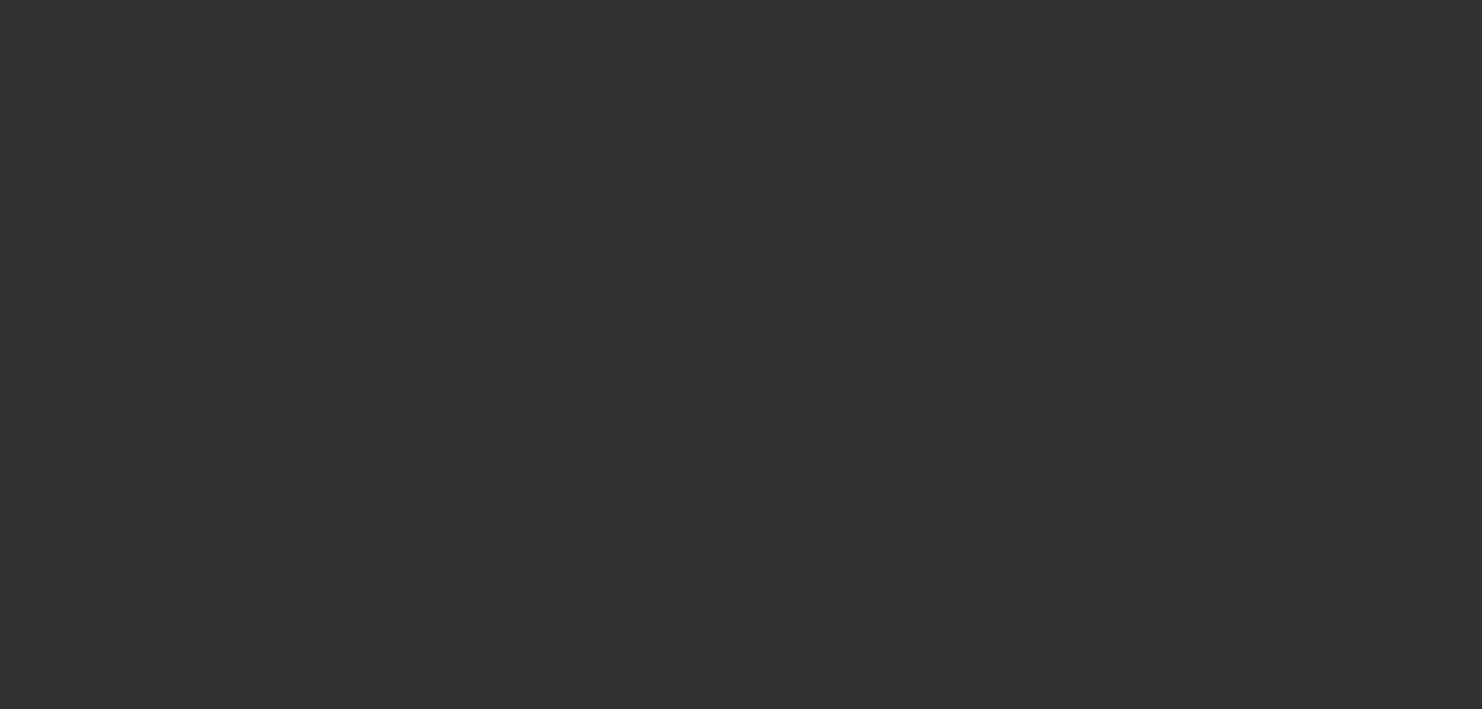
select select "0"
select select "2"
select select "0.1"
select select "4"
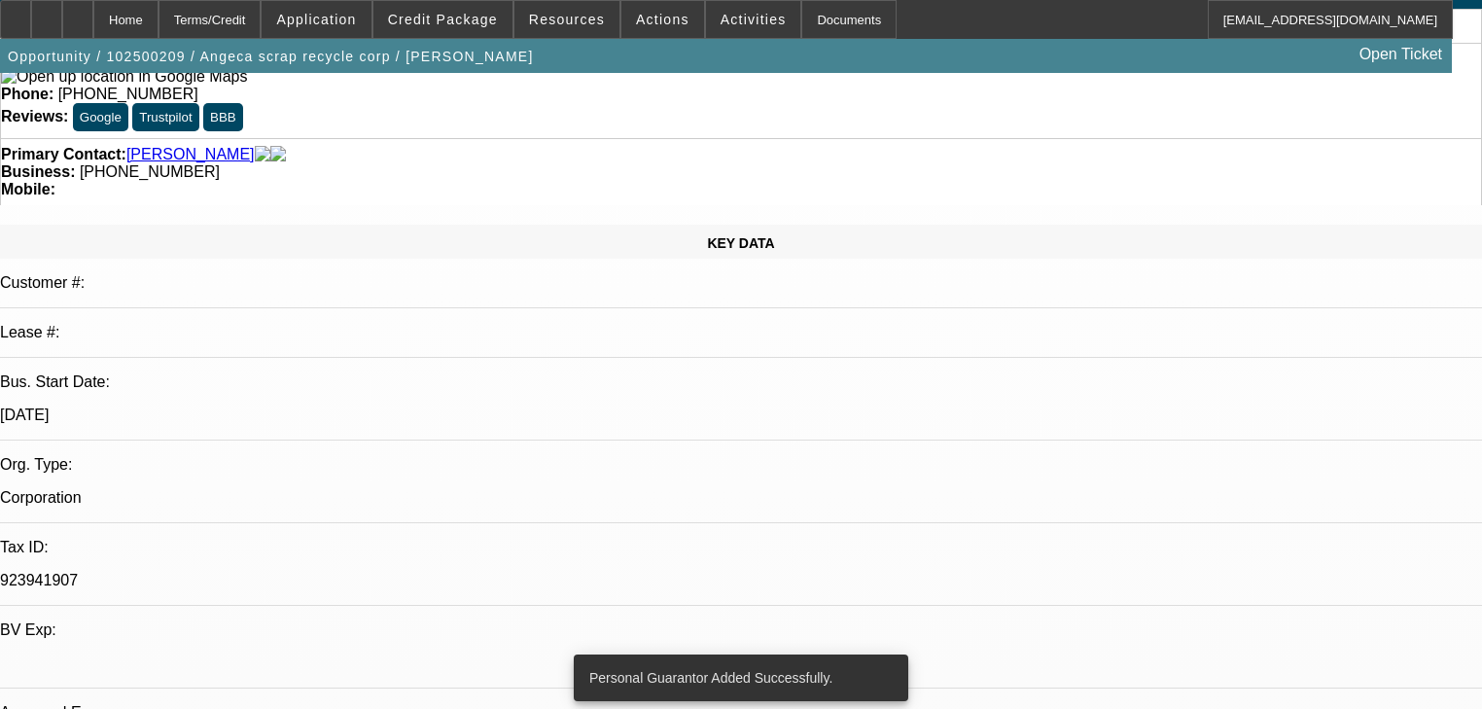
scroll to position [467, 0]
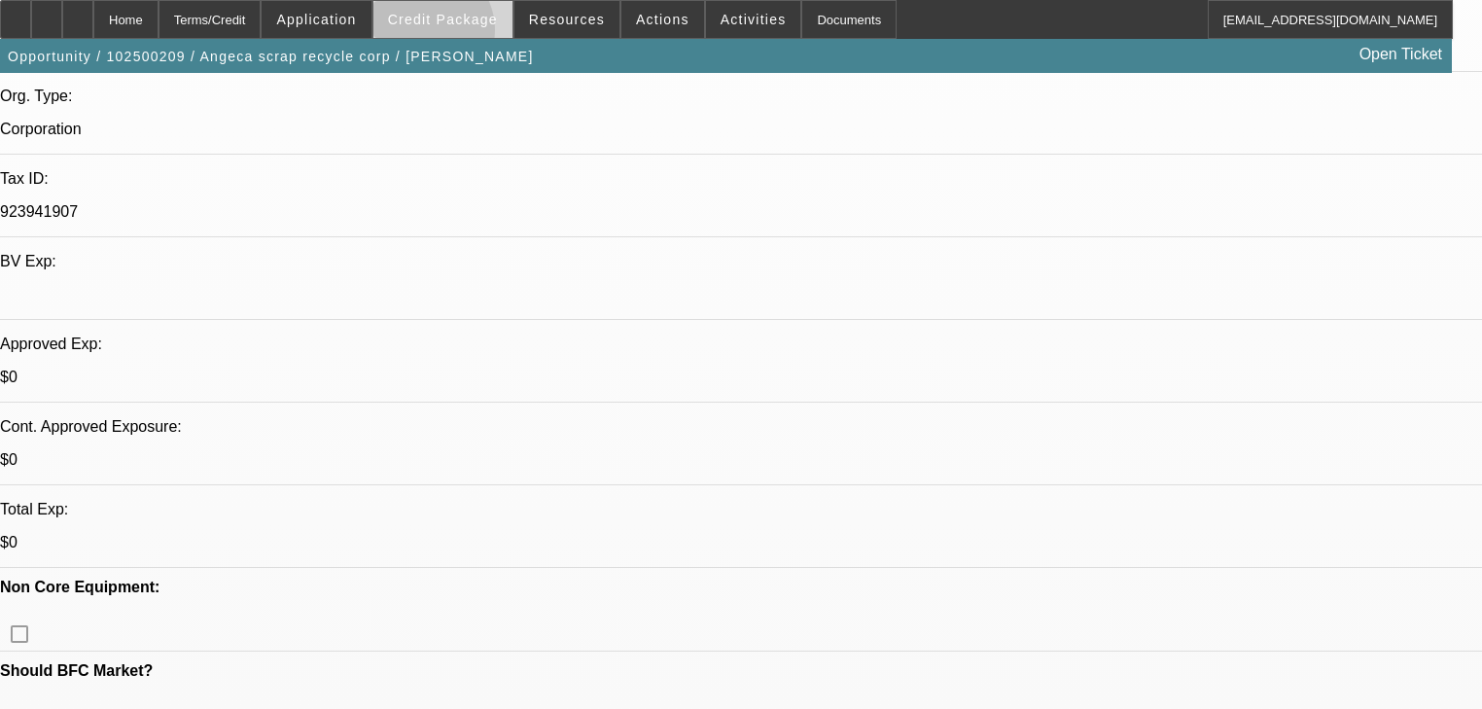
click at [450, 35] on span at bounding box center [443, 19] width 139 height 47
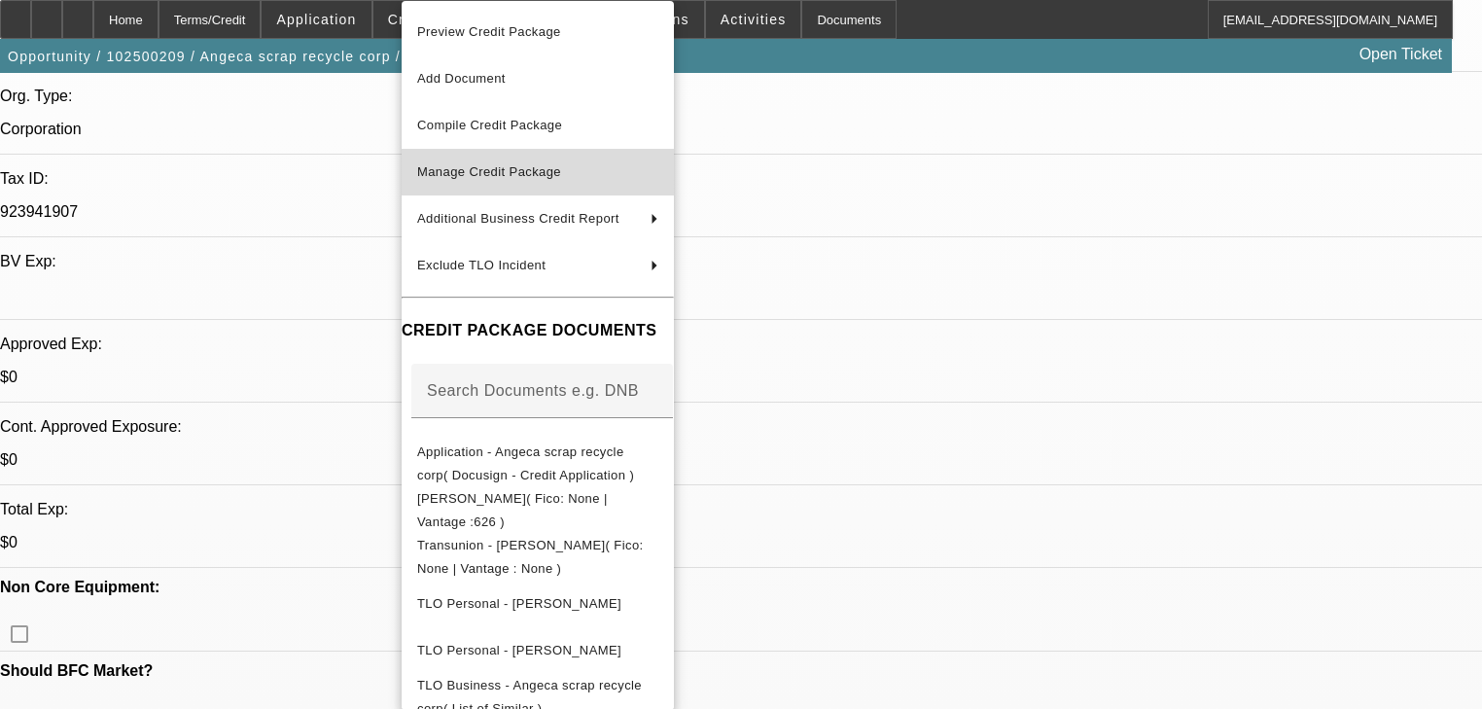
click at [498, 189] on button "Manage Credit Package" at bounding box center [538, 172] width 272 height 47
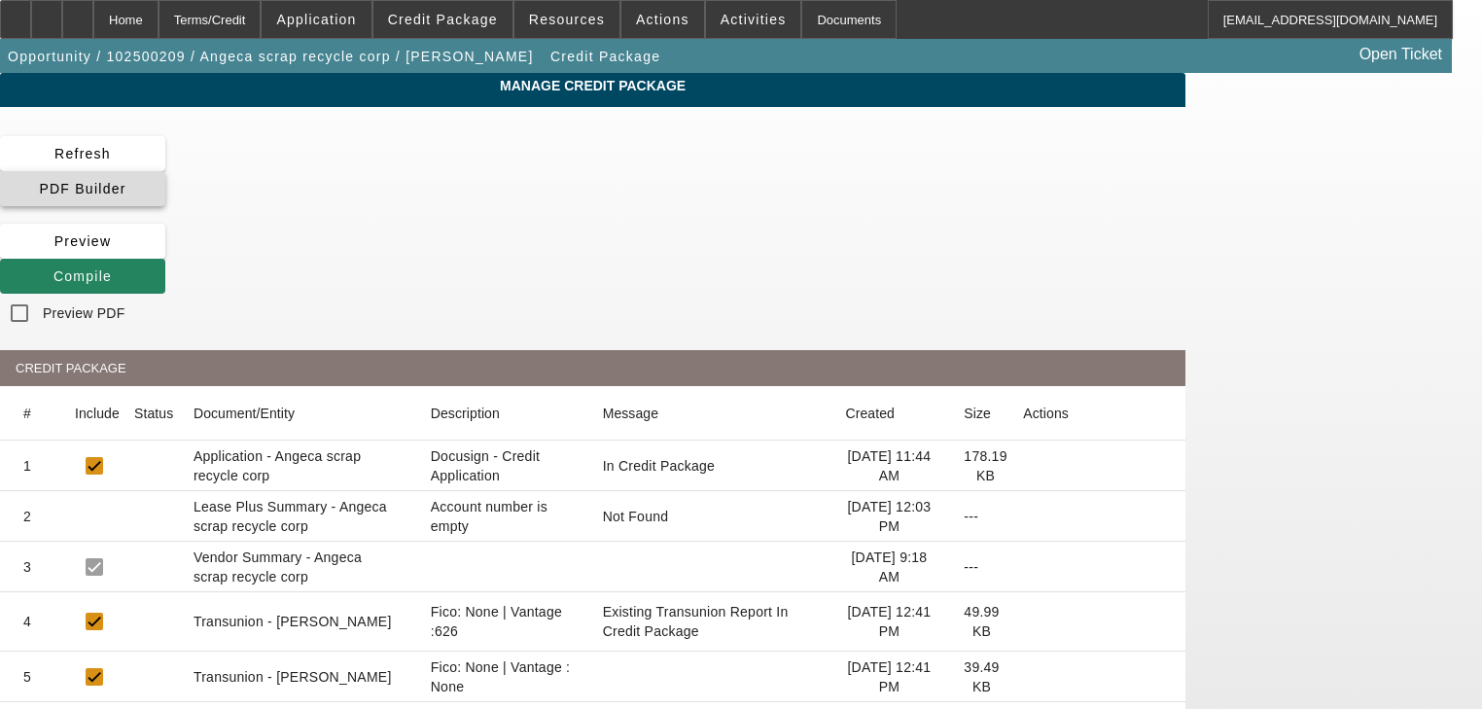
click at [125, 181] on span "PDF Builder" at bounding box center [82, 189] width 87 height 16
click at [112, 268] on span "Compile" at bounding box center [82, 276] width 58 height 16
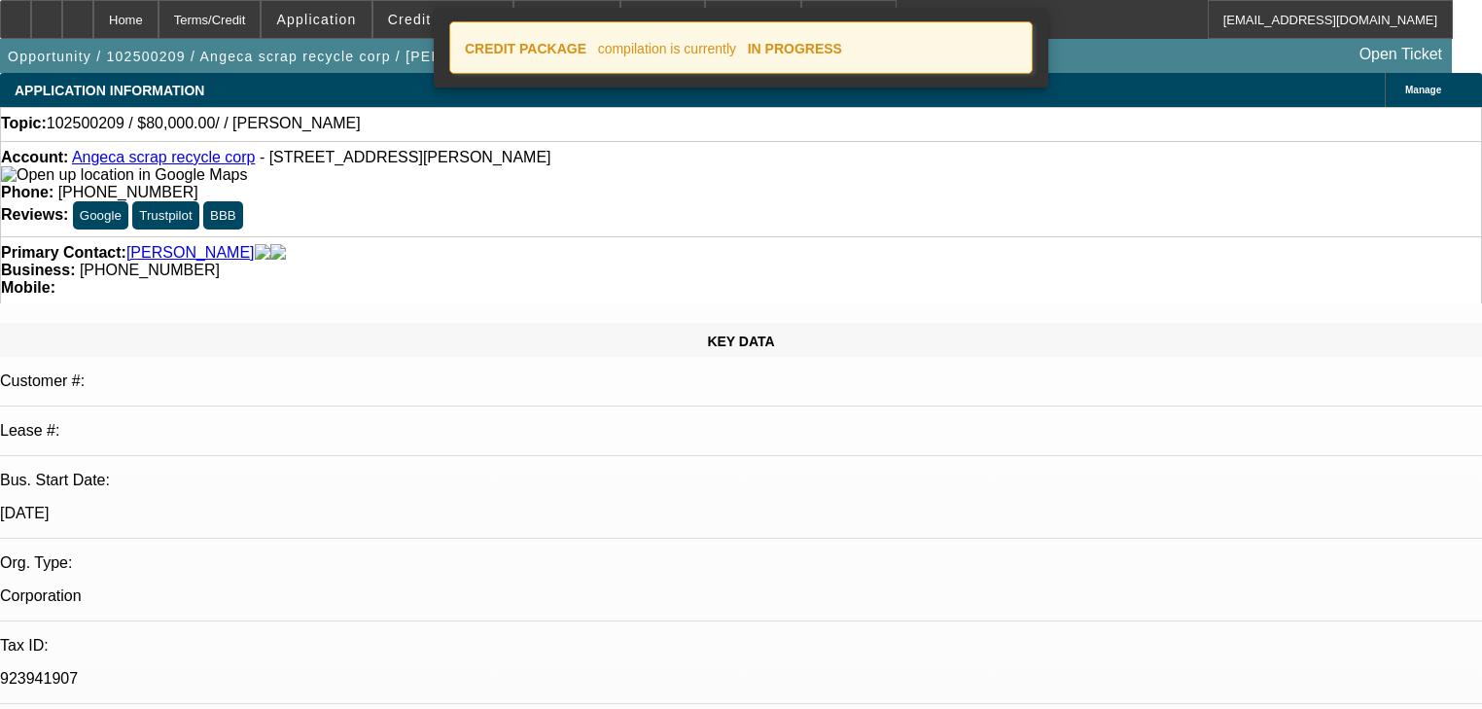
select select "0"
select select "2"
select select "0.1"
select select "4"
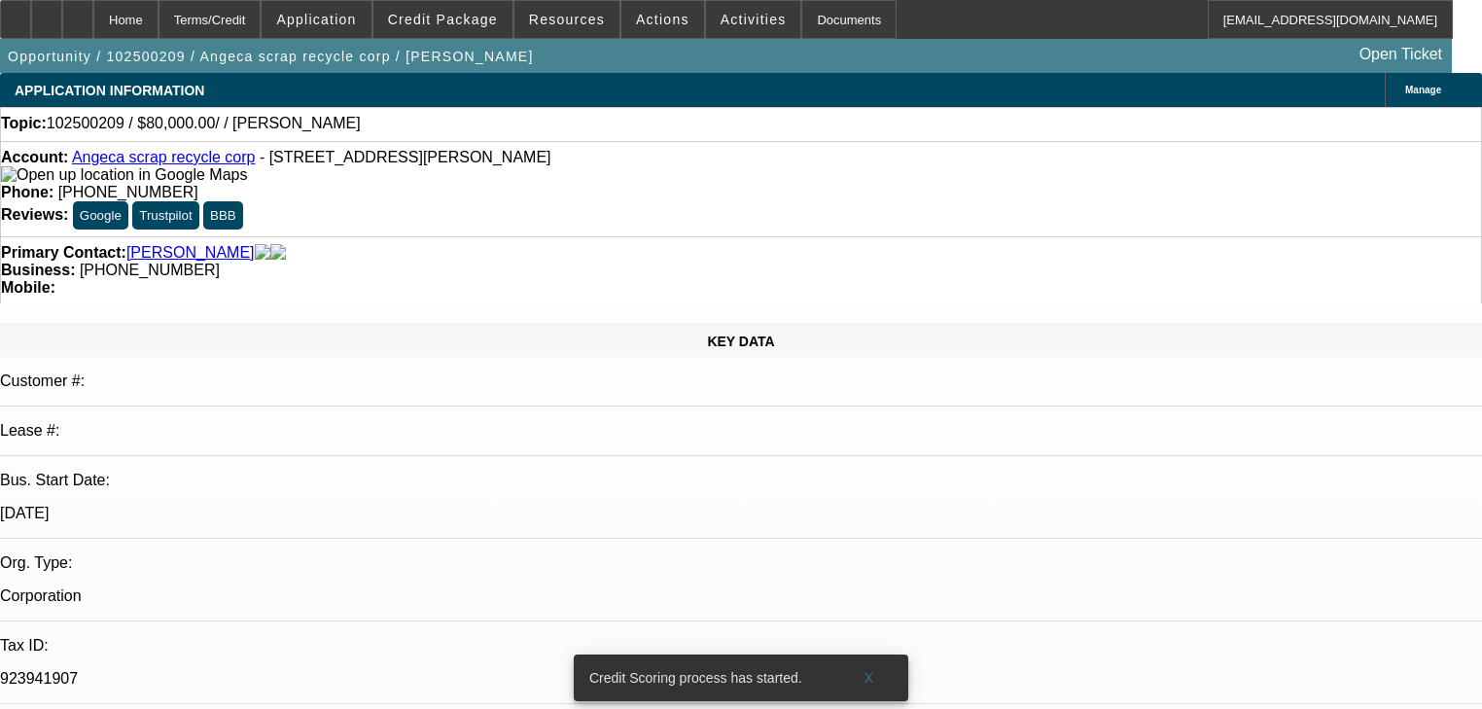
click at [619, 214] on div "Account: Angeca scrap recycle corp - 1908 Robin Way, Bethlehem, PA 18018 Phone:…" at bounding box center [741, 188] width 1482 height 95
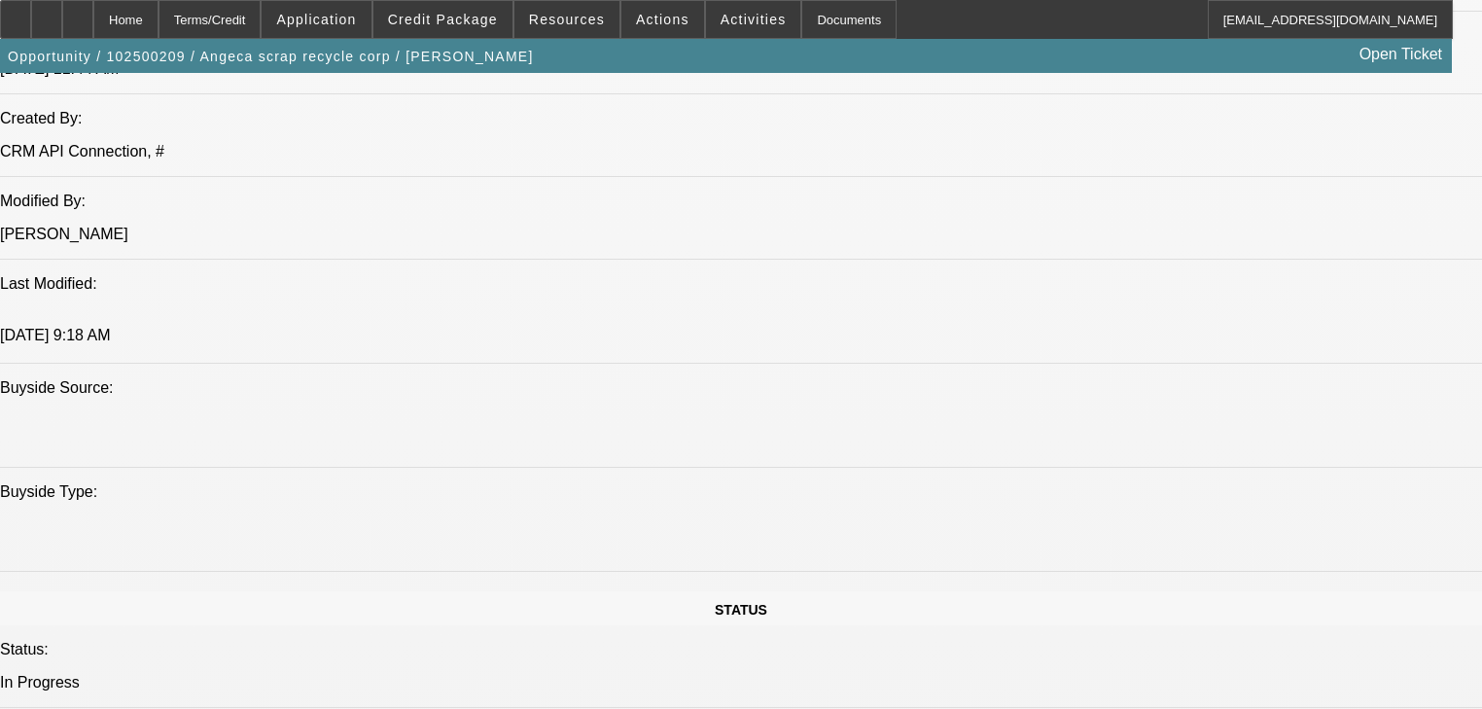
scroll to position [1868, 0]
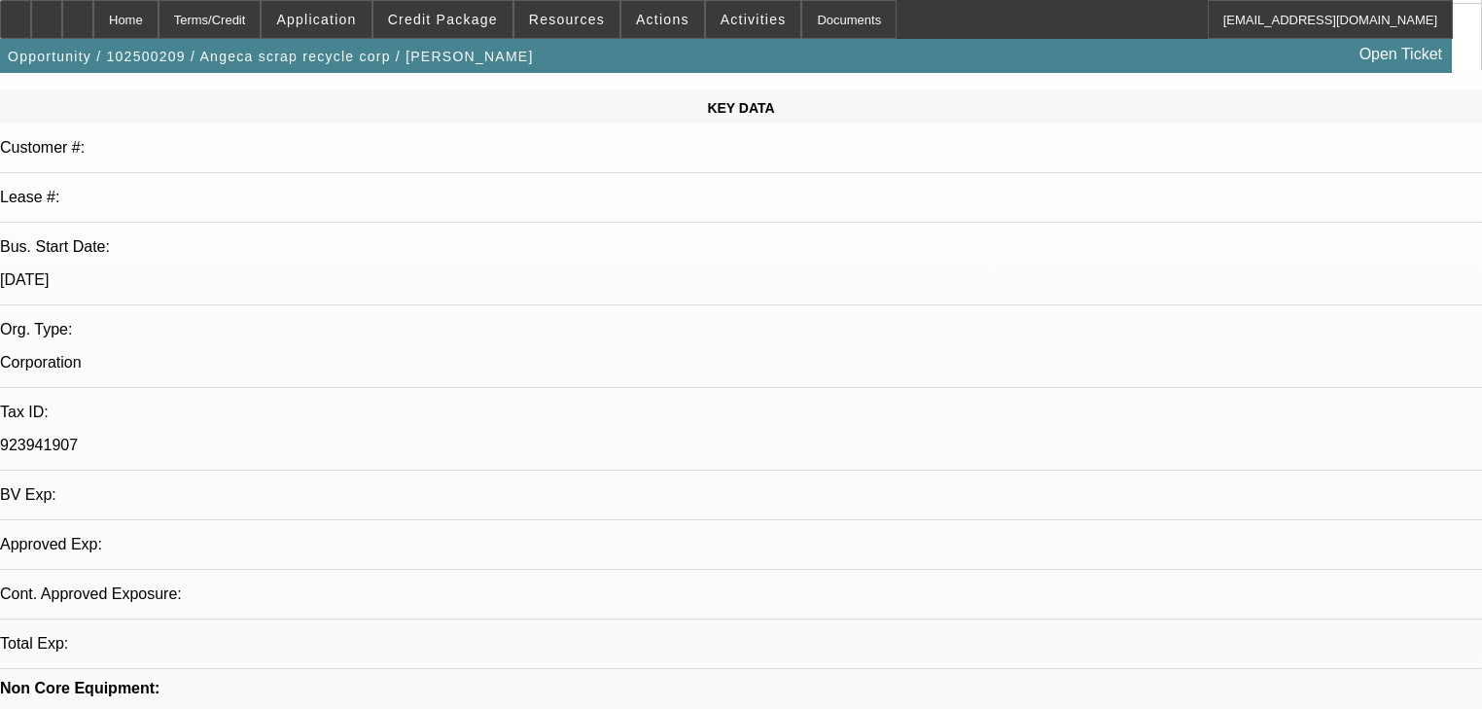
select select "0"
select select "2"
select select "0.1"
select select "4"
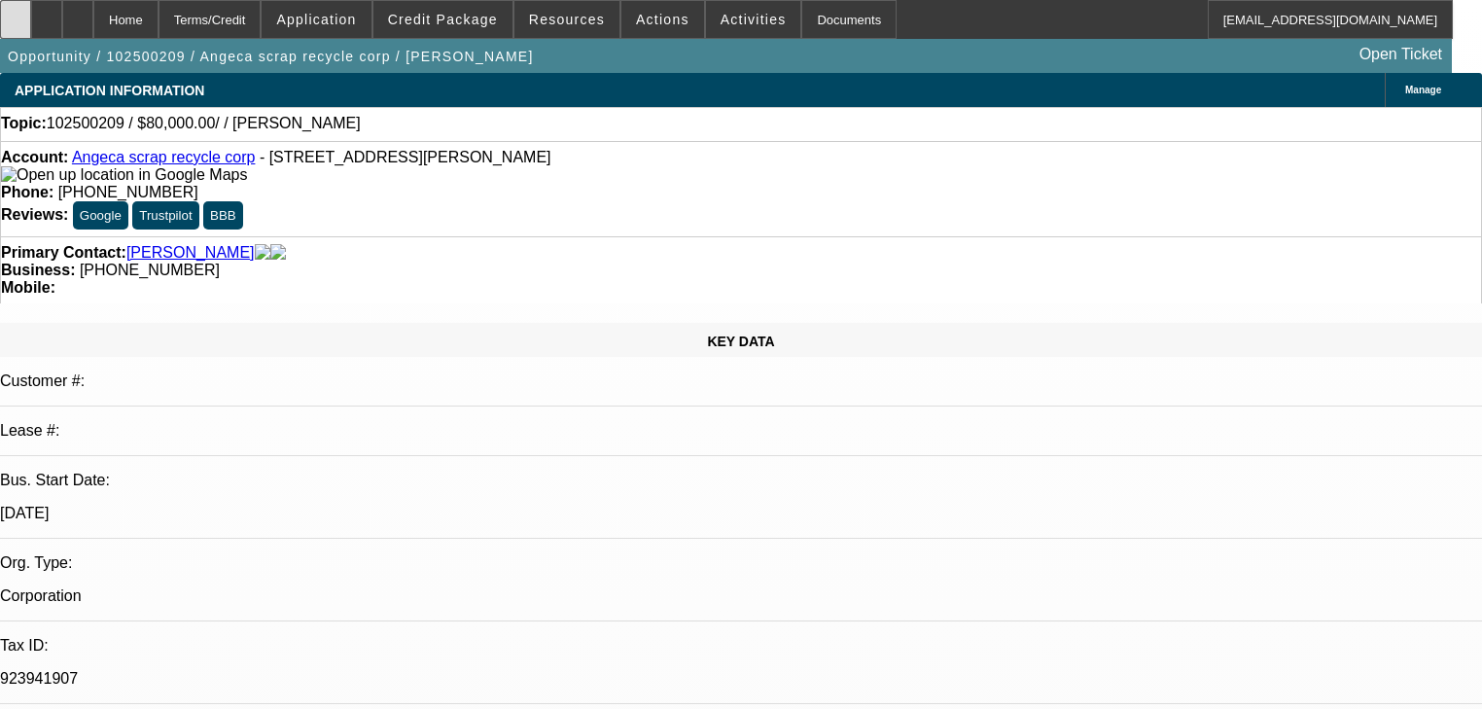
click at [31, 25] on div at bounding box center [15, 19] width 31 height 39
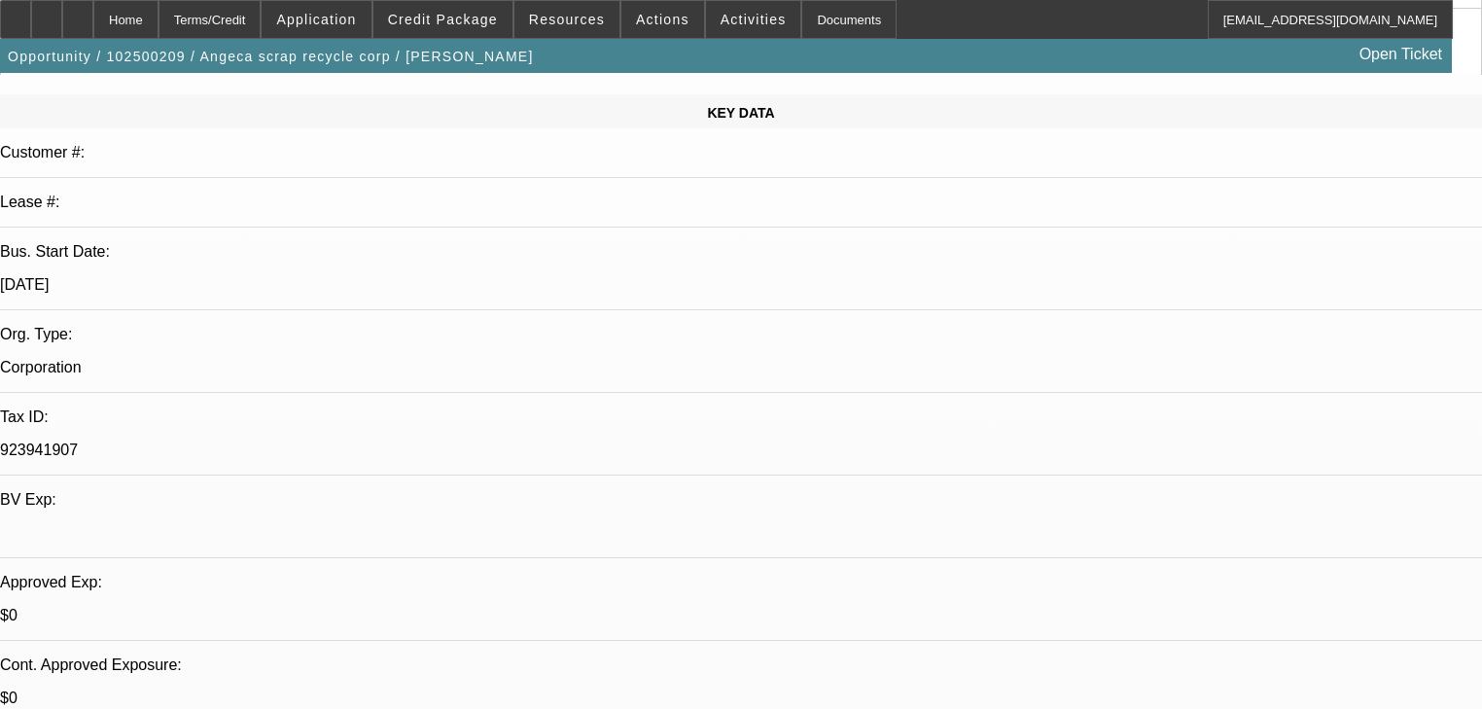
scroll to position [545, 0]
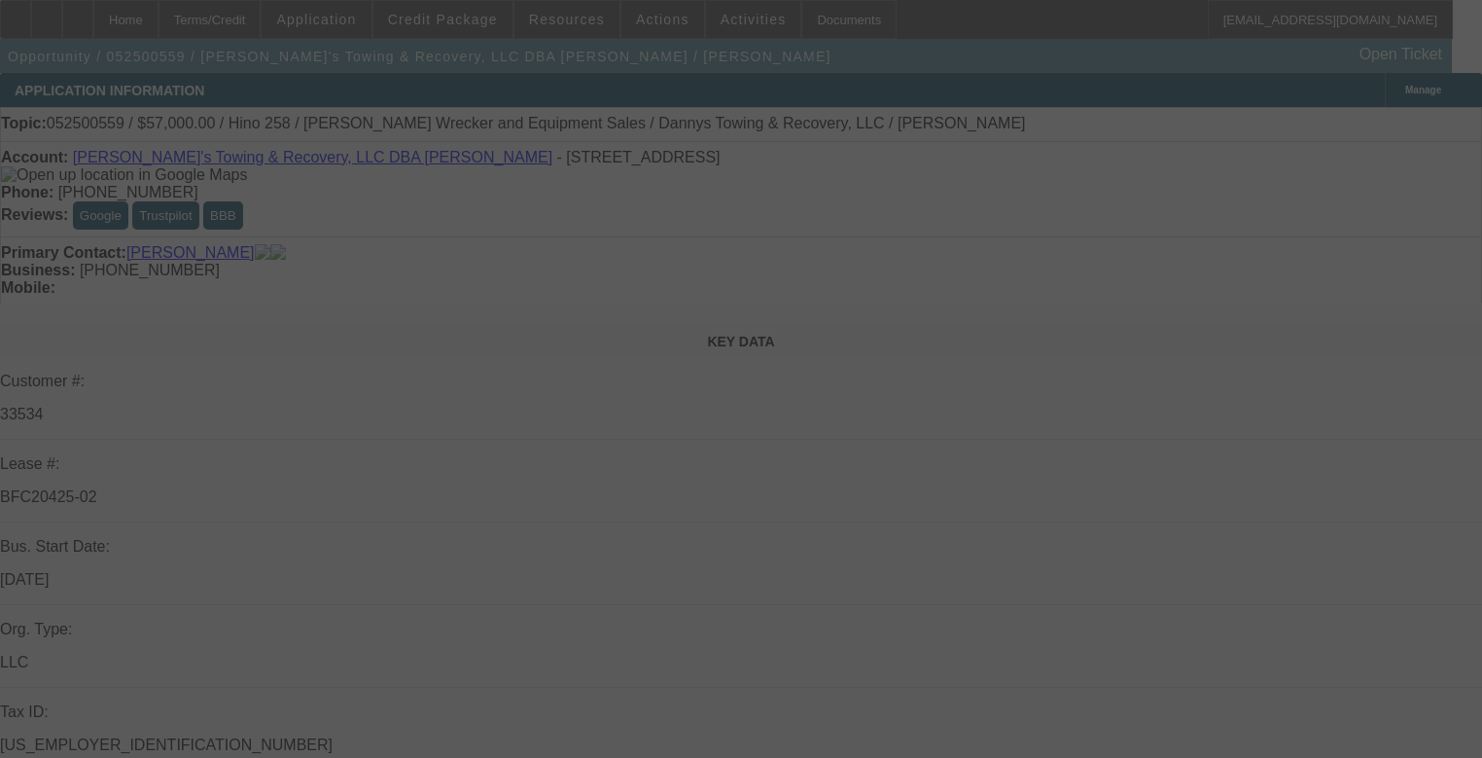
scroll to position [623, 0]
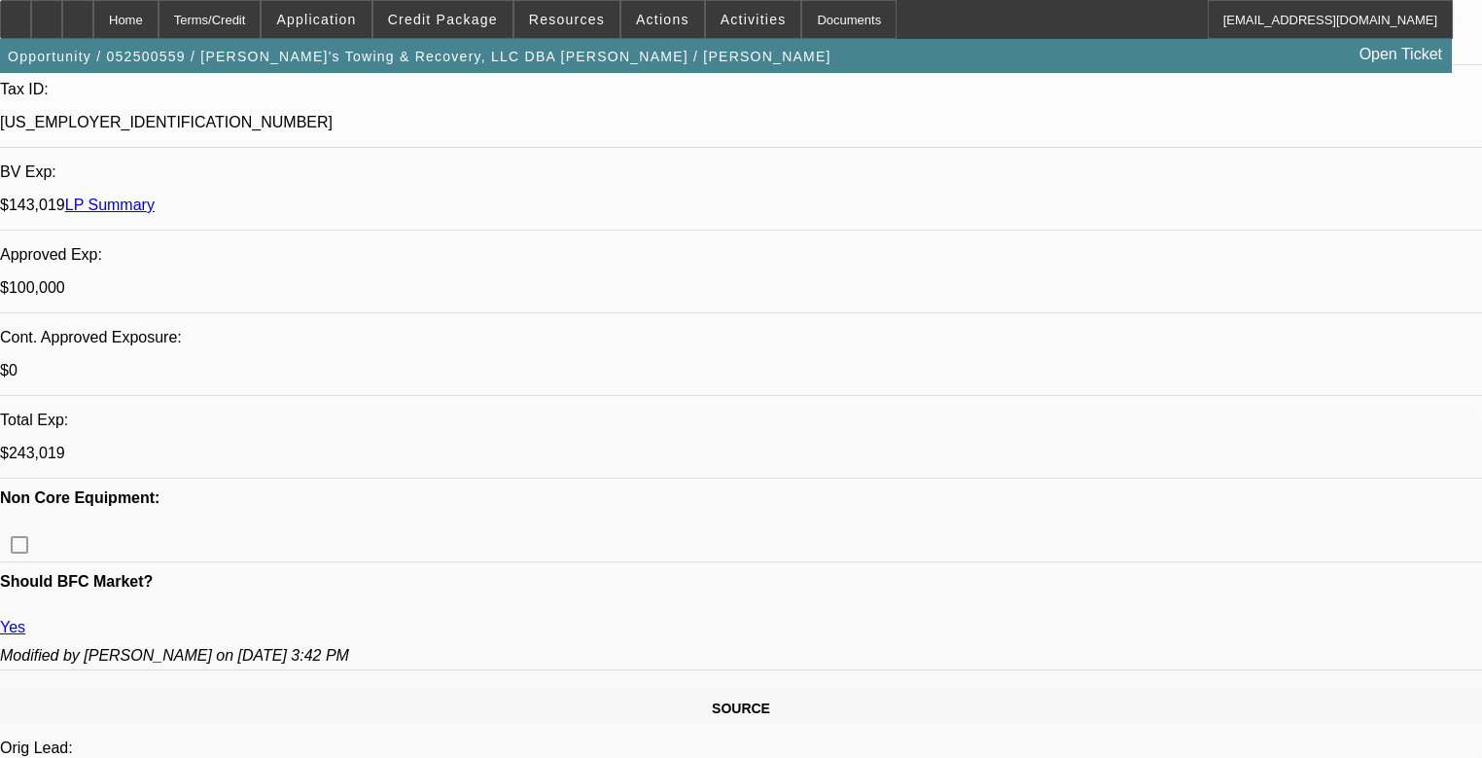
select select "0"
select select "2"
select select "0"
select select "6"
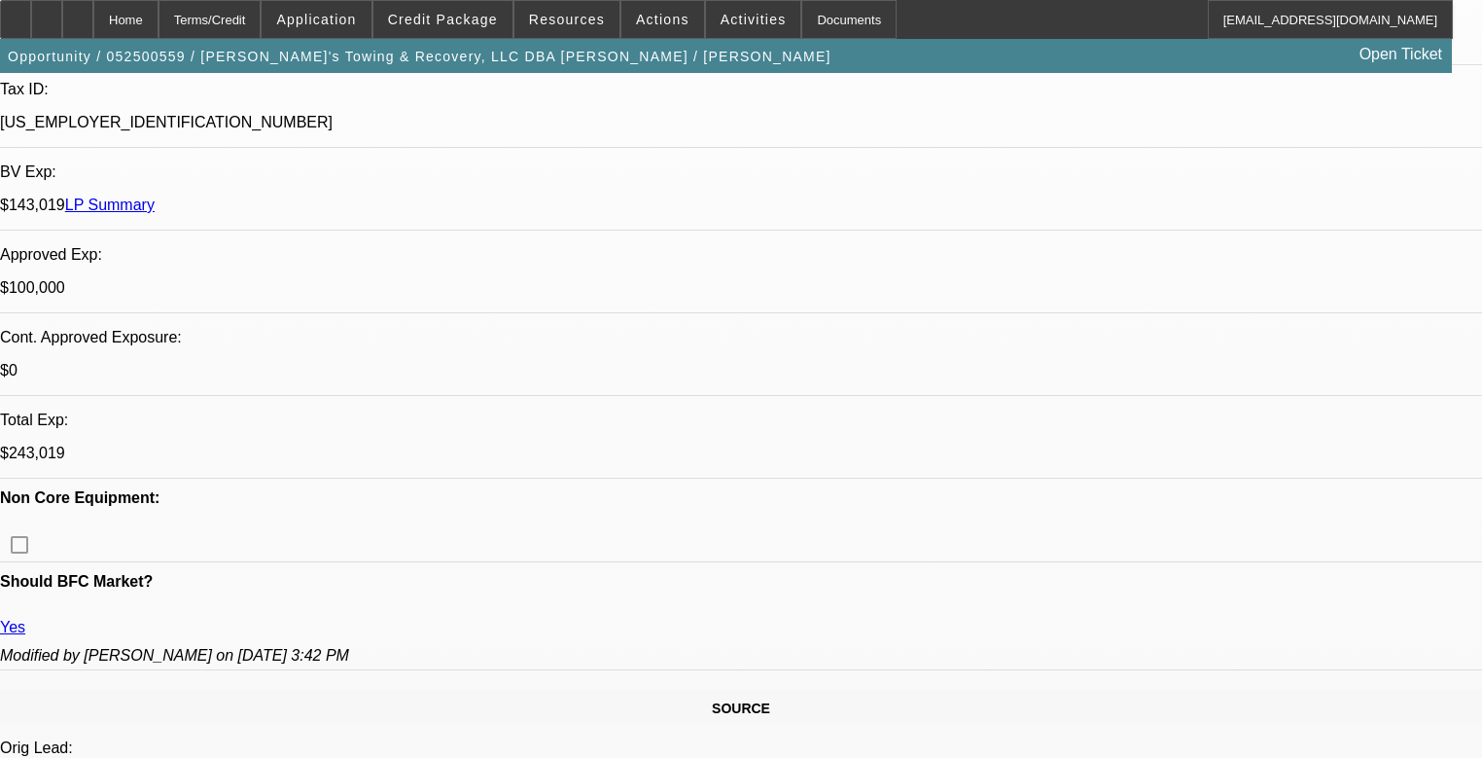
select select "0"
select select "2"
select select "0"
select select "6"
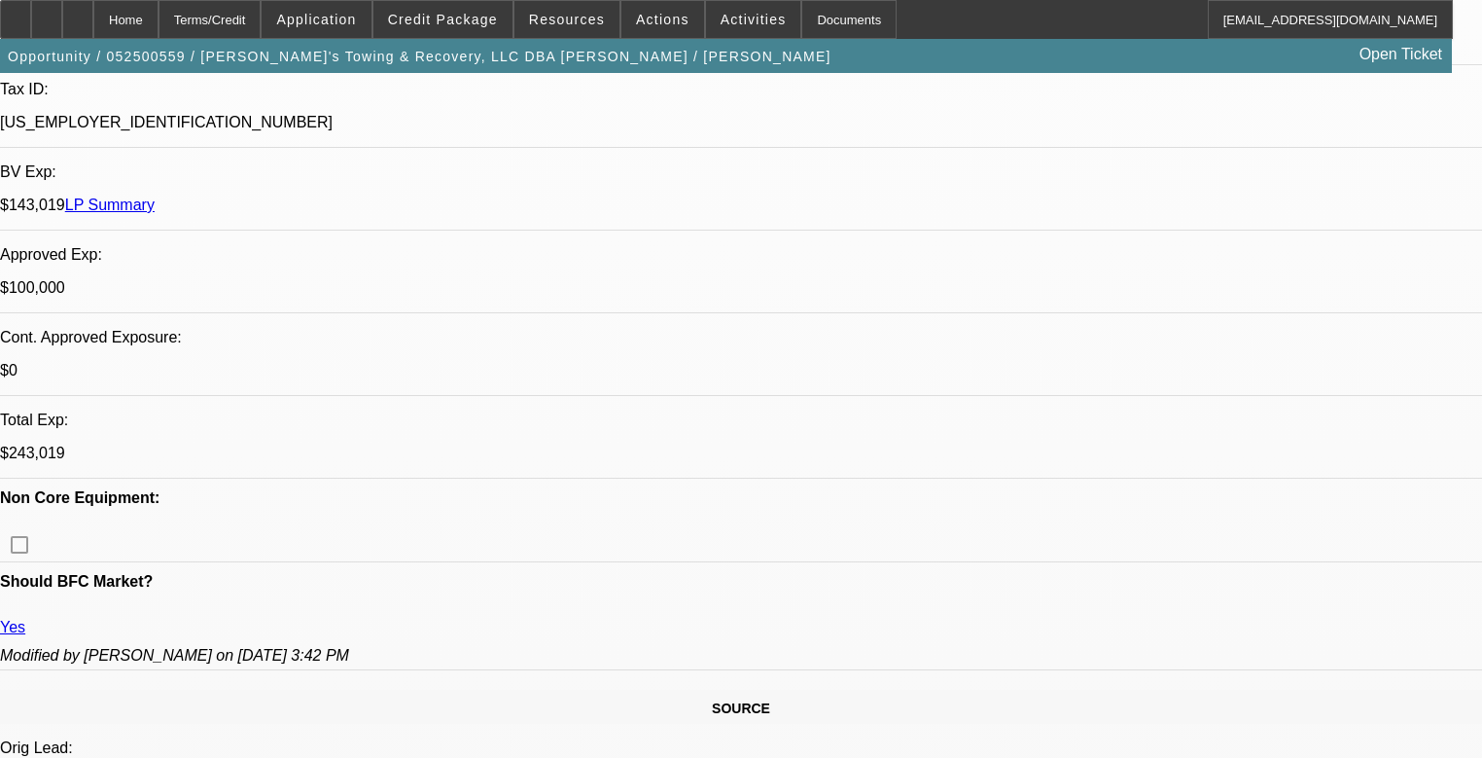
select select "0"
select select "2"
select select "0"
select select "6"
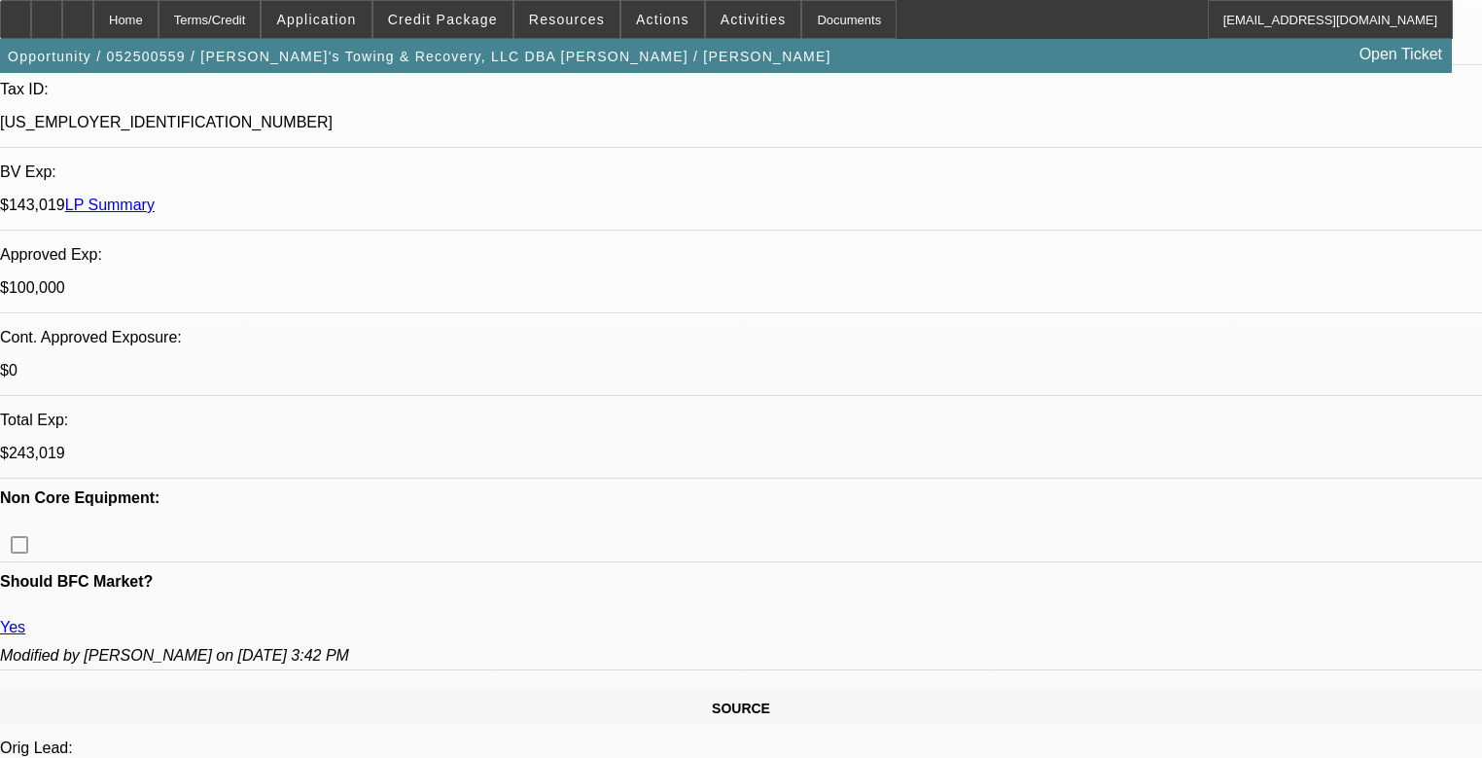
select select "0.1"
select select "2"
select select "0"
select select "6"
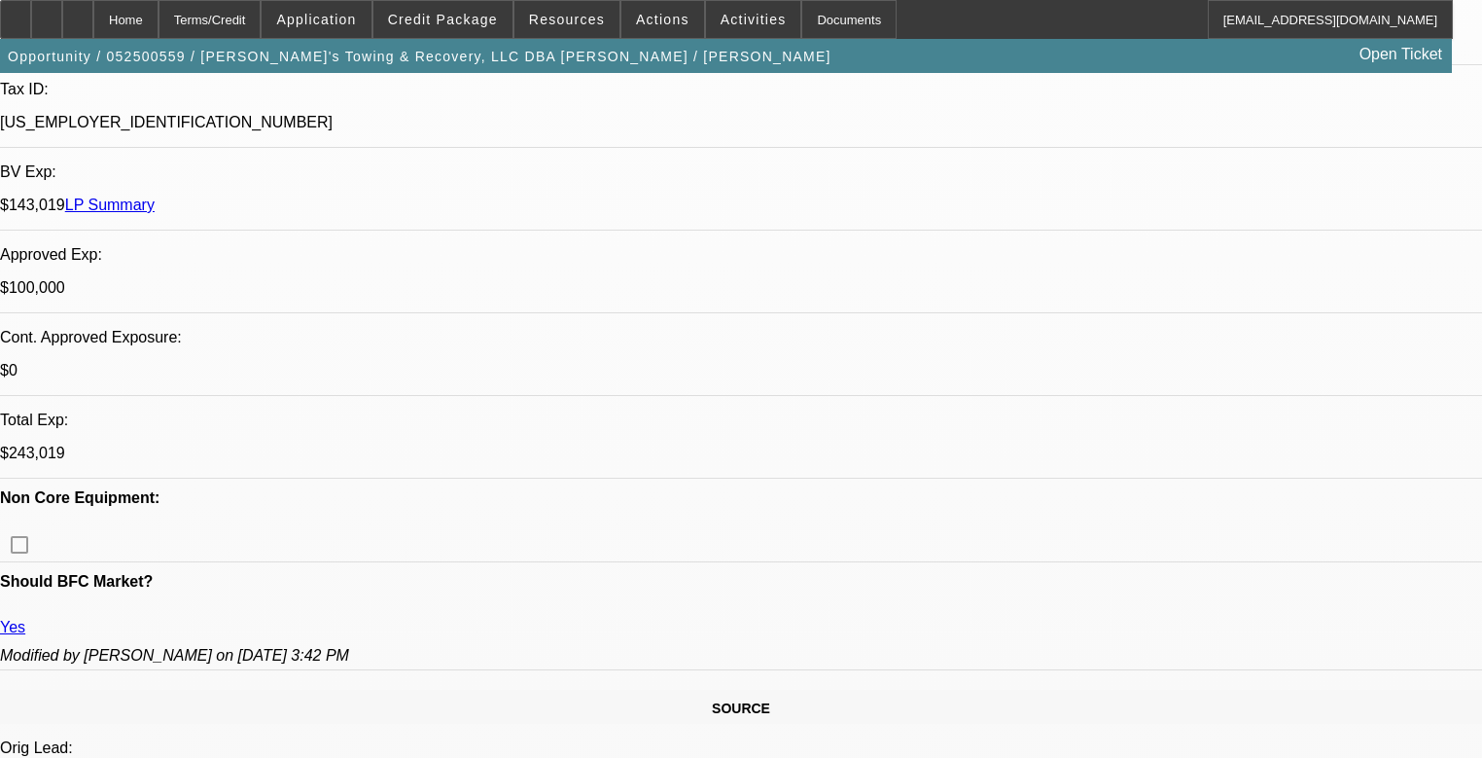
scroll to position [0, 0]
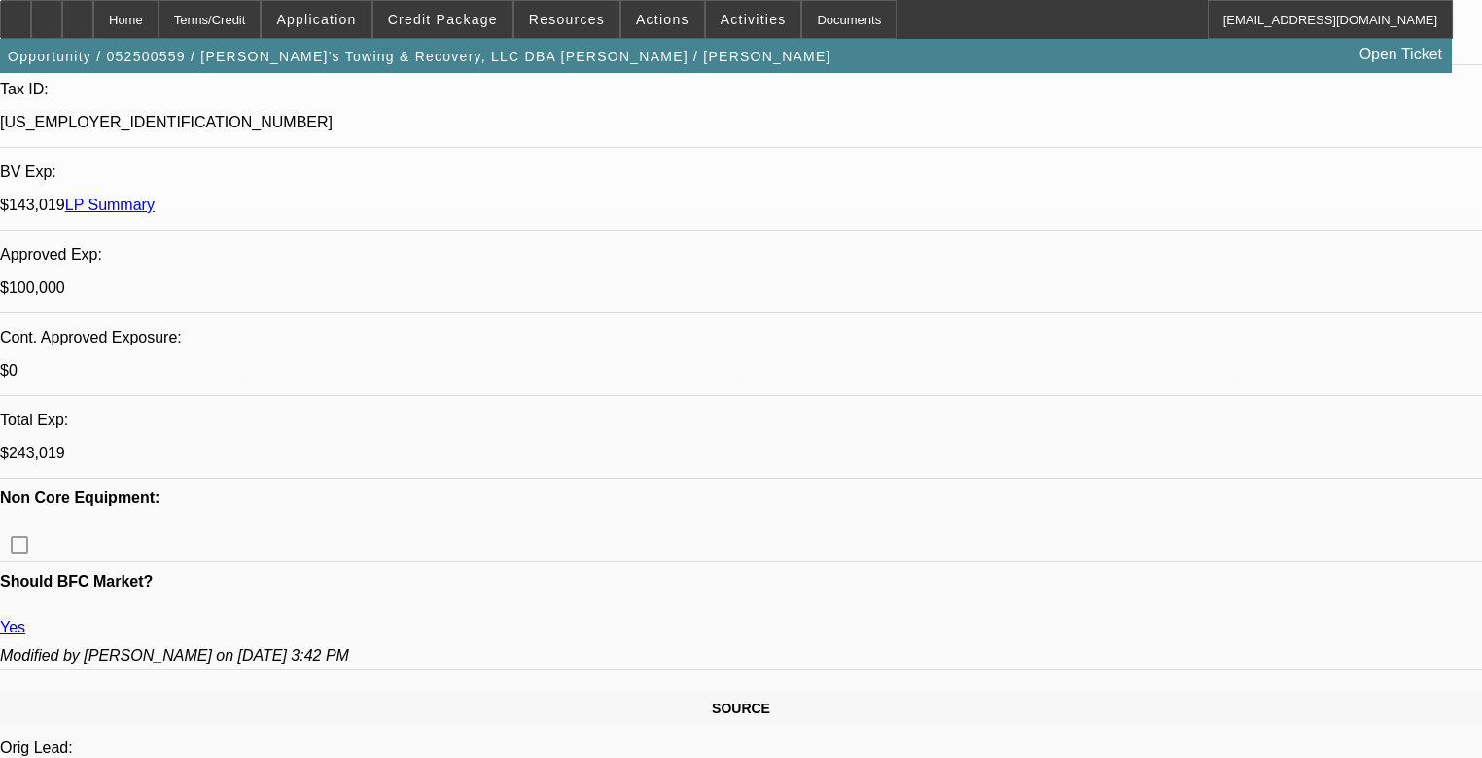
drag, startPoint x: 1268, startPoint y: 619, endPoint x: 1362, endPoint y: 661, distance: 102.7
drag, startPoint x: 1012, startPoint y: 645, endPoint x: 1047, endPoint y: 649, distance: 35.2
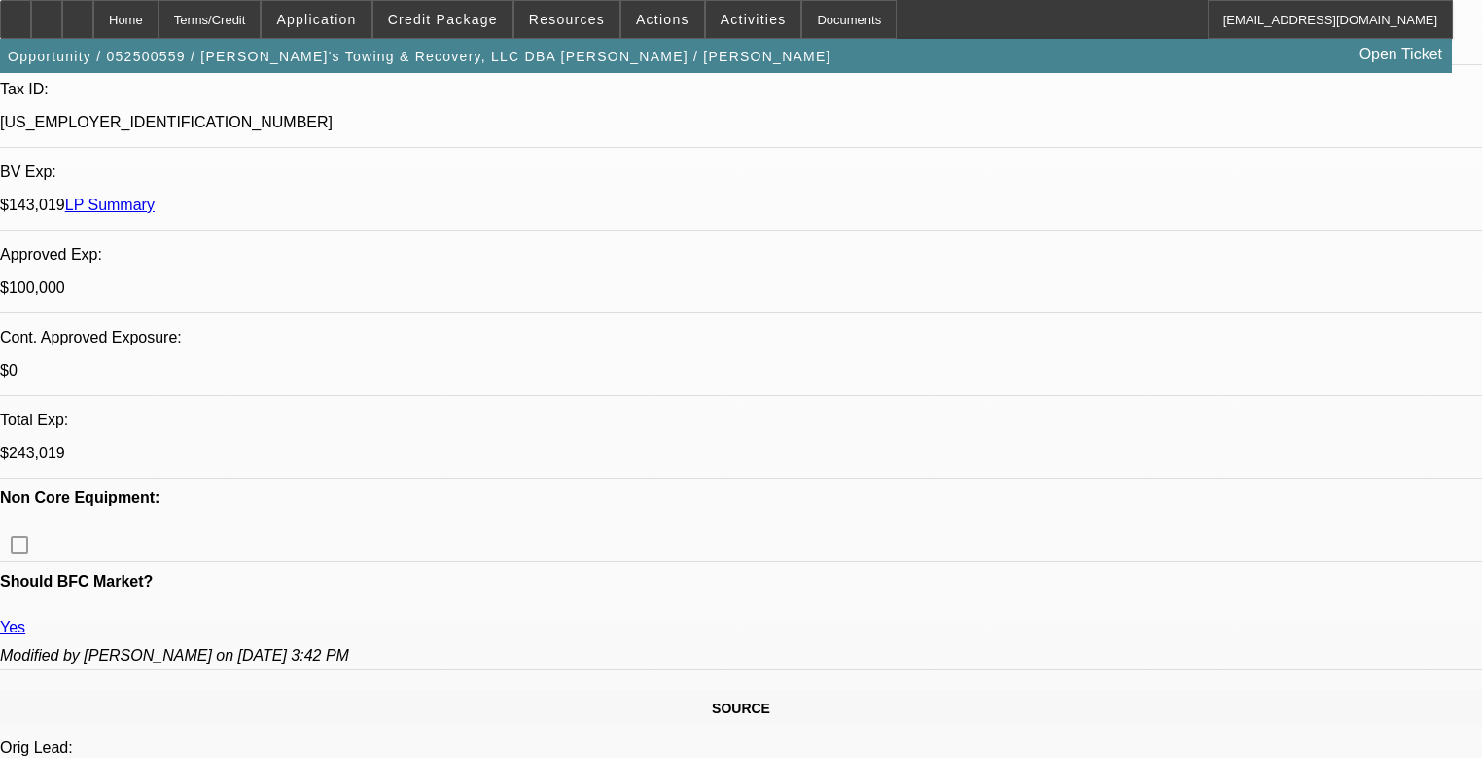
drag, startPoint x: 1005, startPoint y: 640, endPoint x: 1271, endPoint y: 642, distance: 266.5
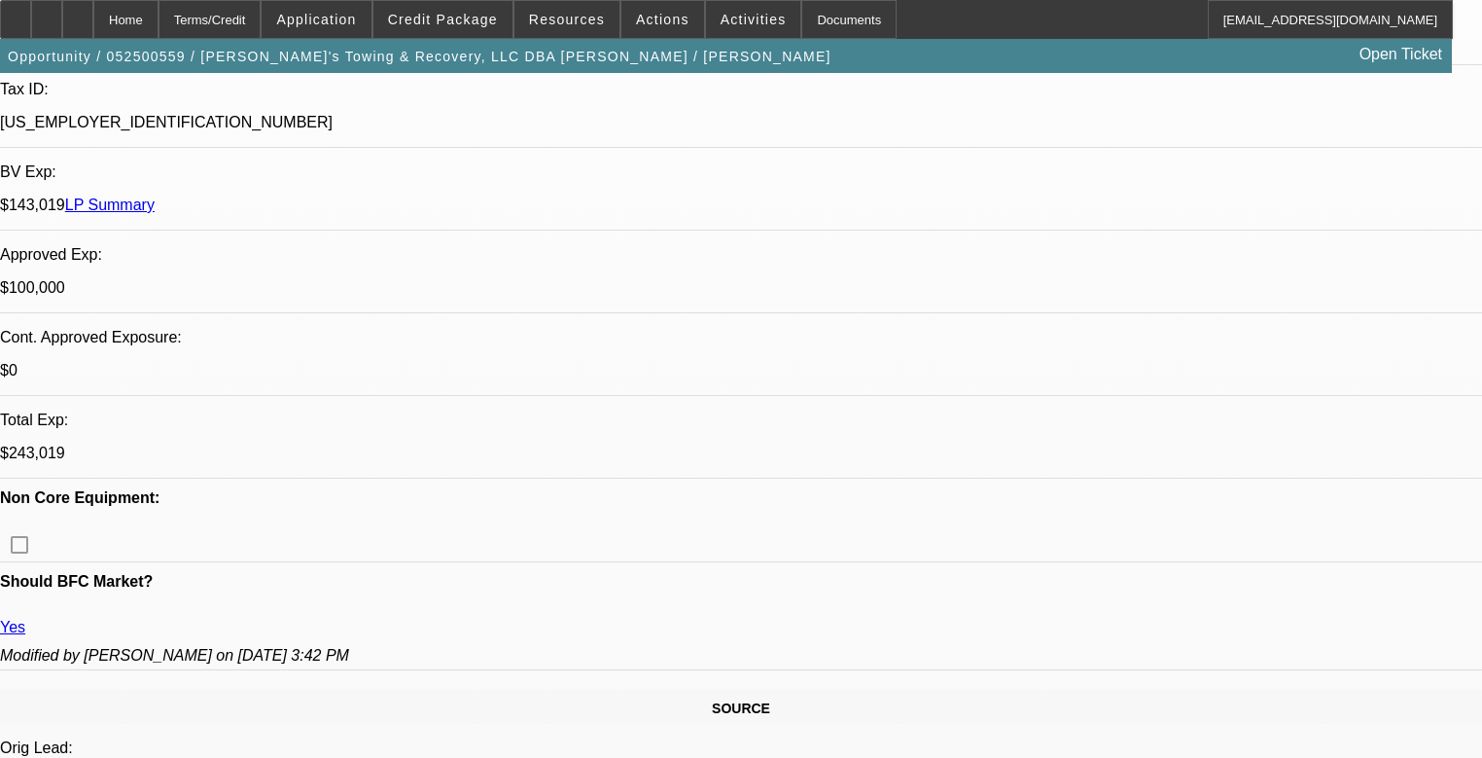
scroll to position [156, 131]
drag, startPoint x: 1015, startPoint y: 637, endPoint x: 1157, endPoint y: 642, distance: 142.1
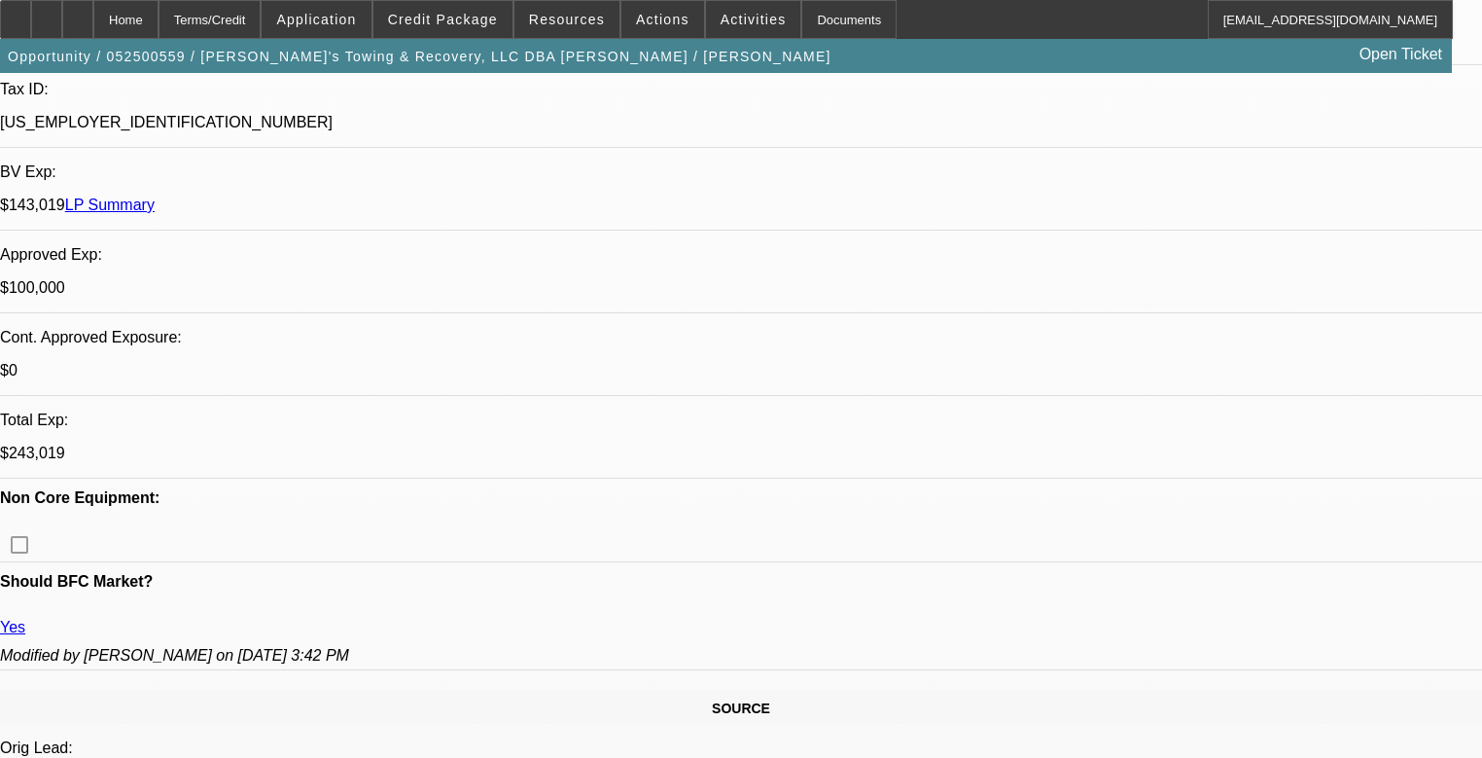
drag, startPoint x: 1300, startPoint y: 618, endPoint x: 1327, endPoint y: 638, distance: 33.3
copy td "Customer contact: dannystowingtn@gmail.com & 270-498-2426 for both."
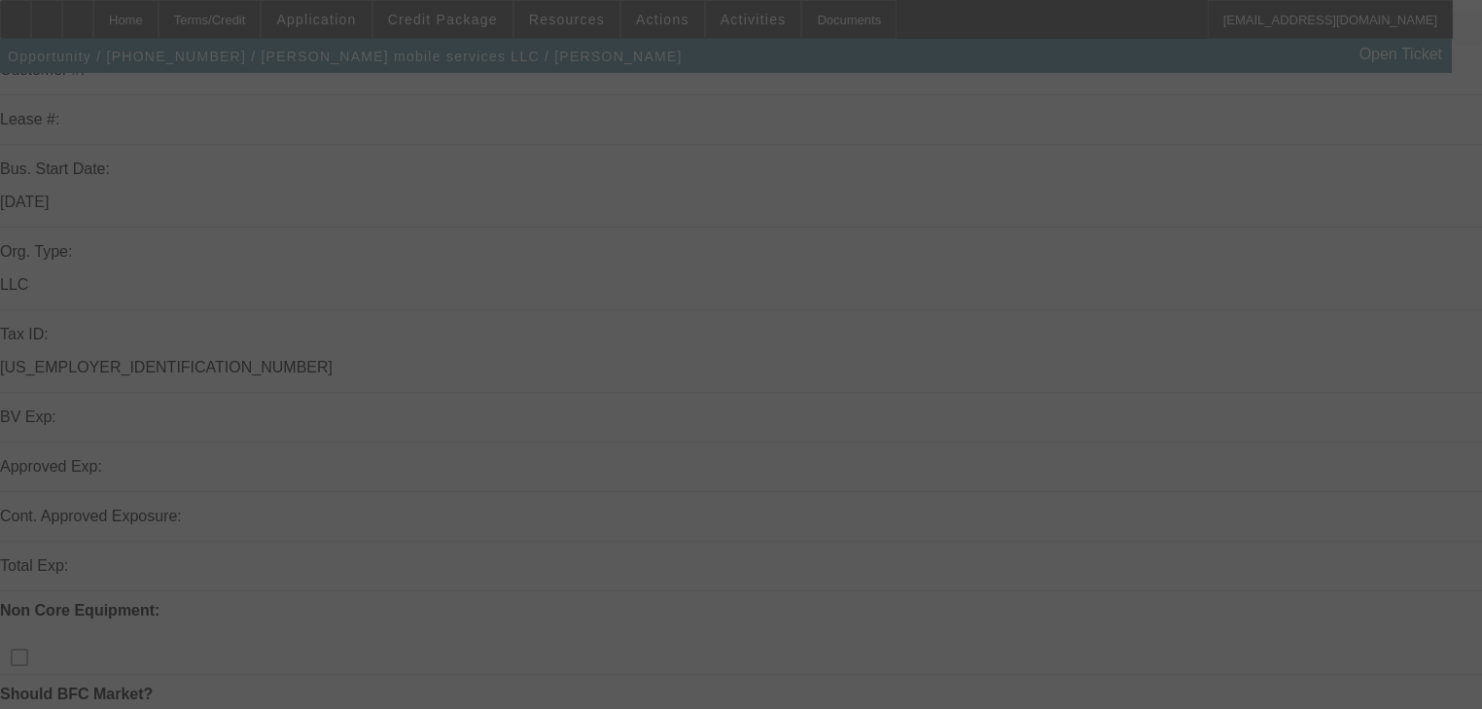
scroll to position [311, 0]
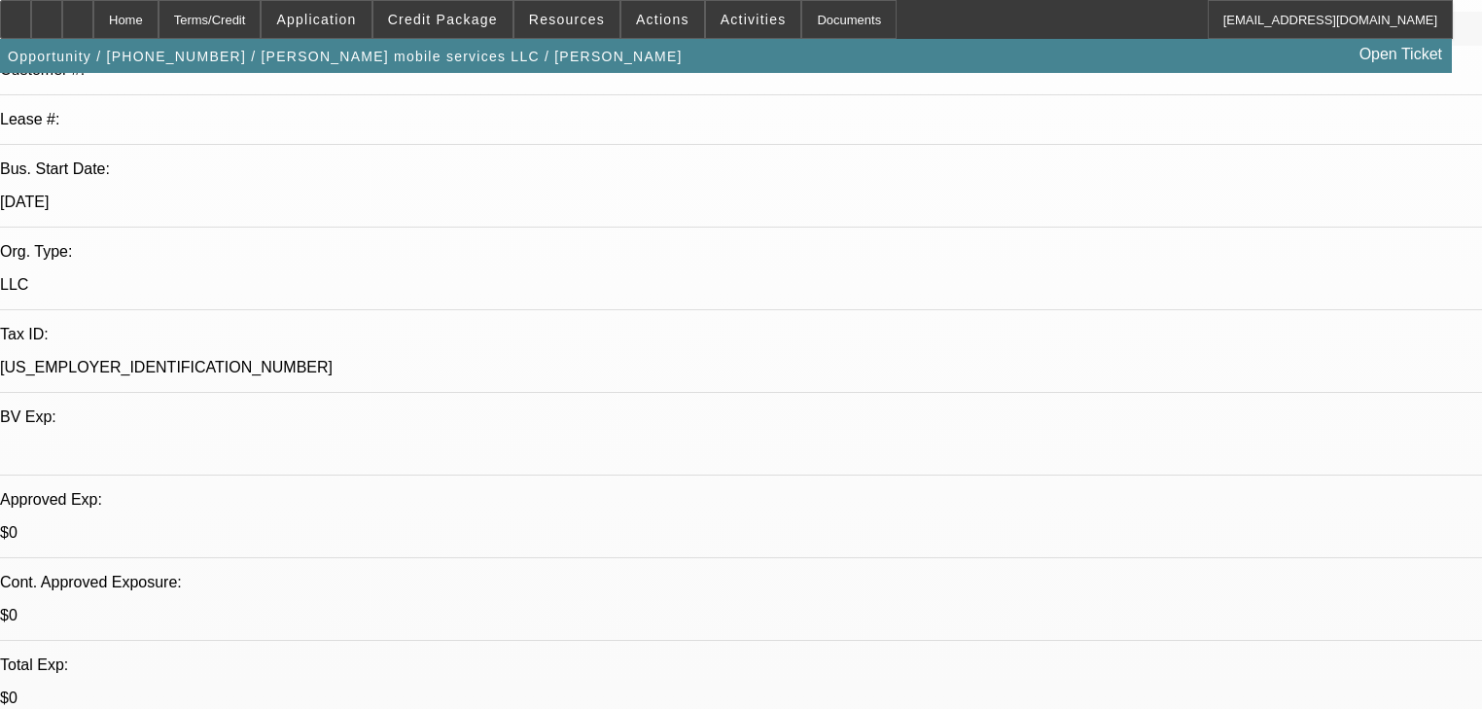
select select "0"
select select "2"
select select "0.1"
select select "4"
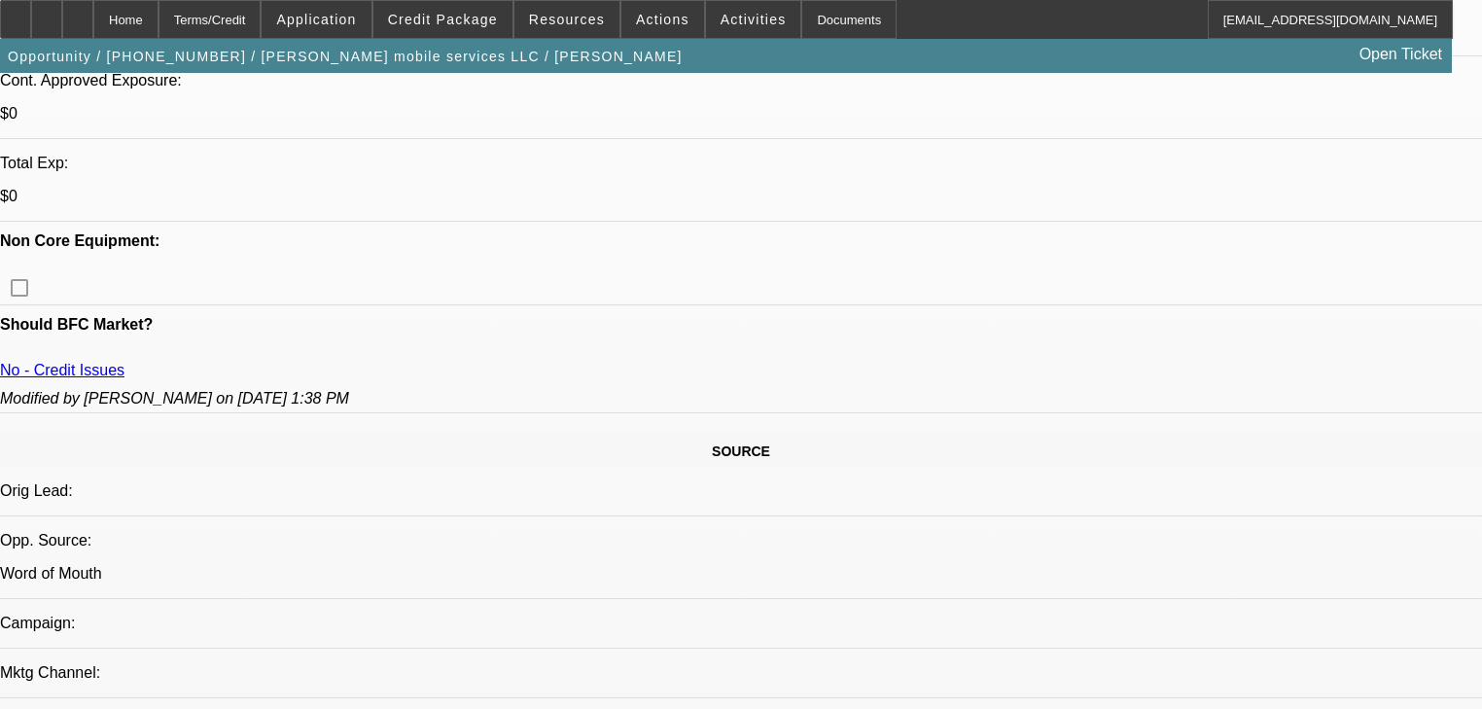
scroll to position [856, 0]
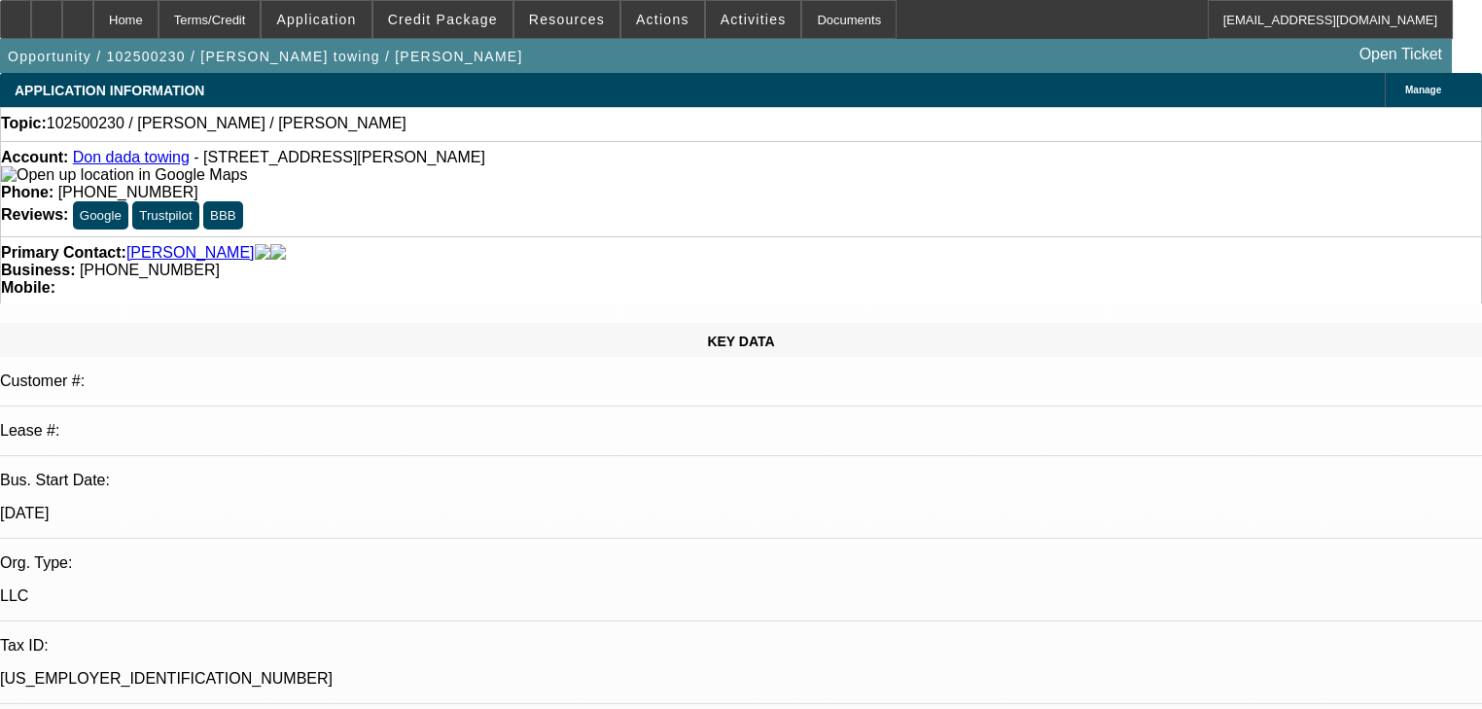
select select "0"
select select "2"
select select "0.1"
select select "4"
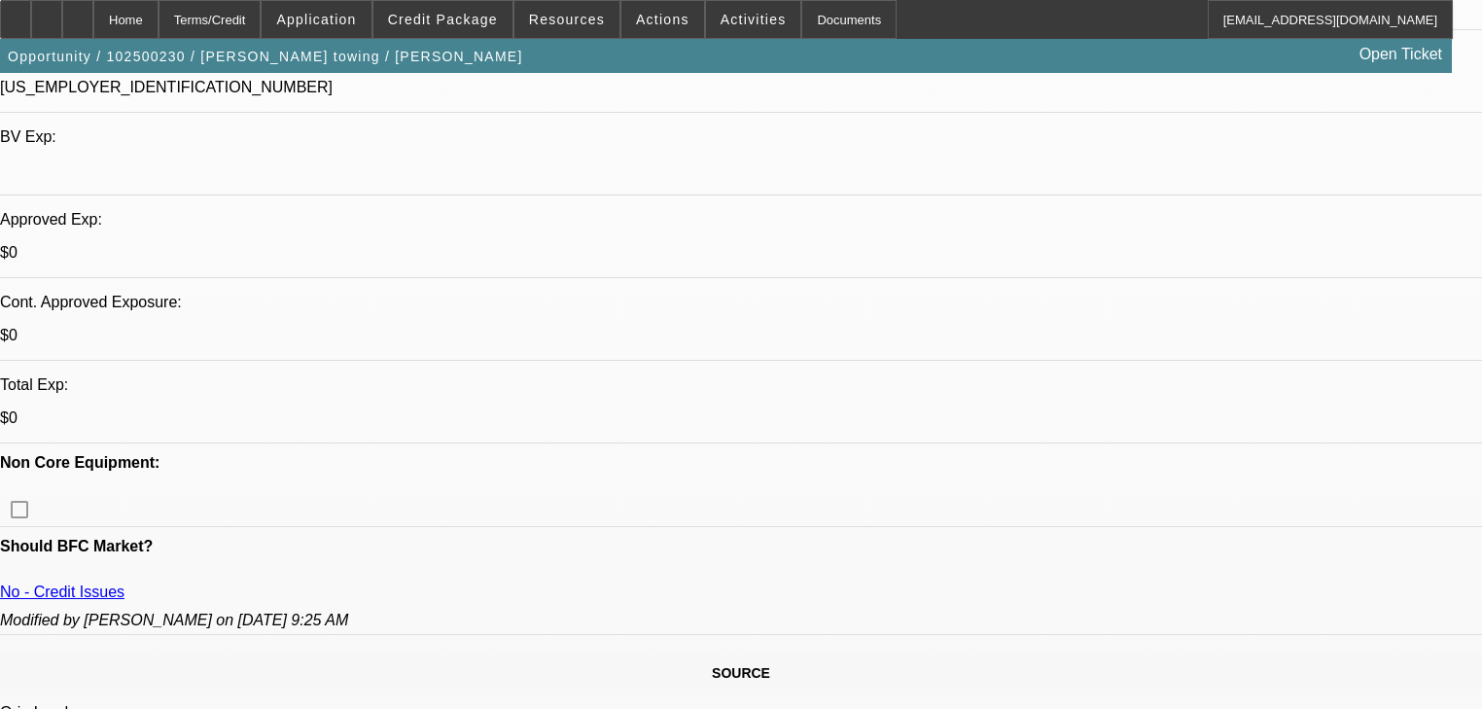
scroll to position [623, 0]
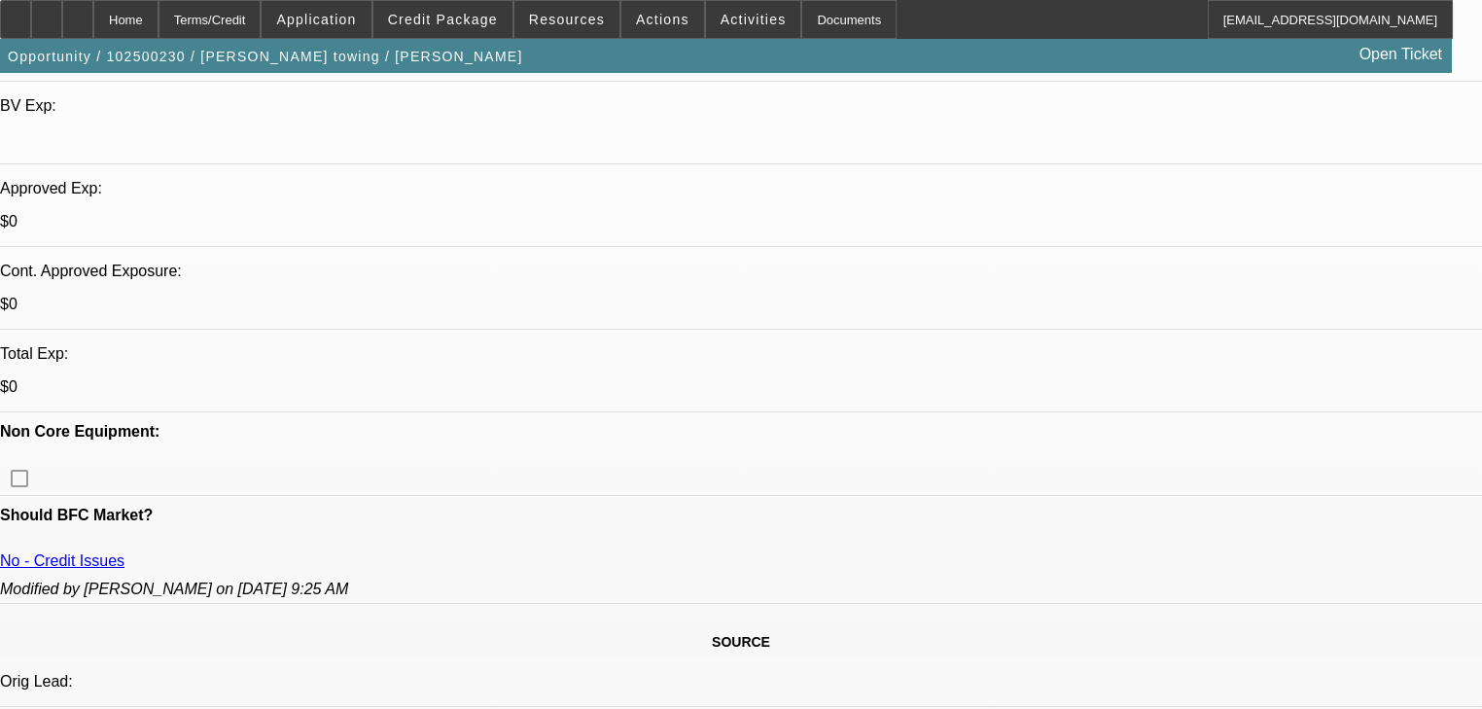
click at [460, 26] on span "Credit Package" at bounding box center [443, 20] width 110 height 16
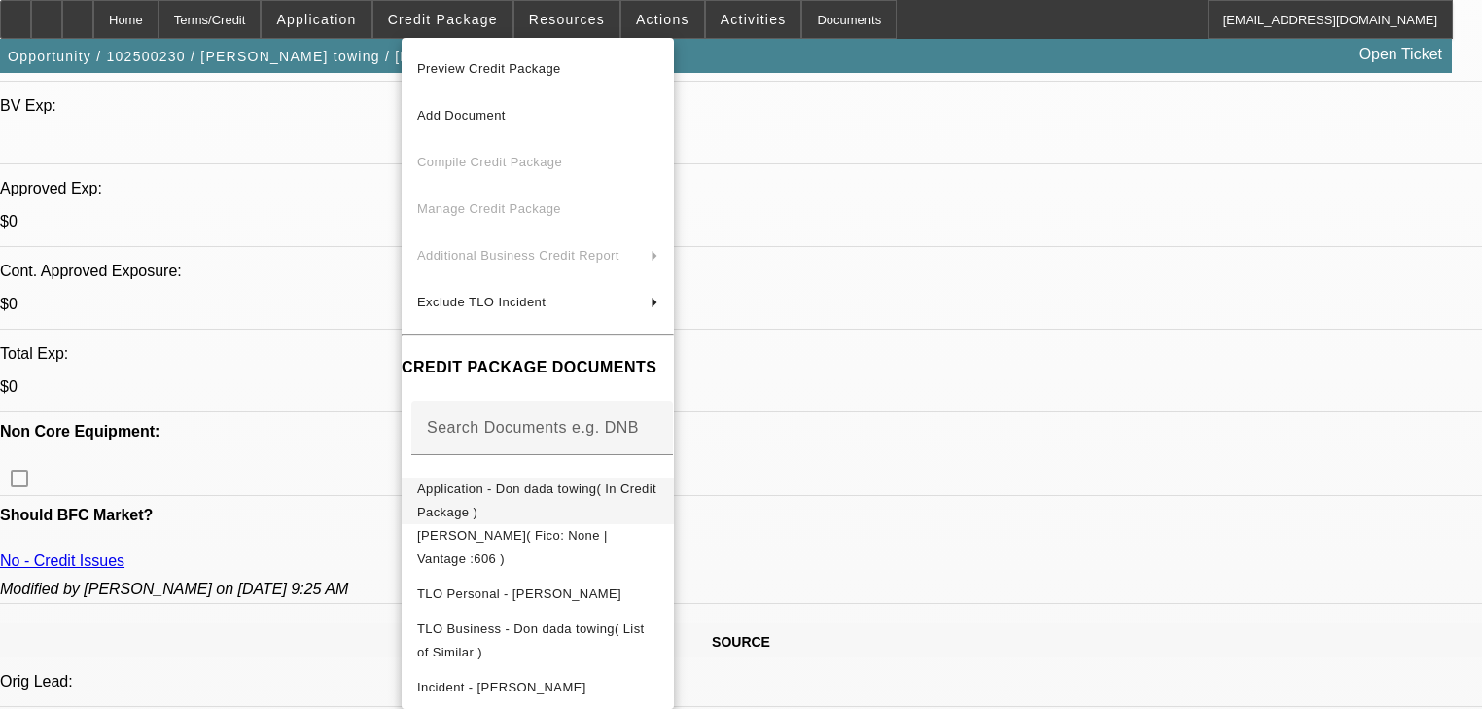
click at [605, 484] on span "Application - Don dada towing( In Credit Package )" at bounding box center [537, 501] width 241 height 47
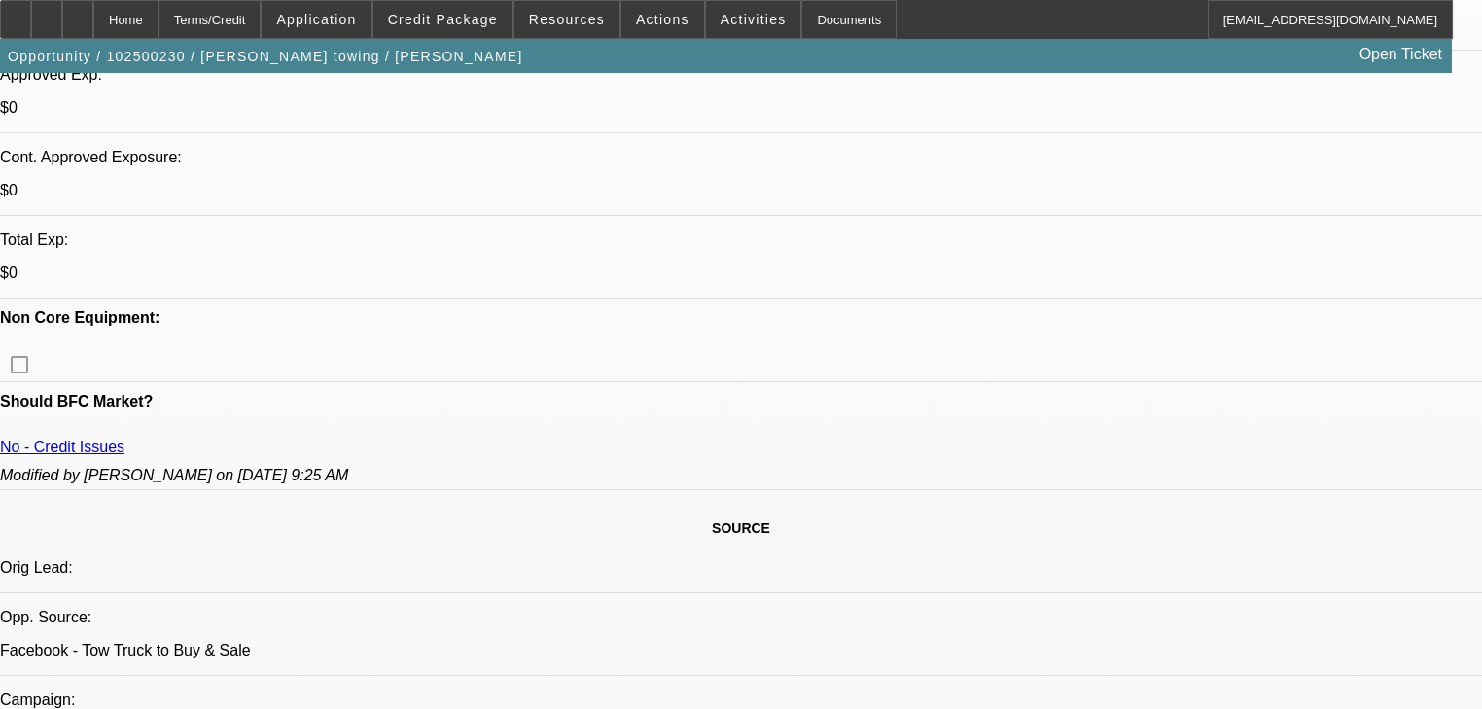
scroll to position [700, 0]
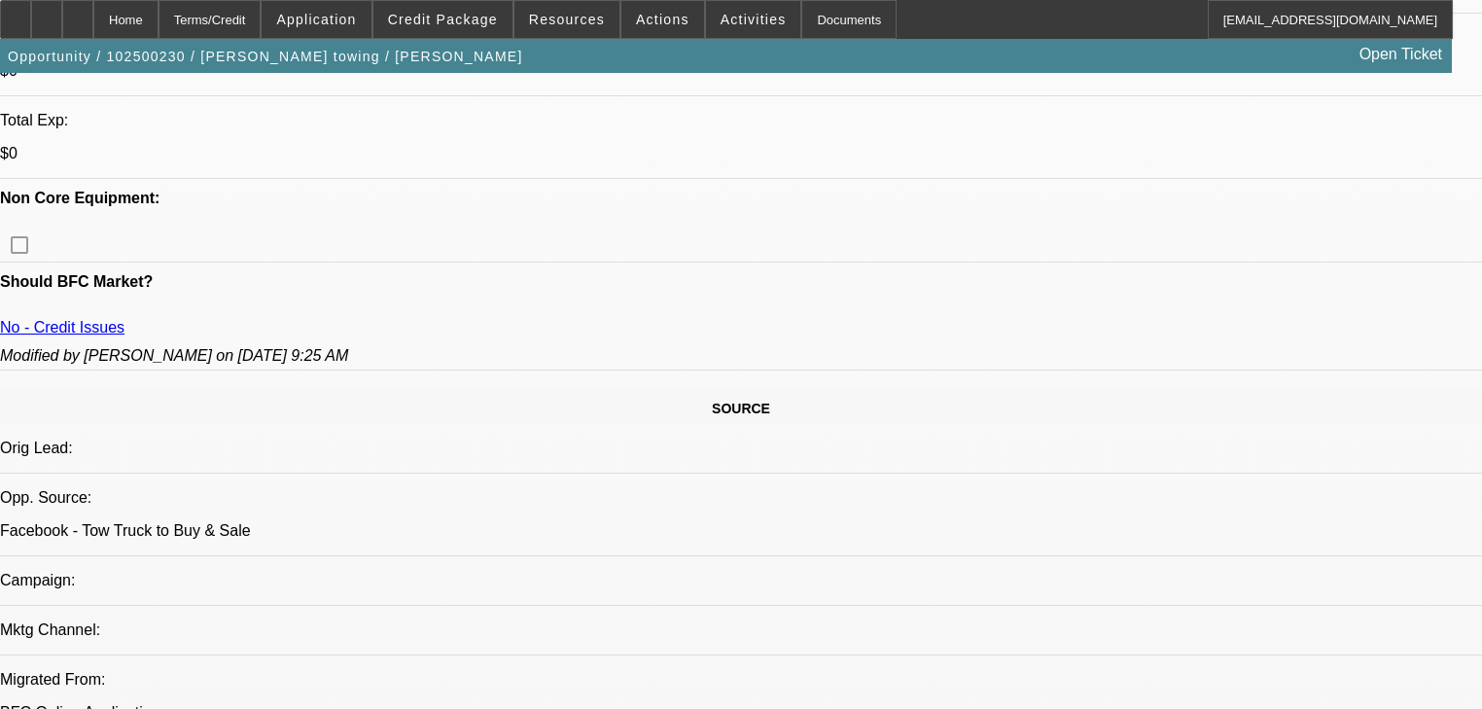
scroll to position [778, 0]
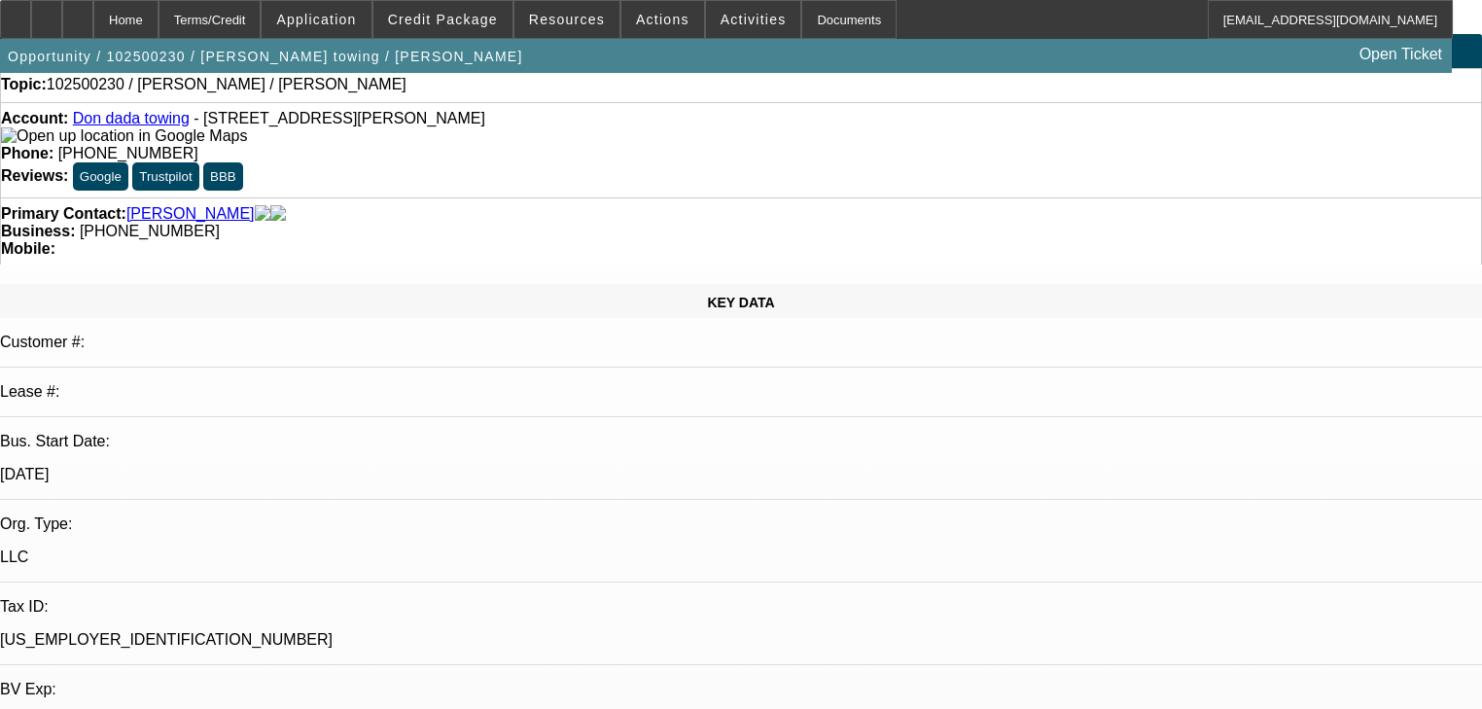
scroll to position [0, 0]
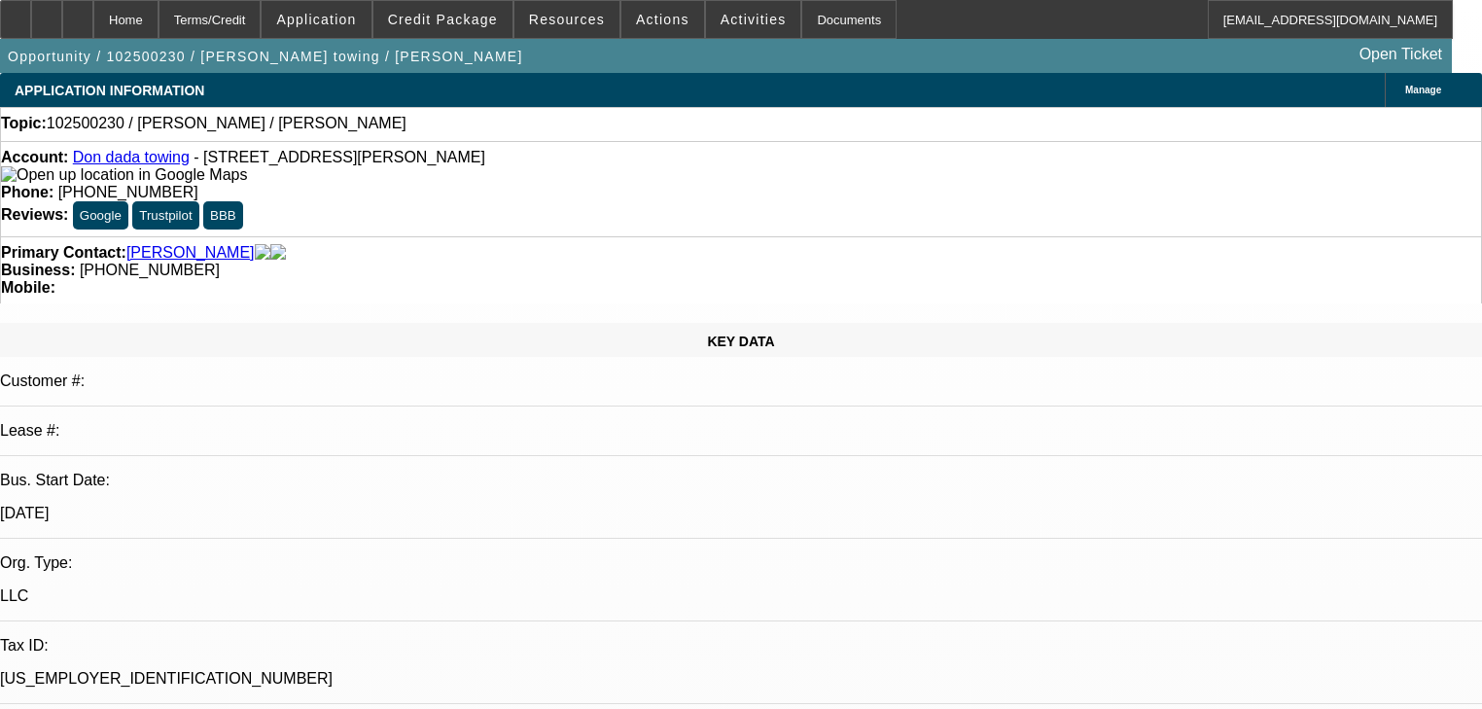
click at [140, 165] on link "Don dada towing" at bounding box center [131, 157] width 117 height 17
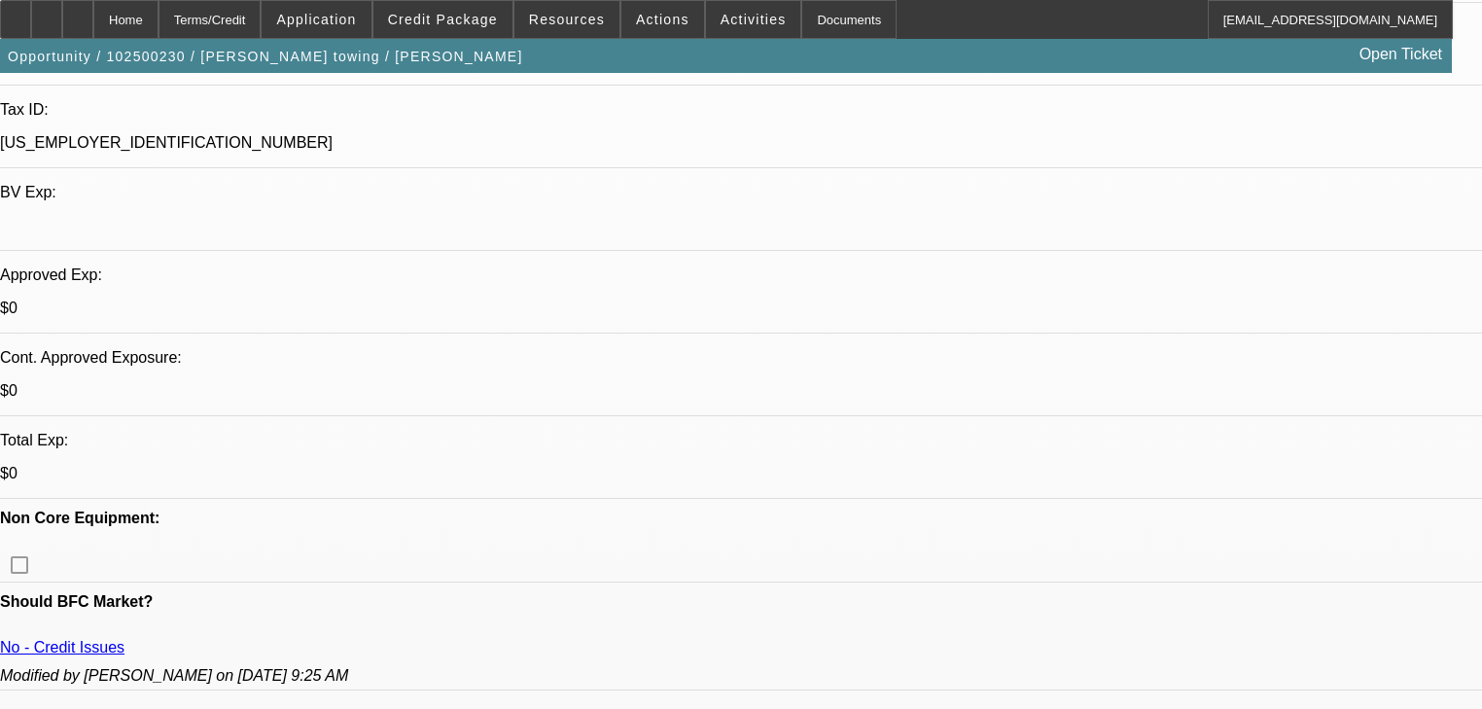
scroll to position [545, 0]
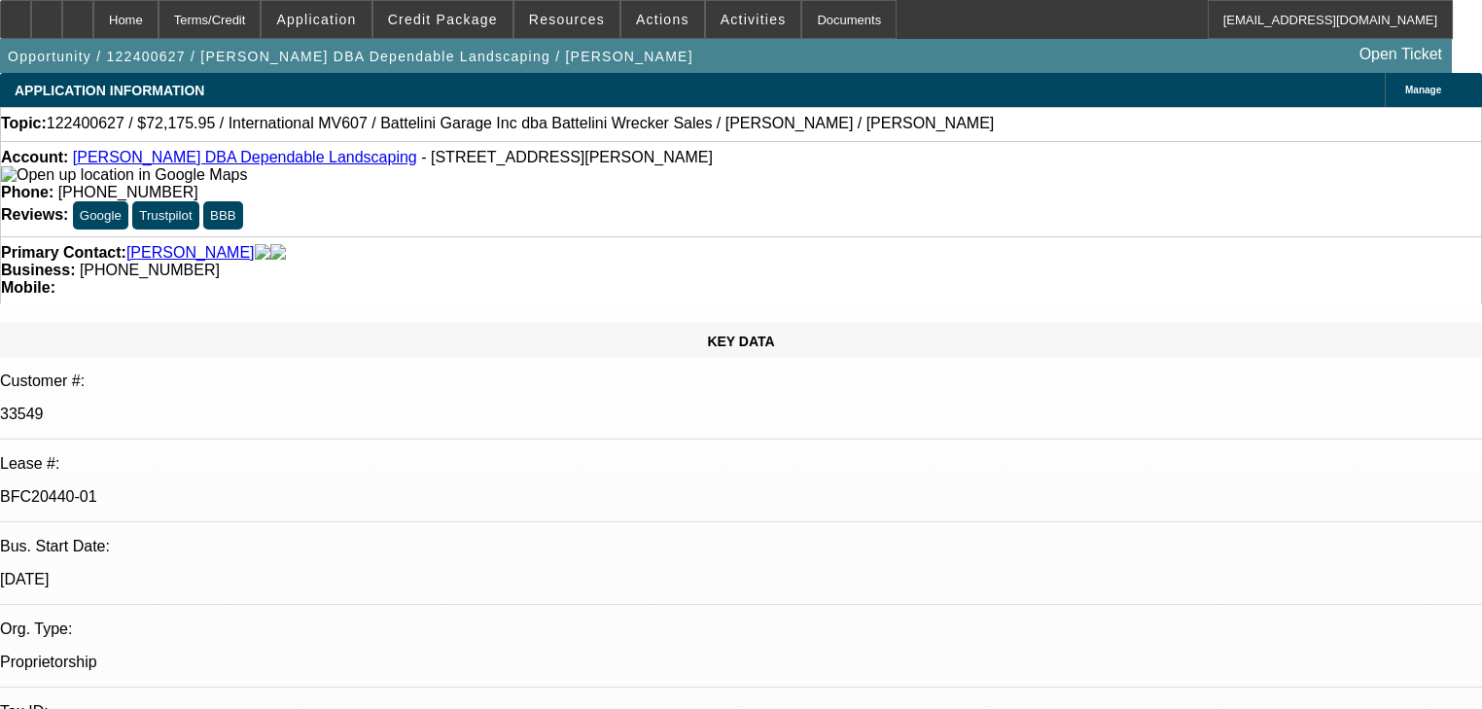
select select "0.1"
select select "2"
select select "0"
select select "6"
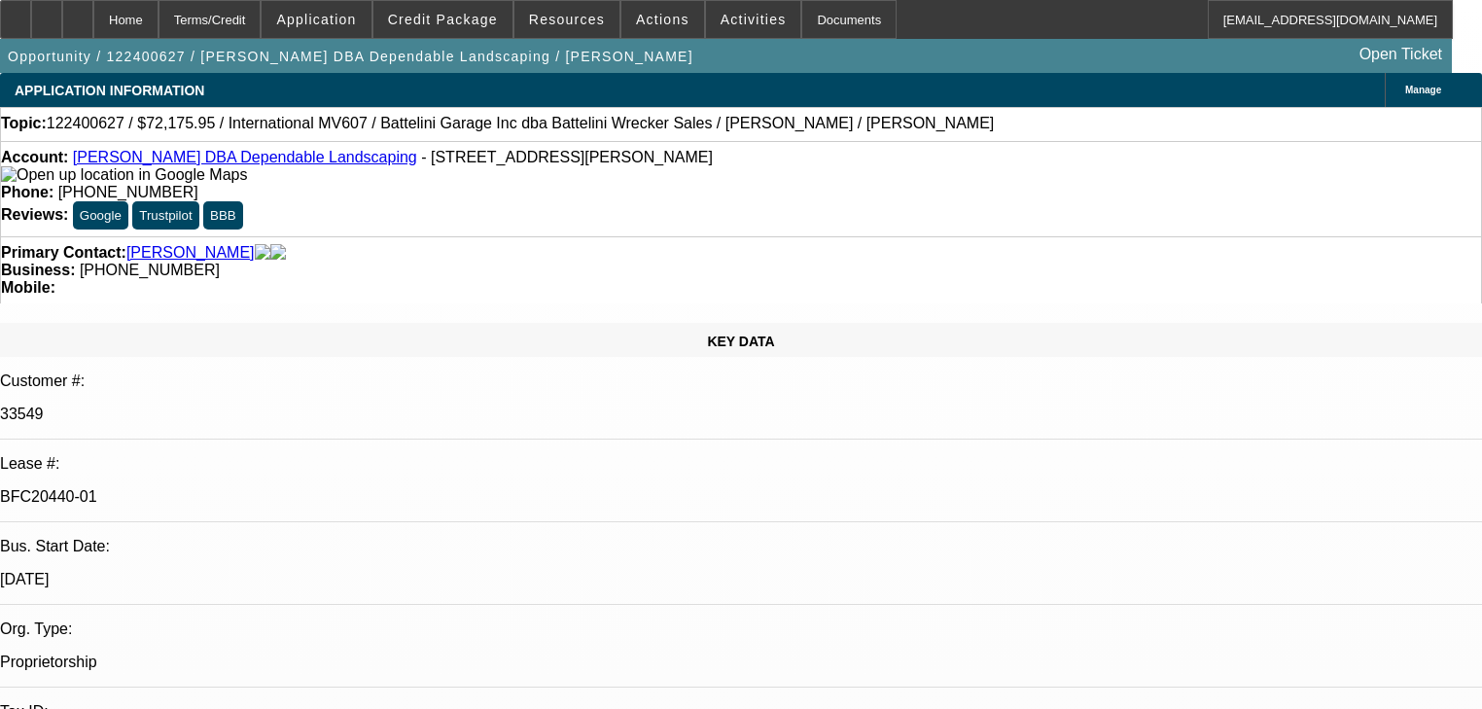
select select "0.1"
select select "2"
select select "0"
select select "6"
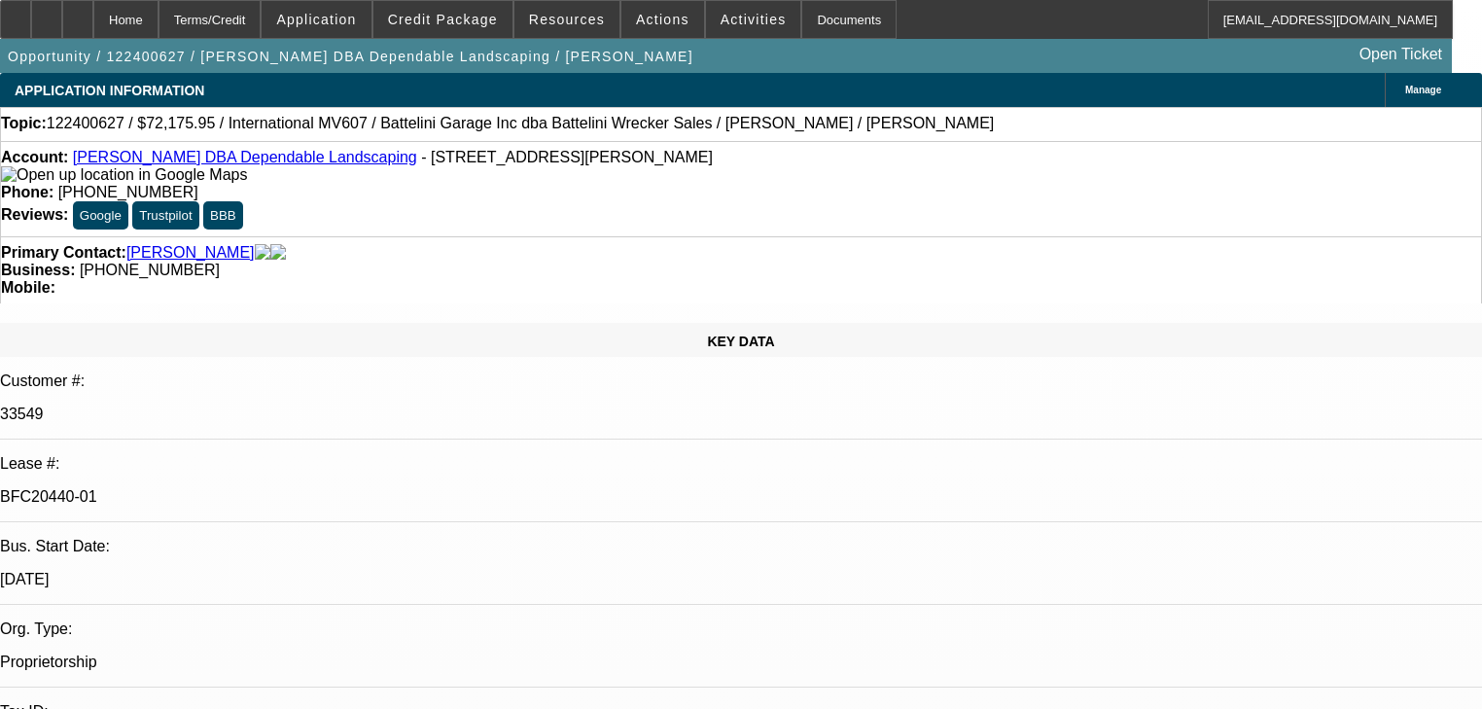
select select "0.1"
select select "2"
select select "0"
select select "6"
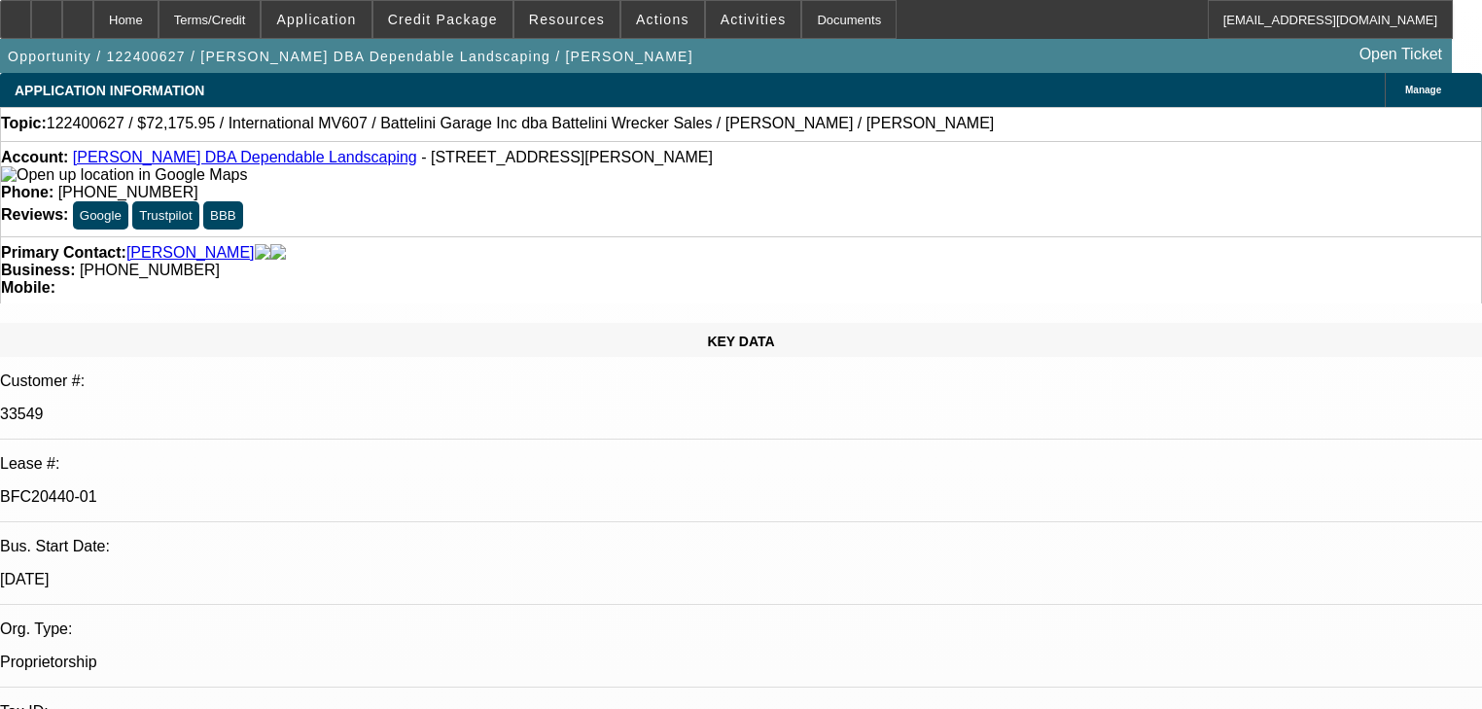
select select "0.1"
select select "2"
select select "0"
select select "6"
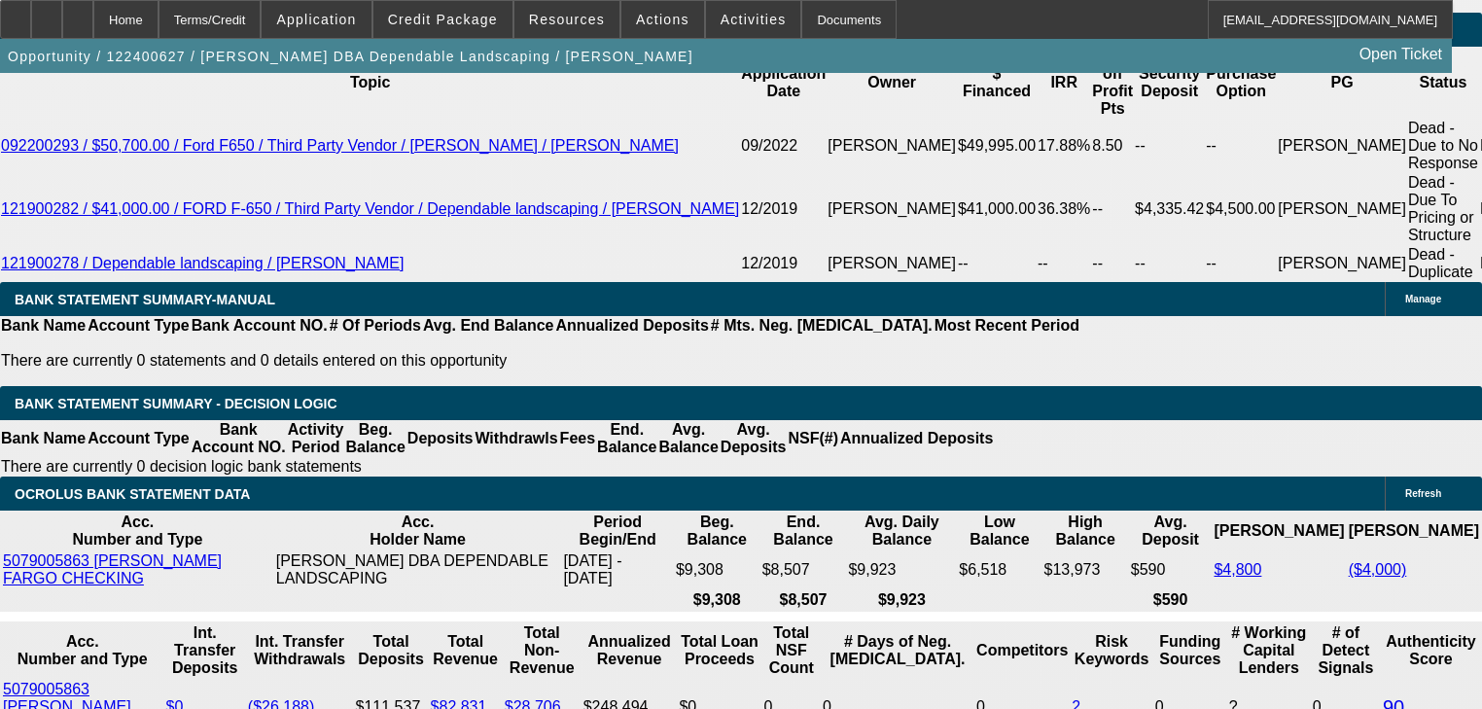
scroll to position [2957, 0]
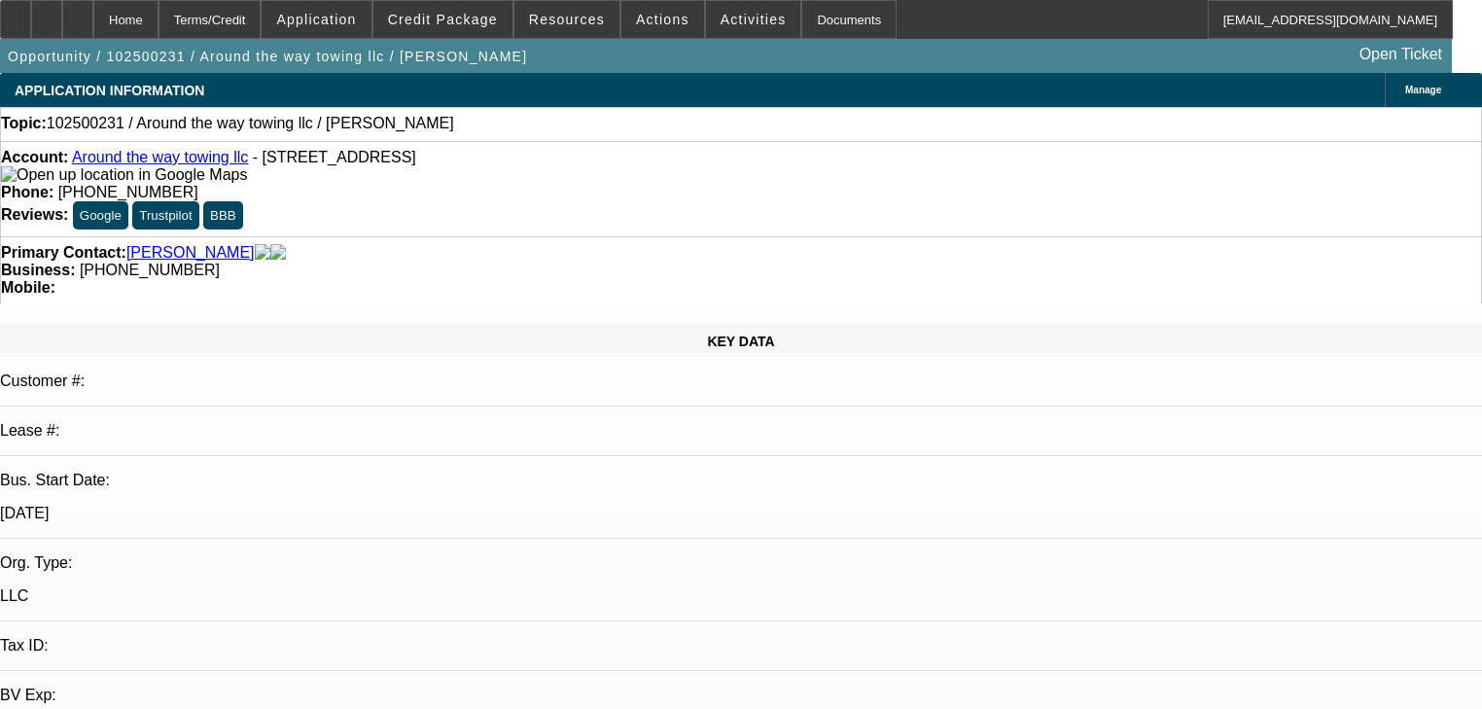
select select "0"
select select "2"
select select "0.1"
select select "4"
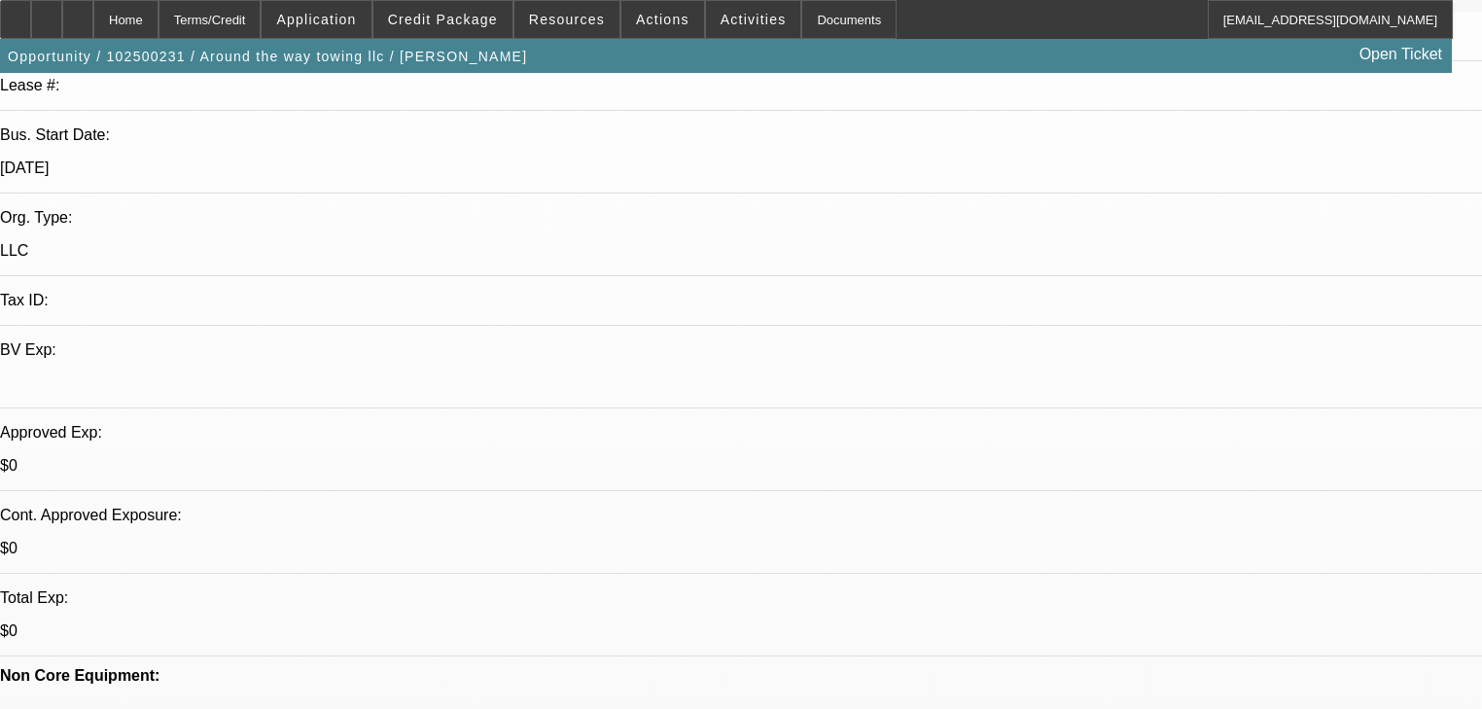
scroll to position [623, 0]
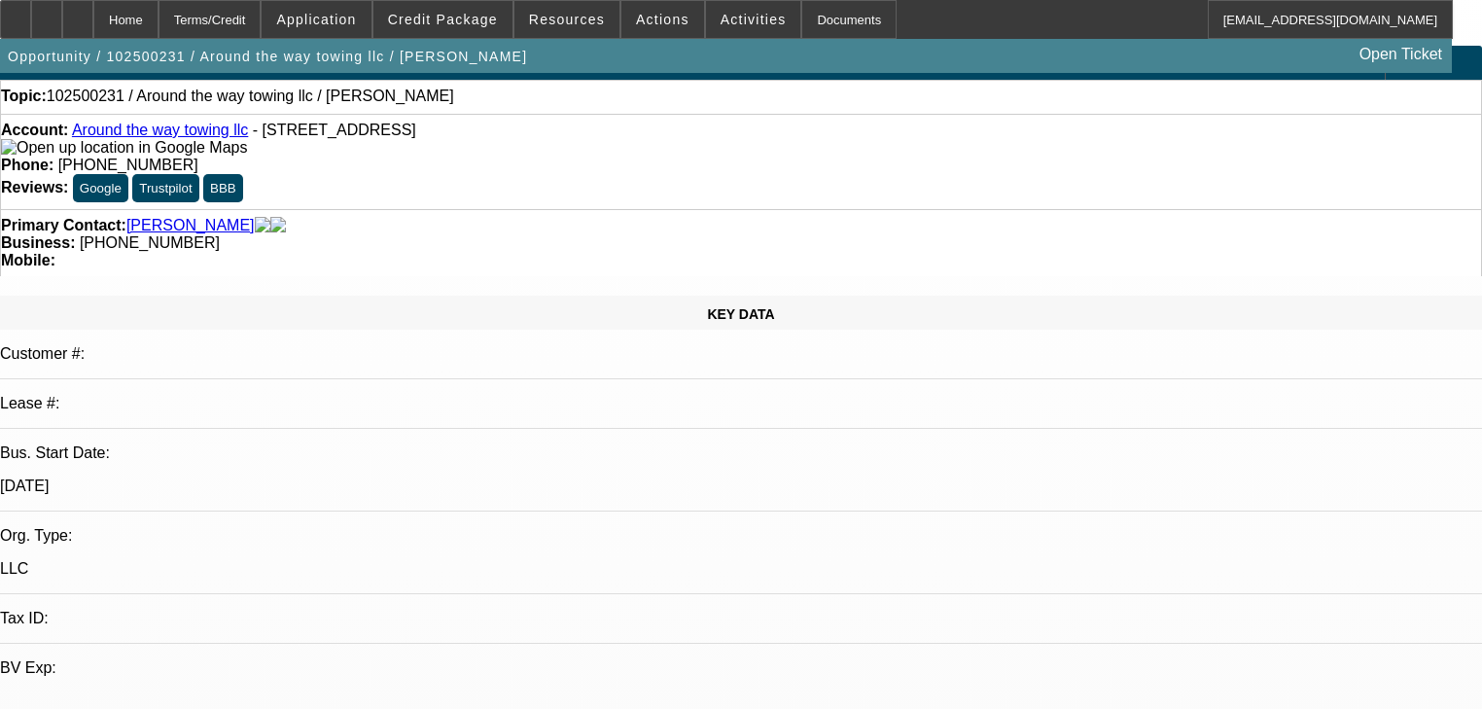
scroll to position [0, 0]
